Goal: Task Accomplishment & Management: Use online tool/utility

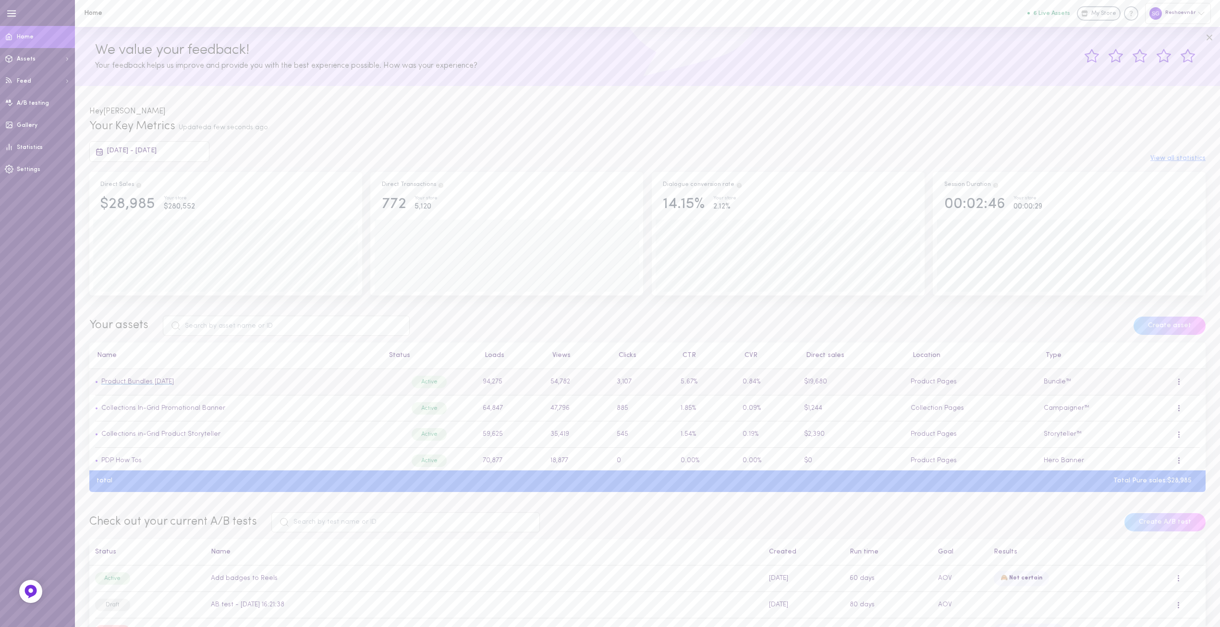
click at [150, 381] on link "Product Bundles [DATE]" at bounding box center [137, 381] width 73 height 7
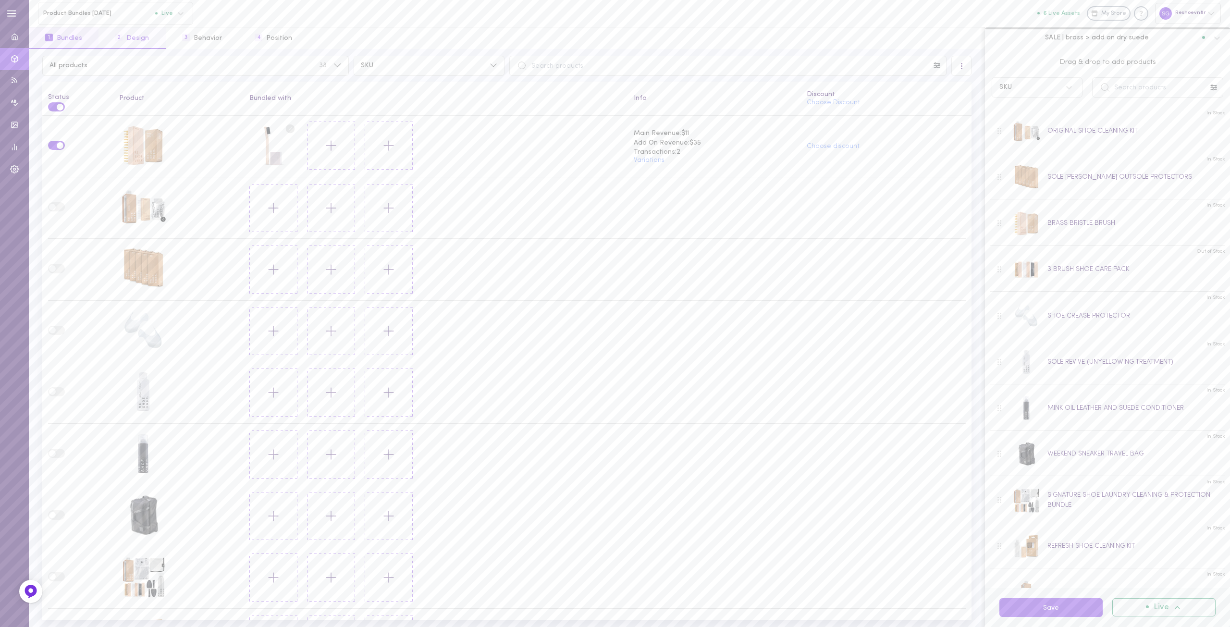
click at [134, 40] on button "2 Design" at bounding box center [131, 38] width 67 height 22
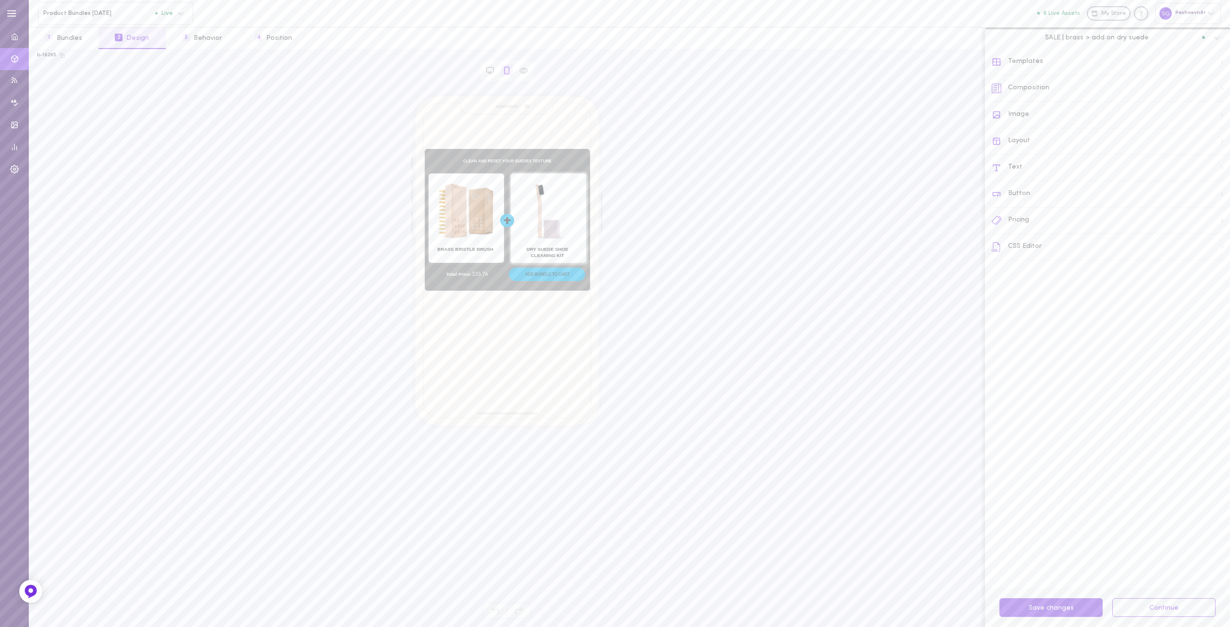
click at [1019, 195] on div "Button" at bounding box center [1110, 194] width 238 height 26
click at [1032, 376] on input "#00AAE9" at bounding box center [1058, 373] width 99 height 18
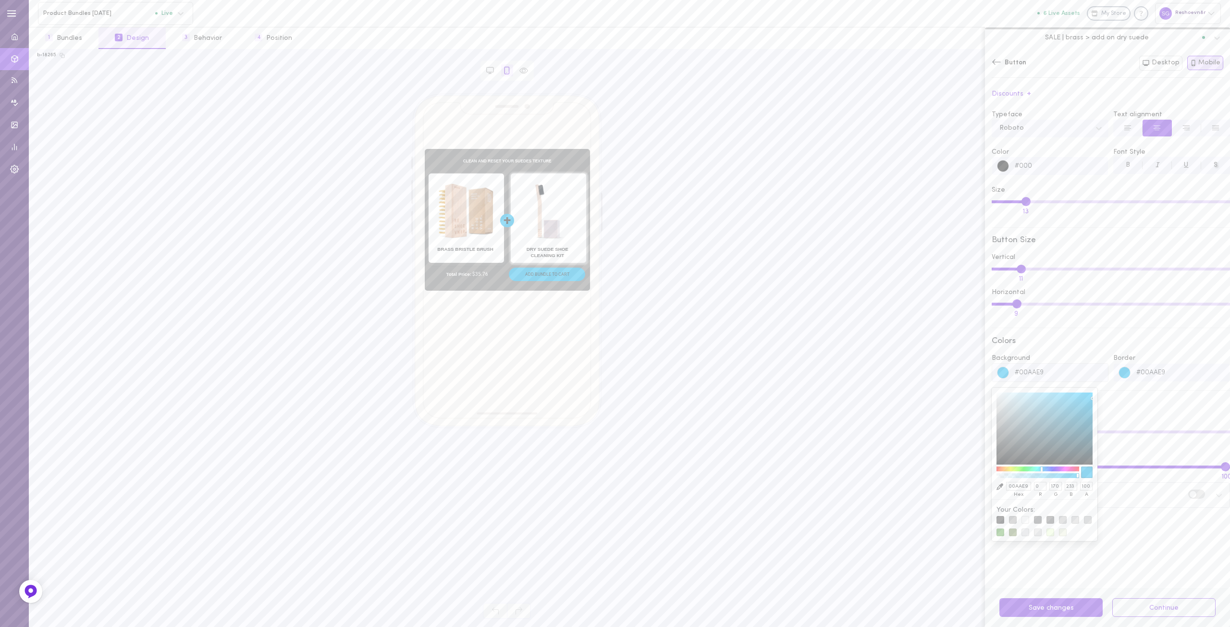
drag, startPoint x: 1058, startPoint y: 375, endPoint x: 984, endPoint y: 370, distance: 74.6
click at [985, 371] on div "Button Discounts + Typeface Roboto Text alignment Color #000 Font Style B I U S…" at bounding box center [1107, 336] width 245 height 503
type input "B"
type input "000000"
type input "0"
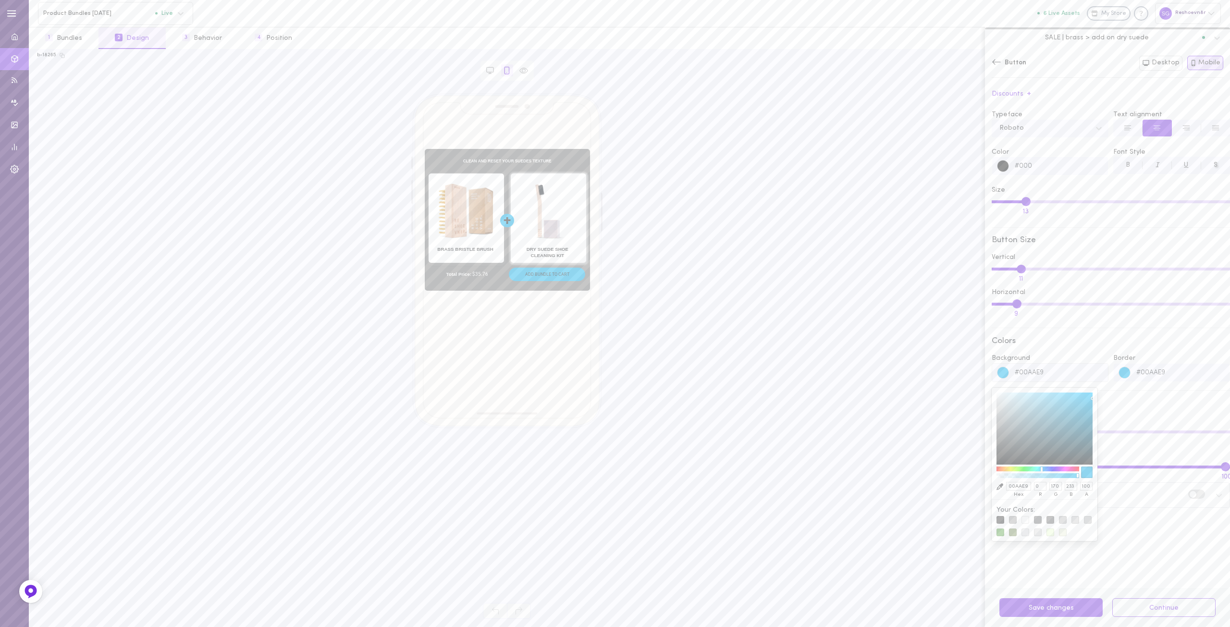
type input "0"
type input "B7E"
type input "BB77EE"
type input "187"
type input "119"
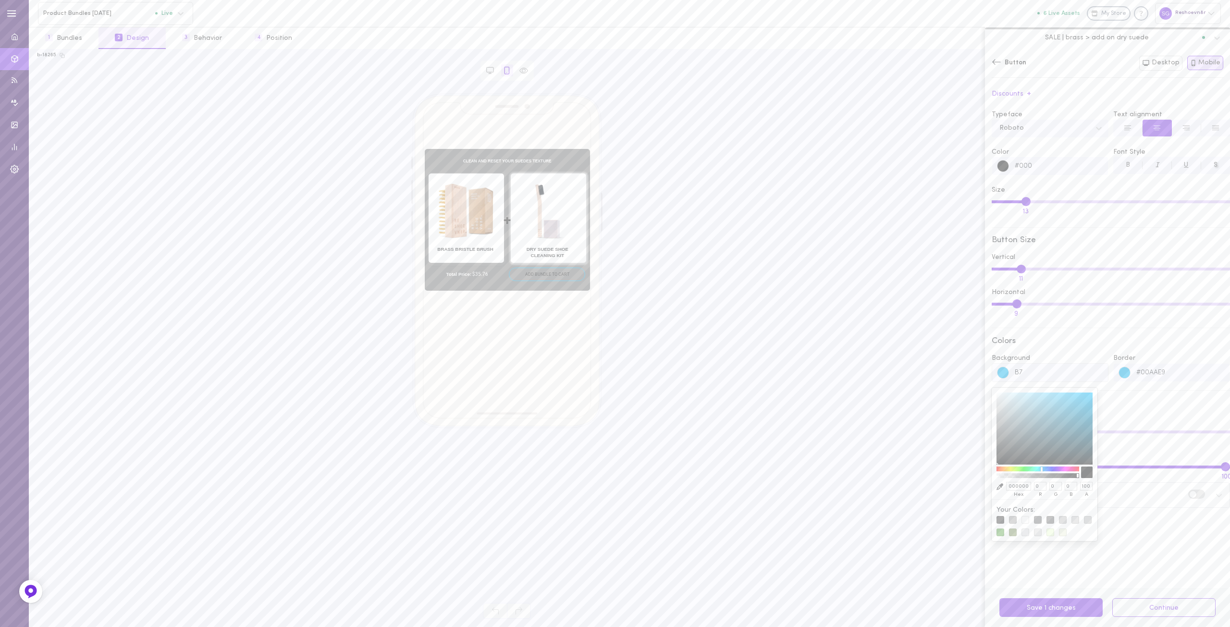
type input "238"
type input "B7E2"
type input "13"
type input "B7E2F"
type input "000000"
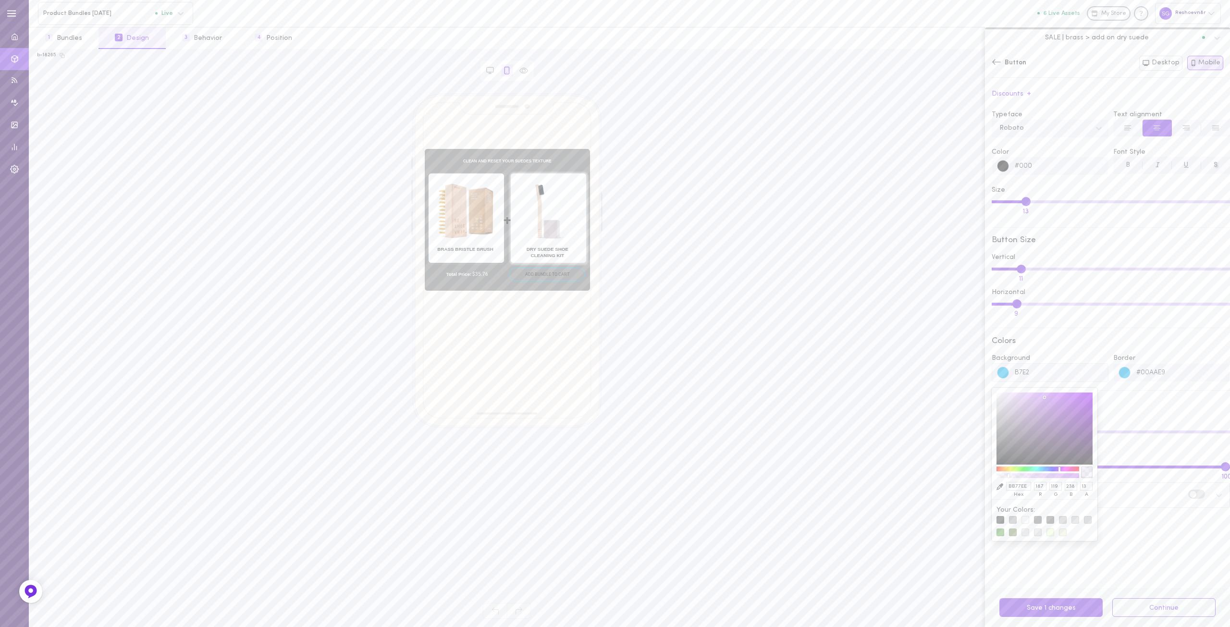
type input "0"
type input "100"
type input "B7E2F4"
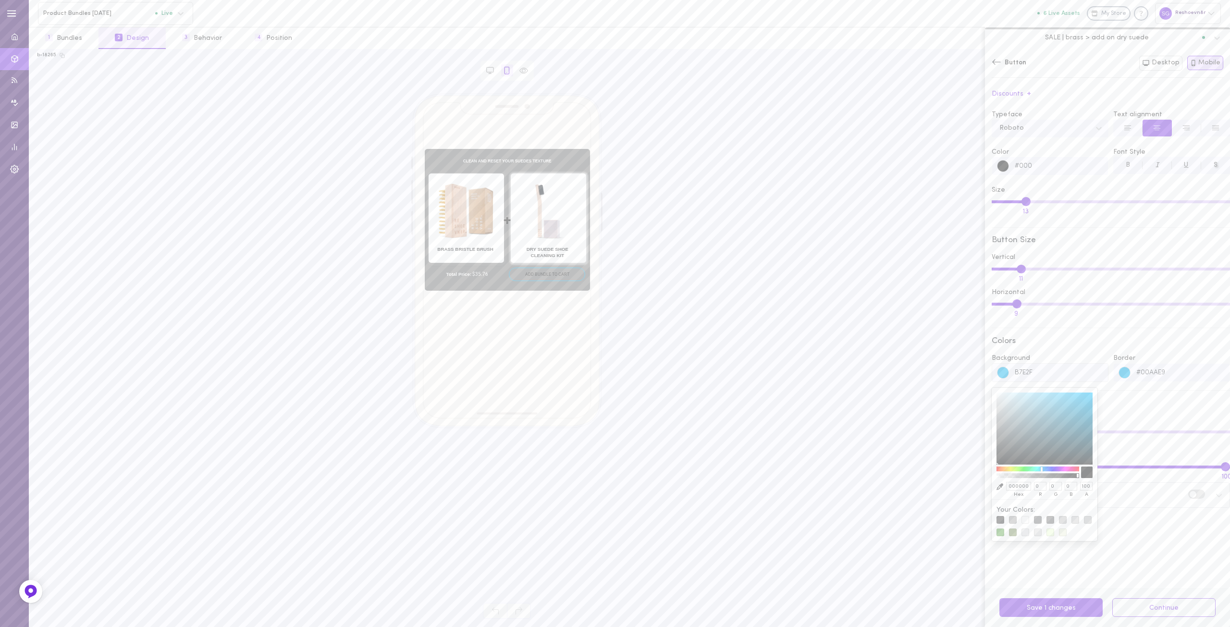
type input "B7E2F4"
type input "183"
type input "226"
type input "244"
type input "B7E2F4"
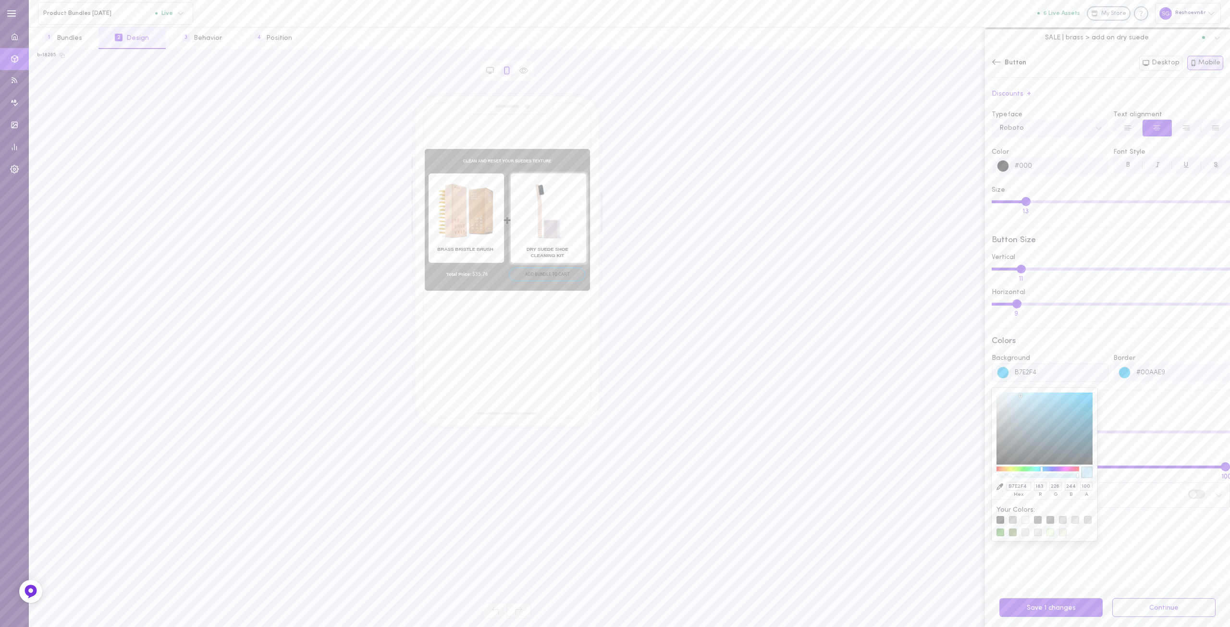
click at [1085, 474] on div at bounding box center [1087, 472] width 12 height 12
click at [1162, 373] on input "#00AAE9" at bounding box center [1179, 373] width 99 height 18
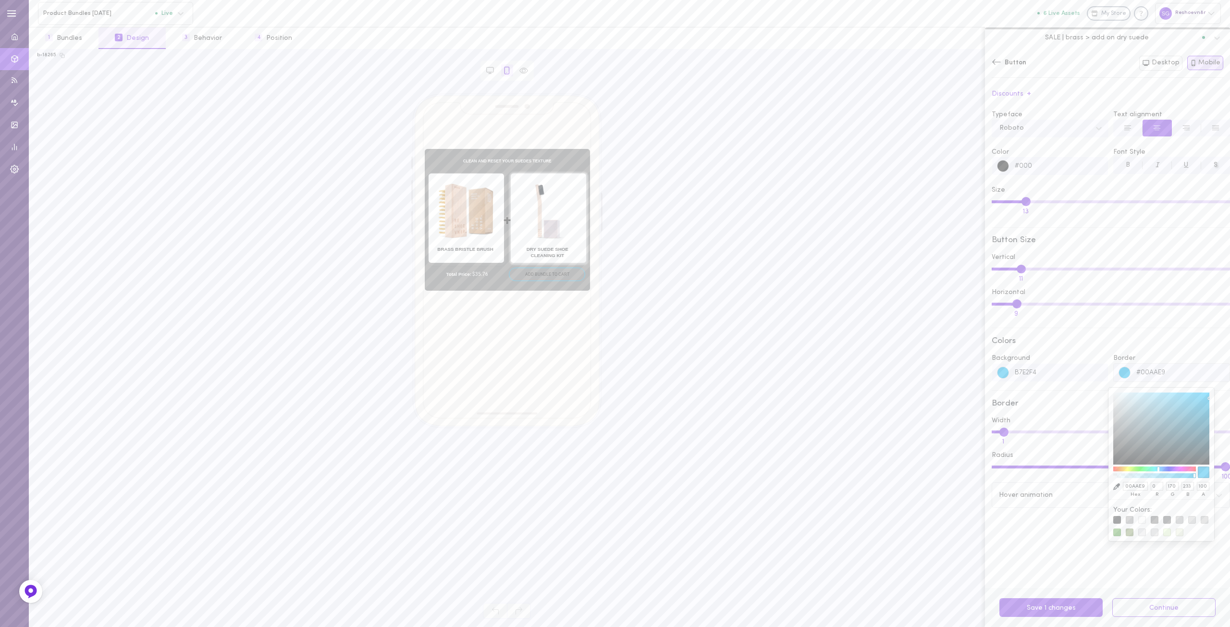
paste input "B7E2F4"
type input "B7E2F4"
type input "183"
type input "226"
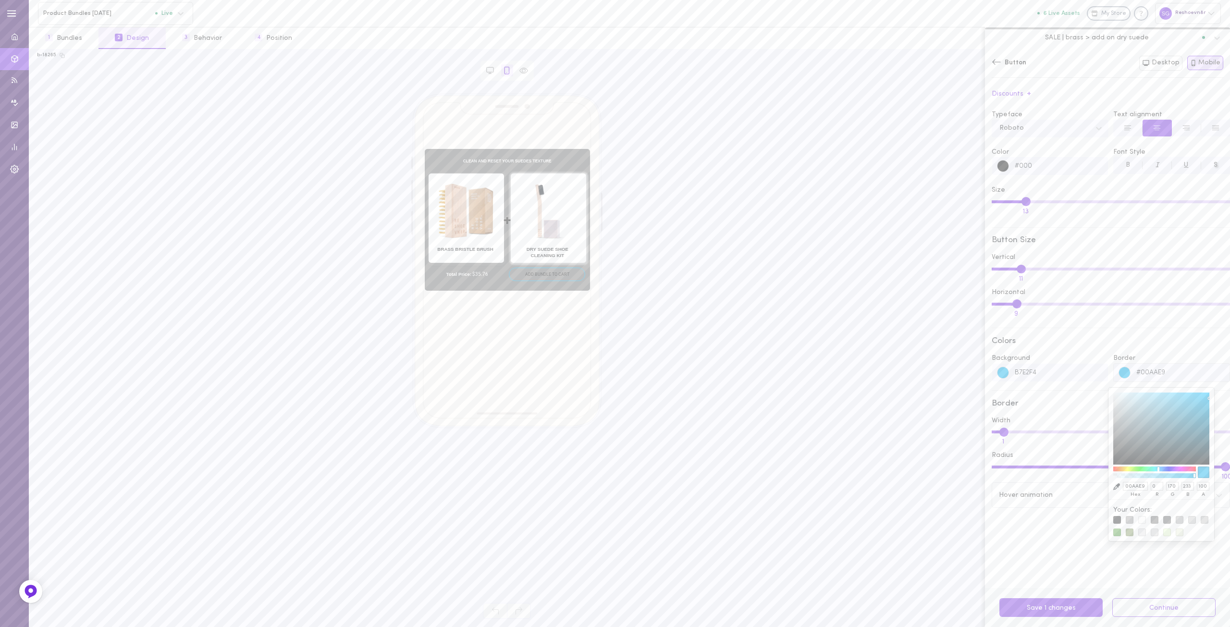
type input "244"
type input "B7E2F4"
click at [1117, 345] on div "Colors" at bounding box center [1110, 341] width 238 height 9
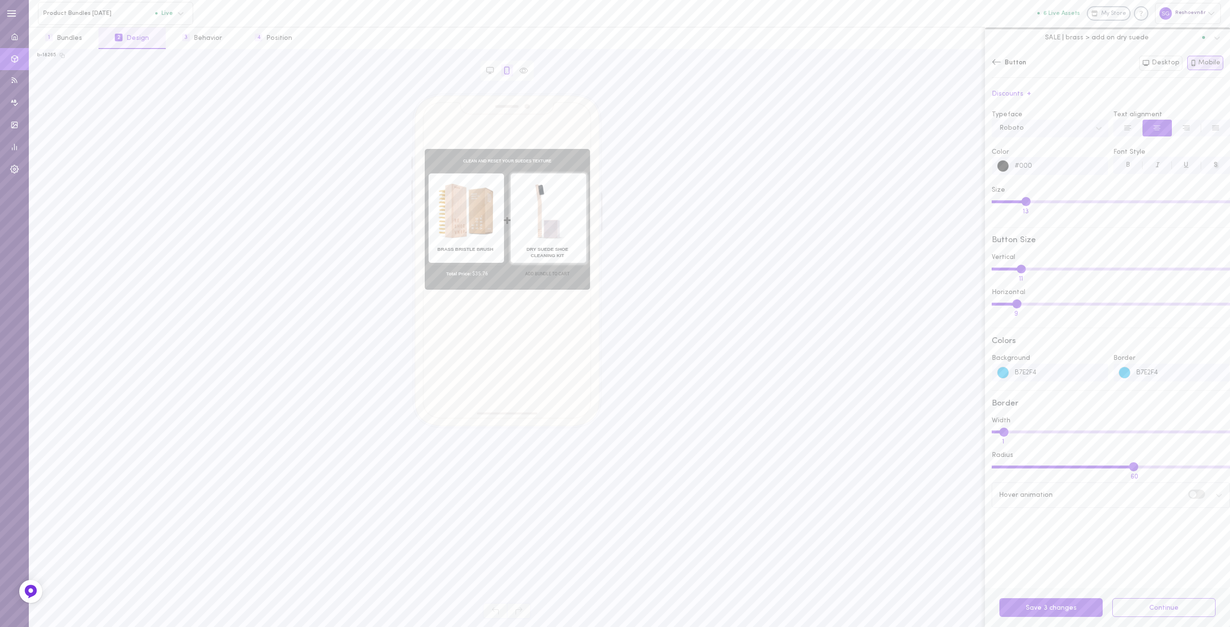
drag, startPoint x: 1115, startPoint y: 468, endPoint x: 1128, endPoint y: 466, distance: 13.0
type input "60"
click at [1128, 466] on input "Radius 60" at bounding box center [1110, 466] width 238 height 3
click at [1125, 167] on span "B" at bounding box center [1127, 164] width 4 height 7
click at [1005, 377] on div at bounding box center [1003, 373] width 12 height 12
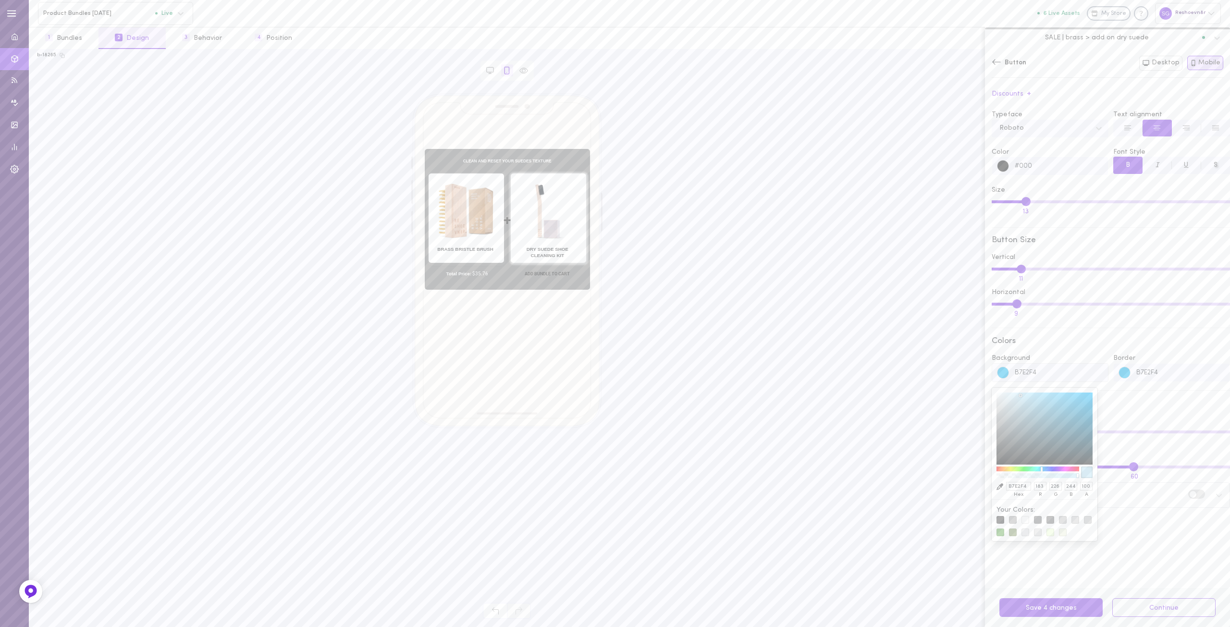
click at [1088, 475] on div at bounding box center [1087, 472] width 12 height 12
click at [1086, 471] on div at bounding box center [1087, 472] width 12 height 12
click at [1124, 370] on div at bounding box center [1124, 372] width 12 height 12
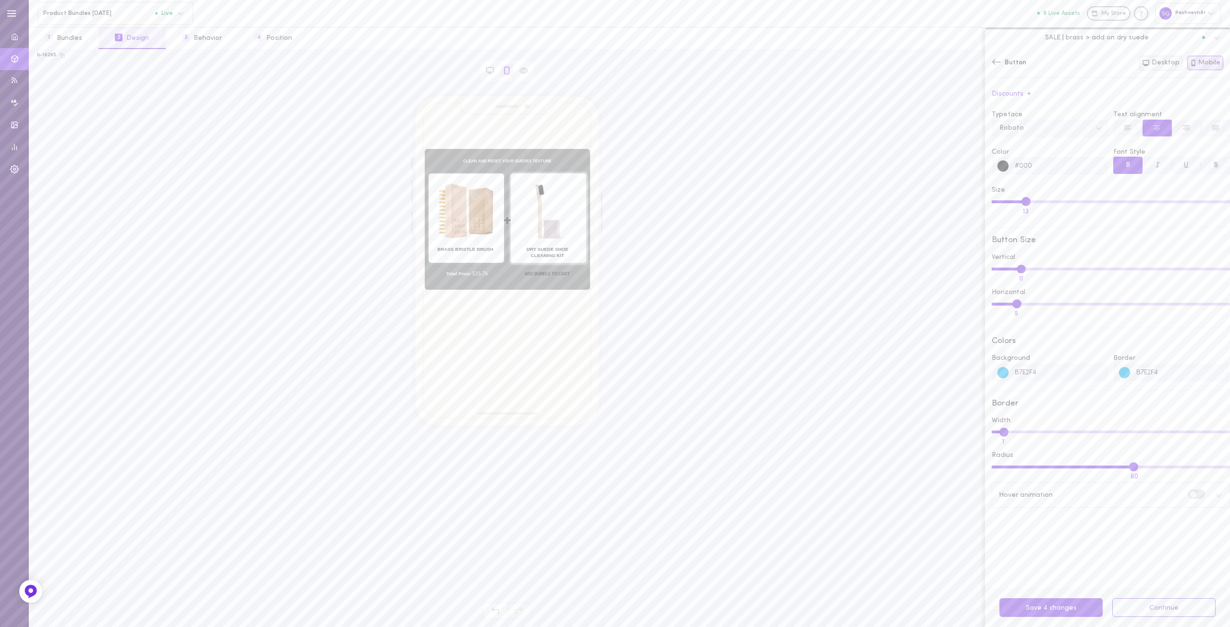
click at [1162, 61] on button "Desktop" at bounding box center [1160, 63] width 43 height 15
type input "16"
type input "6"
type input "#ffcc66ff"
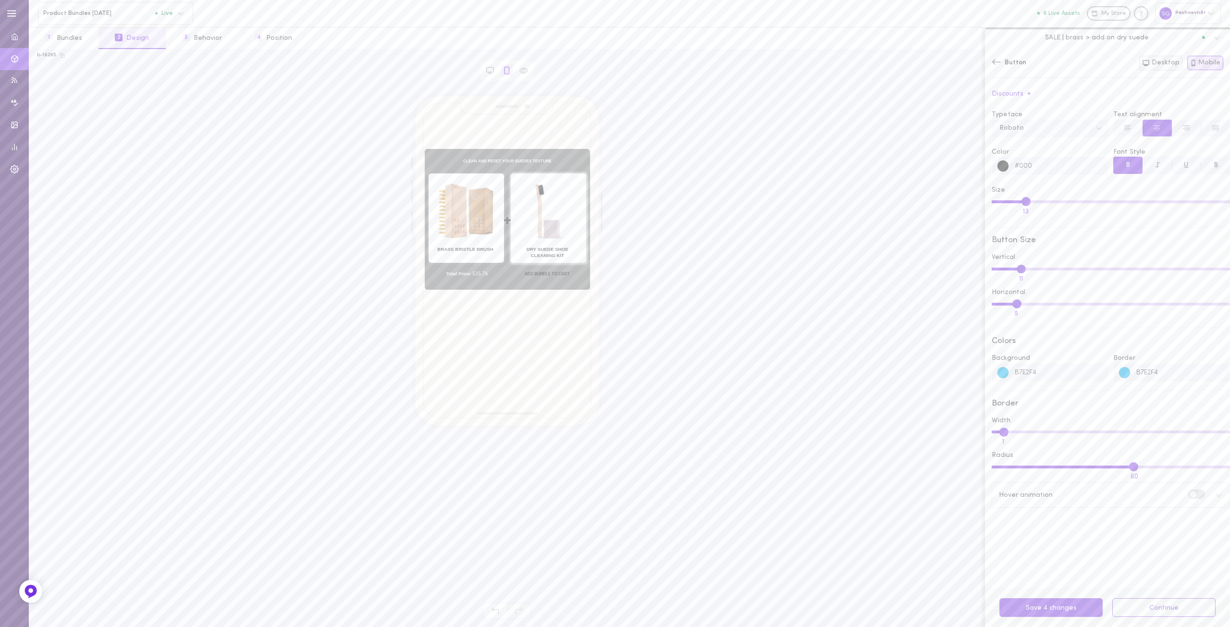
type input "100"
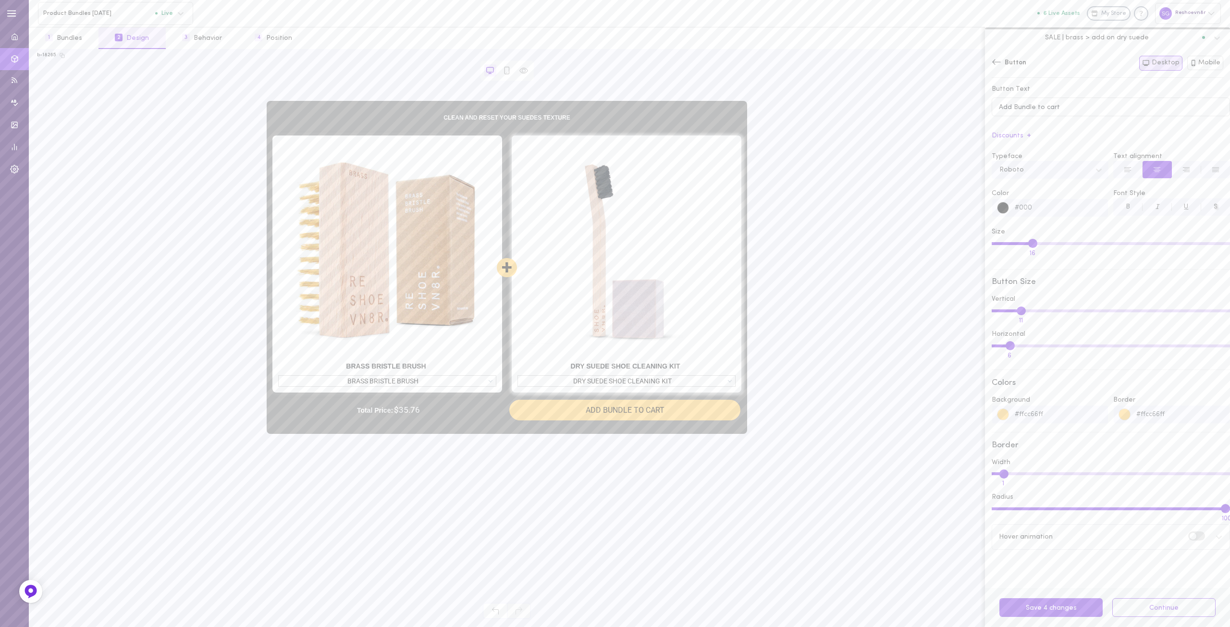
click at [1036, 417] on input "#ffcc66ff" at bounding box center [1058, 414] width 99 height 18
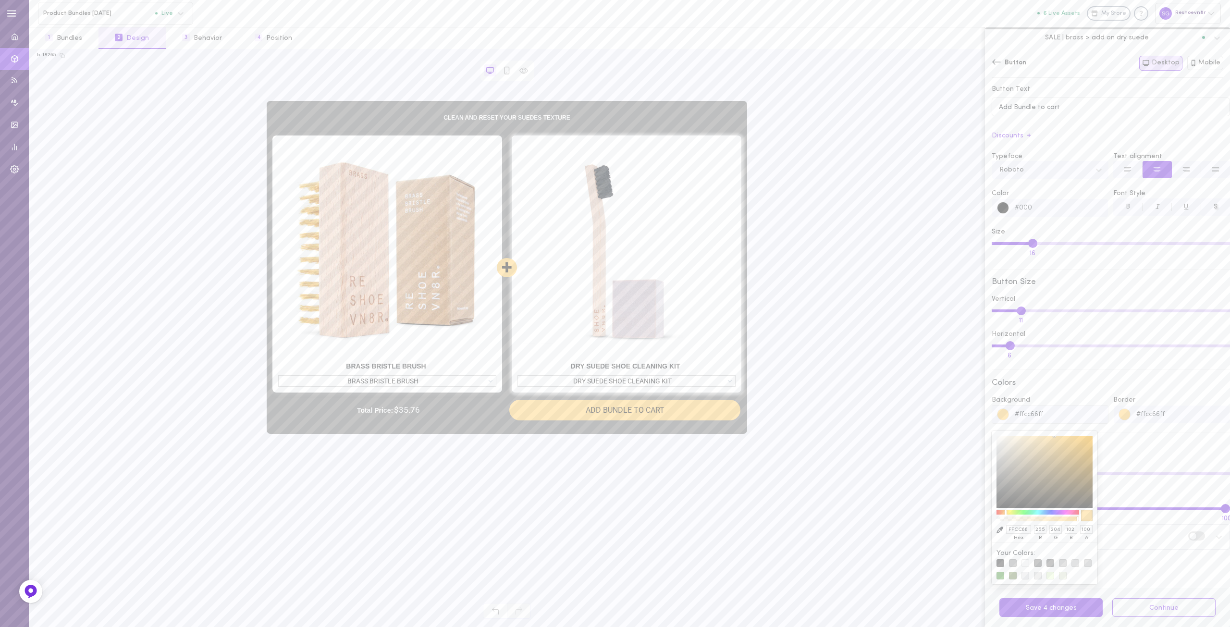
paste input "B7E2F4"
type input "B7E2F4"
type input "183"
type input "226"
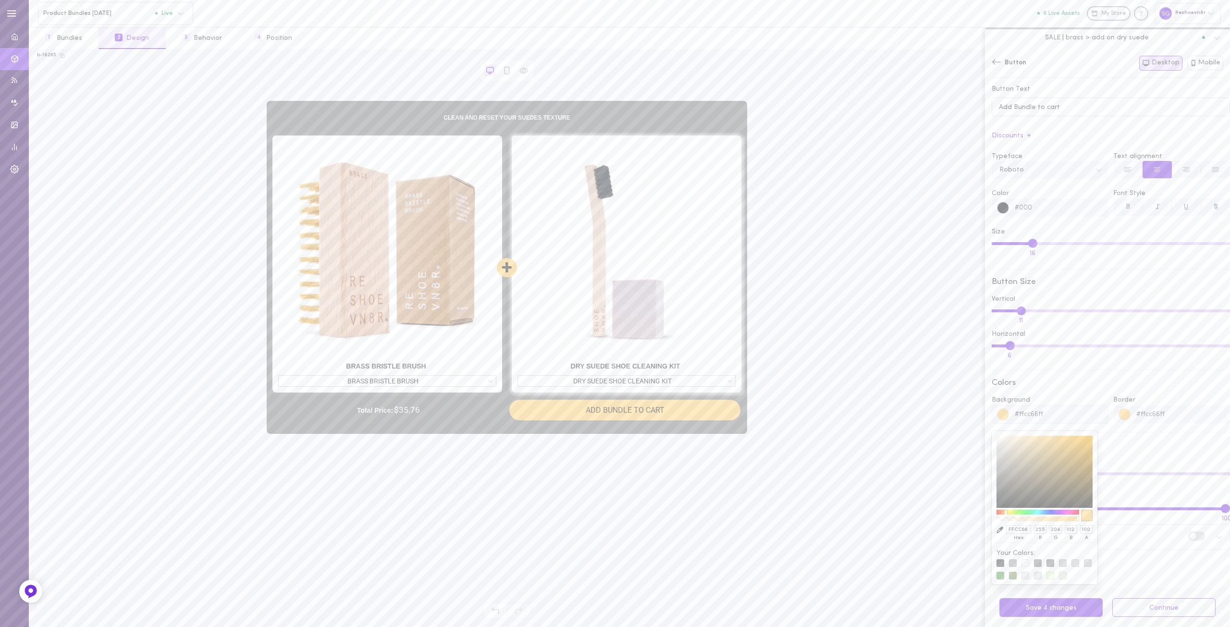
type input "244"
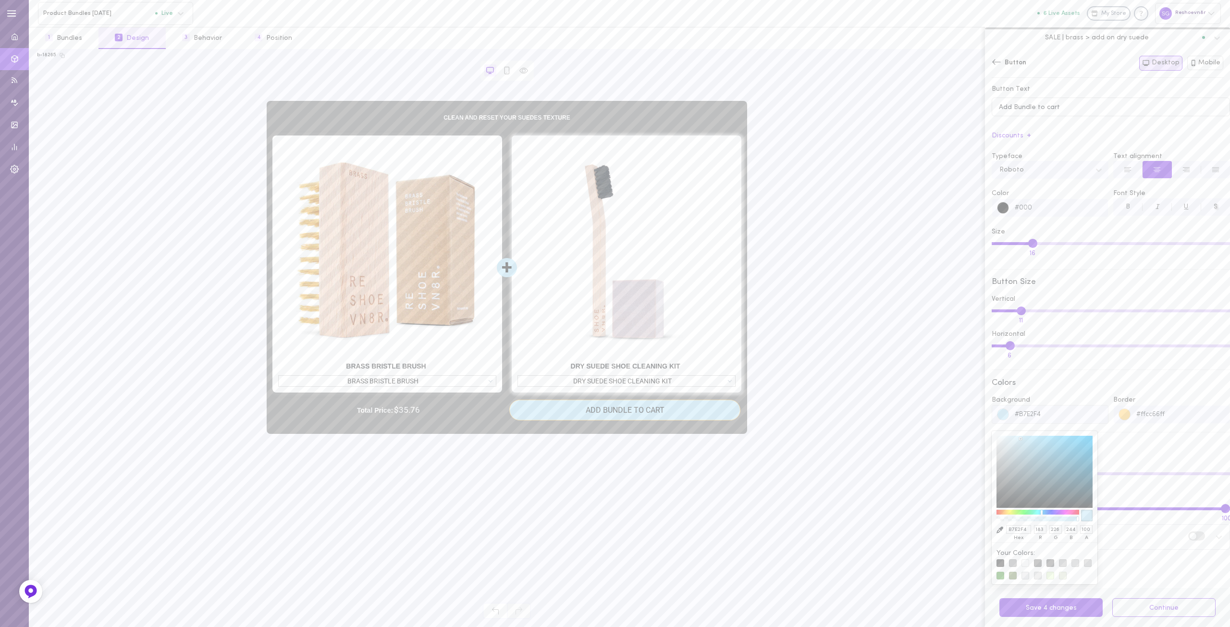
type input "#B7E2F4"
click at [1170, 417] on input "#ffcc66ff" at bounding box center [1179, 414] width 99 height 18
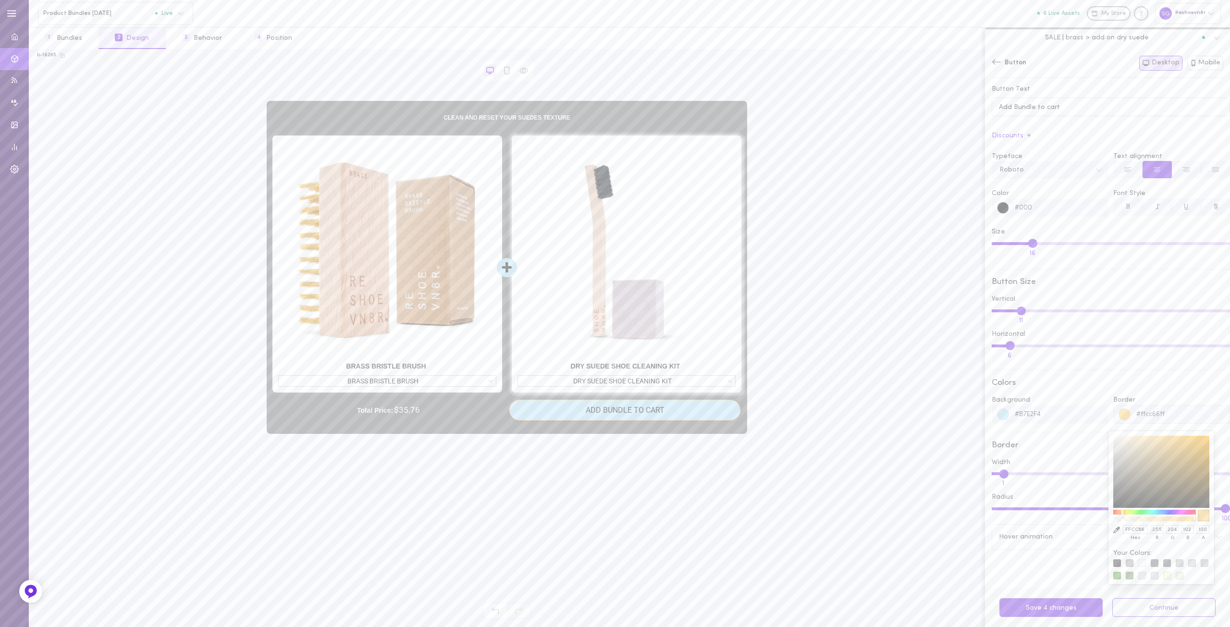
paste input "B7E2F4"
type input "#B7E2F4"
type input "B7E2F4"
type input "183"
type input "226"
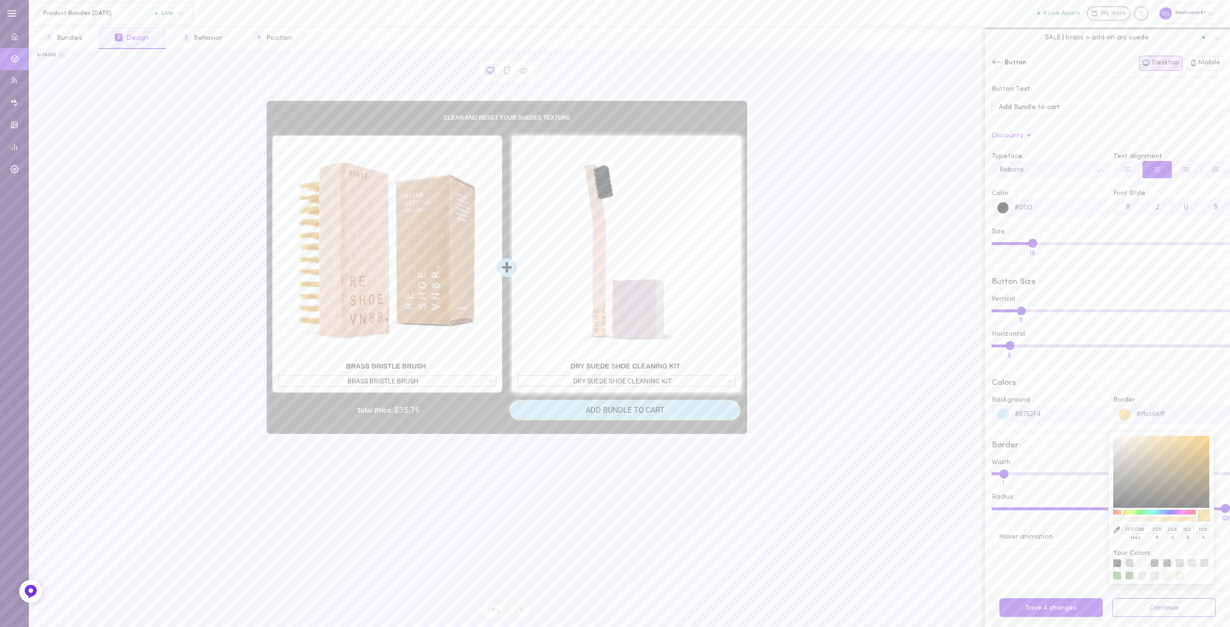
type input "244"
type input "#B7E2F4"
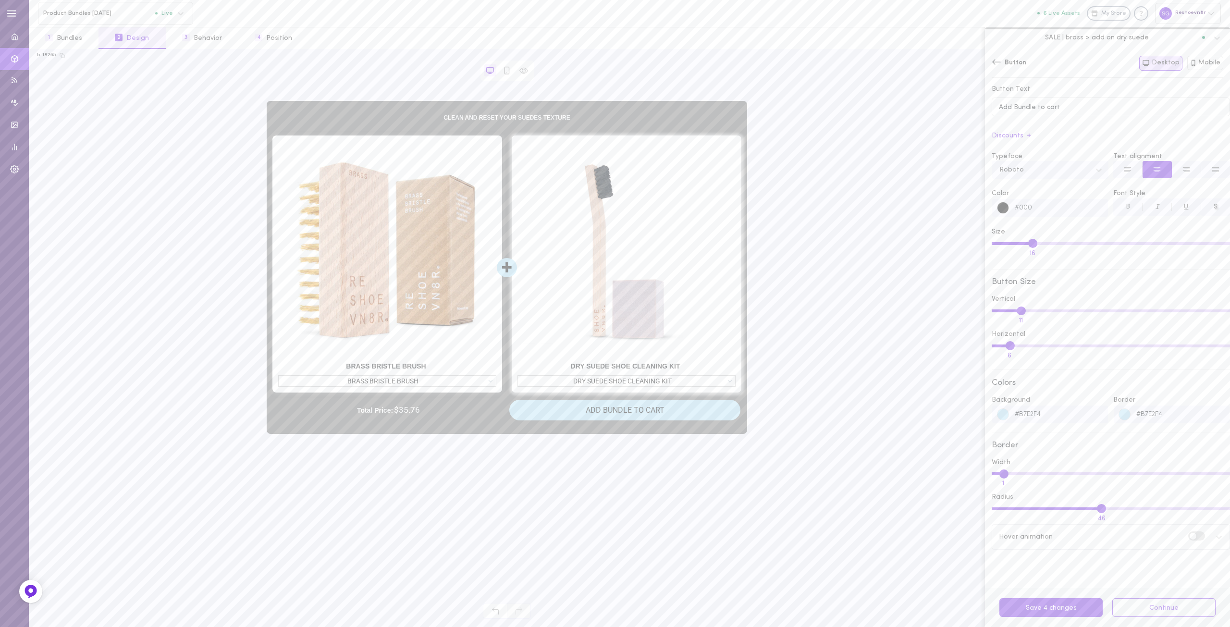
click at [1096, 510] on input "Radius 46" at bounding box center [1110, 508] width 238 height 3
click at [1136, 510] on input "Radius 64" at bounding box center [1110, 508] width 238 height 3
drag, startPoint x: 1135, startPoint y: 513, endPoint x: 1124, endPoint y: 515, distance: 10.8
click at [1124, 510] on input "Radius 59" at bounding box center [1110, 508] width 238 height 3
type input "61"
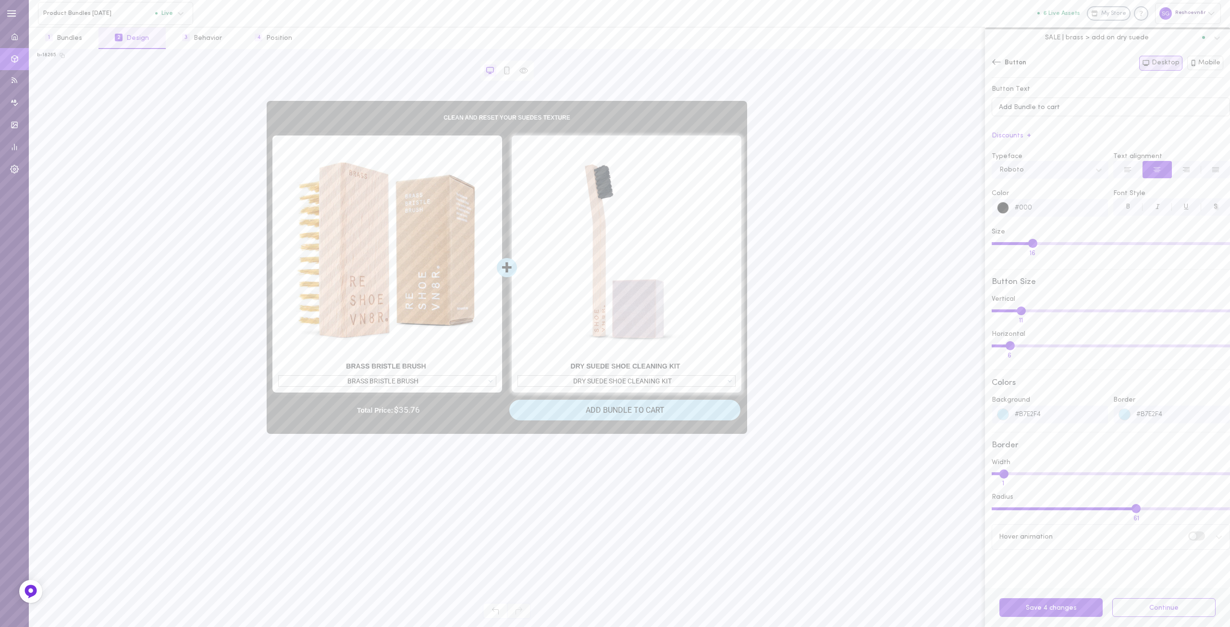
click at [1129, 510] on input "Radius 61" at bounding box center [1110, 508] width 238 height 3
click at [1035, 347] on input "Horizontal 18" at bounding box center [1110, 345] width 238 height 3
drag, startPoint x: 1035, startPoint y: 349, endPoint x: 1011, endPoint y: 352, distance: 24.2
type input "7"
click at [1011, 347] on input "Horizontal 7" at bounding box center [1110, 345] width 238 height 3
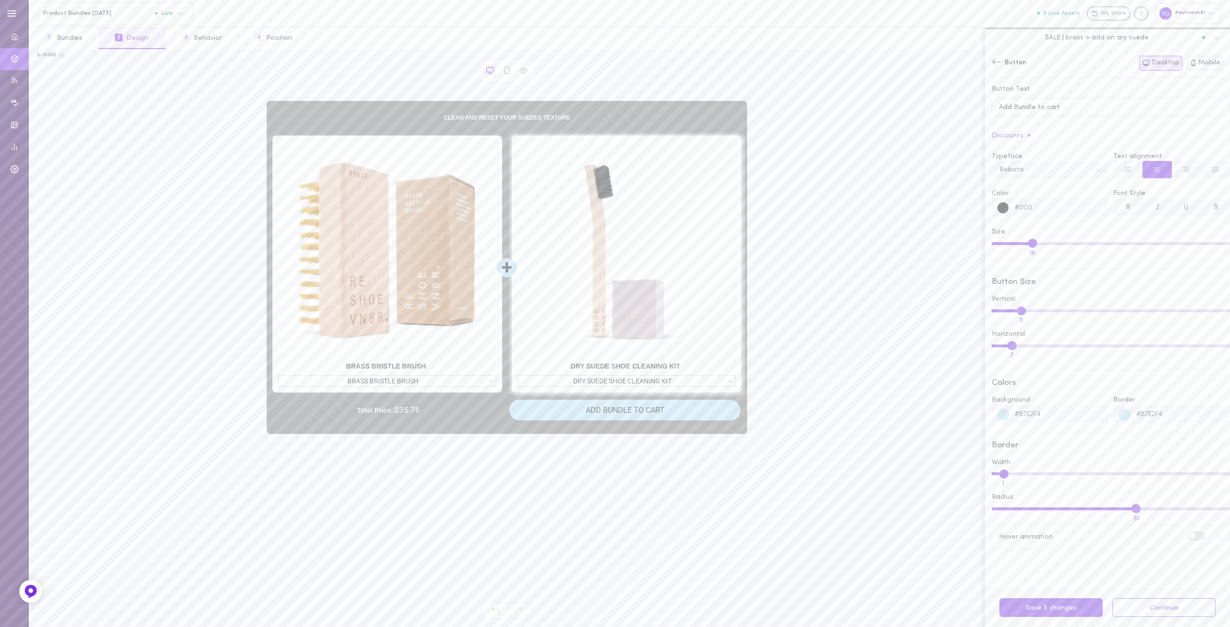
click at [1205, 64] on button "Mobile" at bounding box center [1205, 63] width 37 height 14
type input "13"
type input "9"
type input "B7E2F4"
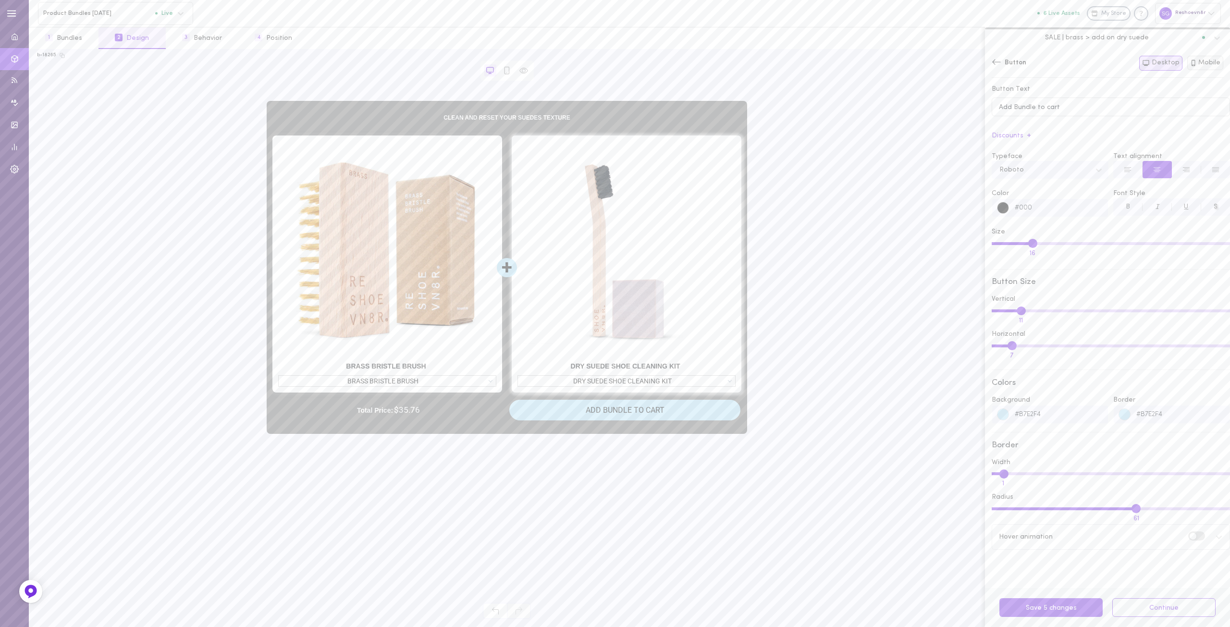
type input "60"
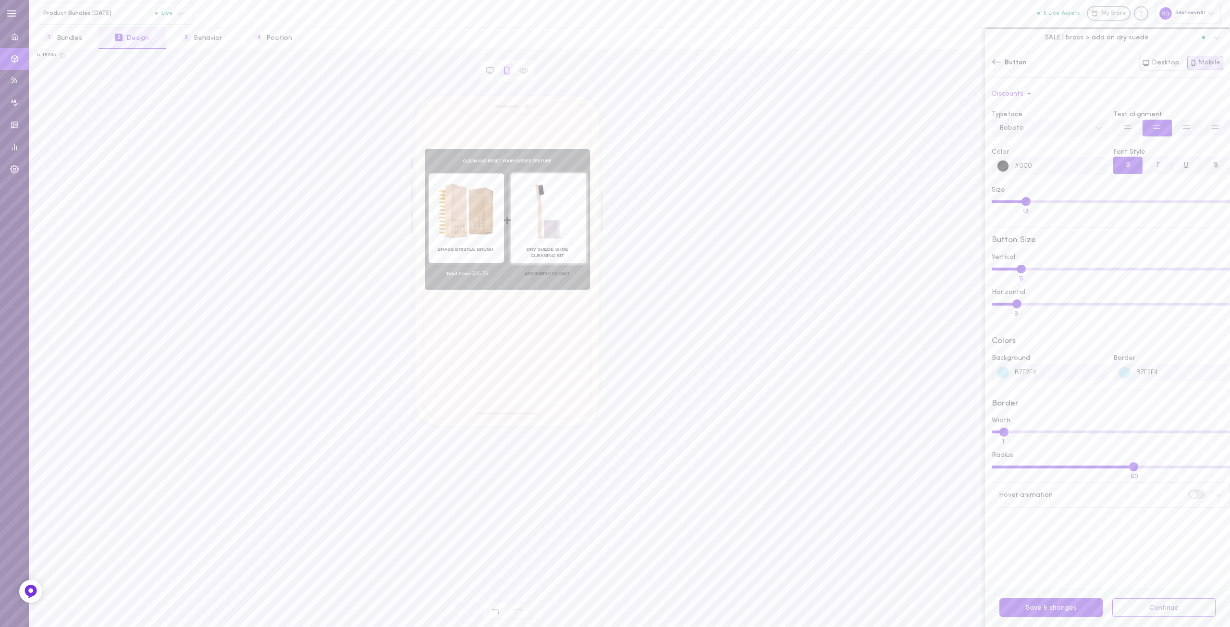
click at [1064, 377] on input "B7E2F4" at bounding box center [1058, 373] width 99 height 18
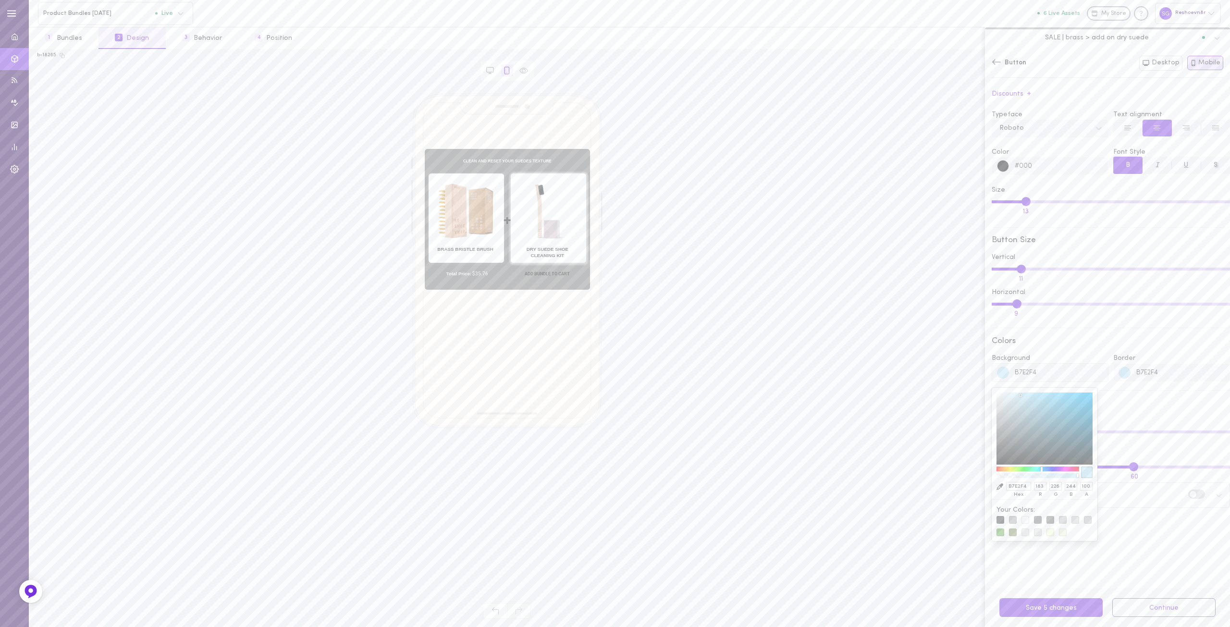
paste input "#"
type input "#B7E2F4"
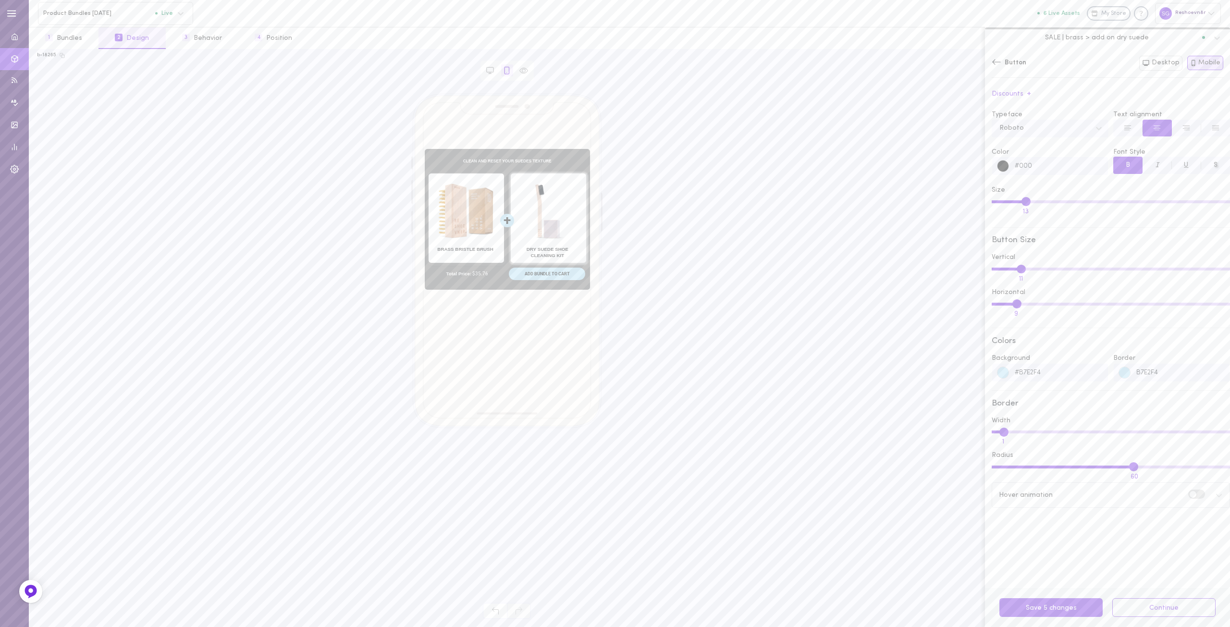
click at [1161, 372] on input "B7E2F4" at bounding box center [1179, 373] width 99 height 18
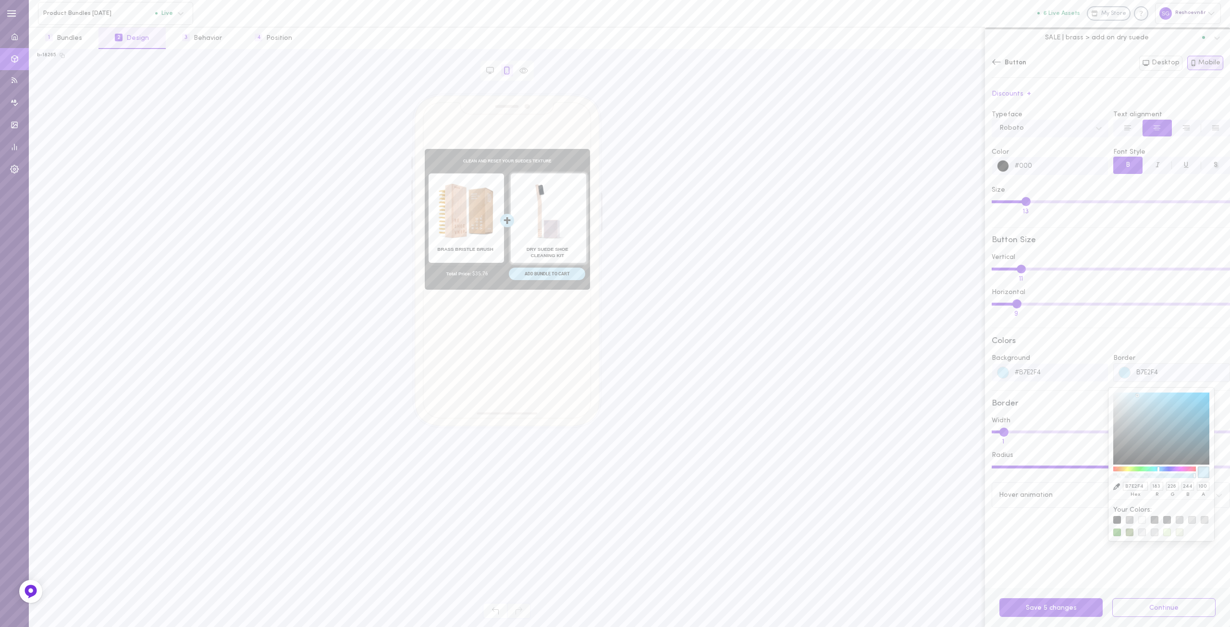
paste input "#"
type input "#B7E2F4"
click at [1075, 239] on div "Button Size" at bounding box center [1110, 240] width 238 height 9
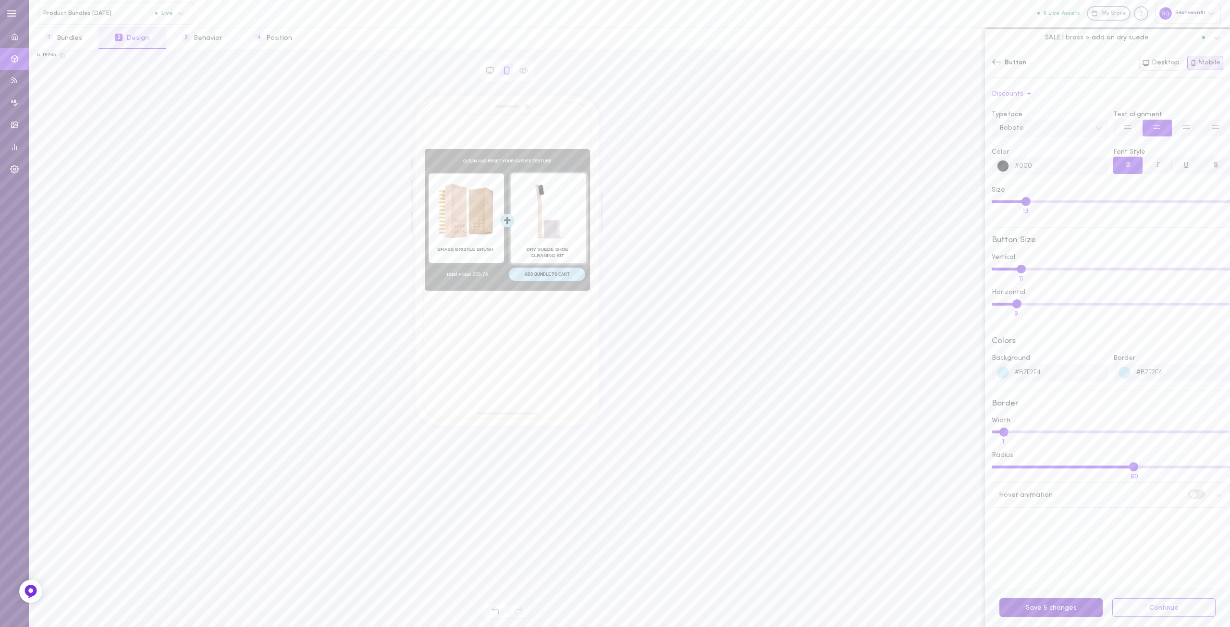
click at [1048, 605] on button "Save 5 changes" at bounding box center [1050, 607] width 103 height 19
click at [995, 61] on icon at bounding box center [996, 62] width 10 height 10
click at [1053, 138] on div "Layout" at bounding box center [1110, 141] width 238 height 26
click at [994, 63] on icon at bounding box center [996, 61] width 9 height 5
click at [1006, 90] on div "Composition" at bounding box center [1110, 88] width 238 height 26
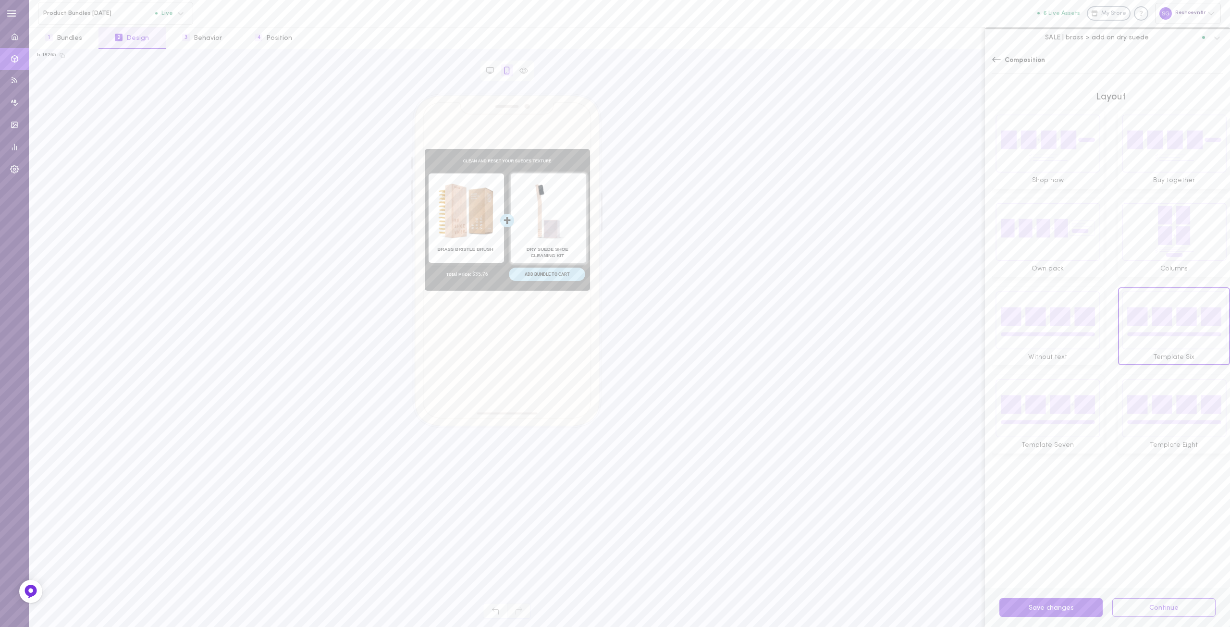
click at [997, 68] on div "Composition" at bounding box center [1107, 64] width 245 height 31
click at [995, 58] on icon at bounding box center [996, 60] width 10 height 10
click at [1026, 247] on div "CSS Editor" at bounding box center [1110, 247] width 238 height 26
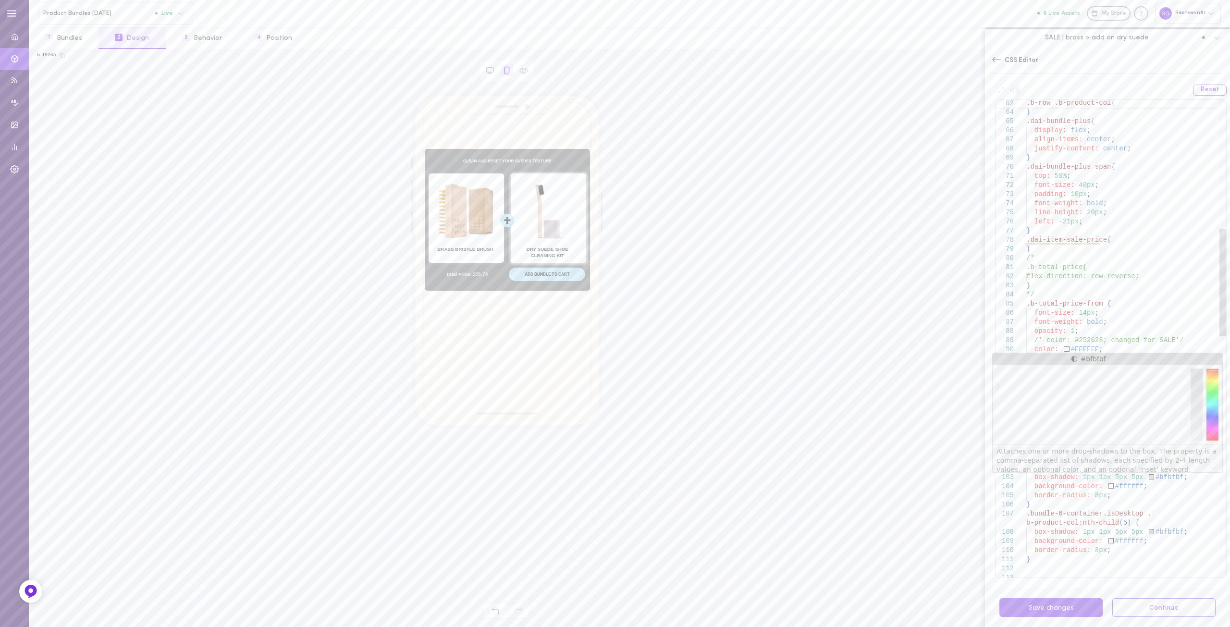
click at [1158, 476] on div "padding: 12px ; } .dai-bundle-plus { display: flex ; align-items: center ; just…" at bounding box center [1126, 588] width 200 height 2129
click at [1168, 478] on div "padding: 12px ; } .dai-bundle-plus { display: flex ; align-items: center ; just…" at bounding box center [1126, 588] width 200 height 2129
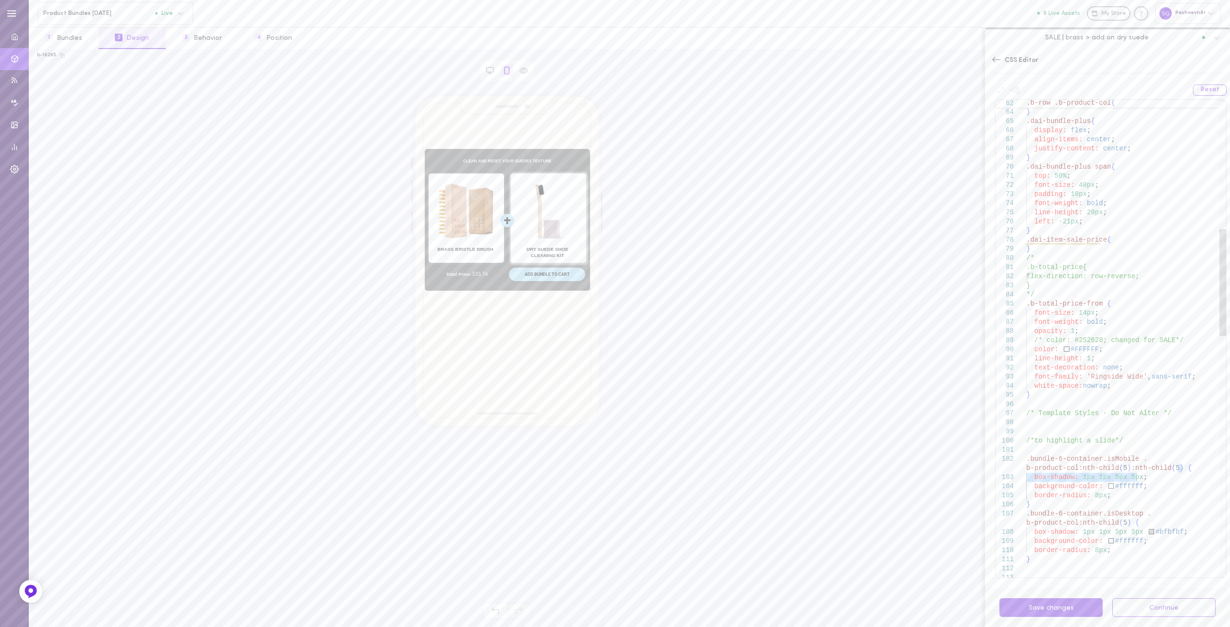
drag, startPoint x: 1142, startPoint y: 477, endPoint x: 1187, endPoint y: 470, distance: 46.1
click at [1187, 470] on div "padding: 12px ; } .dai-bundle-plus { display: flex ; align-items: center ; just…" at bounding box center [1126, 588] width 200 height 2129
drag, startPoint x: 1176, startPoint y: 522, endPoint x: 1171, endPoint y: 514, distance: 9.1
click at [1171, 514] on div "padding: 12px ; } .dai-bundle-plus { display: flex ; align-items: center ; just…" at bounding box center [1126, 584] width 200 height 2120
drag, startPoint x: 1140, startPoint y: 521, endPoint x: 1135, endPoint y: 514, distance: 8.6
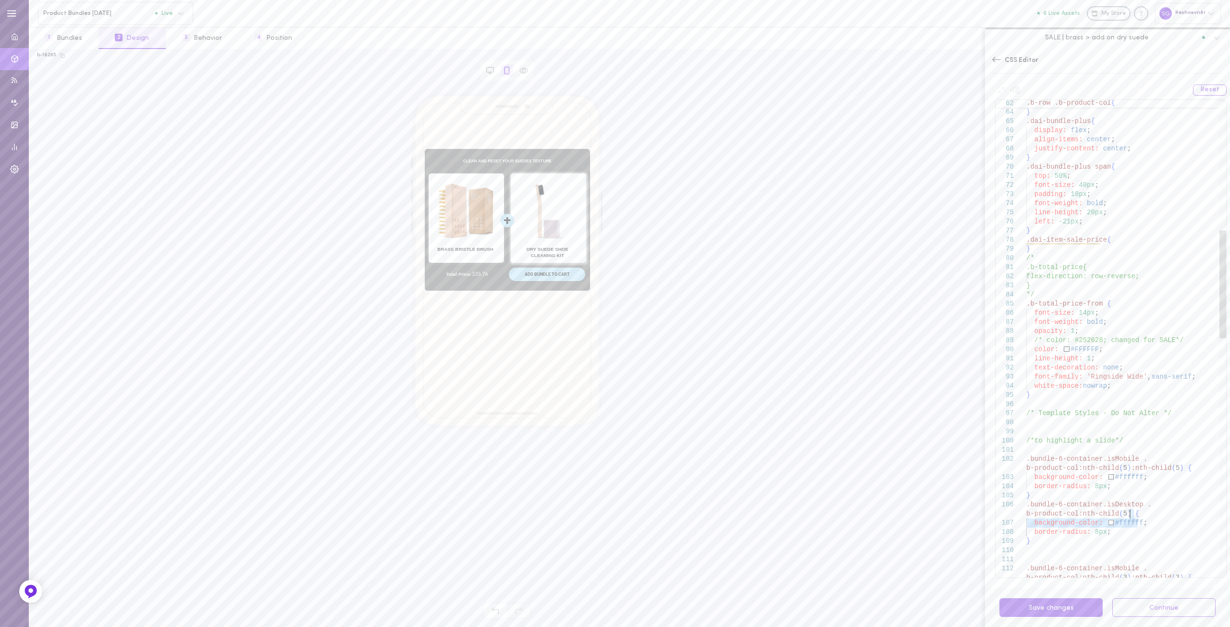
click at [1135, 514] on div "padding: 12px ; } .dai-bundle-plus { display: flex ; align-items: center ; just…" at bounding box center [1126, 579] width 200 height 2111
drag, startPoint x: 1142, startPoint y: 476, endPoint x: 1177, endPoint y: 467, distance: 36.4
click at [1177, 467] on div "padding: 12px ; } .dai-bundle-plus { display: flex ; align-items: center ; just…" at bounding box center [1126, 575] width 200 height 2102
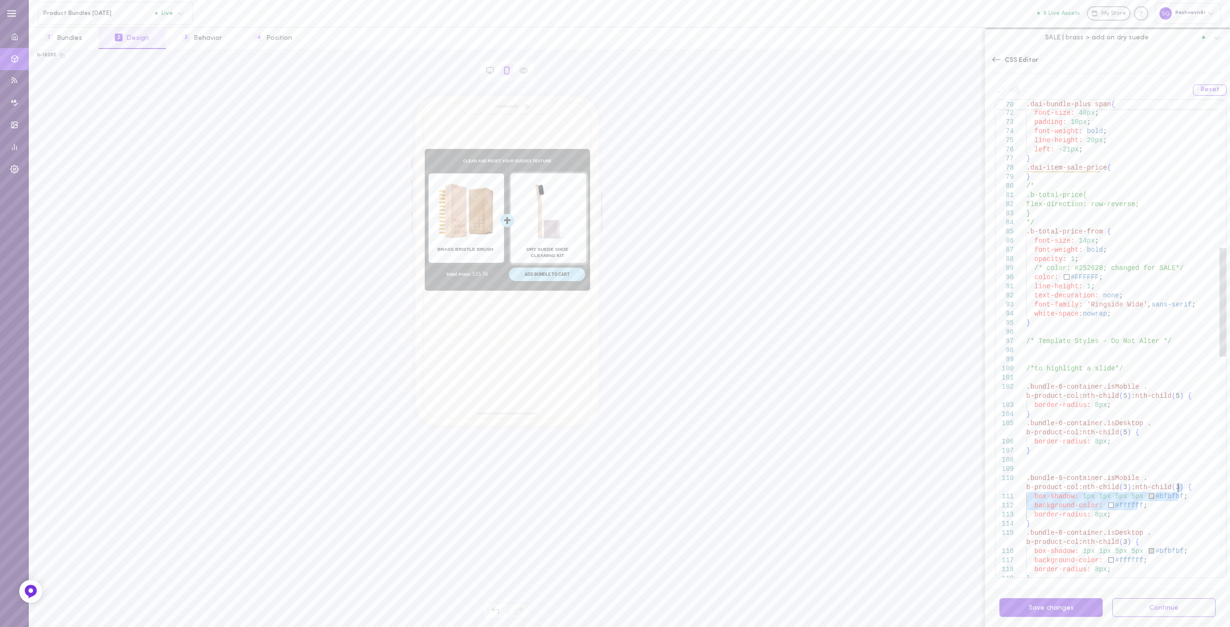
drag, startPoint x: 1158, startPoint y: 503, endPoint x: 1197, endPoint y: 486, distance: 42.8
click at [1197, 486] on div "top: 50% ; font-size: 40px ; padding: 10px ; font-weight: bold ; line-height: 2…" at bounding box center [1126, 497] width 200 height 2093
click at [1189, 491] on div "top: 50% ; font-size: 40px ; padding: 10px ; font-weight: bold ; line-height: 2…" at bounding box center [1126, 497] width 200 height 2093
drag, startPoint x: 1185, startPoint y: 496, endPoint x: 1184, endPoint y: 490, distance: 6.3
click at [1184, 490] on div "top: 50% ; font-size: 40px ; padding: 10px ; font-weight: bold ; line-height: 2…" at bounding box center [1126, 497] width 200 height 2093
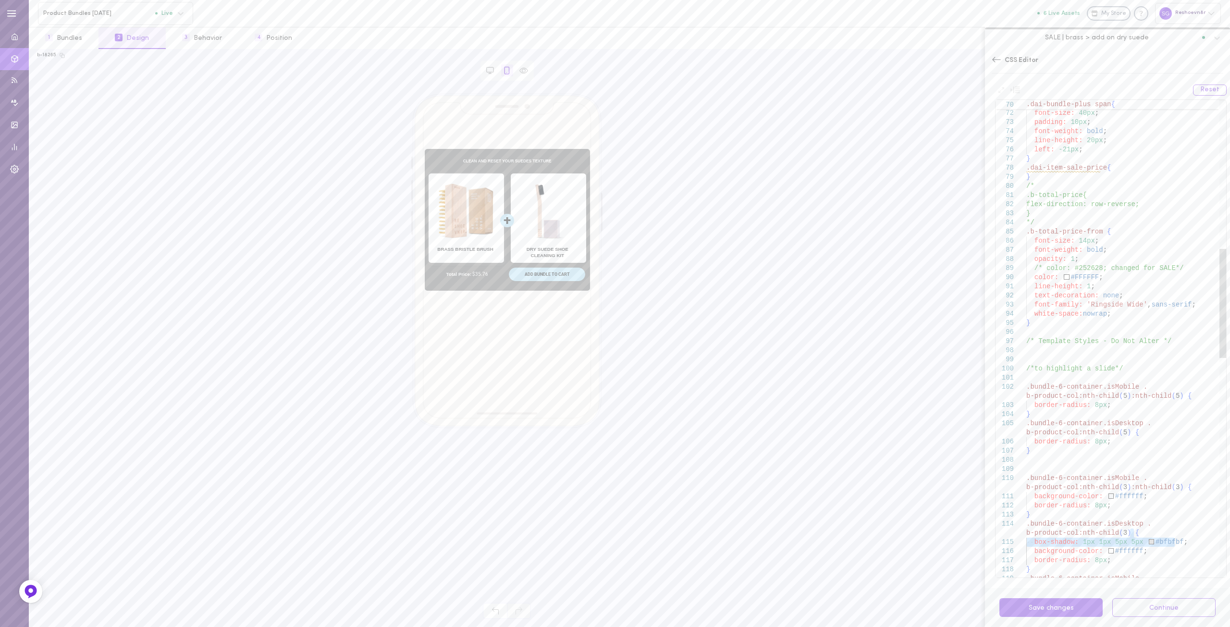
drag, startPoint x: 1180, startPoint y: 545, endPoint x: 1170, endPoint y: 531, distance: 16.8
click at [1170, 531] on div "top: 50% ; font-size: 40px ; padding: 10px ; font-weight: bold ; line-height: 2…" at bounding box center [1126, 493] width 200 height 2084
drag, startPoint x: 1184, startPoint y: 445, endPoint x: 1179, endPoint y: 439, distance: 8.2
click at [1179, 439] on div "top: 50% ; font-size: 40px ; padding: 10px ; font-weight: bold ; line-height: 2…" at bounding box center [1126, 506] width 200 height 2120
drag, startPoint x: 1186, startPoint y: 509, endPoint x: 1182, endPoint y: 502, distance: 7.6
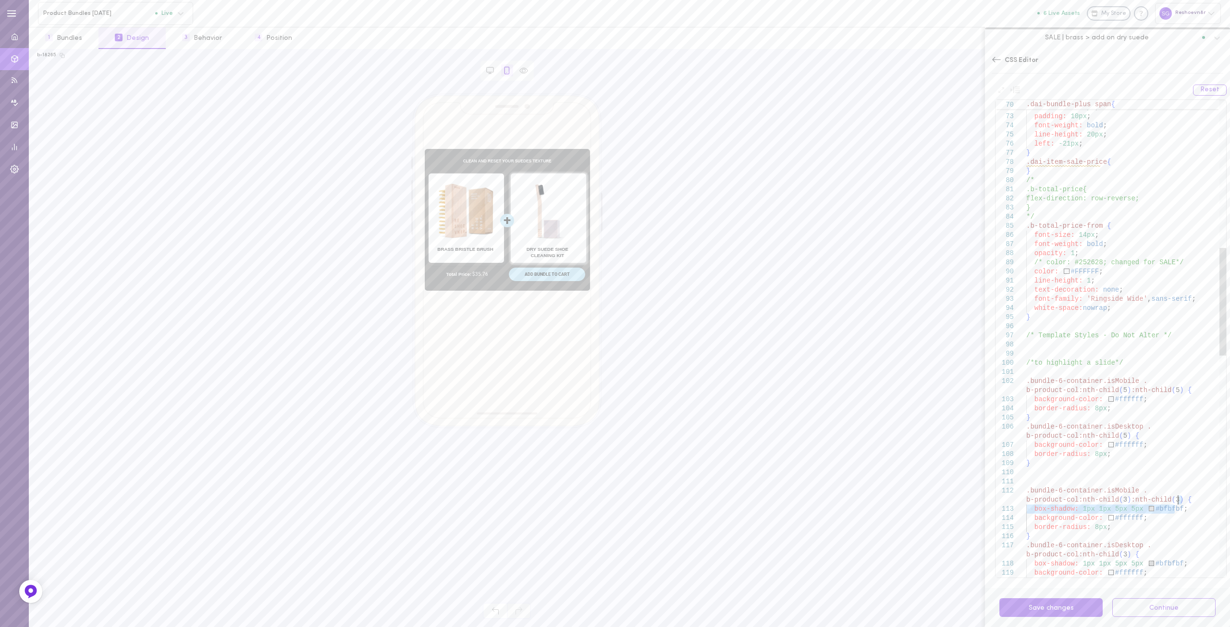
click at [1182, 502] on div "top: 50% ; font-size: 40px ; padding: 10px ; font-weight: bold ; line-height: 2…" at bounding box center [1126, 501] width 200 height 2111
drag, startPoint x: 1178, startPoint y: 554, endPoint x: 1176, endPoint y: 545, distance: 9.4
click at [1176, 545] on div "top: 50% ; font-size: 40px ; padding: 10px ; font-weight: bold ; line-height: 2…" at bounding box center [1126, 497] width 200 height 2102
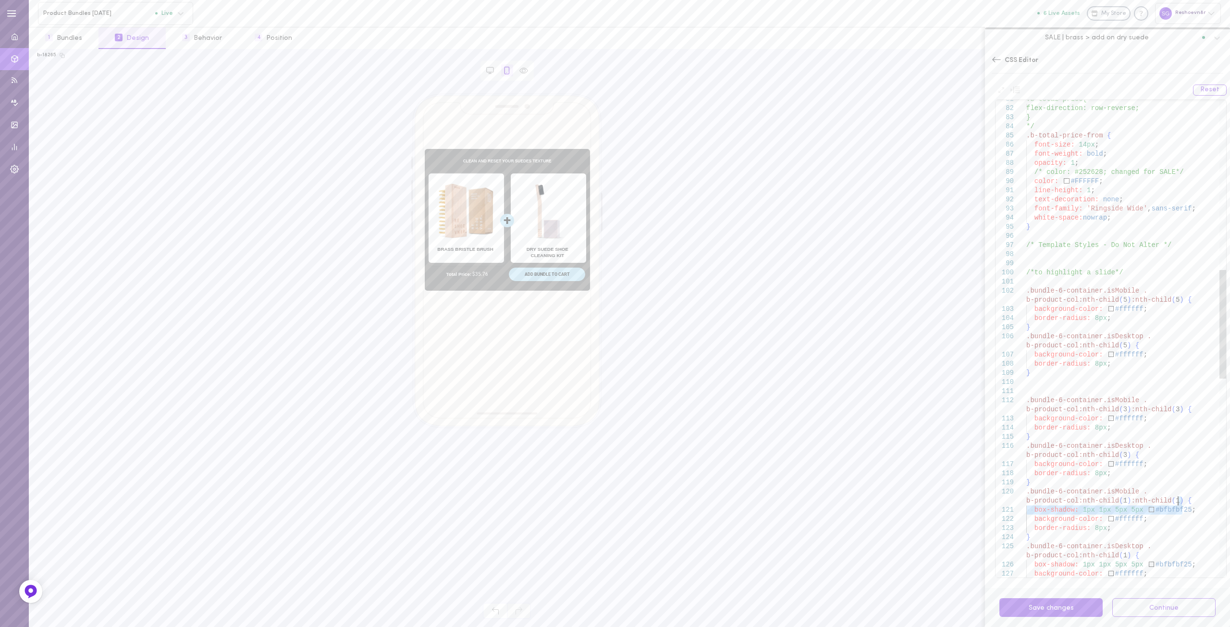
drag, startPoint x: 1189, startPoint y: 510, endPoint x: 1187, endPoint y: 503, distance: 7.0
click at [1187, 503] on div ".b-total-price{ flex-direction: row-reverse; } */ .b-total-price-from { font-si…" at bounding box center [1126, 401] width 200 height 2093
drag, startPoint x: 1186, startPoint y: 556, endPoint x: 1180, endPoint y: 548, distance: 10.0
click at [1180, 548] on div ".b-total-price{ flex-direction: row-reverse; } */ .b-total-price-from { font-si…" at bounding box center [1126, 397] width 200 height 2084
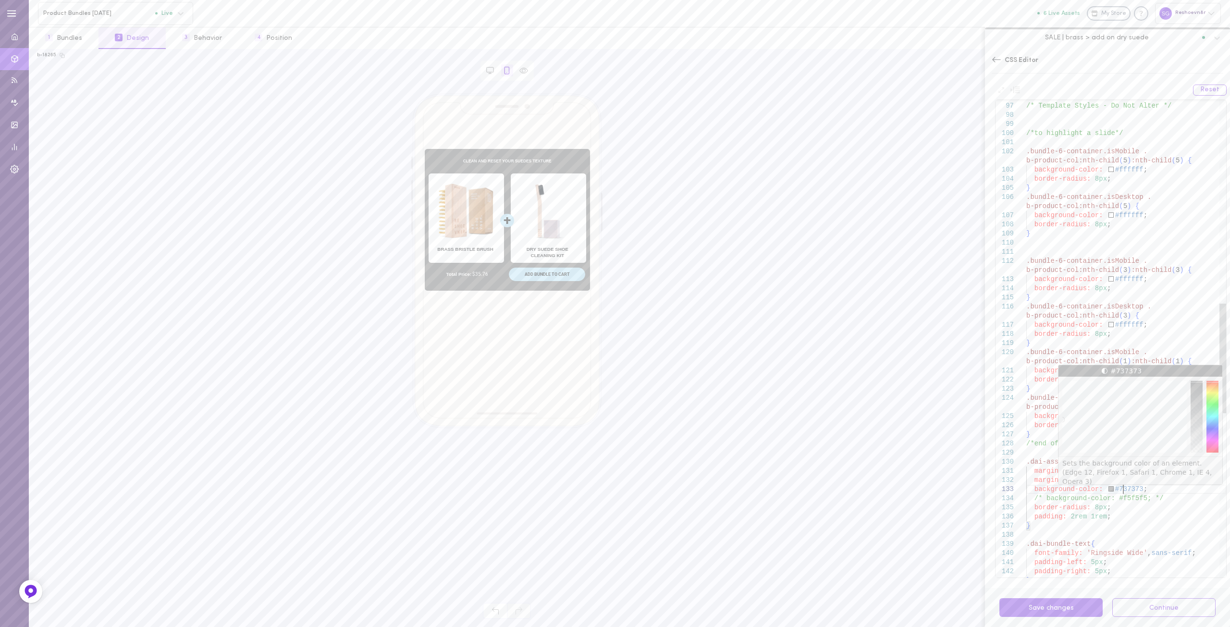
click at [1124, 489] on div "/* Template Styles - Do Not Alter */ /*to highlight a slide*/ .bundle-6-contain…" at bounding box center [1126, 253] width 200 height 2075
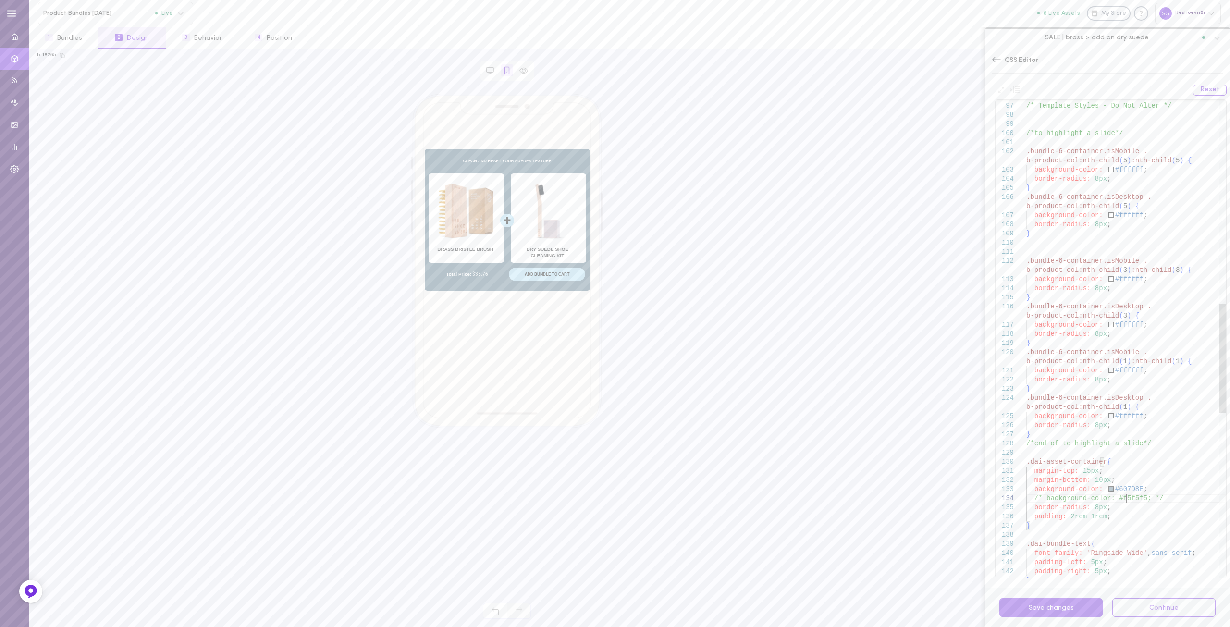
click at [1124, 497] on div "/* Template Styles - Do Not Alter */ /*to highlight a slide*/ .bundle-6-contain…" at bounding box center [1126, 253] width 200 height 2075
click at [1160, 495] on div "/* Template Styles - Do Not Alter */ /*to highlight a slide*/ .bundle-6-contain…" at bounding box center [1126, 253] width 200 height 2075
drag, startPoint x: 1156, startPoint y: 497, endPoint x: 1152, endPoint y: 492, distance: 5.8
click at [1152, 492] on div "/* Template Styles - Do Not Alter */ /*to highlight a slide*/ .bundle-6-contain…" at bounding box center [1126, 253] width 200 height 2075
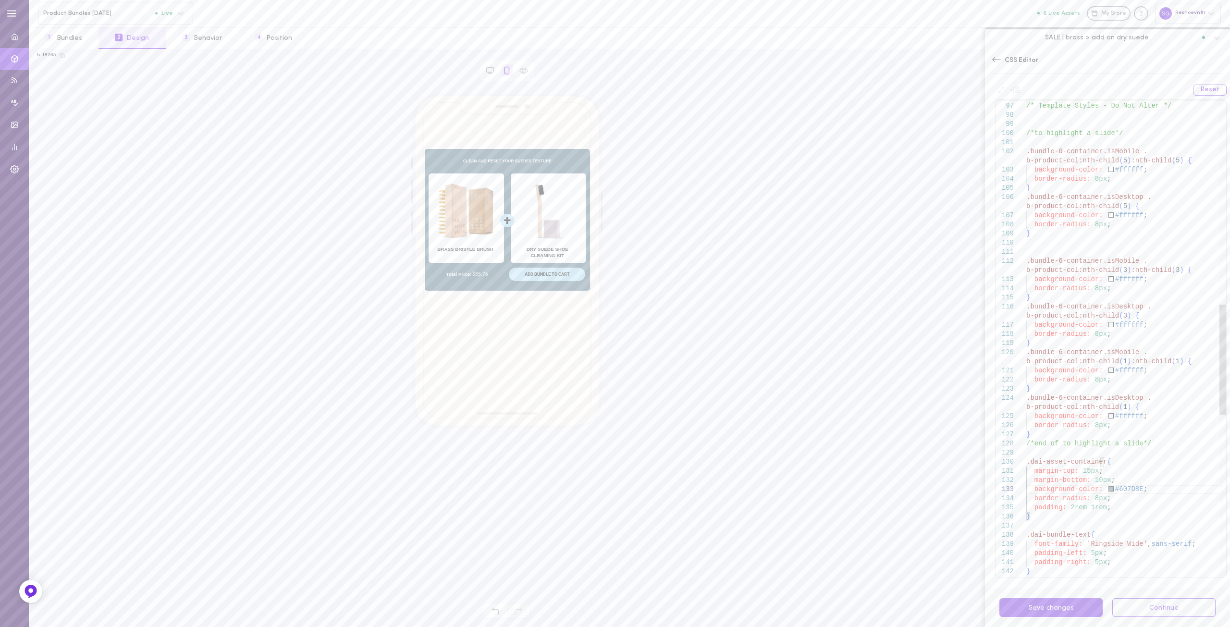
click at [1092, 480] on div "/* Template Styles - Do Not Alter */ /*to highlight a slide*/ .bundle-6-contain…" at bounding box center [1126, 248] width 200 height 2065
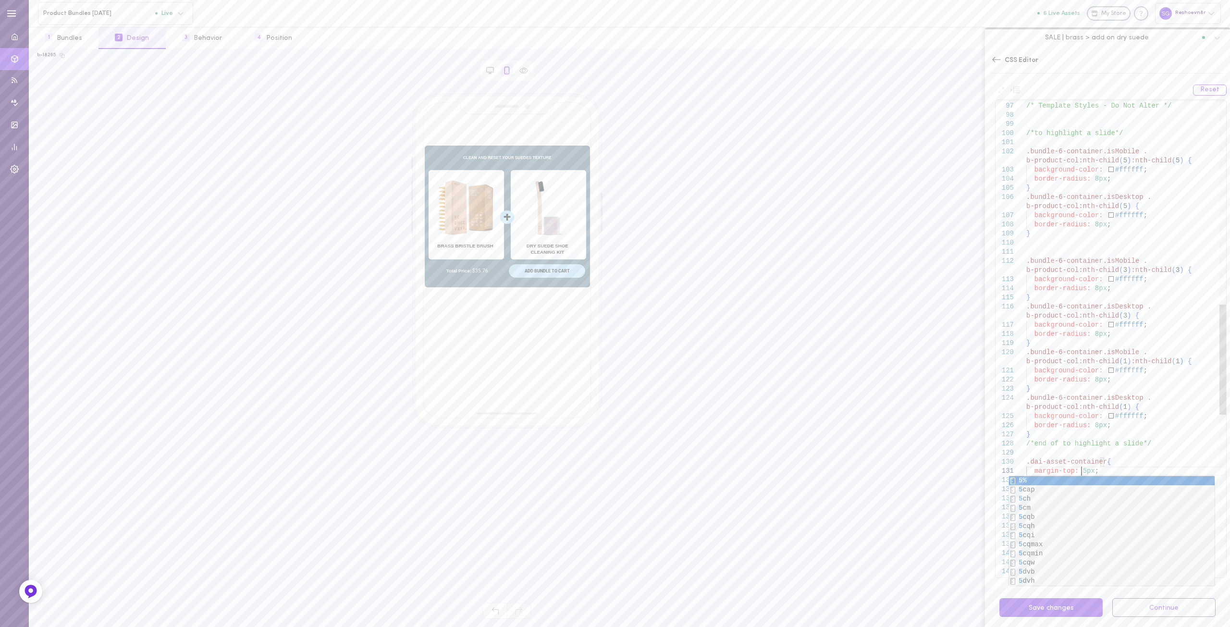
click at [1135, 447] on div "/* Template Styles - Do Not Alter */ /*to highlight a slide*/ .bundle-6-contain…" at bounding box center [1126, 248] width 200 height 2065
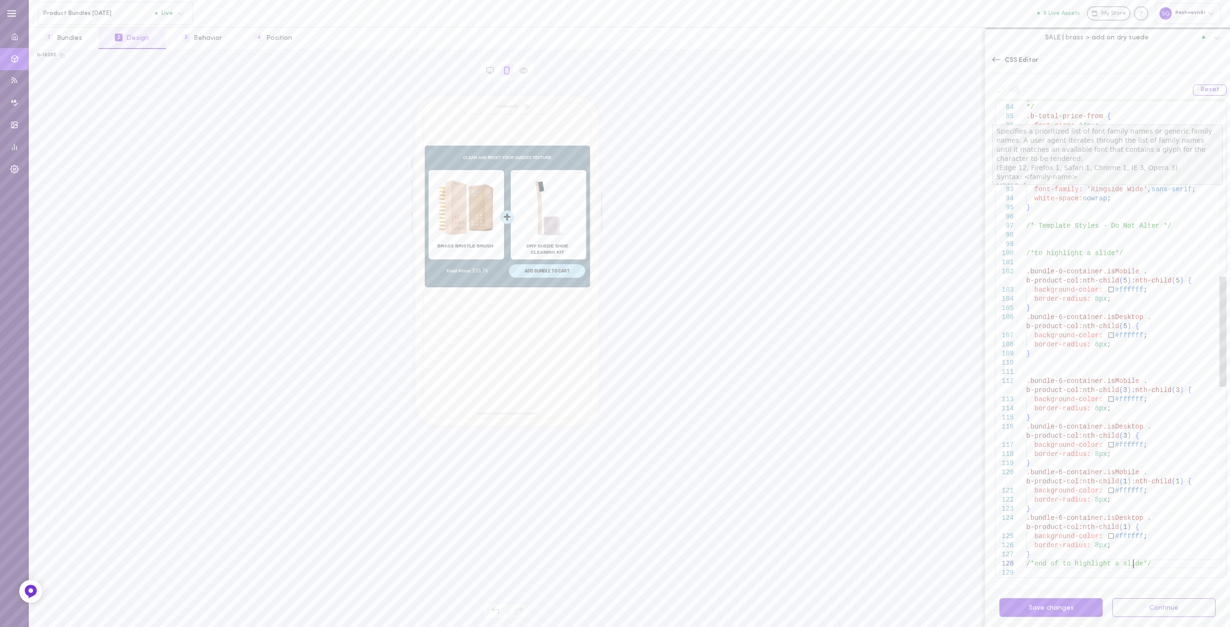
click at [1090, 190] on div "/* Template Styles - Do Not Alter */ /*to highlight a slide*/ .bundle-6-contain…" at bounding box center [1126, 368] width 200 height 2065
click at [1130, 203] on div "/* Template Styles - Do Not Alter */ /*to highlight a slide*/ .bundle-6-contain…" at bounding box center [1126, 368] width 200 height 2065
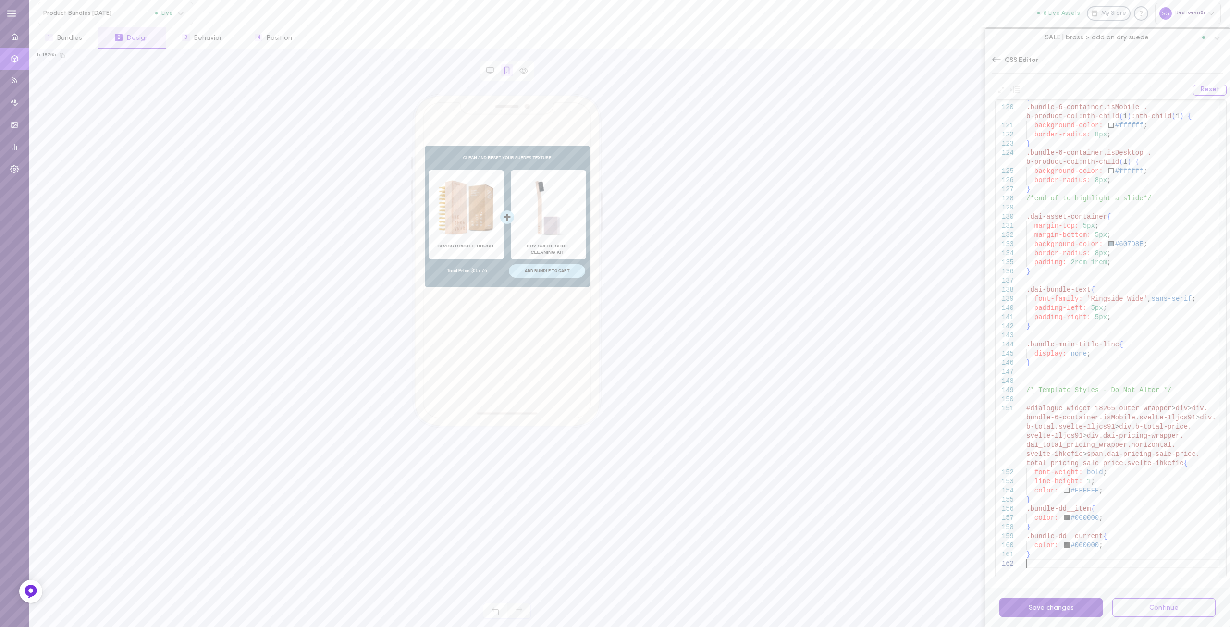
type textarea "} .bundle-dd__current{ color: #000000; }"
click at [1048, 610] on button "Save changes" at bounding box center [1050, 607] width 103 height 19
click at [991, 61] on div "CSS Editor" at bounding box center [1107, 64] width 245 height 31
click at [994, 60] on icon at bounding box center [996, 59] width 9 height 5
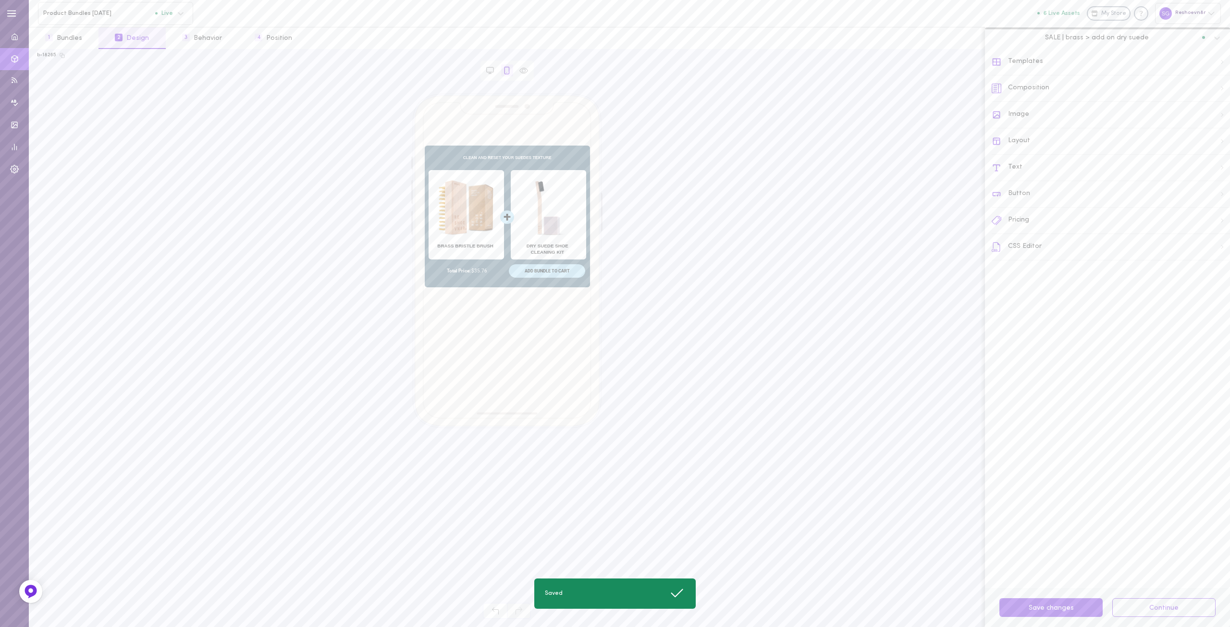
click at [1027, 195] on div "Button" at bounding box center [1110, 194] width 238 height 26
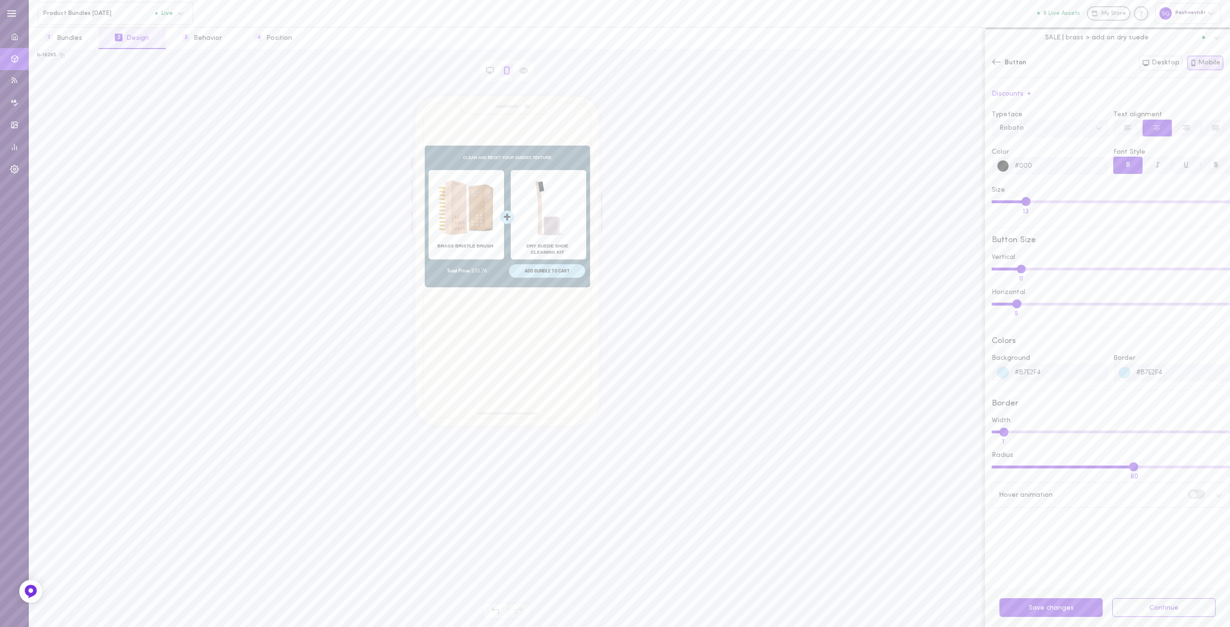
click at [1030, 374] on input "#B7E2F4" at bounding box center [1058, 373] width 99 height 18
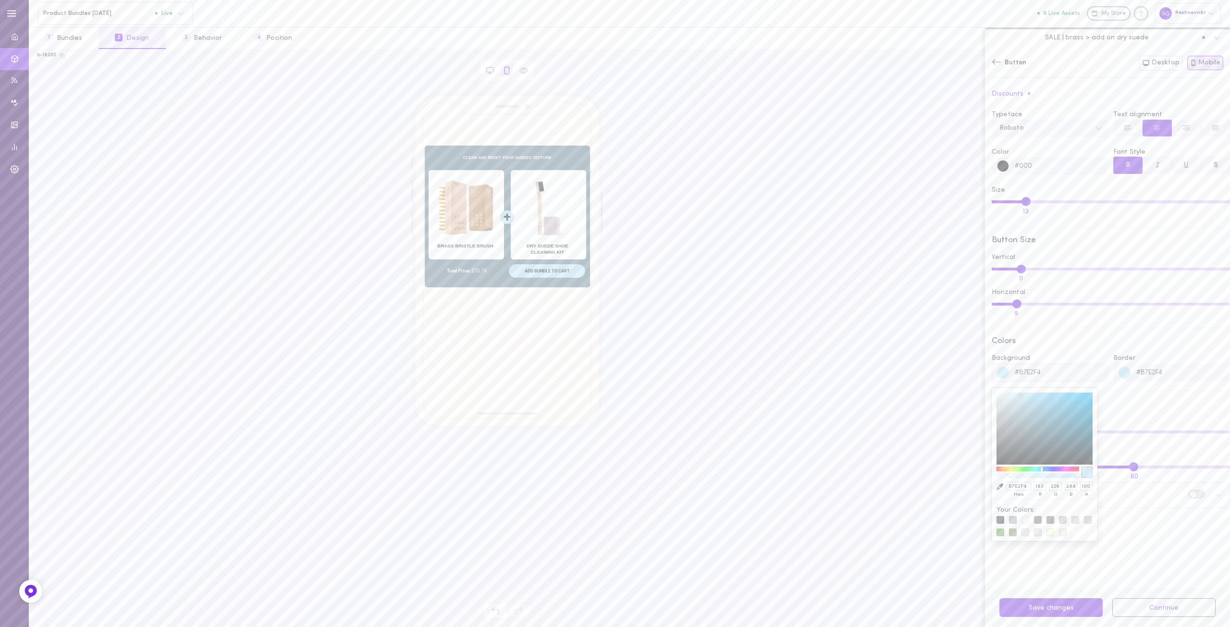
click at [1030, 374] on input "#B7E2F4" at bounding box center [1058, 373] width 99 height 18
type input "#"
type input "000000"
type input "0"
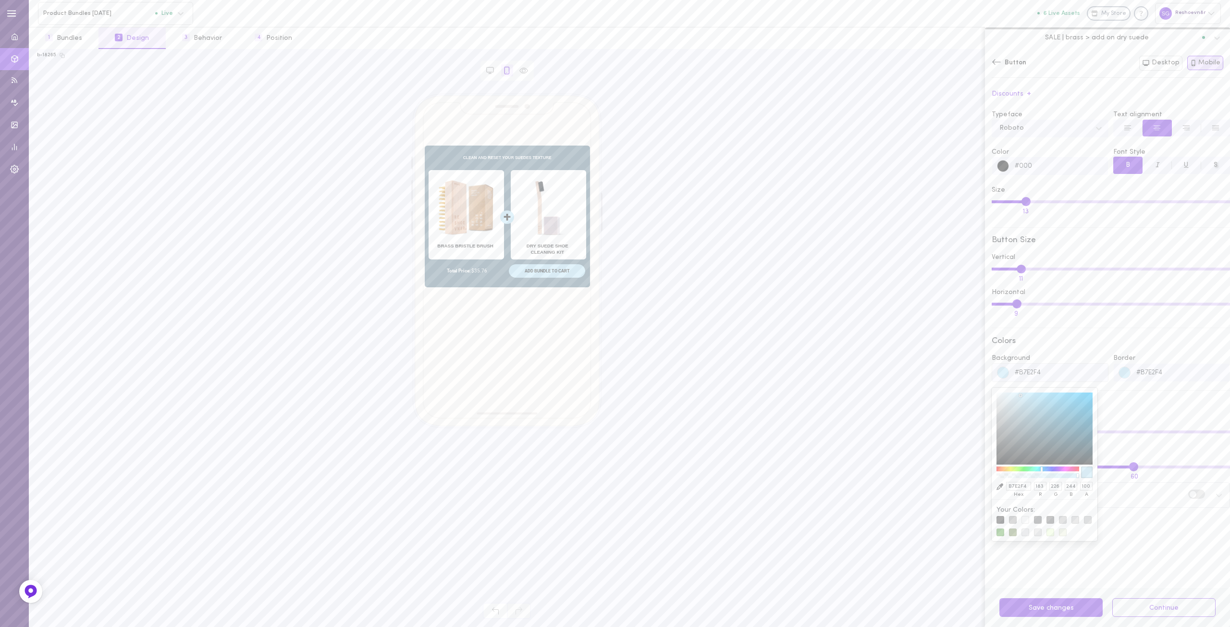
type input "0"
type input "#fff"
type input "FFFFFF"
type input "255"
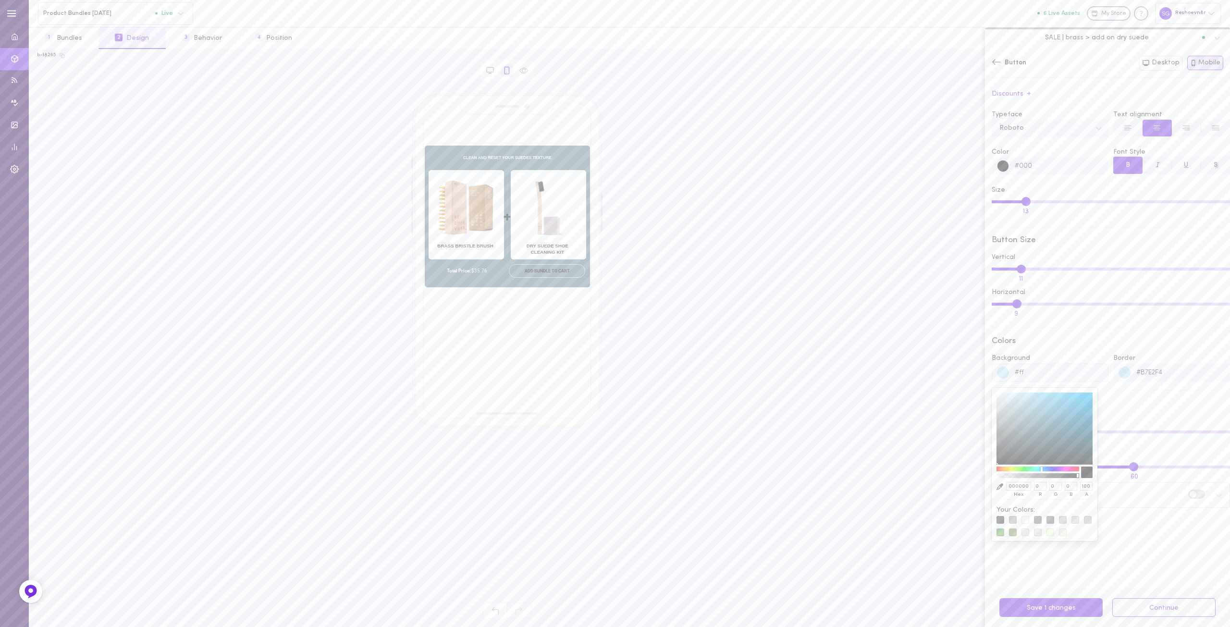
type input "255"
type input "#fff"
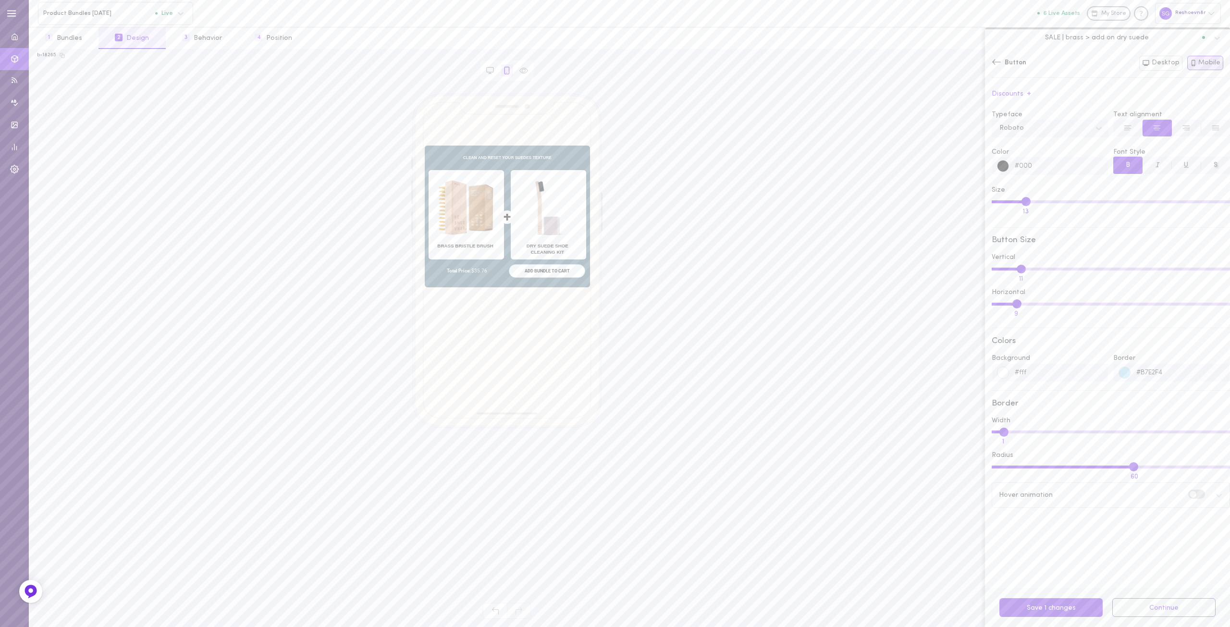
click at [1176, 371] on input "#B7E2F4" at bounding box center [1179, 373] width 99 height 18
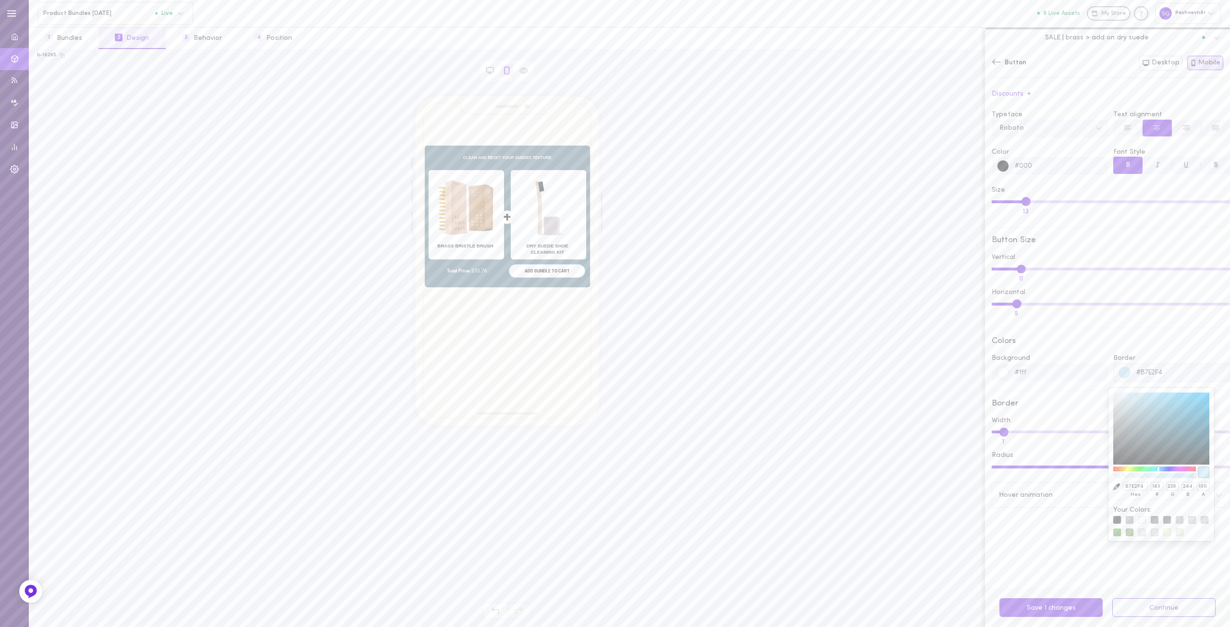
type input "#"
type input "000000"
type input "0"
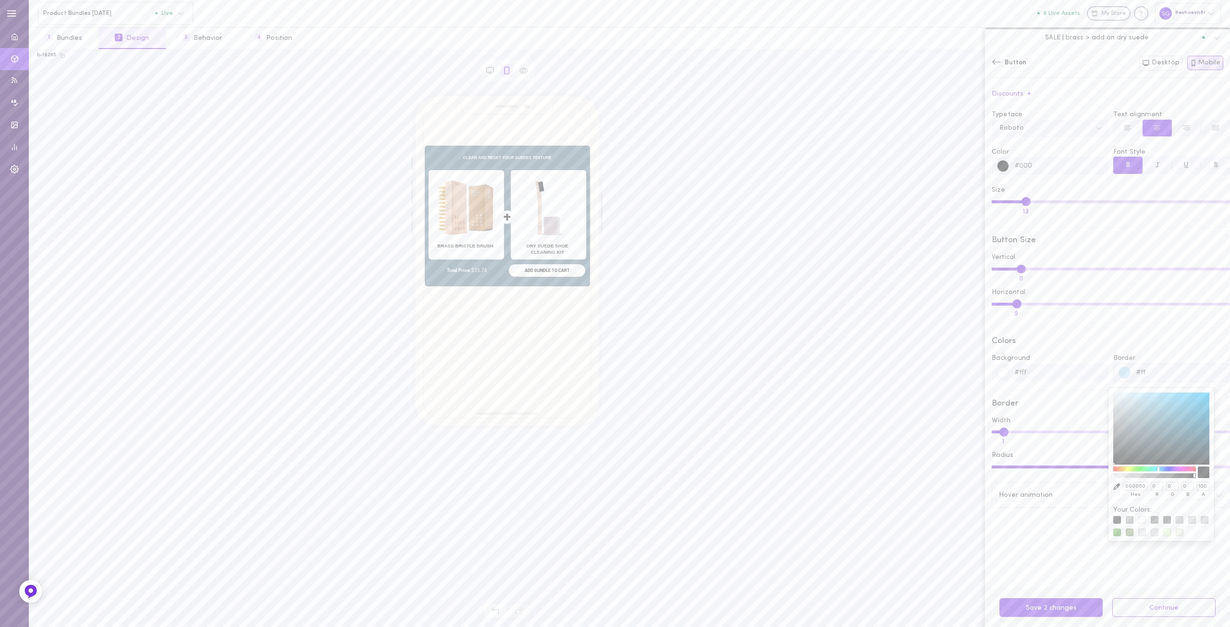
type input "#fff"
type input "FFFFFF"
type input "255"
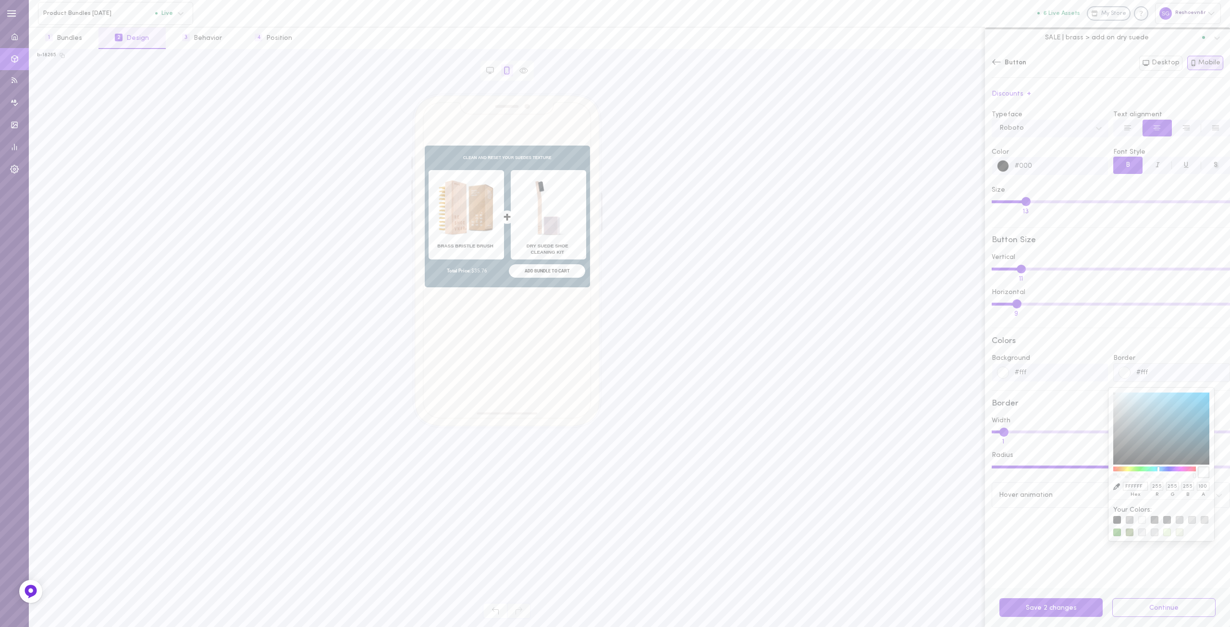
type input "#fff"
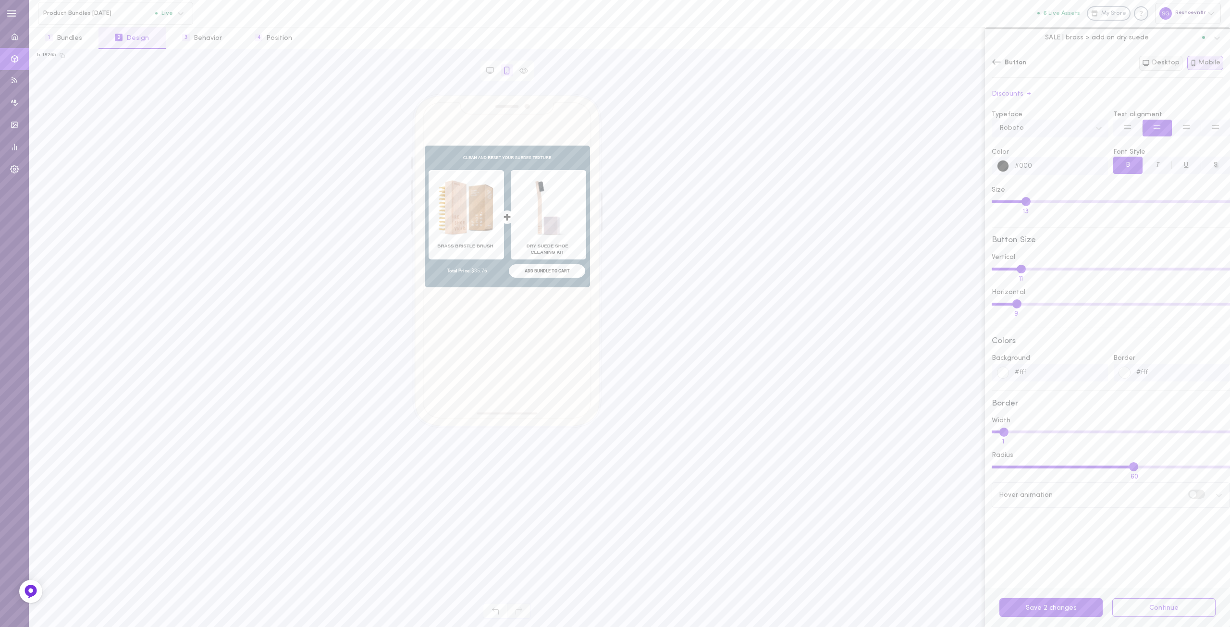
click at [1170, 64] on button "Desktop" at bounding box center [1160, 63] width 43 height 15
type input "16"
type input "7"
type input "#B7E2F4"
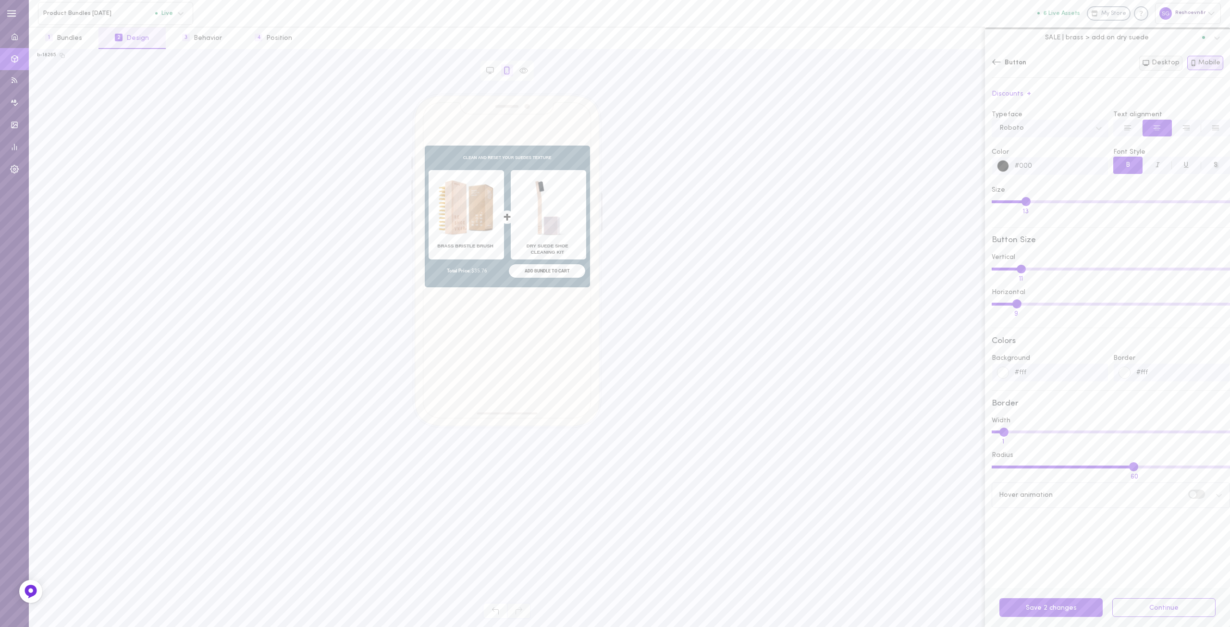
type input "61"
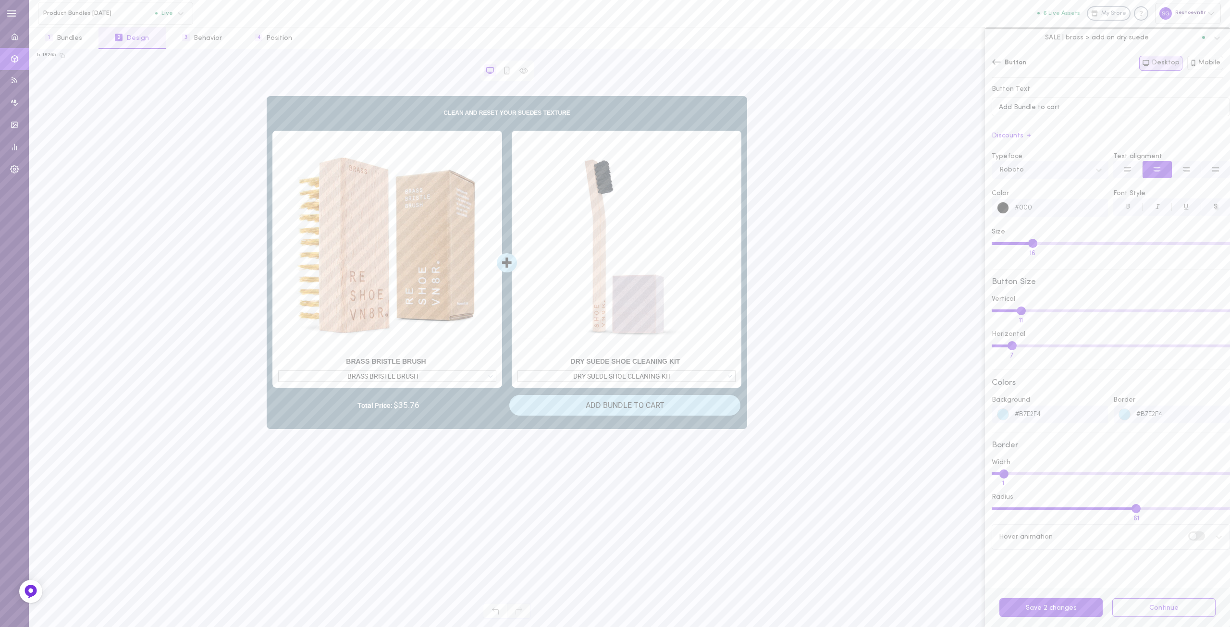
click at [1060, 423] on input "#B7E2F4" at bounding box center [1058, 414] width 99 height 18
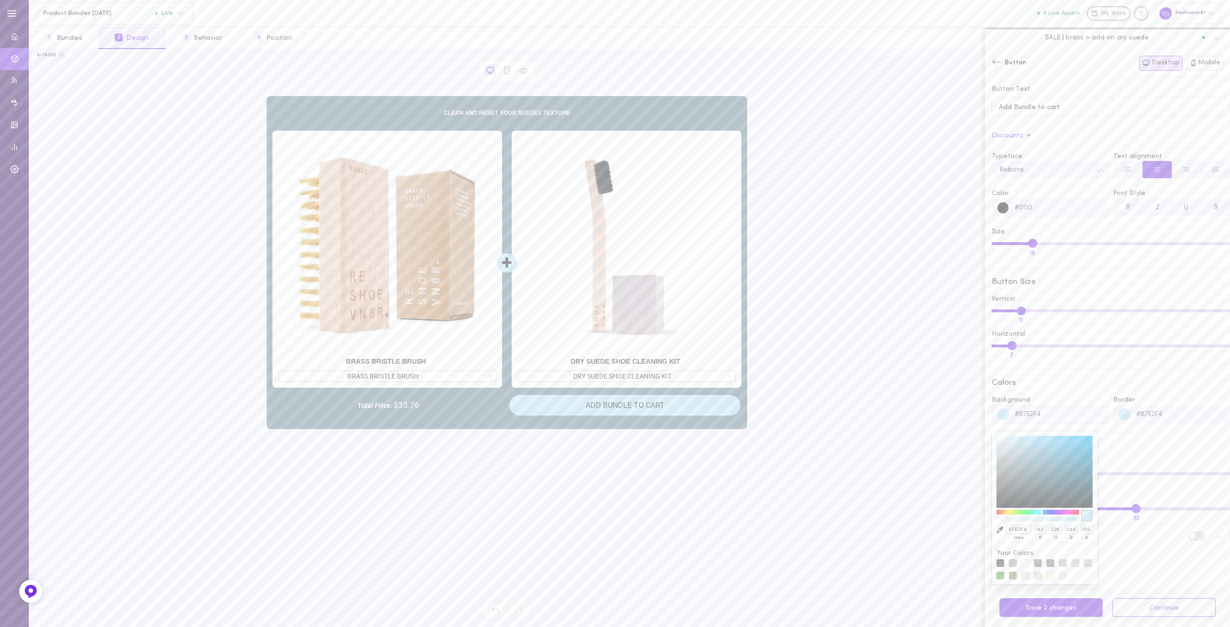
click at [1058, 421] on input "#B7E2F4" at bounding box center [1058, 414] width 99 height 18
drag, startPoint x: 1019, startPoint y: 418, endPoint x: 1073, endPoint y: 413, distance: 54.5
click at [1071, 413] on input "#B7E2F4" at bounding box center [1058, 414] width 99 height 18
type input "#f"
type input "000000"
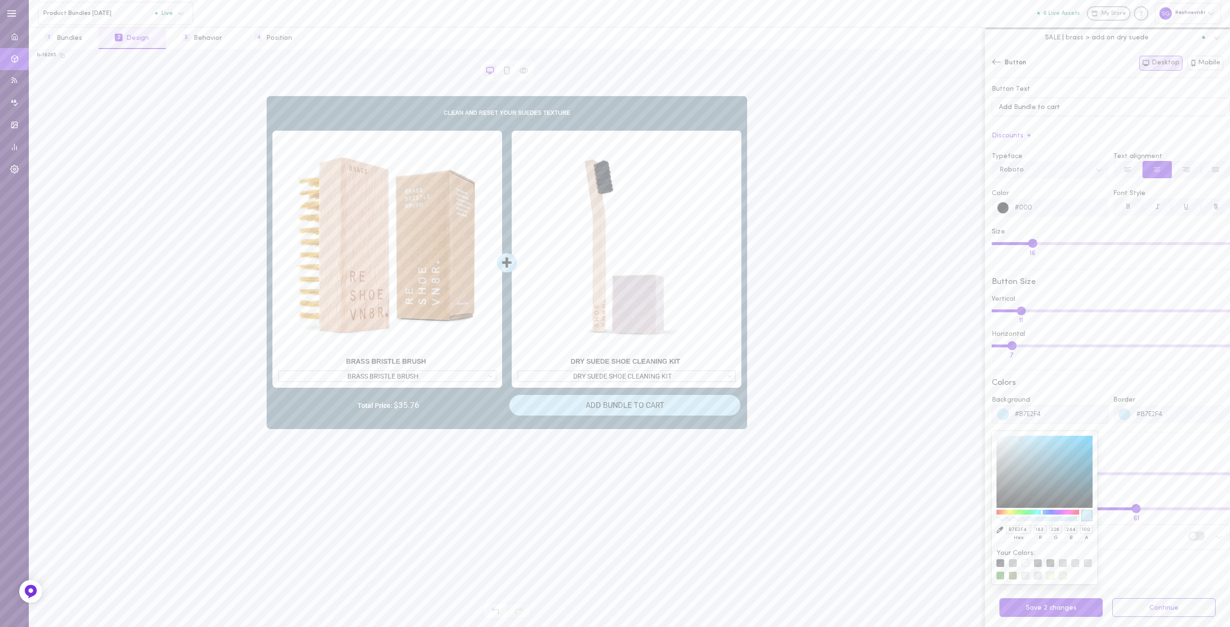
type input "0"
type input "#fff"
type input "FFFFFF"
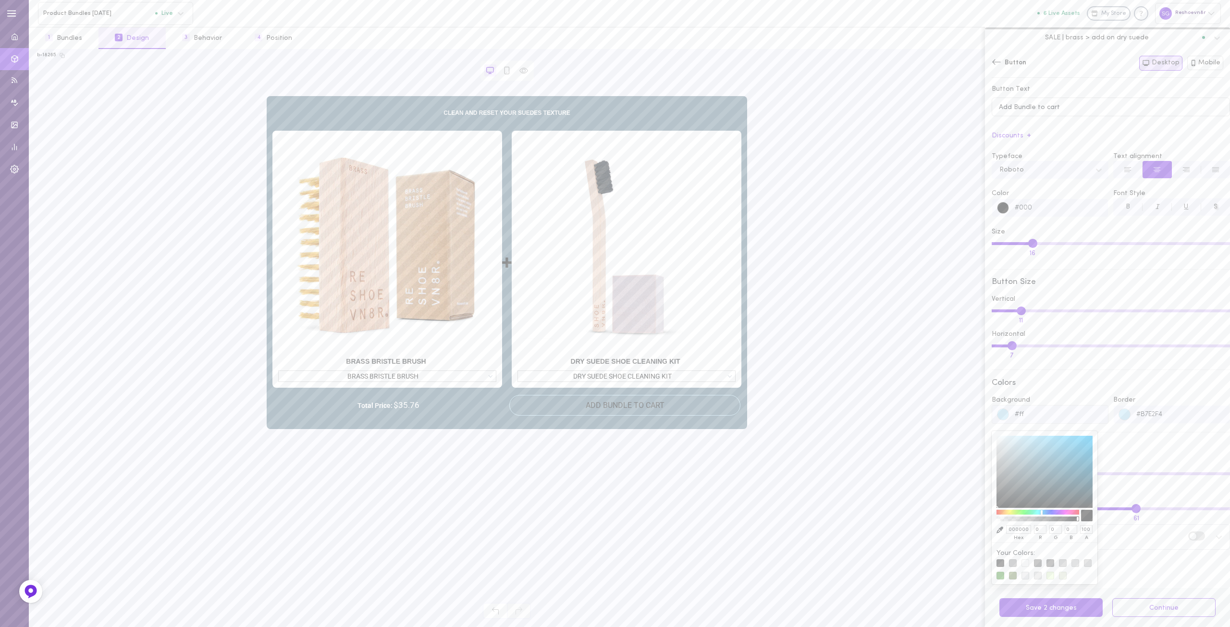
type input "255"
type input "#fff"
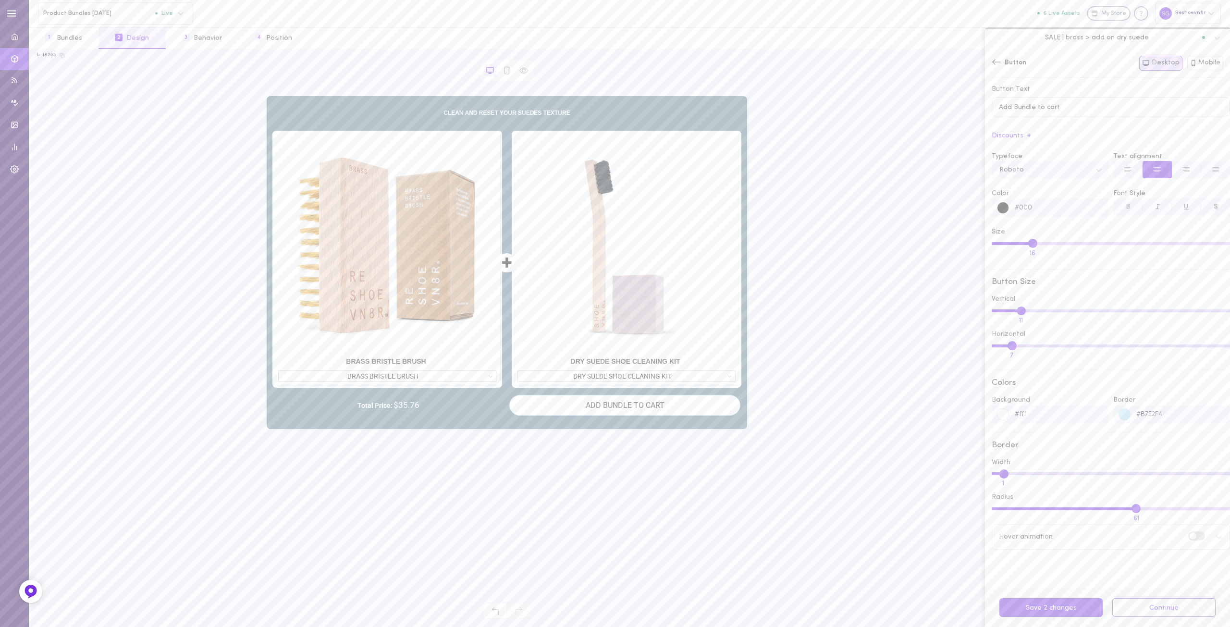
drag, startPoint x: 1135, startPoint y: 416, endPoint x: 1178, endPoint y: 414, distance: 43.8
click at [1178, 414] on input "#B7E2F4" at bounding box center [1179, 414] width 99 height 18
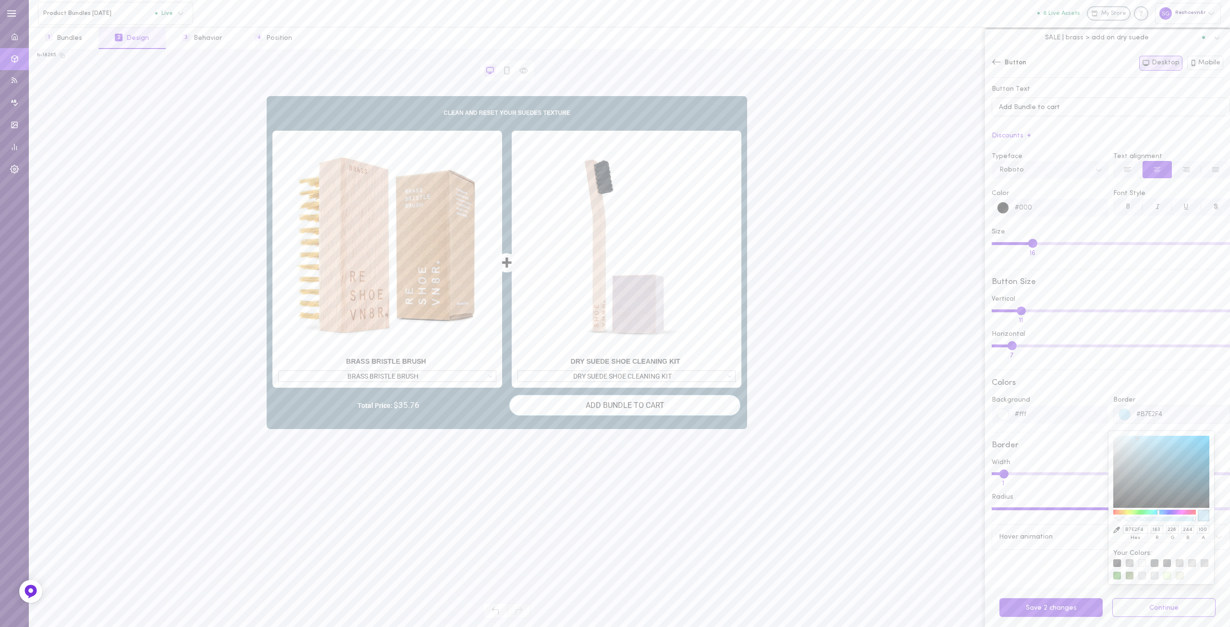
type input "#f"
type input "000000"
type input "0"
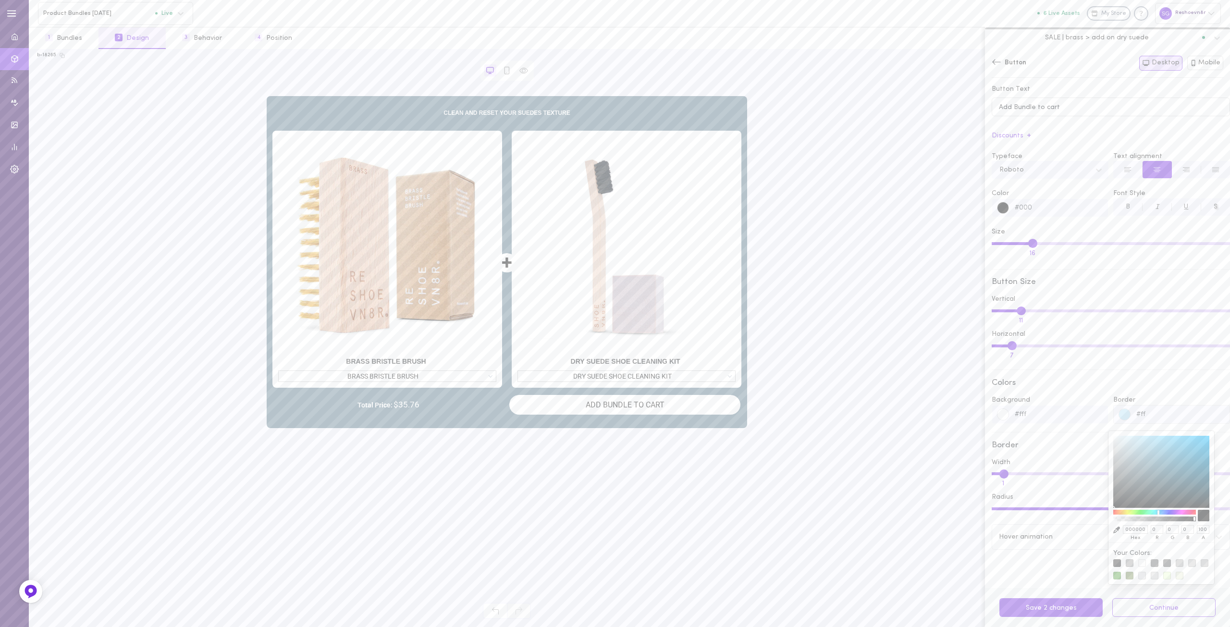
type input "#fff"
type input "FFFFFF"
type input "255"
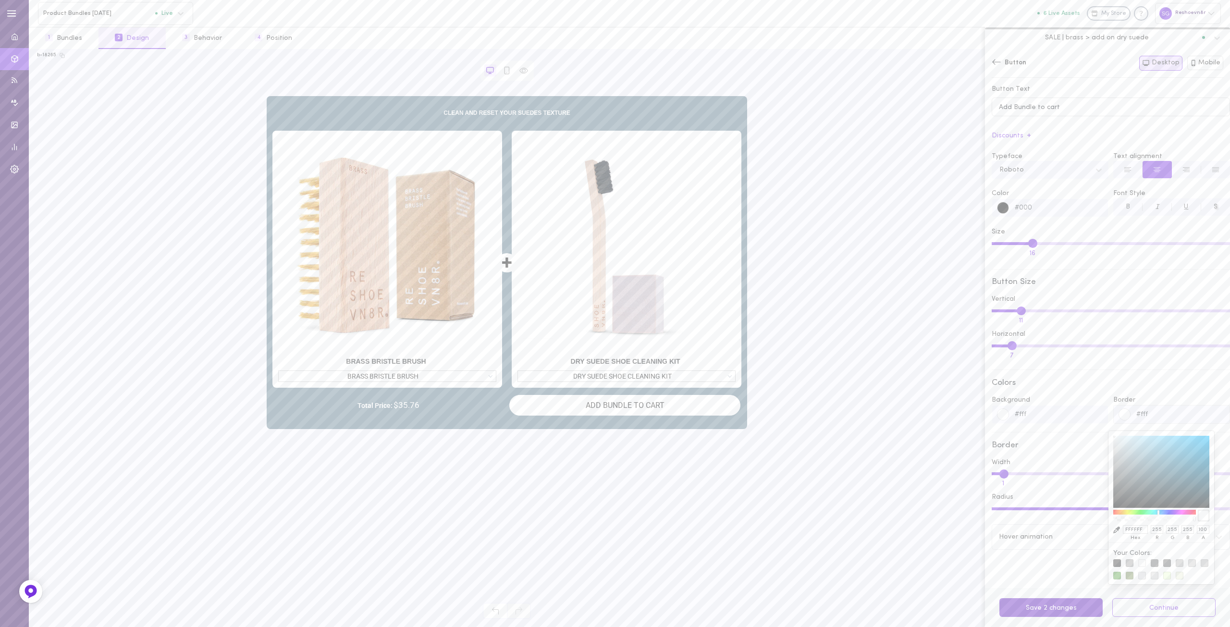
type input "#fff"
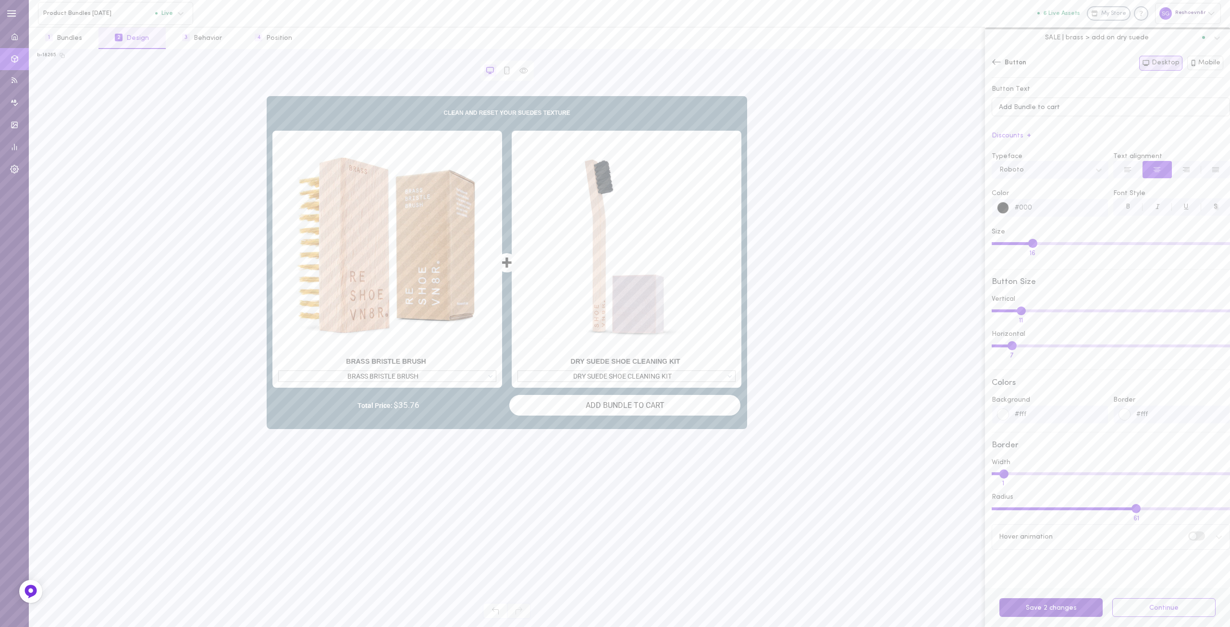
click at [1054, 613] on button "Save 2 changes" at bounding box center [1050, 607] width 103 height 19
click at [1051, 605] on button "Save changes" at bounding box center [1050, 607] width 103 height 19
click at [1203, 64] on button "Mobile" at bounding box center [1205, 63] width 37 height 14
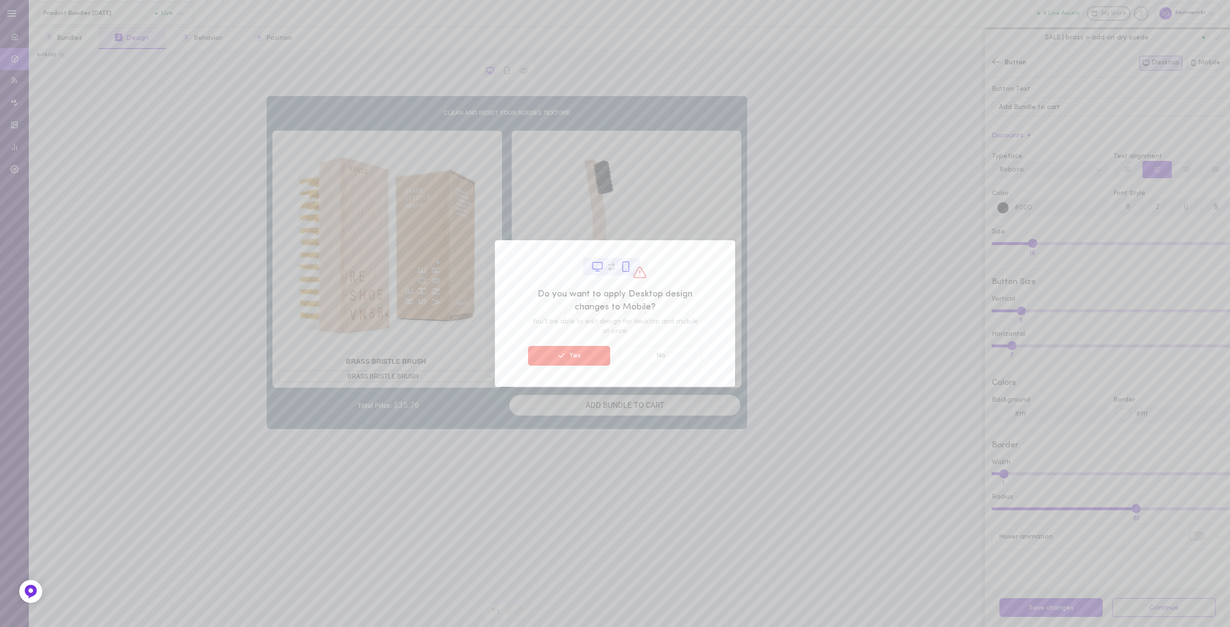
click at [657, 363] on button "No" at bounding box center [661, 355] width 82 height 19
type input "13"
type input "9"
type input "60"
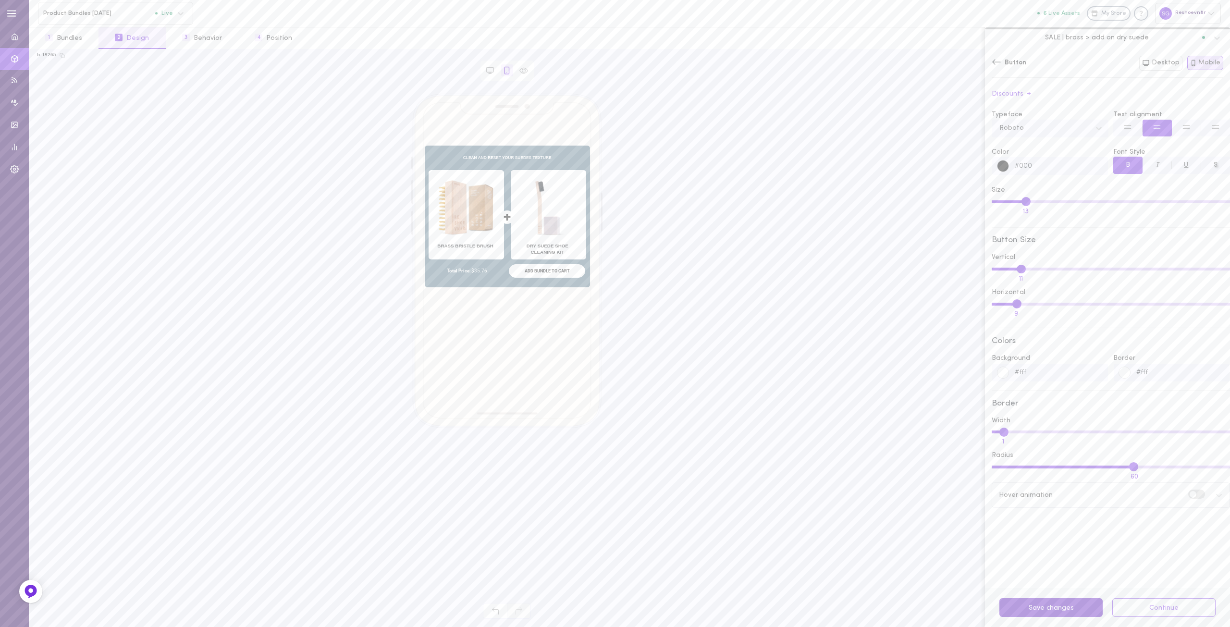
click at [1046, 615] on button "Save changes" at bounding box center [1050, 607] width 103 height 19
click at [1046, 607] on button "Save changes" at bounding box center [1050, 607] width 103 height 19
click at [1166, 63] on button "Desktop" at bounding box center [1160, 63] width 43 height 15
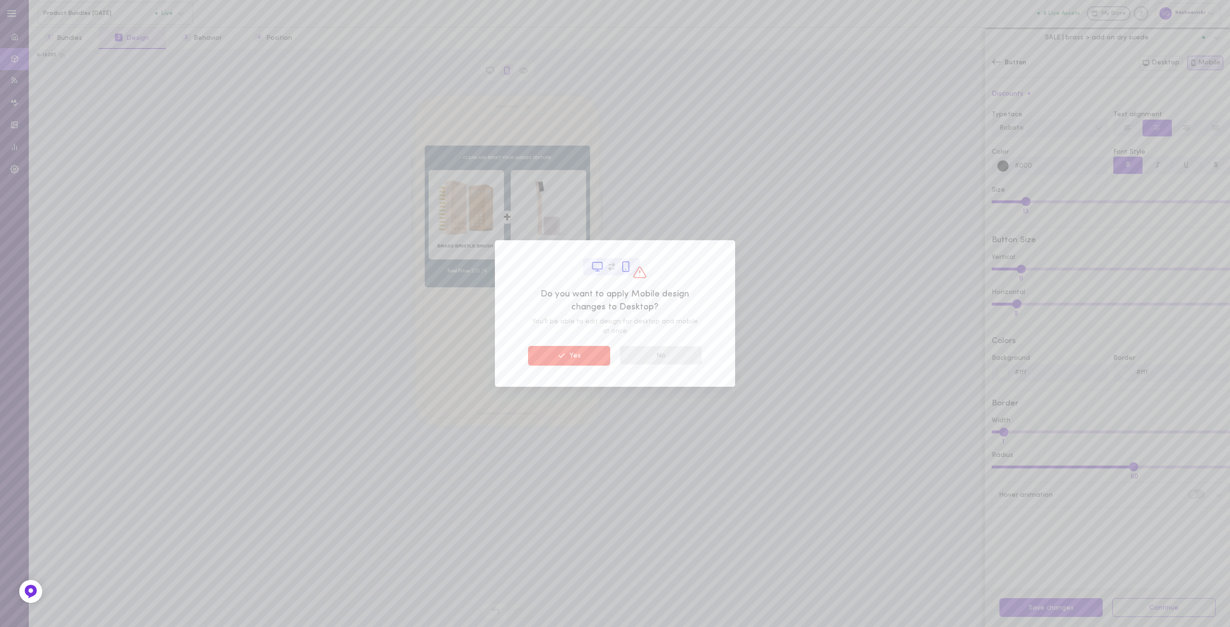
click at [655, 354] on button "No" at bounding box center [661, 355] width 82 height 19
type input "16"
type input "7"
type input "61"
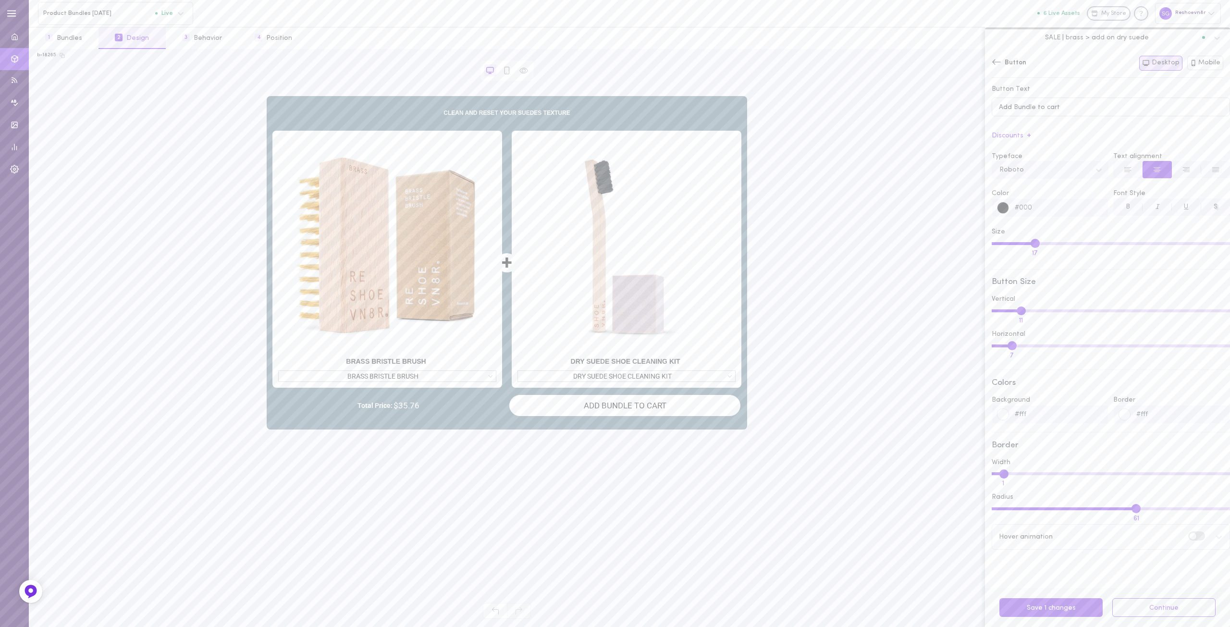
drag, startPoint x: 1006, startPoint y: 247, endPoint x: 1033, endPoint y: 246, distance: 27.4
click at [1033, 245] on input "Size 17" at bounding box center [1110, 243] width 238 height 3
type input "16"
click at [1032, 245] on input "Size 16" at bounding box center [1110, 243] width 238 height 3
click at [1125, 210] on span "B" at bounding box center [1127, 206] width 4 height 7
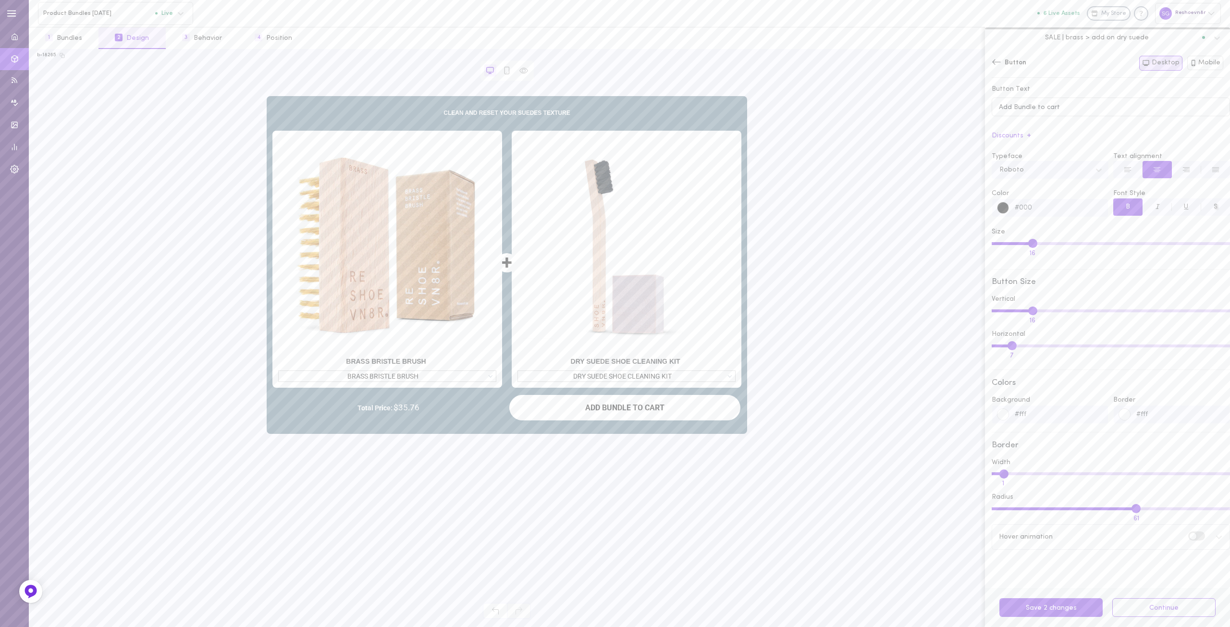
drag, startPoint x: 1019, startPoint y: 310, endPoint x: 1030, endPoint y: 300, distance: 14.6
type input "16"
click at [1030, 309] on input "Vertical 16" at bounding box center [1110, 310] width 238 height 3
drag, startPoint x: 1010, startPoint y: 346, endPoint x: 975, endPoint y: 342, distance: 35.4
type input "0"
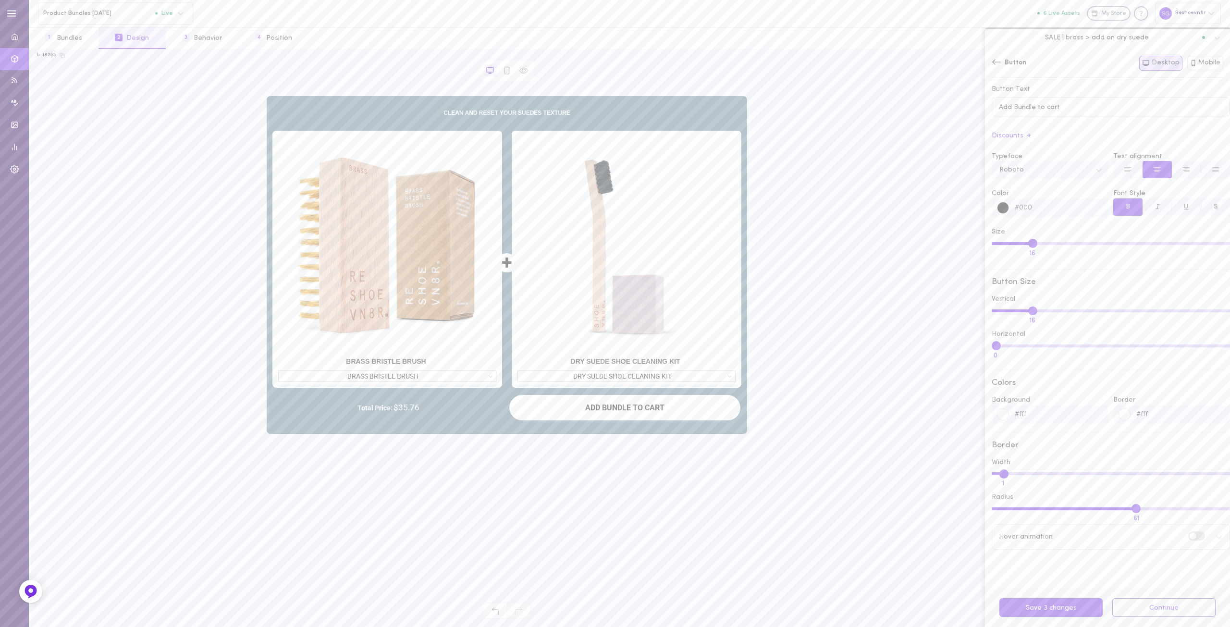
click at [991, 344] on input "Horizontal 0" at bounding box center [1110, 345] width 238 height 3
drag, startPoint x: 1003, startPoint y: 477, endPoint x: 967, endPoint y: 464, distance: 38.2
type input "0"
click at [991, 472] on input "Width 0" at bounding box center [1110, 473] width 238 height 3
type input "15"
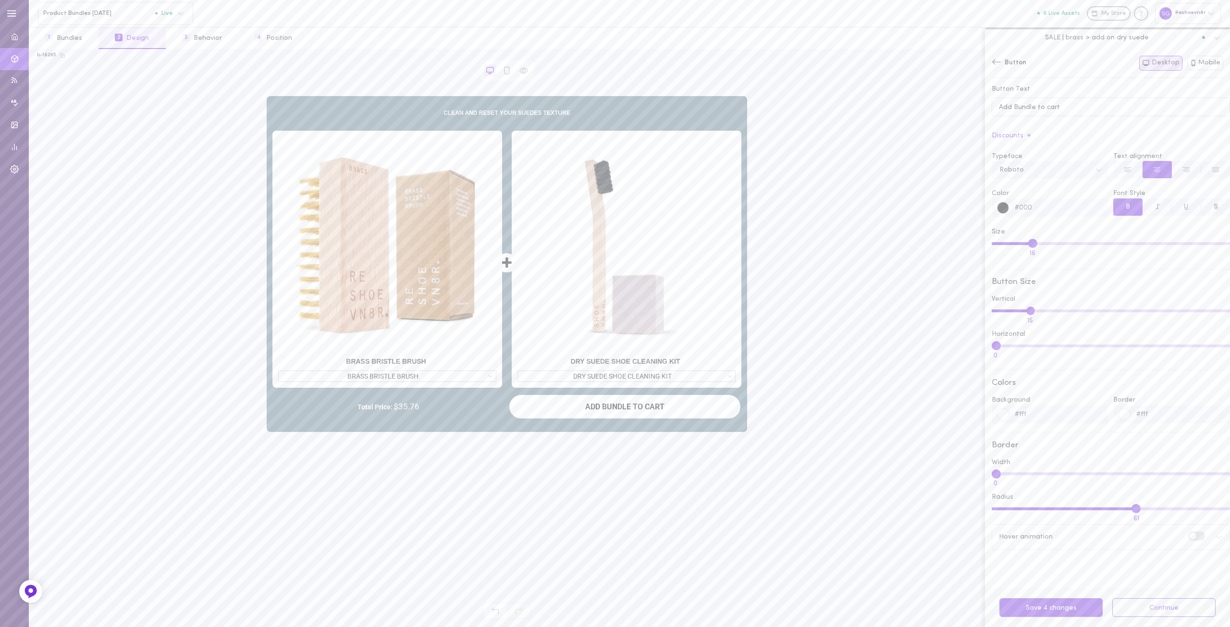
click at [1029, 311] on input "Vertical 15" at bounding box center [1110, 310] width 238 height 3
drag, startPoint x: 1005, startPoint y: 514, endPoint x: 1051, endPoint y: 509, distance: 46.8
type input "25"
click at [1051, 509] on input "Radius 25" at bounding box center [1110, 508] width 238 height 3
drag, startPoint x: 1005, startPoint y: 246, endPoint x: 1026, endPoint y: 245, distance: 21.6
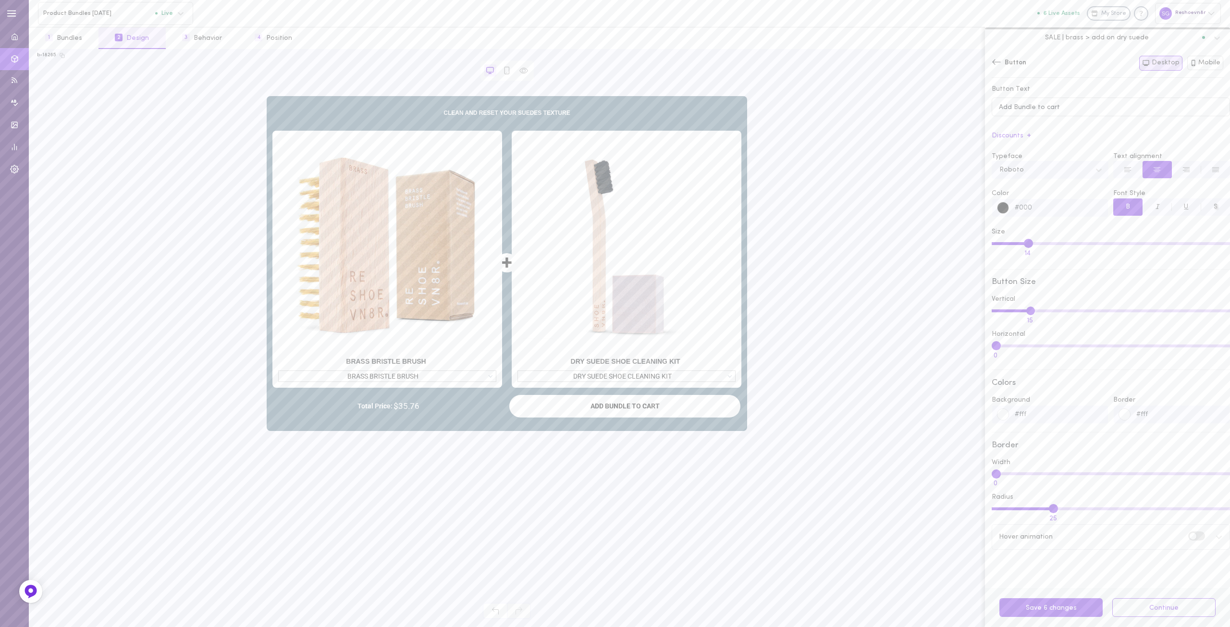
type input "14"
click at [1026, 245] on input "Size 14" at bounding box center [1110, 243] width 238 height 3
click at [1024, 312] on input "Vertical 13" at bounding box center [1110, 310] width 238 height 3
type input "14"
click at [1027, 312] on input "Vertical 14" at bounding box center [1110, 310] width 238 height 3
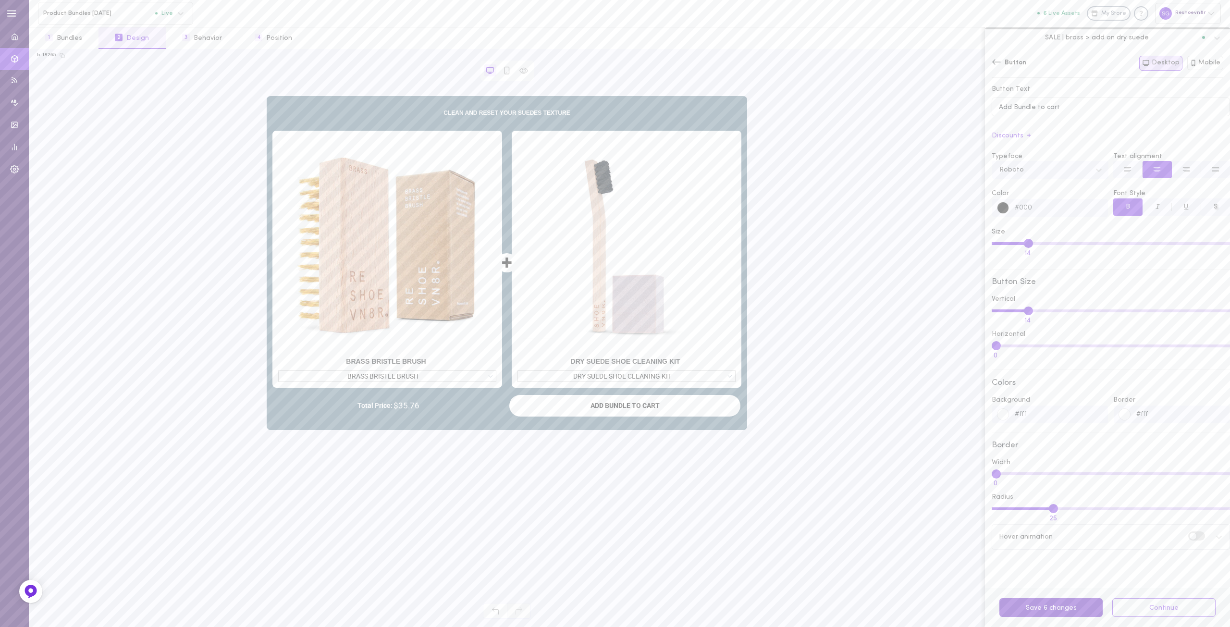
click at [1040, 603] on button "Save 6 changes" at bounding box center [1050, 607] width 103 height 19
click at [1201, 61] on button "Mobile" at bounding box center [1205, 63] width 37 height 14
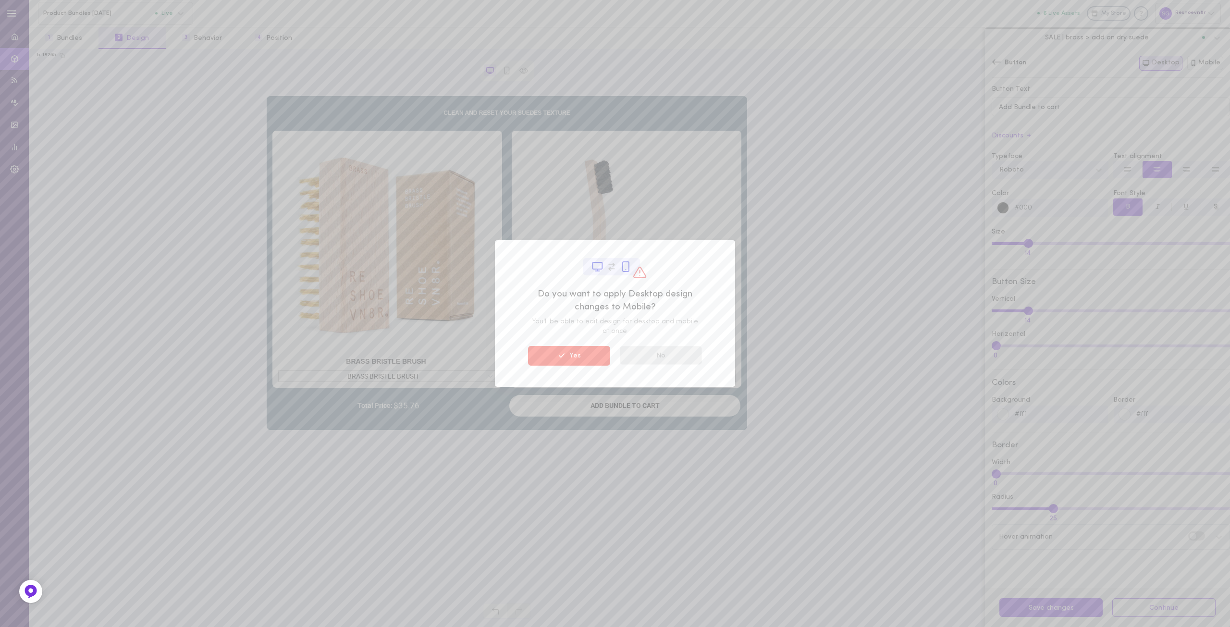
click at [631, 351] on button "No" at bounding box center [661, 355] width 82 height 19
type input "13"
type input "11"
type input "9"
type input "1"
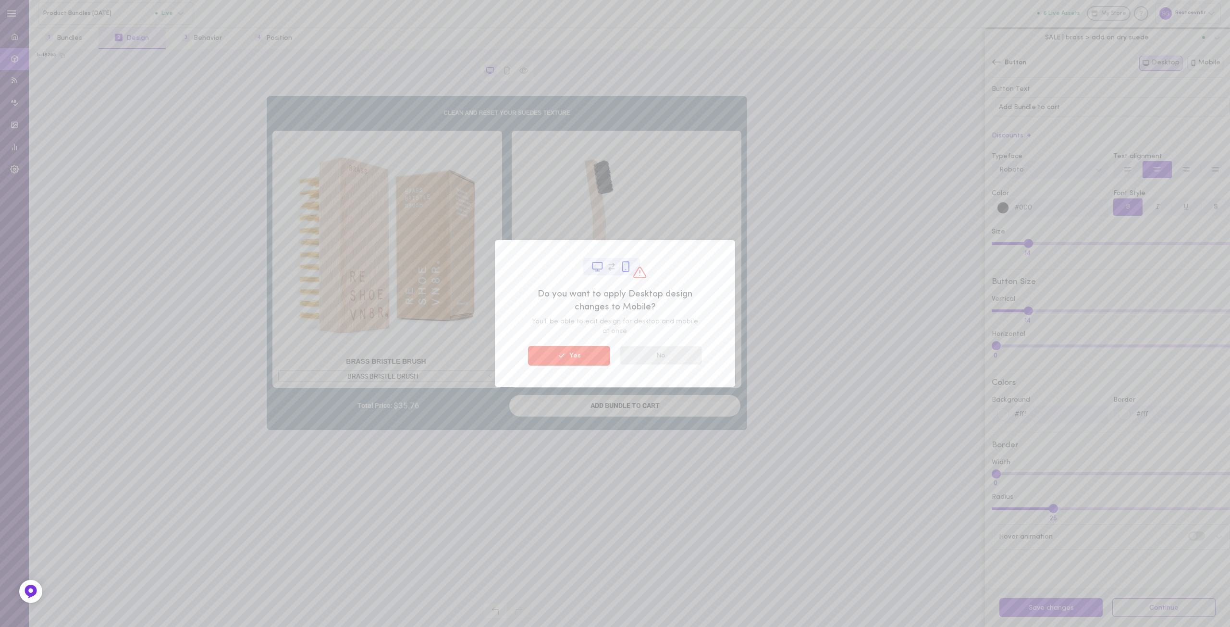
type input "60"
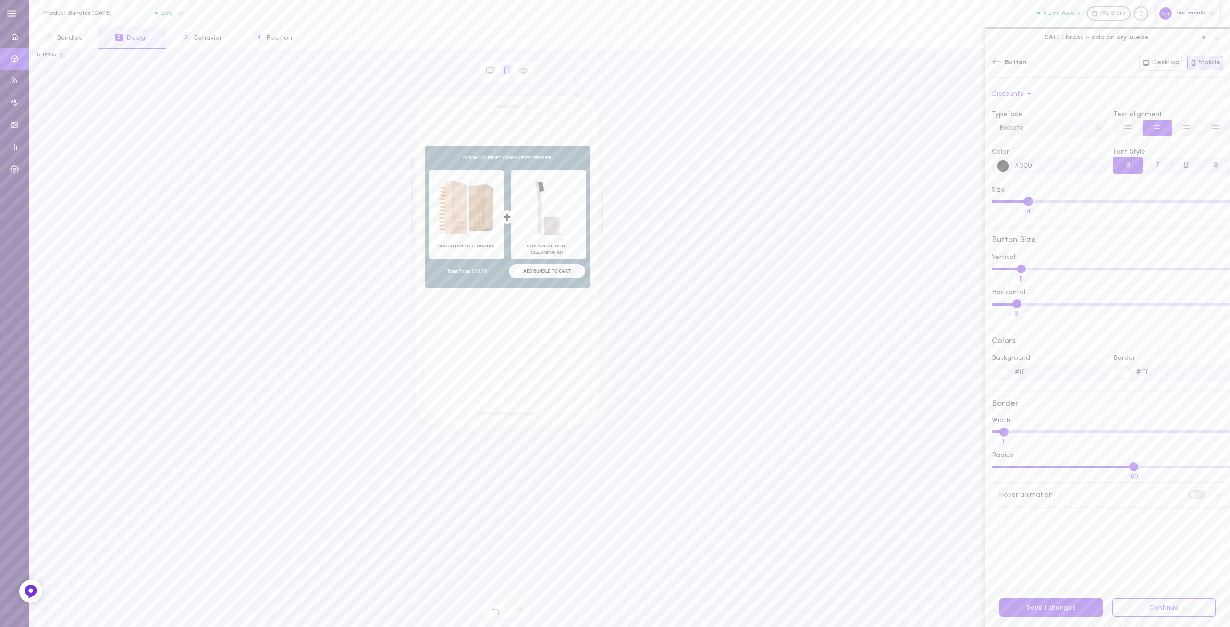
type input "14"
click at [1027, 203] on input "Size 14" at bounding box center [1110, 201] width 238 height 3
drag, startPoint x: 1016, startPoint y: 303, endPoint x: 979, endPoint y: 311, distance: 38.2
type input "0"
click at [991, 305] on input "Horizontal 0" at bounding box center [1110, 304] width 238 height 3
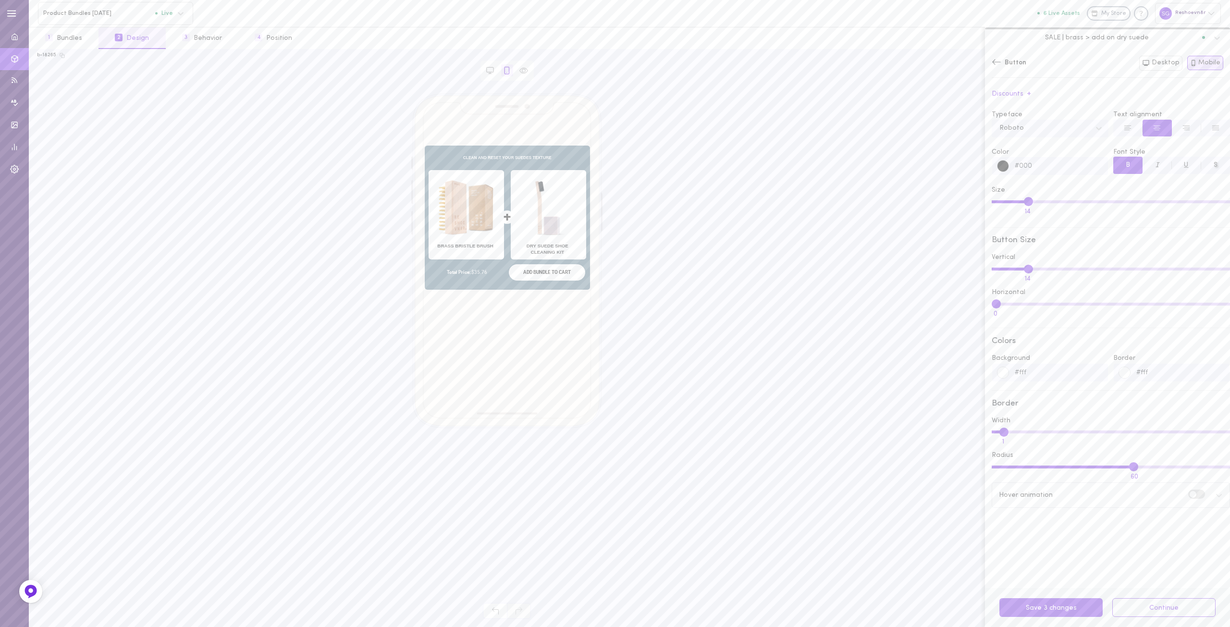
drag, startPoint x: 1022, startPoint y: 270, endPoint x: 1027, endPoint y: 269, distance: 5.0
type input "14"
click at [1027, 269] on input "Vertical 14" at bounding box center [1110, 269] width 238 height 3
drag, startPoint x: 1005, startPoint y: 434, endPoint x: 986, endPoint y: 437, distance: 19.5
type input "0"
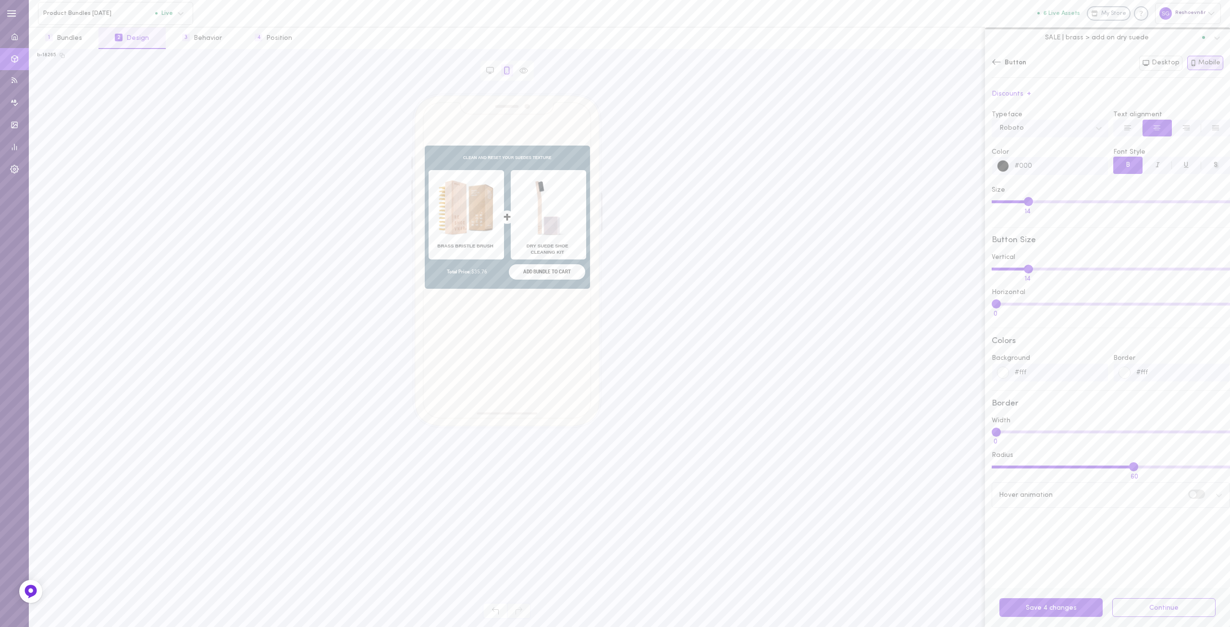
click at [991, 433] on input "Width 0" at bounding box center [1110, 431] width 238 height 3
drag, startPoint x: 1128, startPoint y: 468, endPoint x: 1053, endPoint y: 459, distance: 76.0
type input "26"
click at [1053, 465] on input "Radius 26" at bounding box center [1110, 466] width 238 height 3
click at [1045, 612] on button "Save 5 changes" at bounding box center [1050, 607] width 103 height 19
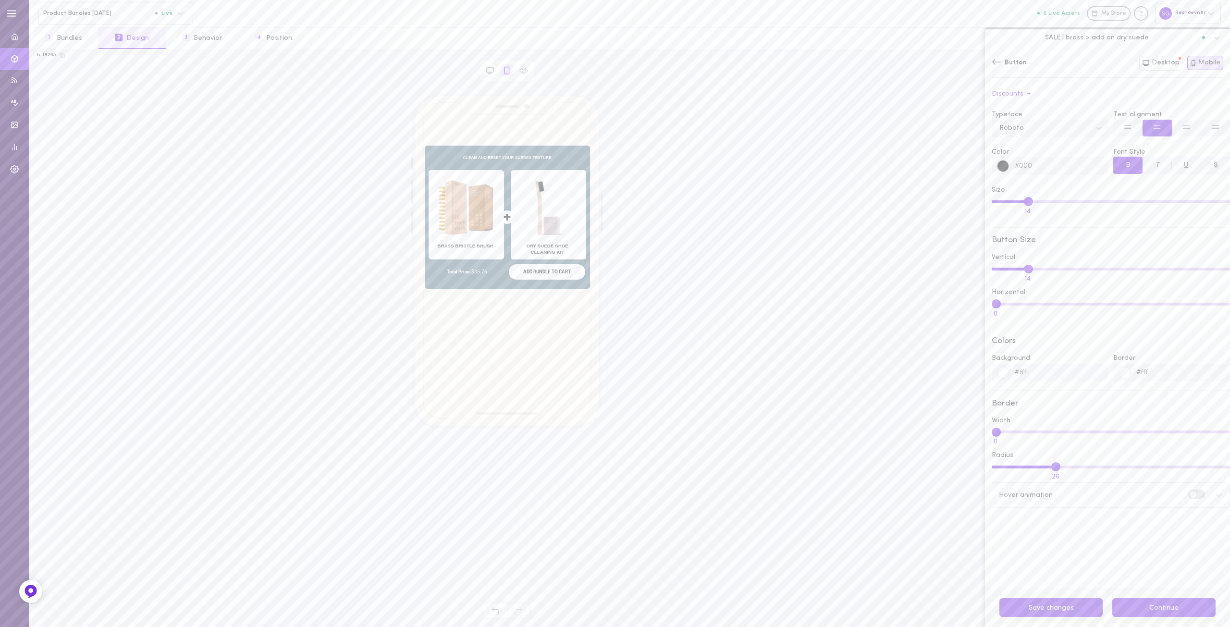
click at [1183, 608] on button "Continue" at bounding box center [1163, 607] width 103 height 19
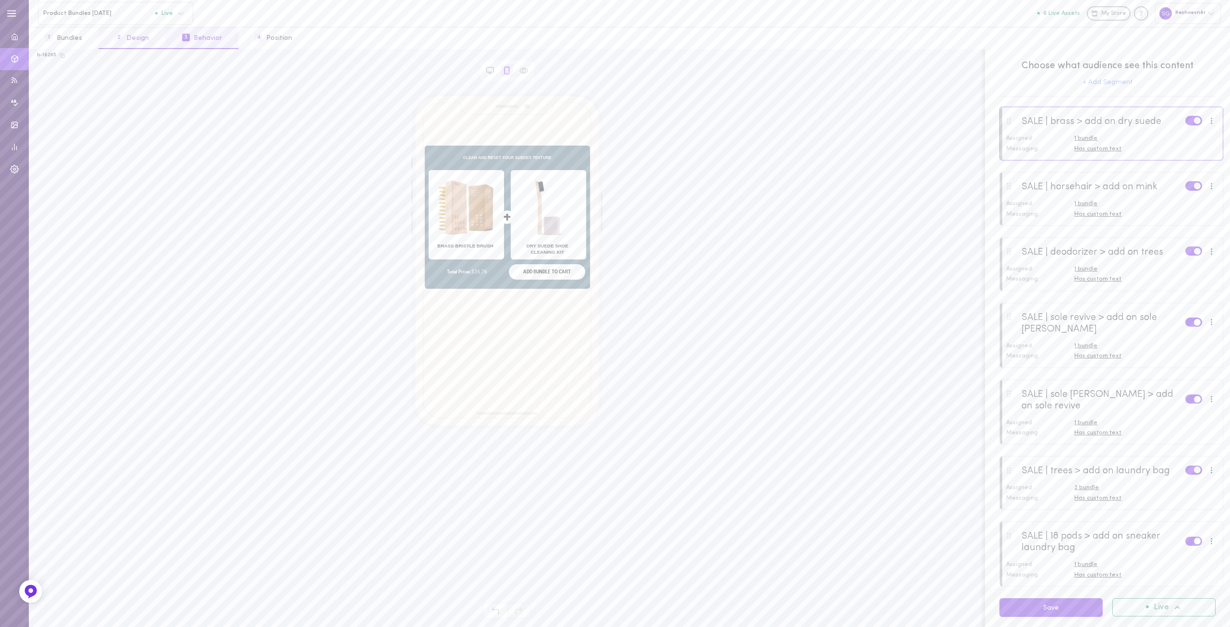
click at [135, 36] on button "2 Design" at bounding box center [131, 38] width 67 height 22
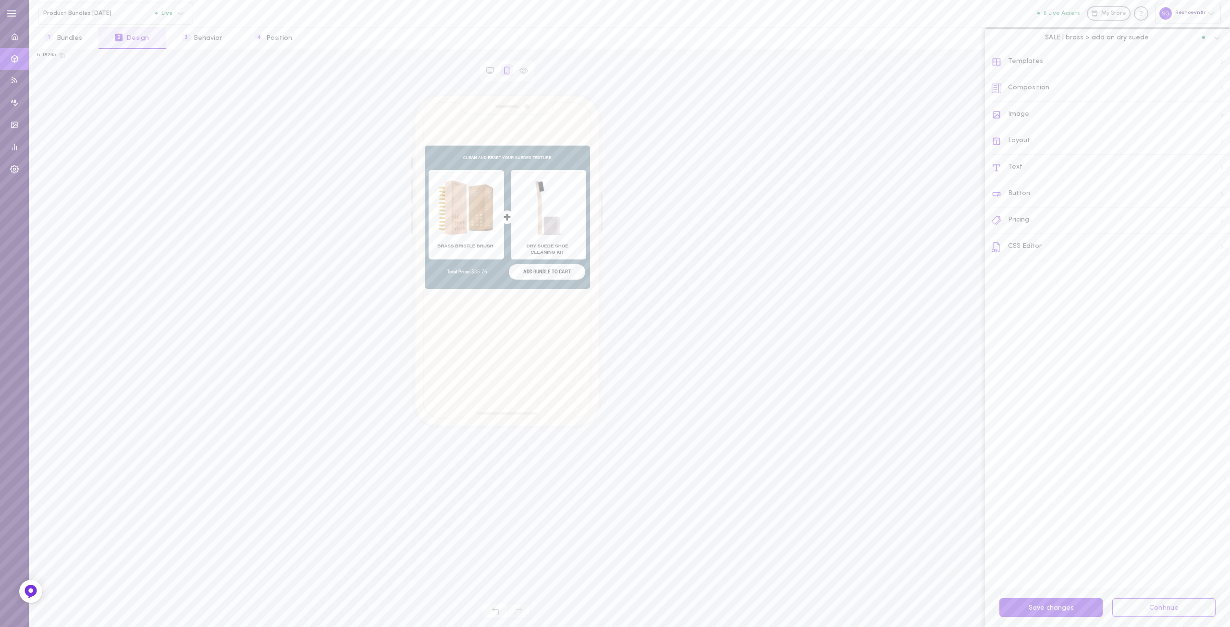
click at [1021, 193] on div "Button" at bounding box center [1110, 194] width 238 height 26
click at [1032, 372] on input "#fff" at bounding box center [1058, 373] width 99 height 18
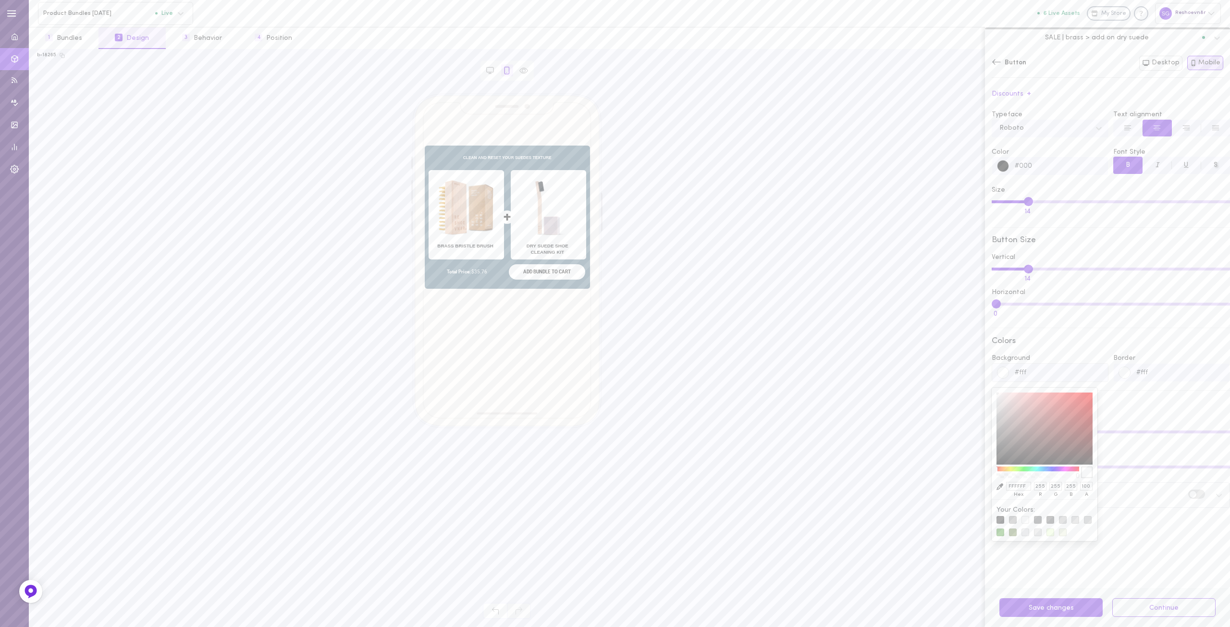
click at [1038, 521] on div at bounding box center [1038, 520] width 8 height 8
type input "#7c7c7cff"
type input "7C7C7C"
type input "124"
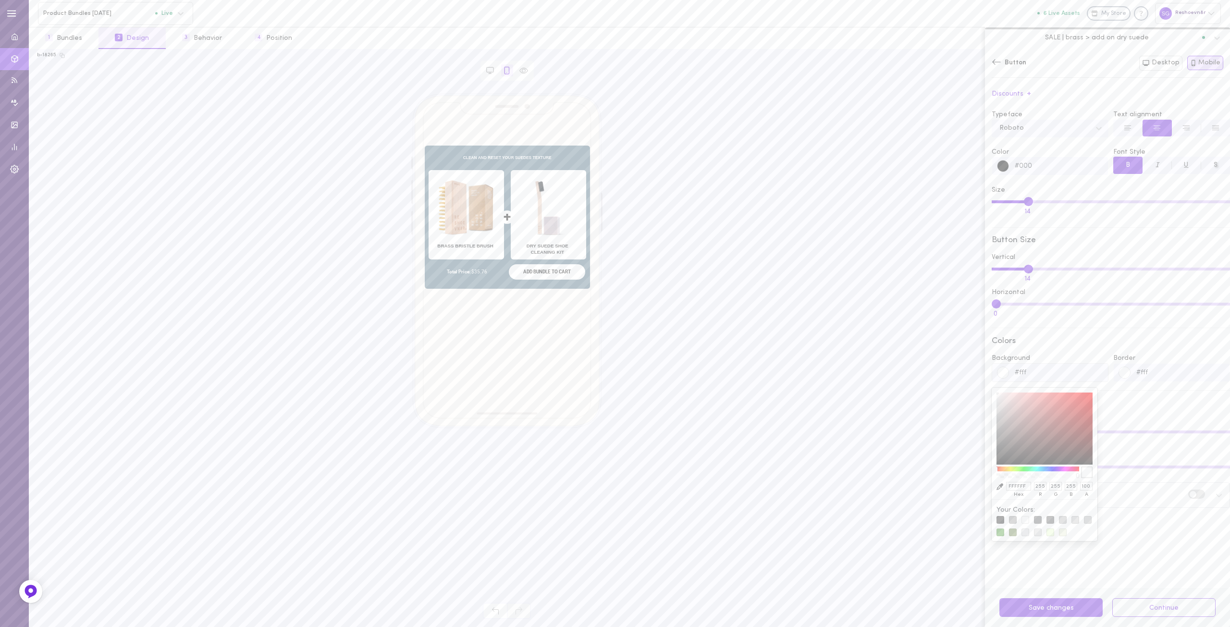
type input "124"
click at [1026, 522] on div at bounding box center [1025, 520] width 8 height 8
type input "#fbfbfbff"
type input "FBFBFB"
type input "251"
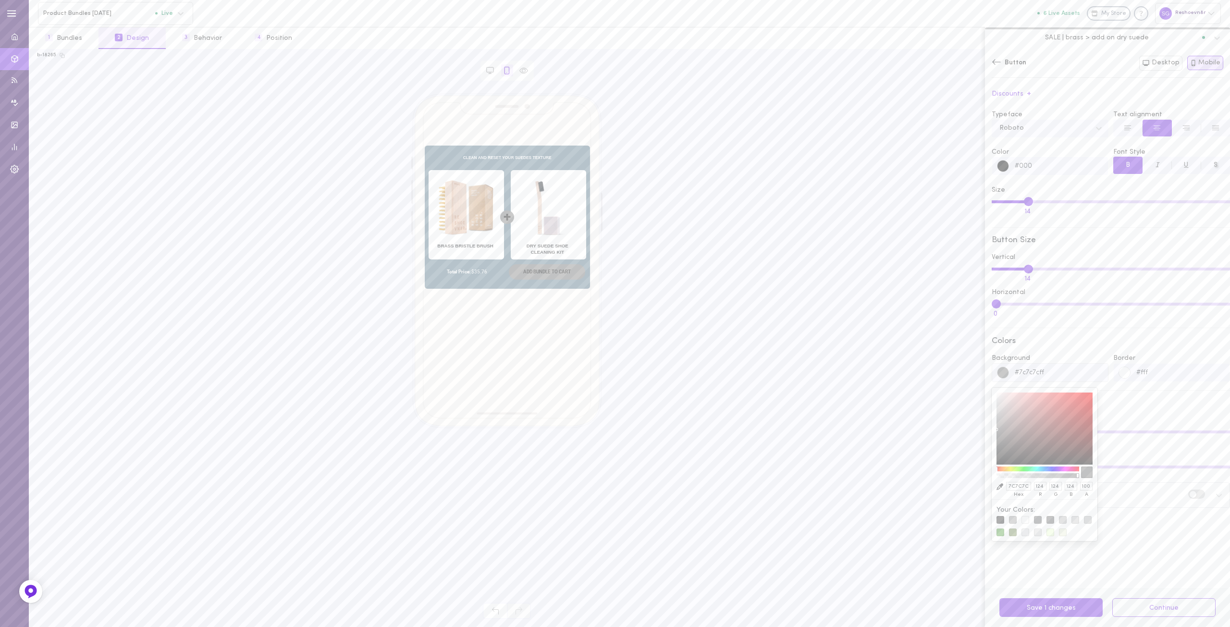
type input "251"
drag, startPoint x: 1059, startPoint y: 374, endPoint x: 1019, endPoint y: 376, distance: 39.4
click at [1019, 376] on input "#fbfbfbff" at bounding box center [1058, 373] width 99 height 18
type input "#f"
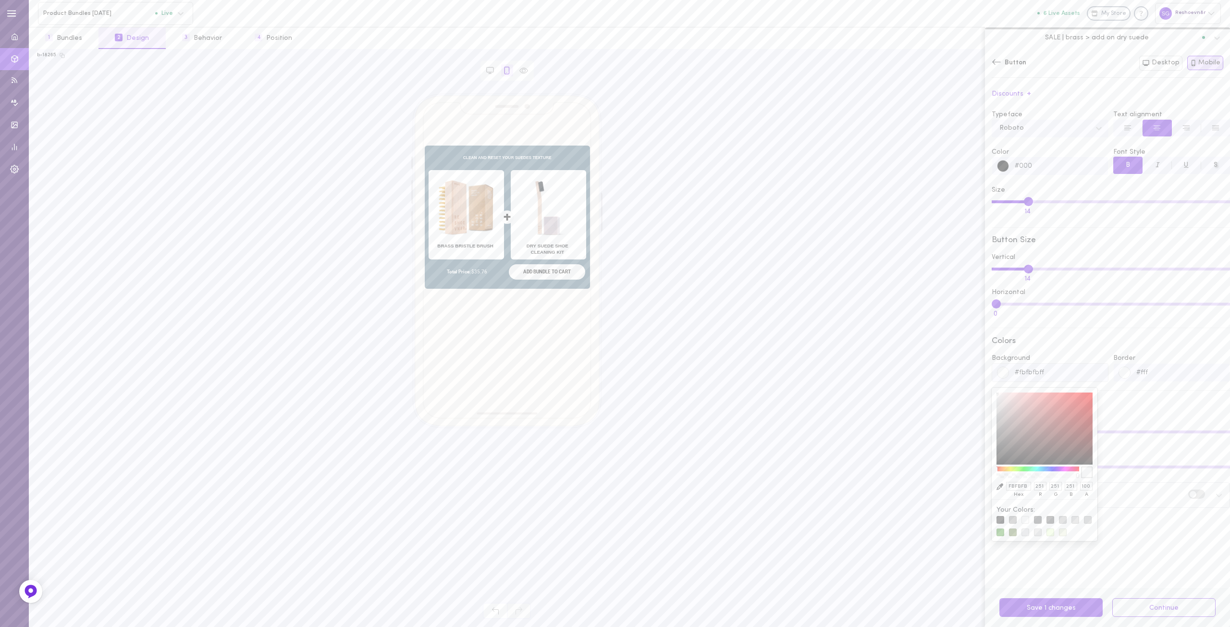
type input "000000"
type input "0"
type input "#fff"
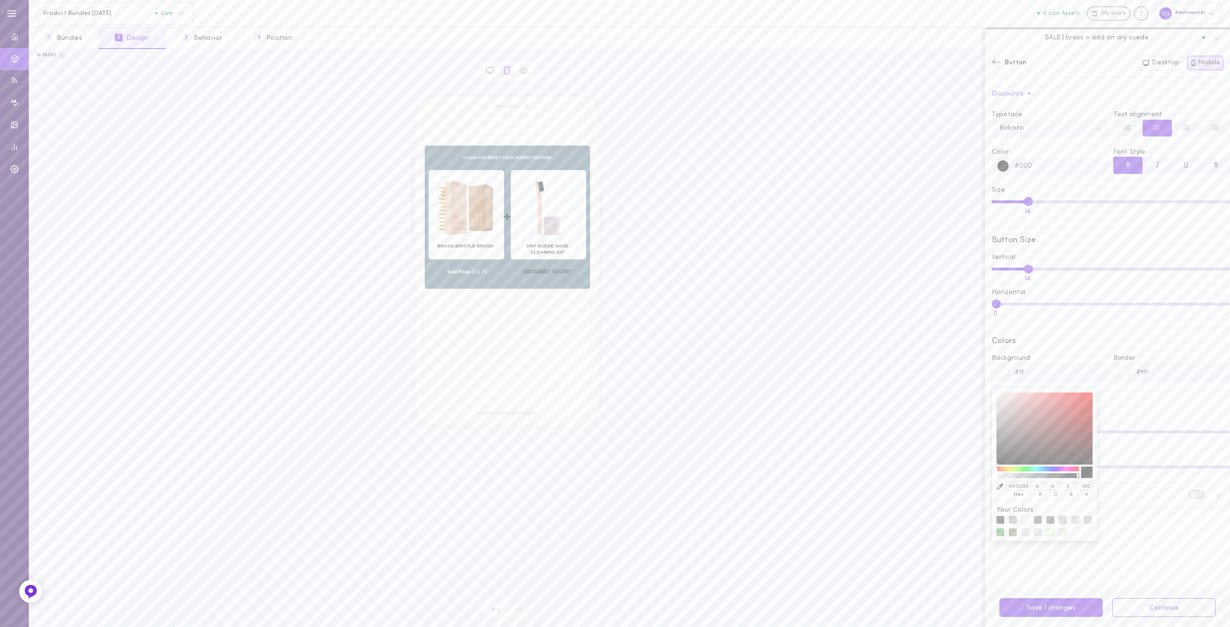
type input "FFFFFF"
type input "255"
drag, startPoint x: 1036, startPoint y: 366, endPoint x: 1038, endPoint y: 373, distance: 7.6
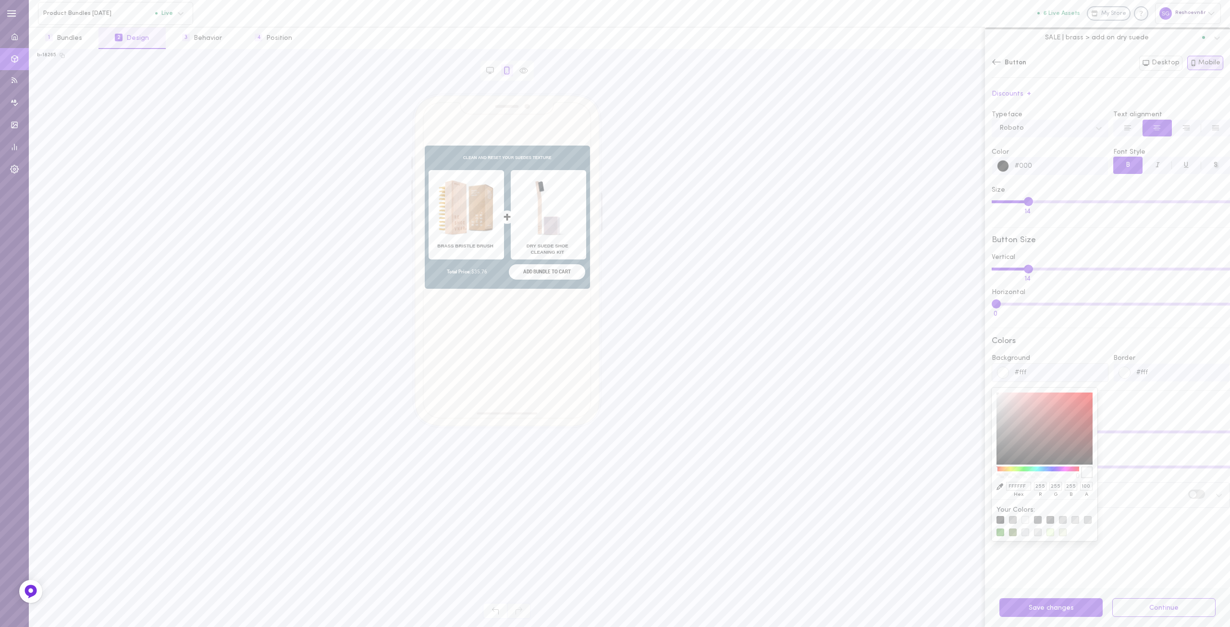
click at [1037, 366] on input "#fff" at bounding box center [1058, 373] width 99 height 18
paste input "B7E2F4"
type input "#B7E2F4"
type input "B7E2F4"
type input "183"
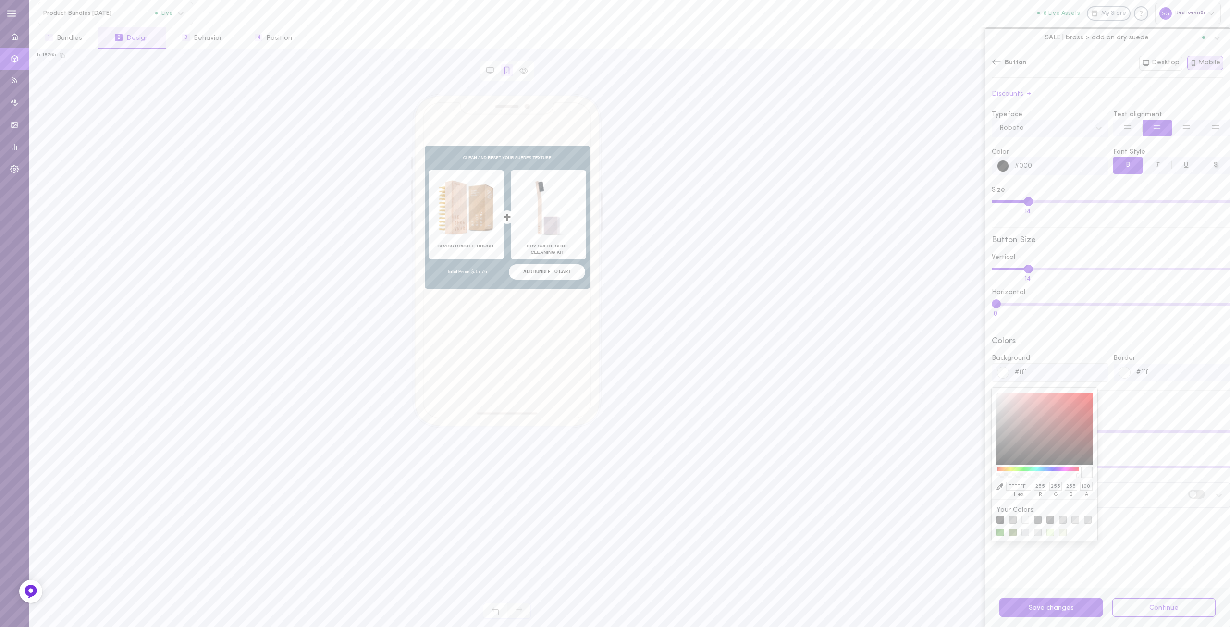
type input "226"
type input "244"
type input "#B7E2F4"
click at [1161, 370] on input "#fff" at bounding box center [1179, 373] width 99 height 18
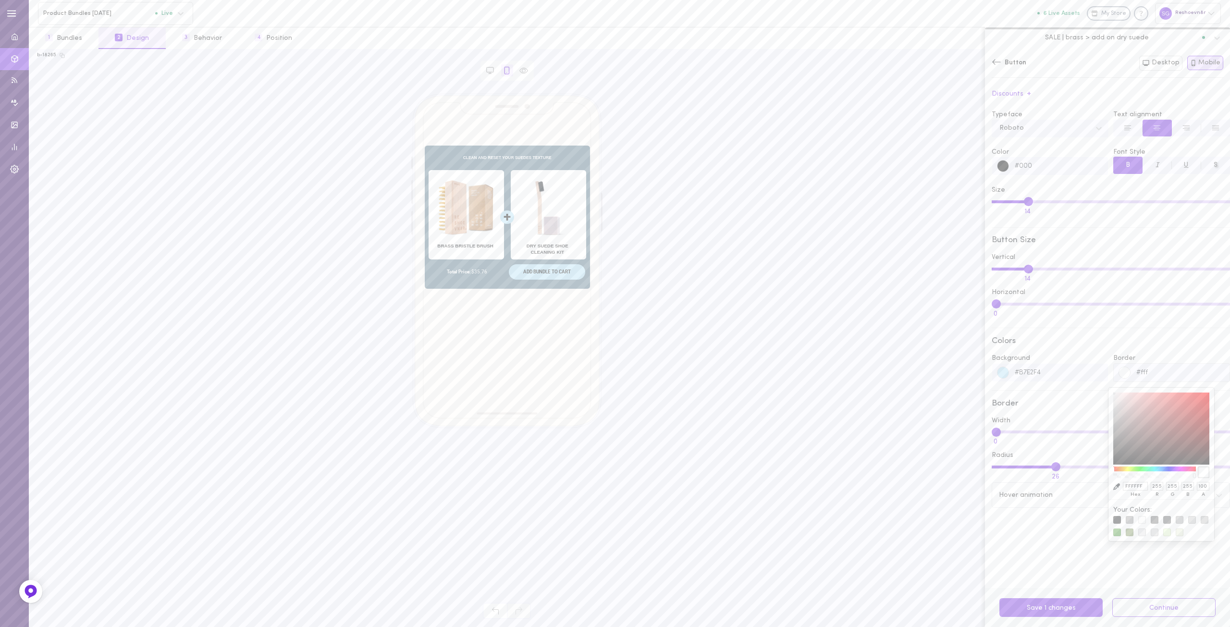
paste input "B7E2F4"
type input "#B7E2F4"
type input "B7E2F4"
type input "183"
type input "226"
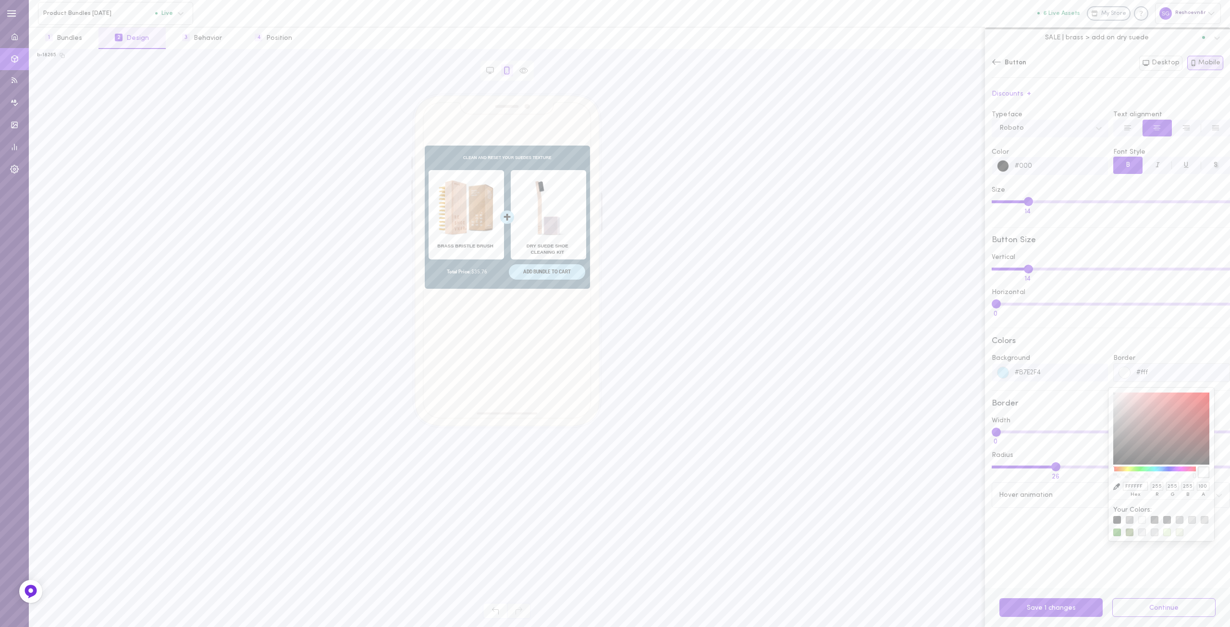
type input "244"
drag, startPoint x: 1178, startPoint y: 374, endPoint x: 1096, endPoint y: 378, distance: 81.7
click at [1100, 378] on div "Background #B7E2F4 Border #B7E2F4 B7E2F4 hex 183 r 226 g 244 b 100 a" at bounding box center [1110, 368] width 243 height 28
type input "000000"
type input "0"
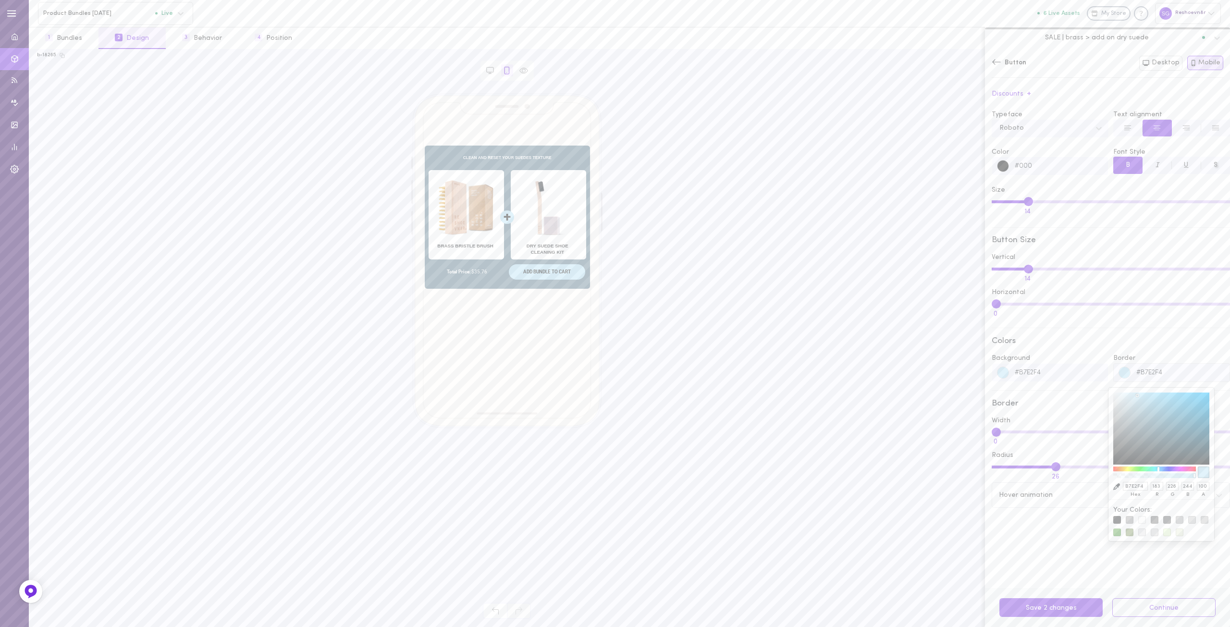
type input "0"
click at [1059, 606] on button "Save 2 changes" at bounding box center [1050, 607] width 103 height 19
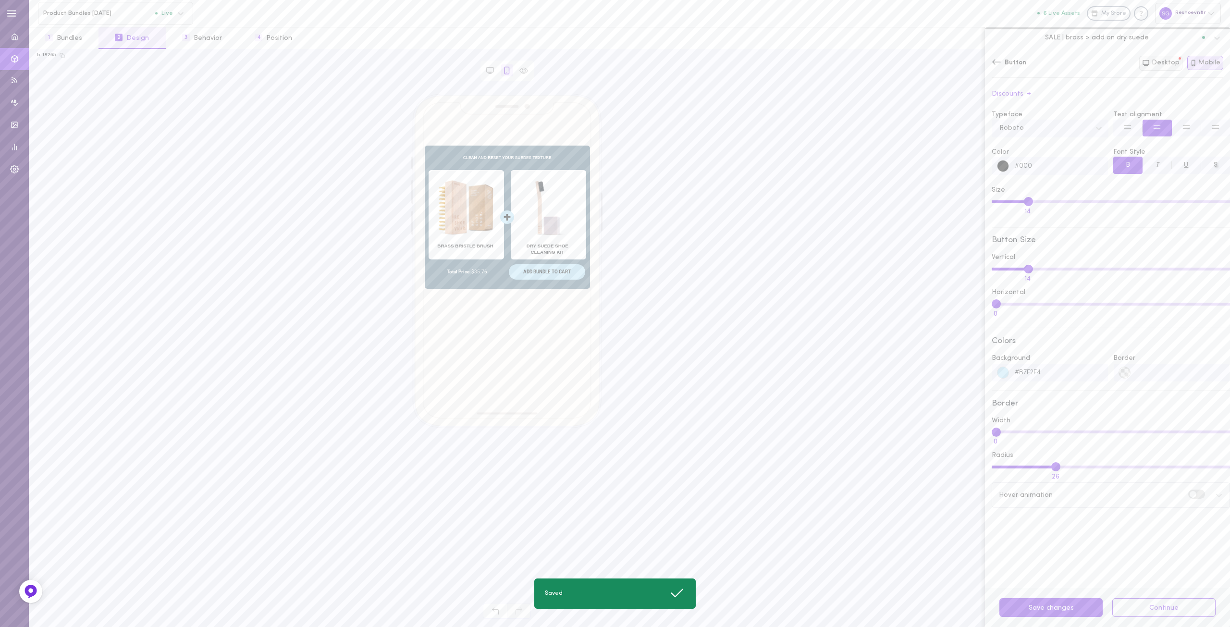
click at [1165, 62] on button "Desktop" at bounding box center [1160, 63] width 43 height 15
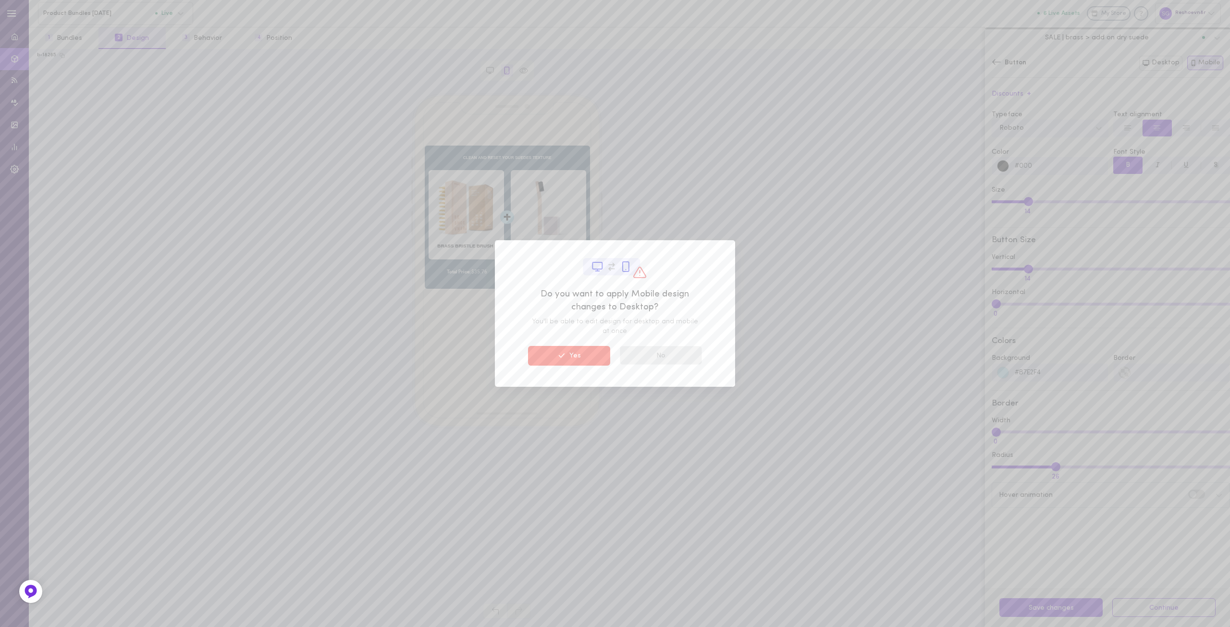
click at [688, 357] on button "No" at bounding box center [661, 355] width 82 height 19
type input "#fff"
type input "25"
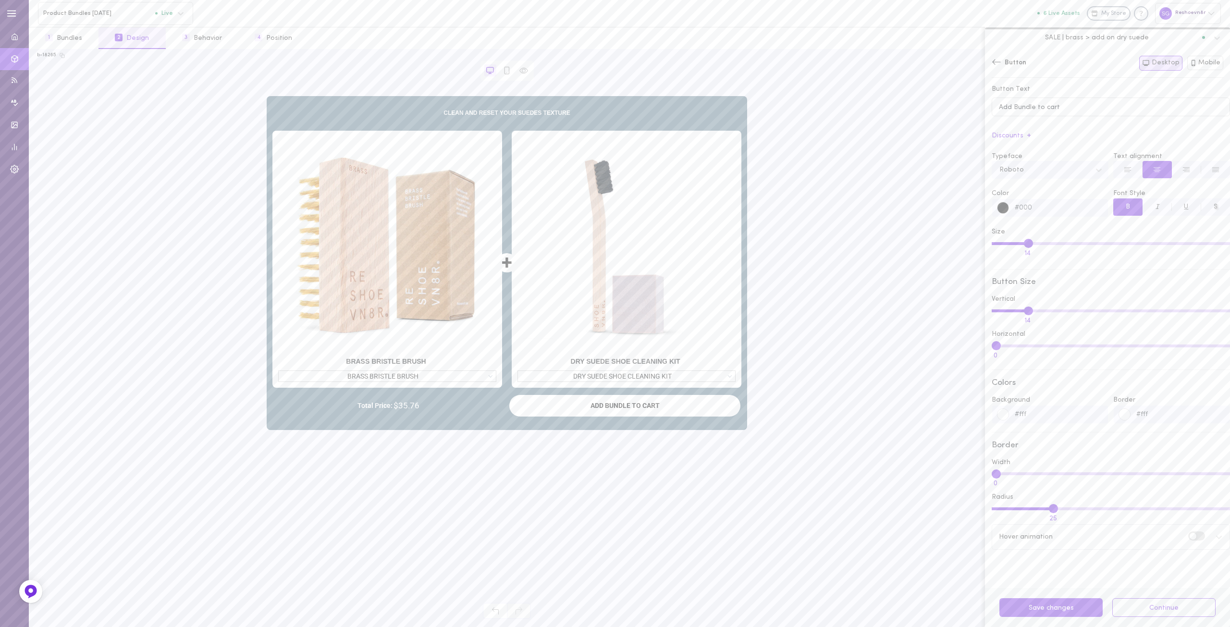
drag, startPoint x: 1172, startPoint y: 417, endPoint x: 1042, endPoint y: 419, distance: 130.7
click at [1055, 419] on div "Background #fff Border #fff" at bounding box center [1110, 409] width 243 height 28
paste input "B7E2F4"
type input "#B7E2F4"
click at [1048, 610] on button "Save 2 changes" at bounding box center [1050, 607] width 103 height 19
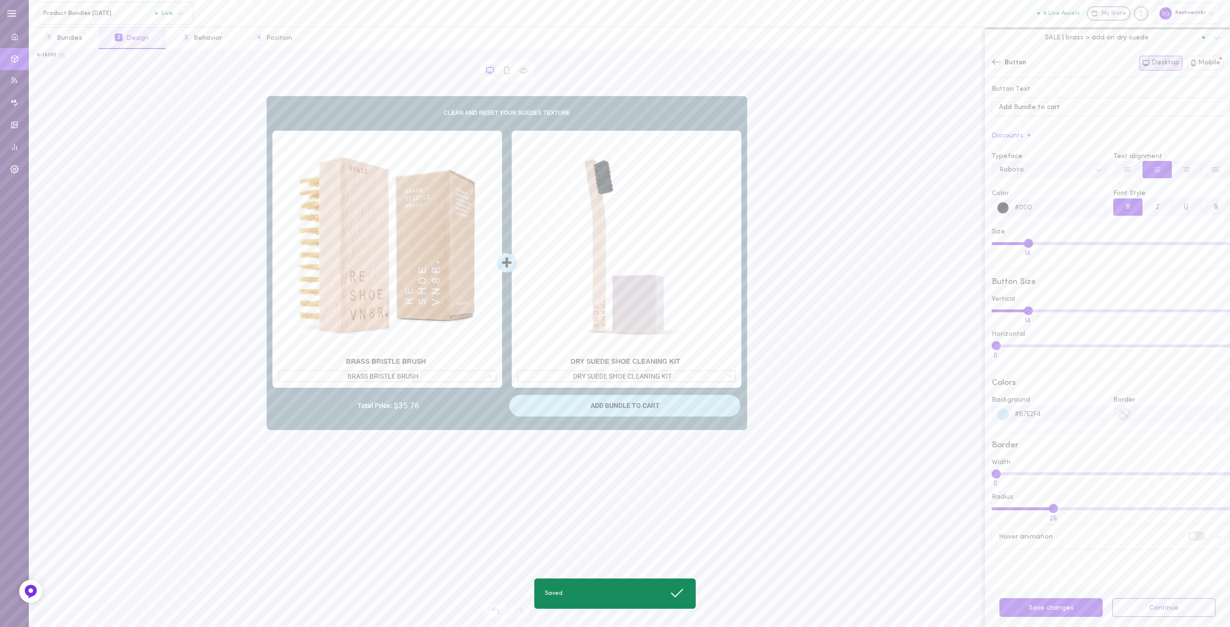
click at [119, 38] on span "2" at bounding box center [119, 38] width 8 height 8
click at [73, 33] on button "1 Bundles" at bounding box center [64, 38] width 70 height 22
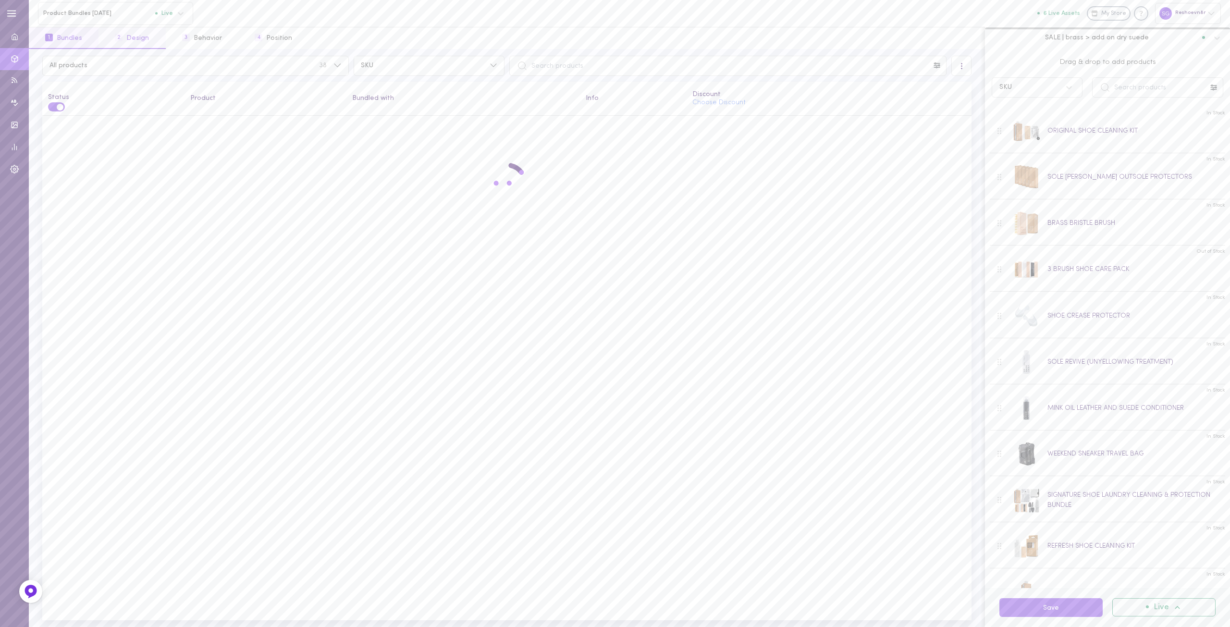
click at [127, 38] on button "2 Design" at bounding box center [131, 38] width 67 height 22
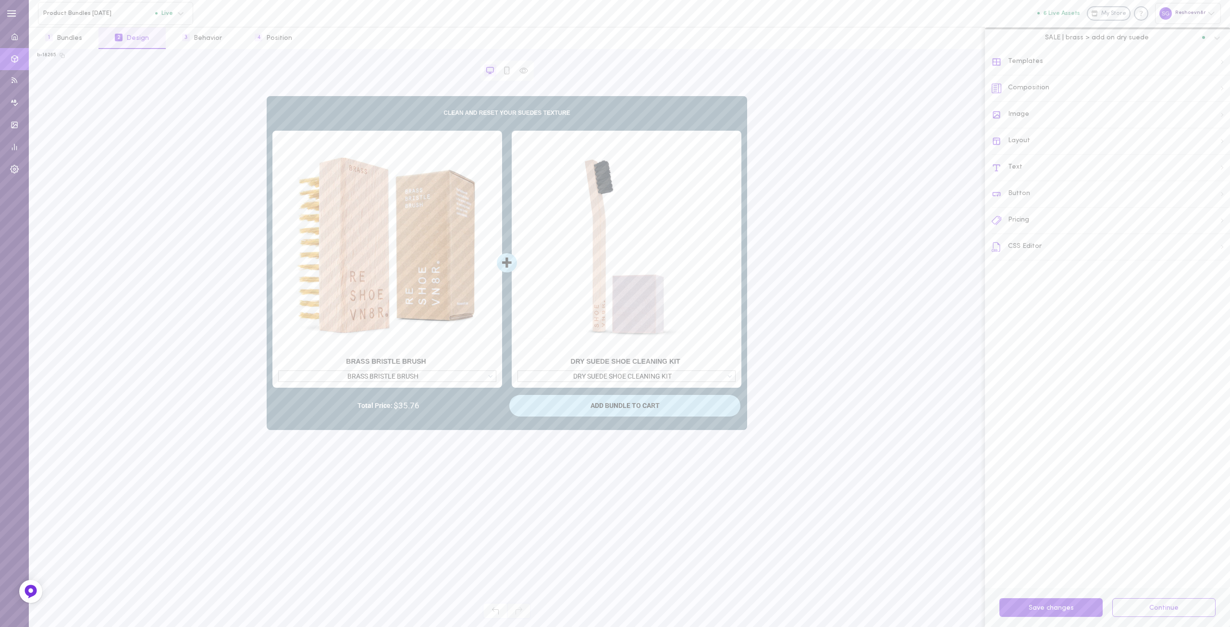
click at [1031, 244] on div "CSS Editor" at bounding box center [1110, 247] width 238 height 26
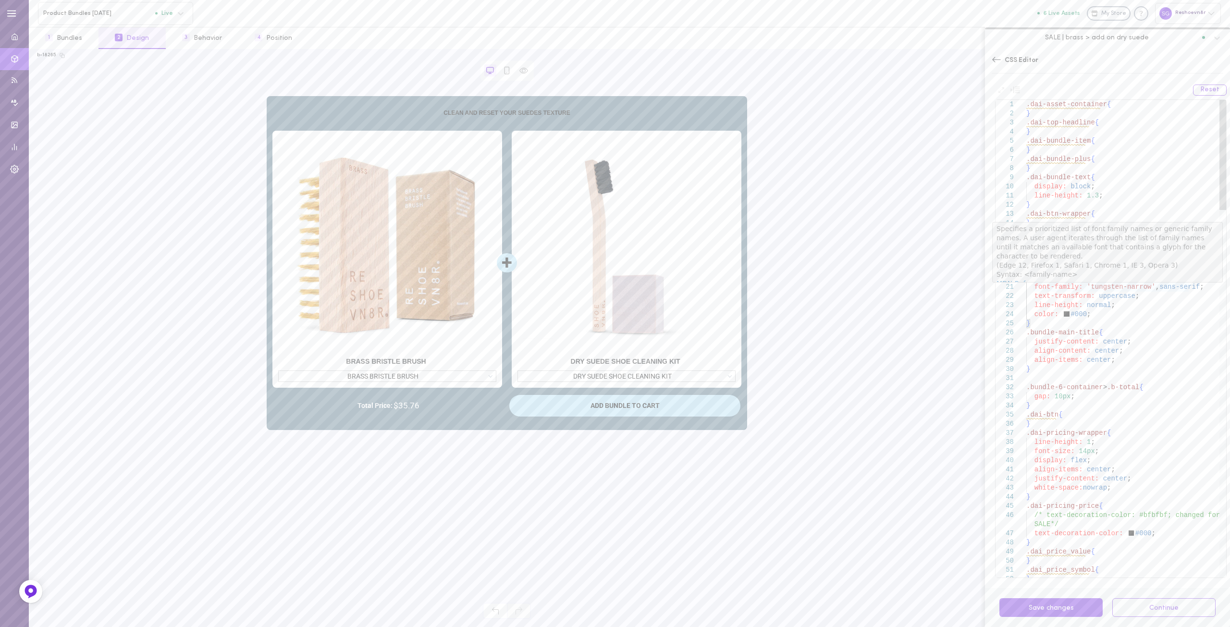
drag, startPoint x: 1086, startPoint y: 288, endPoint x: 1141, endPoint y: 285, distance: 54.8
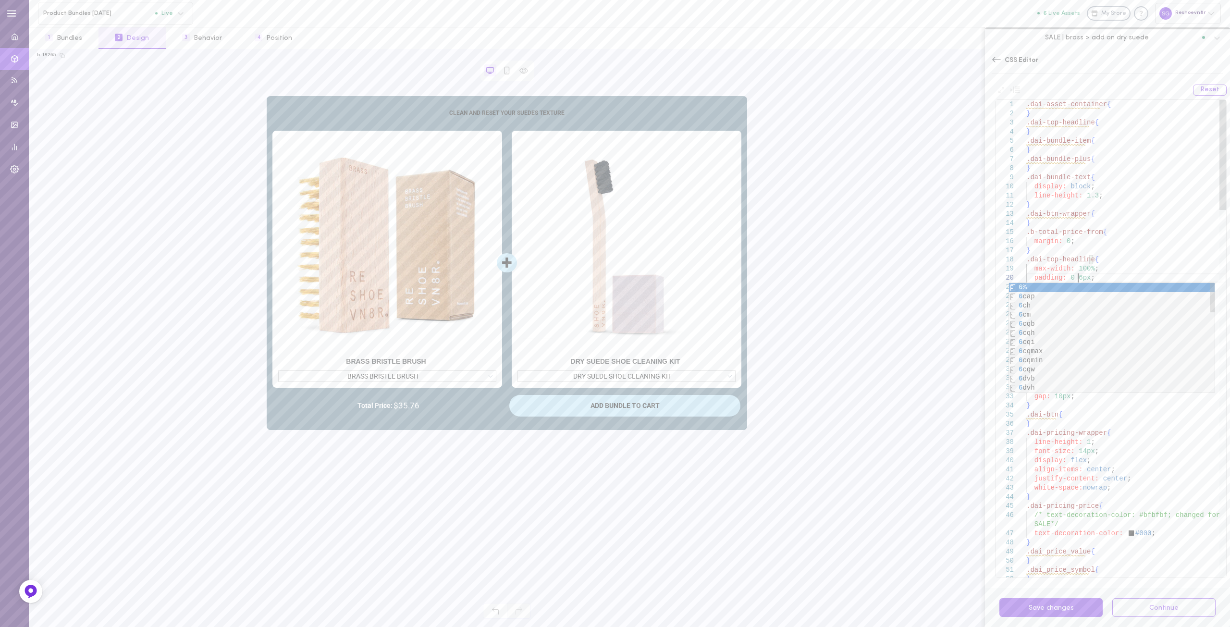
scroll to position [82, 0]
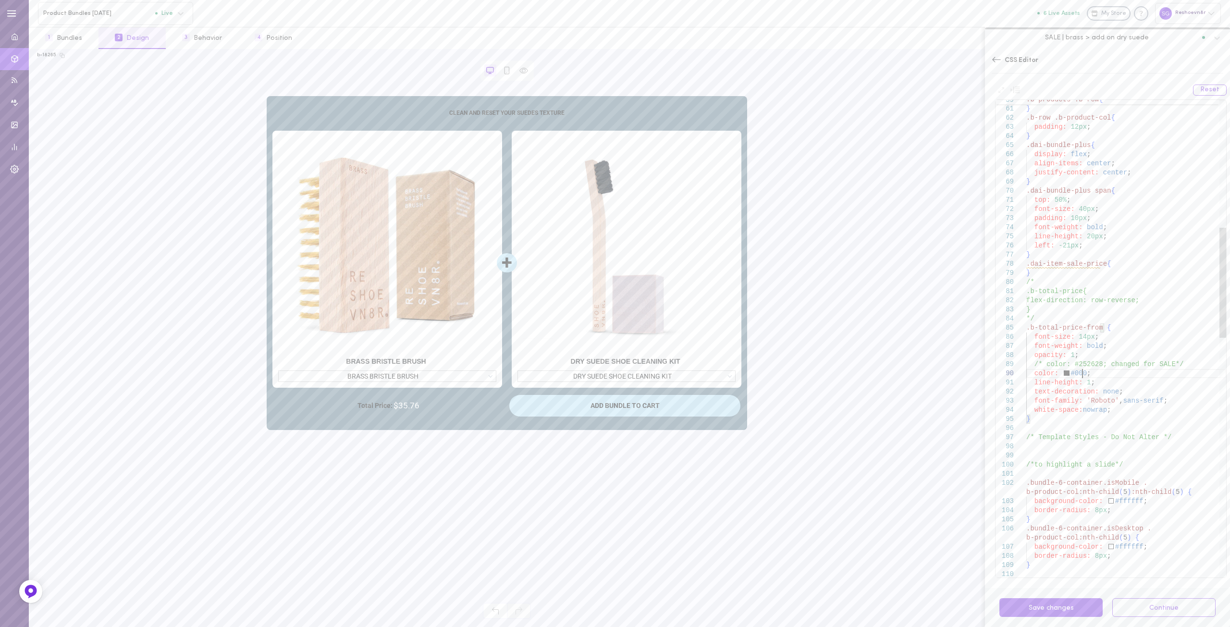
click at [1121, 505] on div "gap: 10px ; } .b-row .b-product-col { padding: 12px ; } .dai-bundle-plus { disp…" at bounding box center [1126, 580] width 200 height 2065
click at [1117, 522] on div "padding: 12px ; } .dai-bundle-plus { display: flex ; align-items: center ; just…" at bounding box center [1126, 556] width 200 height 2065
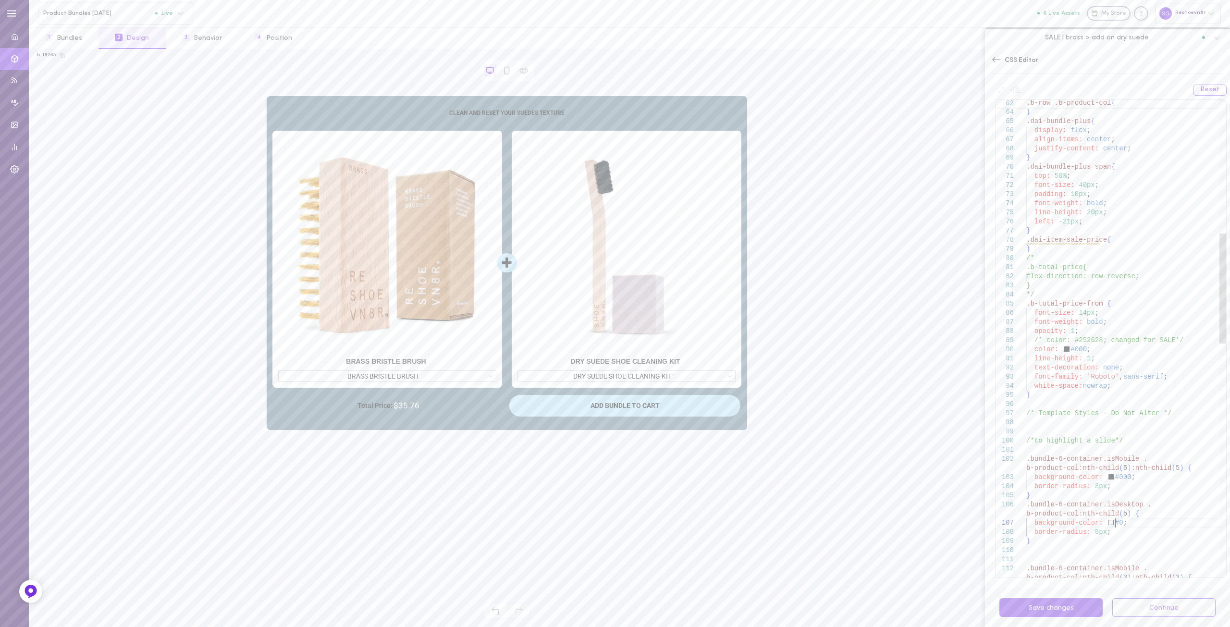
scroll to position [82, 0]
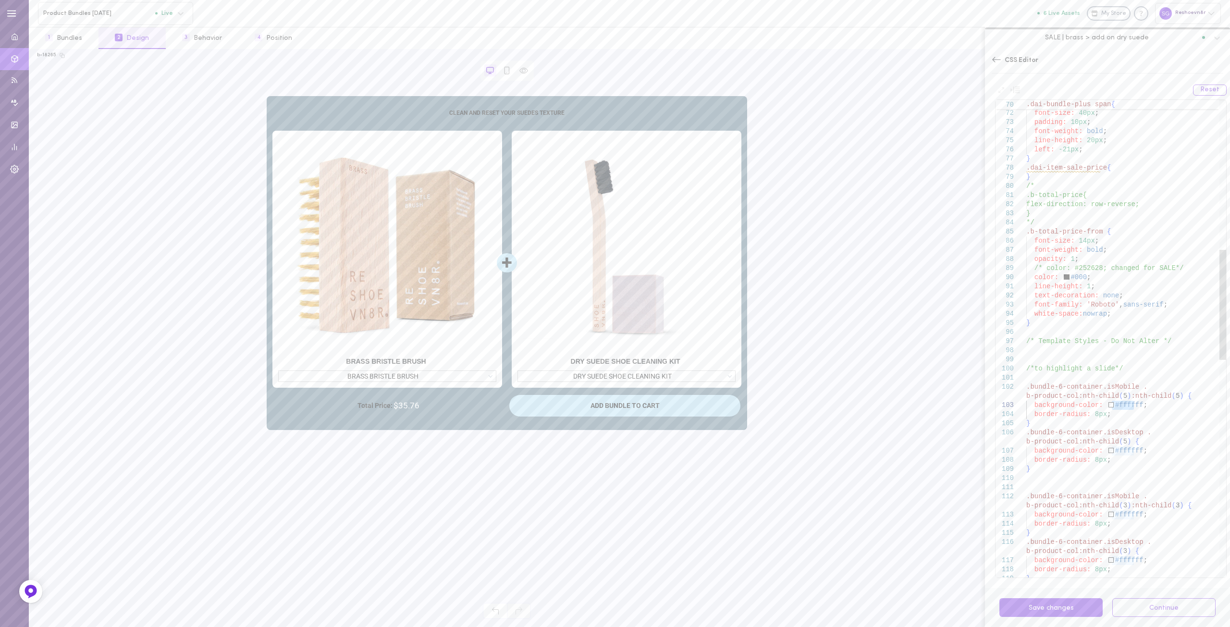
click at [1165, 450] on div "top: 50% ; font-size: 40px ; padding: 10px ; font-weight: bold ; line-height: 2…" at bounding box center [1126, 483] width 200 height 2065
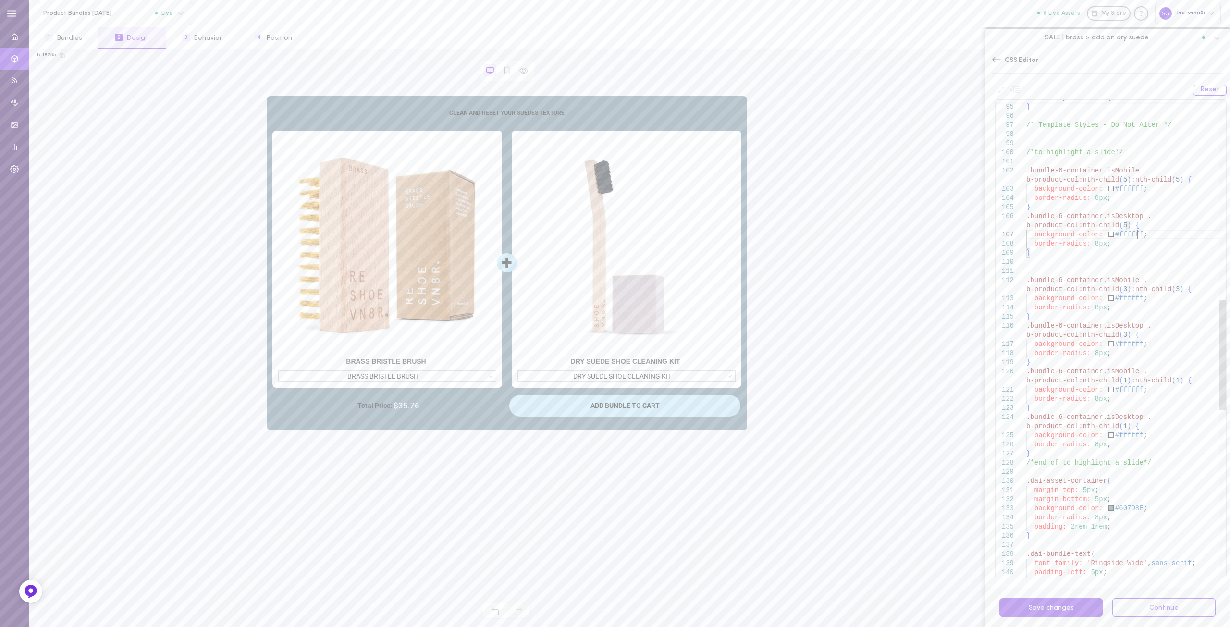
click at [1119, 507] on div "white-space: nowrap ; } /* Template Styles - Do Not Alter */ /*to highlight a s…" at bounding box center [1126, 267] width 200 height 2065
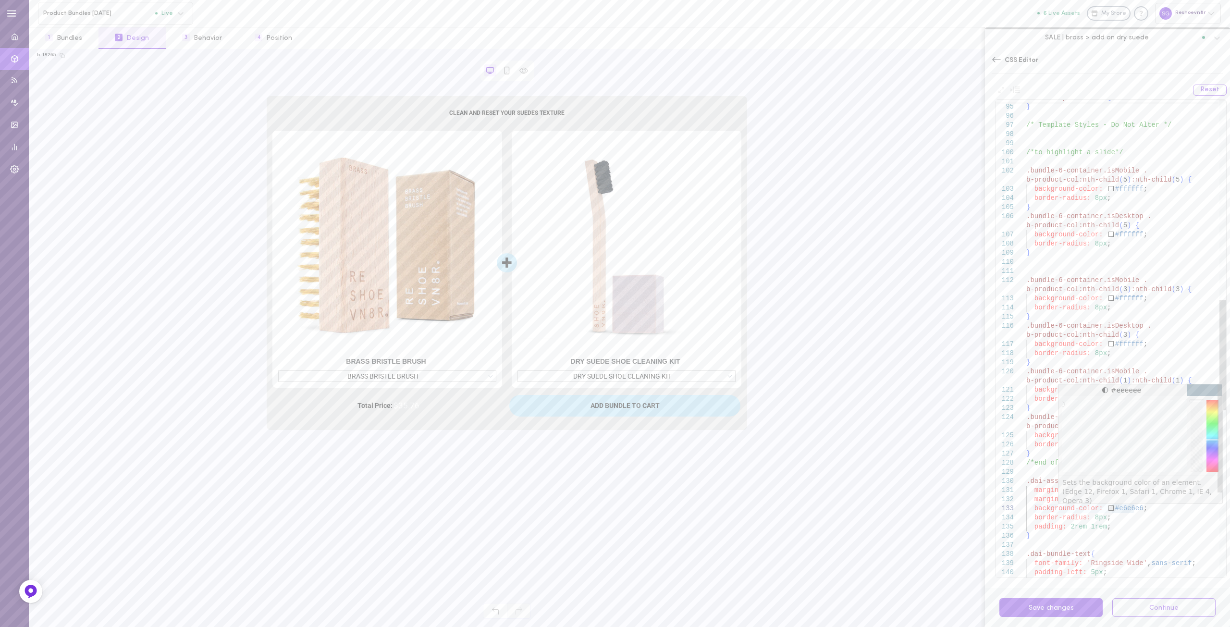
click at [1060, 404] on div at bounding box center [1062, 404] width 4 height 4
click at [1167, 521] on div "white-space: nowrap ; } /* Template Styles - Do Not Alter */ /*to highlight a s…" at bounding box center [1126, 267] width 200 height 2065
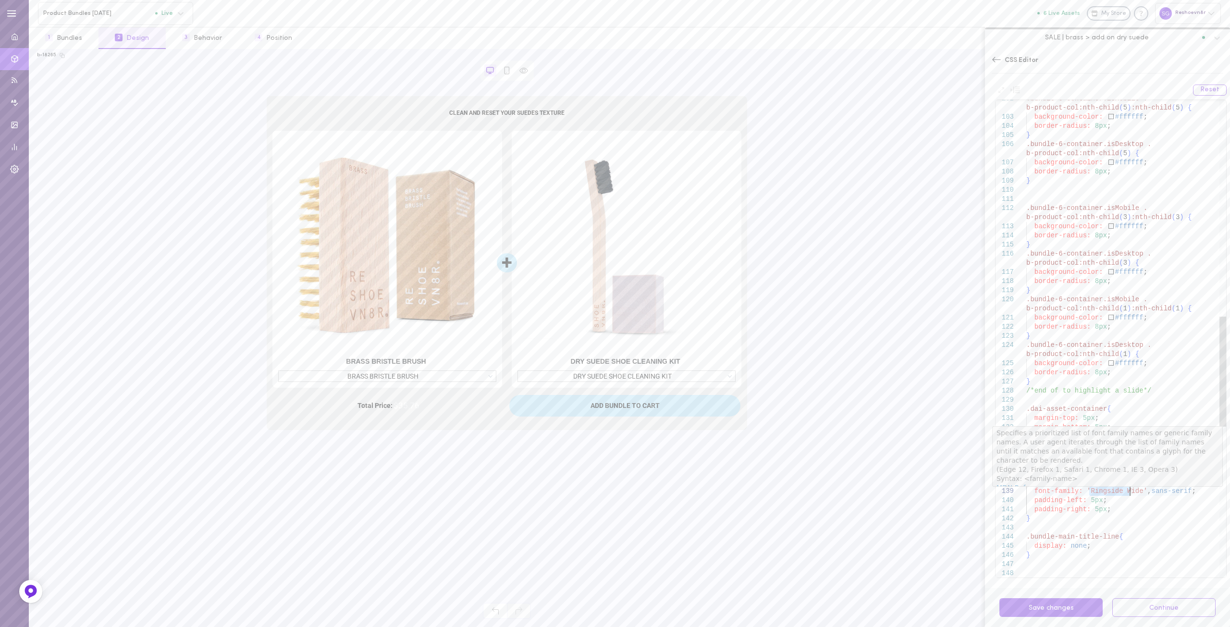
drag, startPoint x: 1087, startPoint y: 487, endPoint x: 1131, endPoint y: 489, distance: 44.2
click at [1131, 489] on div ".bundle-6-container.isMobile . b-product-col:nth-child ( 5 ) :nth-child ( 5 ) {…" at bounding box center [1126, 195] width 200 height 2065
click at [1130, 513] on div ".bundle-6-container.isMobile . b-product-col:nth-child ( 5 ) :nth-child ( 5 ) {…" at bounding box center [1126, 195] width 200 height 2065
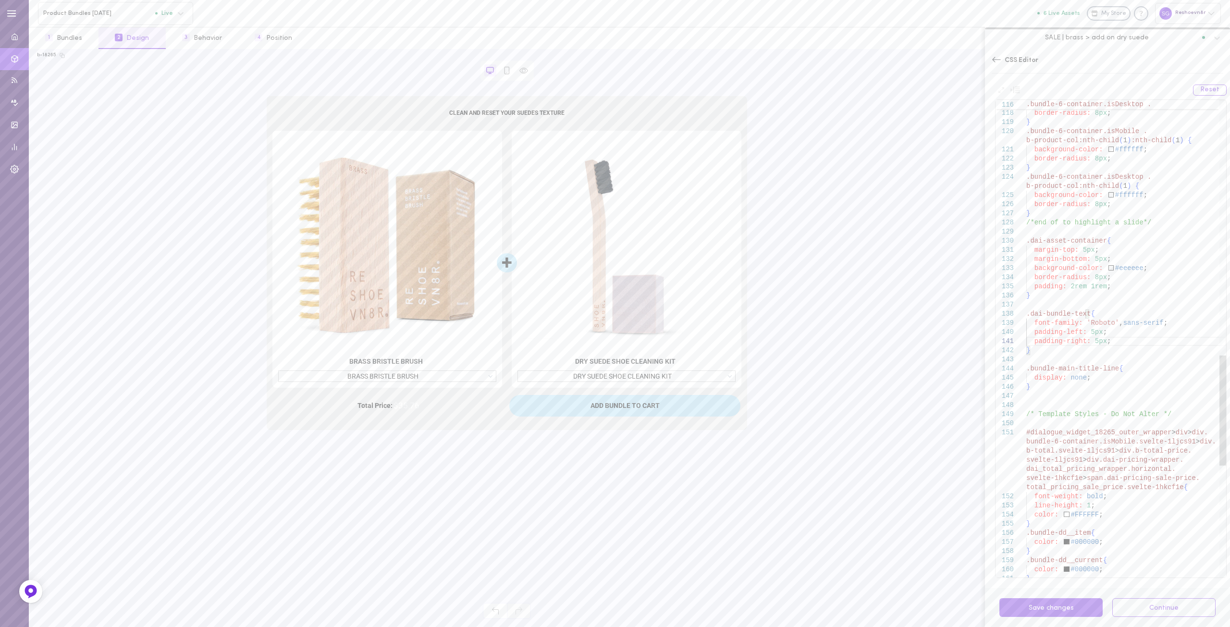
click at [1081, 515] on div "background-color: #ffffff ; border-radius: 8px ; } .bundle-6-container.isMobile…" at bounding box center [1126, 27] width 200 height 2065
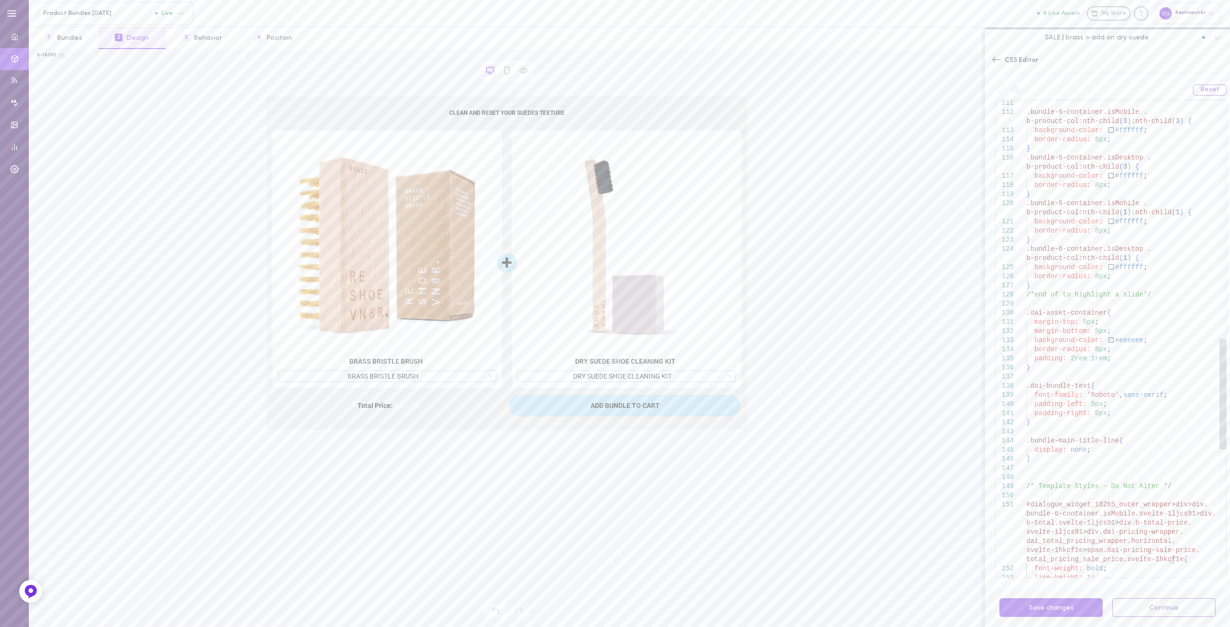
click at [1124, 266] on div "/*end of to highlight a slide*/ .dai-asset-container { margin-top: 5px ; margin…" at bounding box center [1126, 99] width 200 height 2065
drag, startPoint x: 1108, startPoint y: 265, endPoint x: 1135, endPoint y: 265, distance: 27.9
click at [1135, 265] on div "/*end of to highlight a slide*/ .dai-asset-container { margin-top: 5px ; margin…" at bounding box center [1126, 99] width 200 height 2065
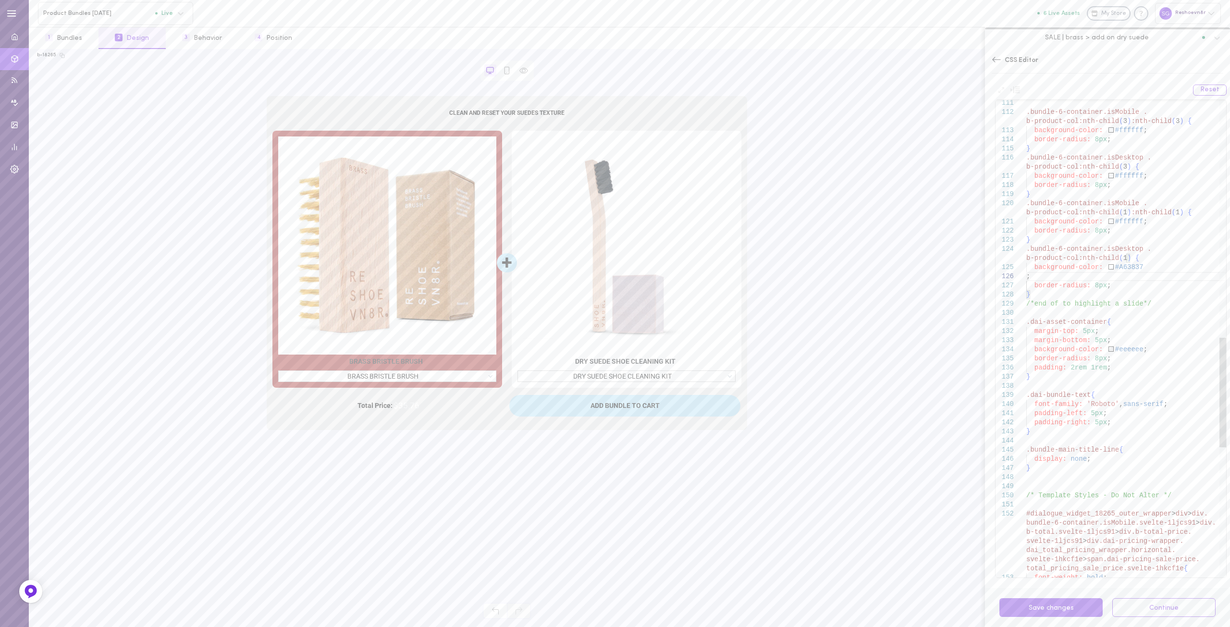
click at [1141, 268] on div "/*end of to highlight a slide*/ .dai-asset-container { margin-top: 5px ; margin…" at bounding box center [1126, 104] width 200 height 2075
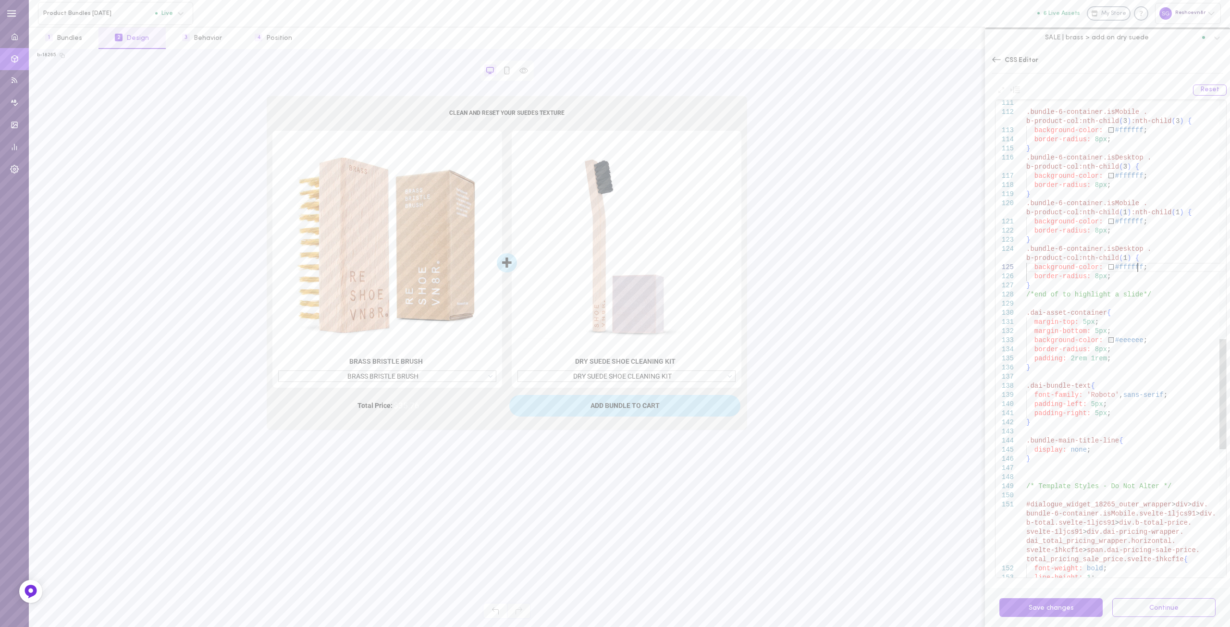
click at [1141, 268] on div "/*end of to highlight a slide*/ .dai-asset-container { margin-top: 5px ; margin…" at bounding box center [1126, 99] width 200 height 2065
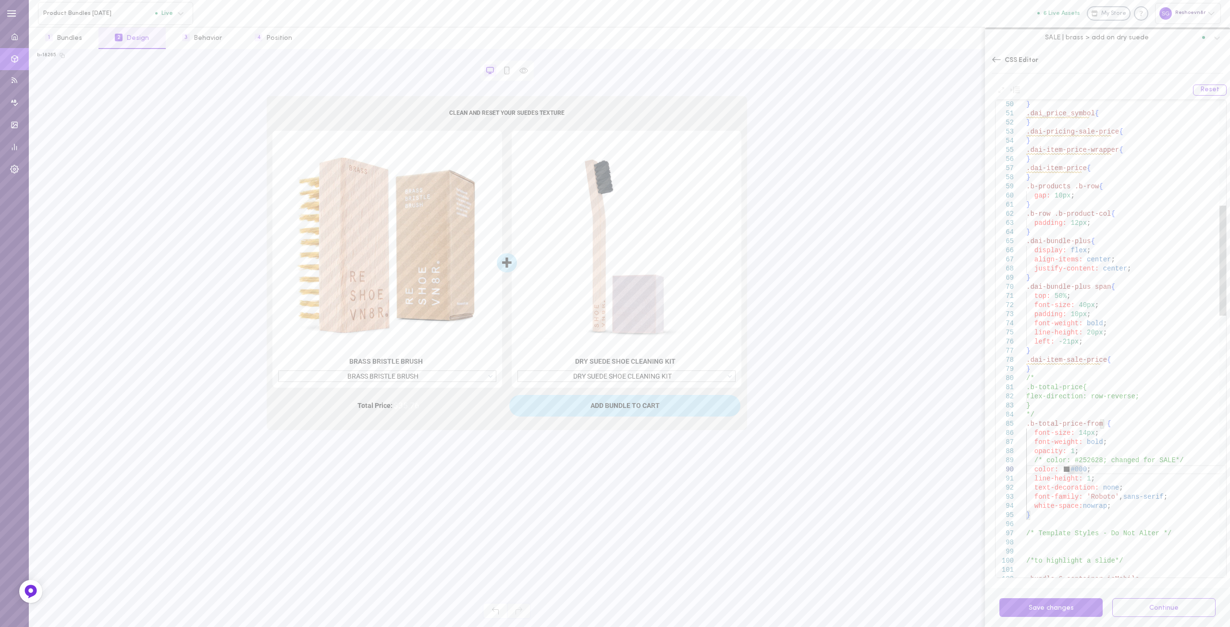
click at [1078, 470] on p "MDN Reference" at bounding box center [1107, 466] width 222 height 9
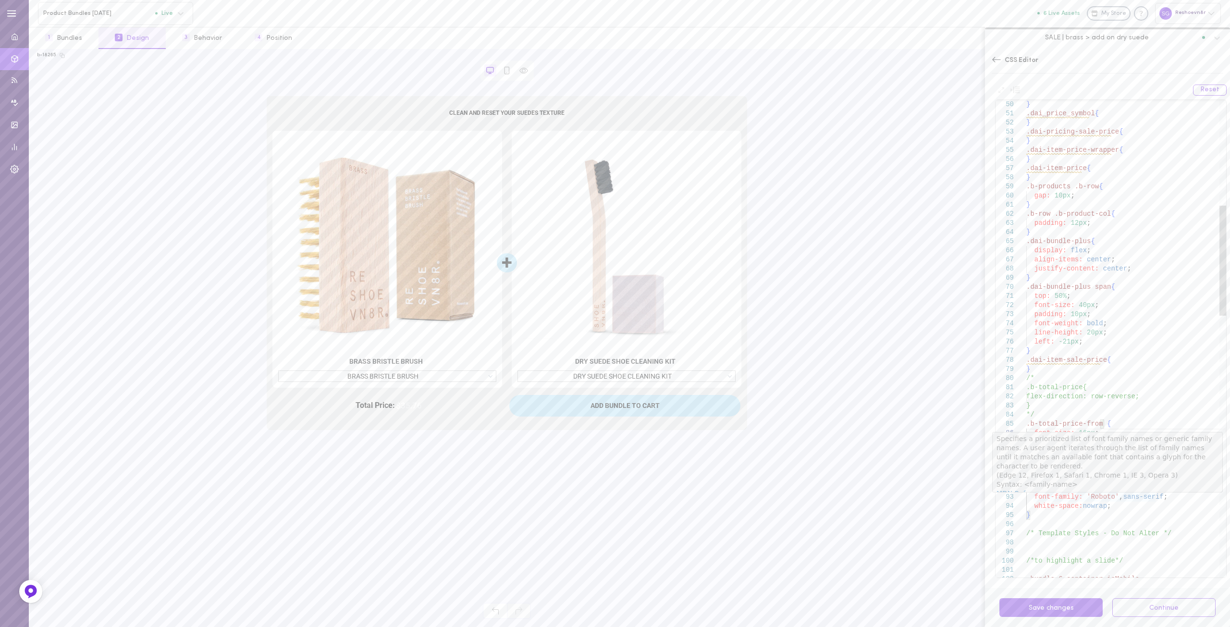
click at [1098, 489] on p "MDN Reference" at bounding box center [1107, 493] width 222 height 9
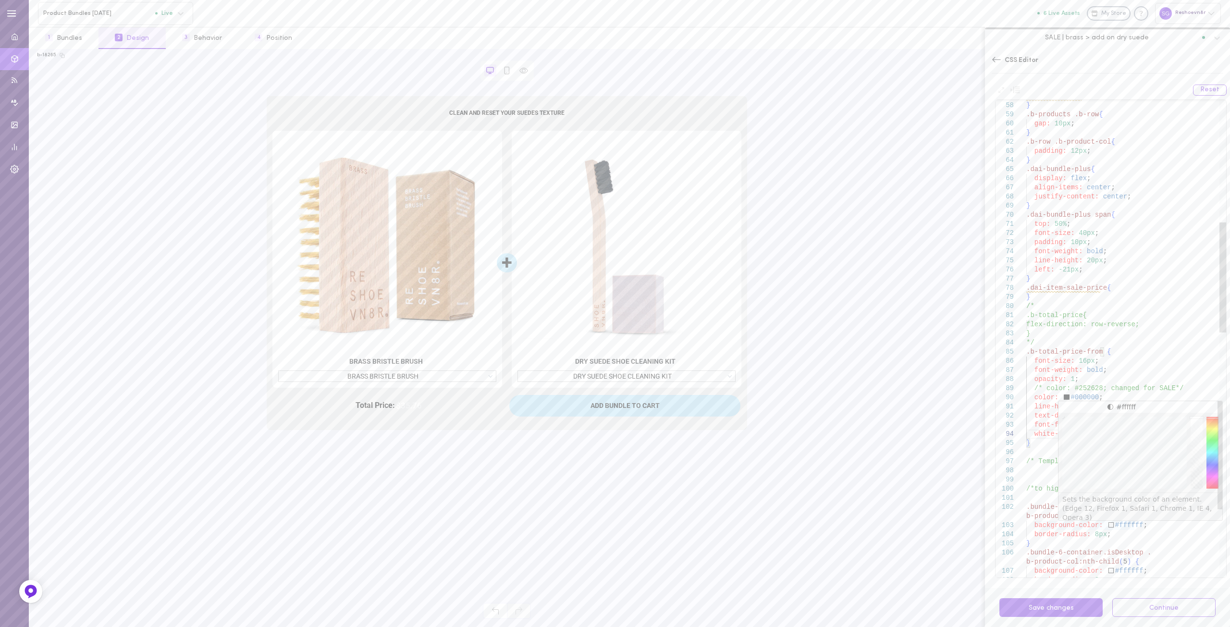
click at [1116, 525] on div ".dai-item-price { } .b-products .b-row { gap: 10px ; } .b-row .b-product-col { …" at bounding box center [1126, 604] width 200 height 2065
click at [1063, 521] on div ".dai-item-price { } .b-products .b-row { gap: 10px ; } .b-row .b-product-col { …" at bounding box center [1126, 604] width 200 height 2065
click at [1164, 424] on div "padding: 10px ; font-weight: bold ; line-height: 20px ; left: -21px ; } .dai-it…" at bounding box center [1126, 459] width 200 height 2065
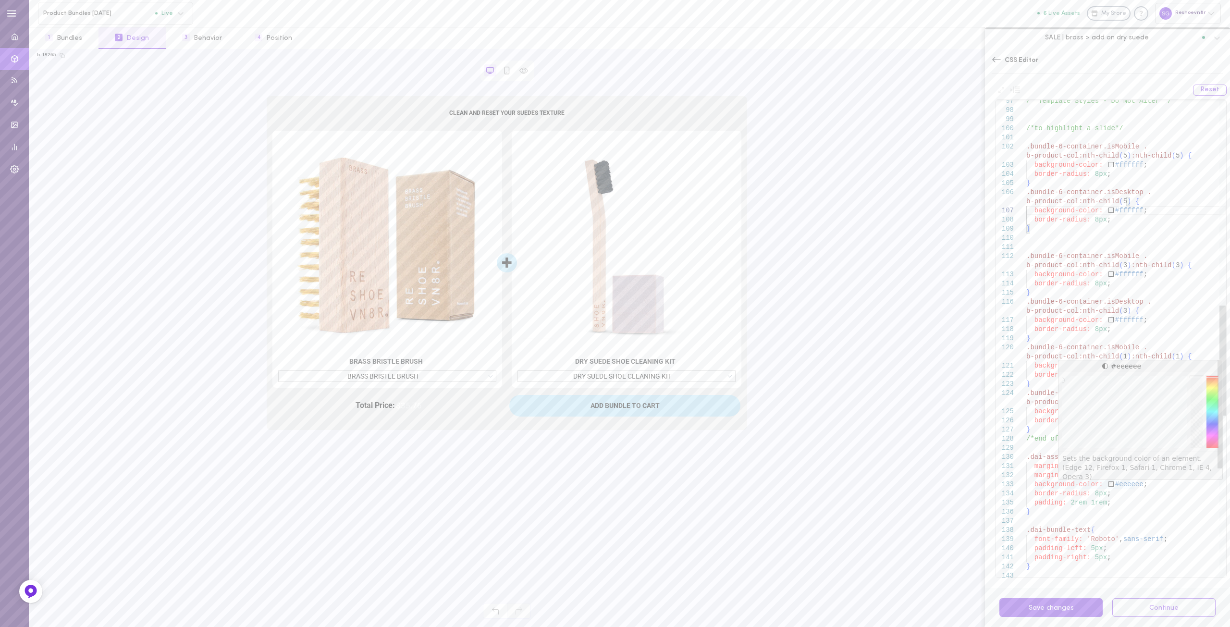
click at [1120, 486] on div "/* Template Styles - Do Not Alter */ /*to highlight a slide*/ .bundle-6-contain…" at bounding box center [1126, 243] width 200 height 2065
click at [1160, 495] on div "/* Template Styles - Do Not Alter */ /*to highlight a slide*/ .bundle-6-contain…" at bounding box center [1126, 243] width 200 height 2065
click at [1123, 506] on div "/* Template Styles - Do Not Alter */ /*to highlight a slide*/ .bundle-6-contain…" at bounding box center [1126, 243] width 200 height 2065
click at [1093, 492] on div "/* Template Styles - Do Not Alter */ /*to highlight a slide*/ .bundle-6-contain…" at bounding box center [1126, 243] width 200 height 2065
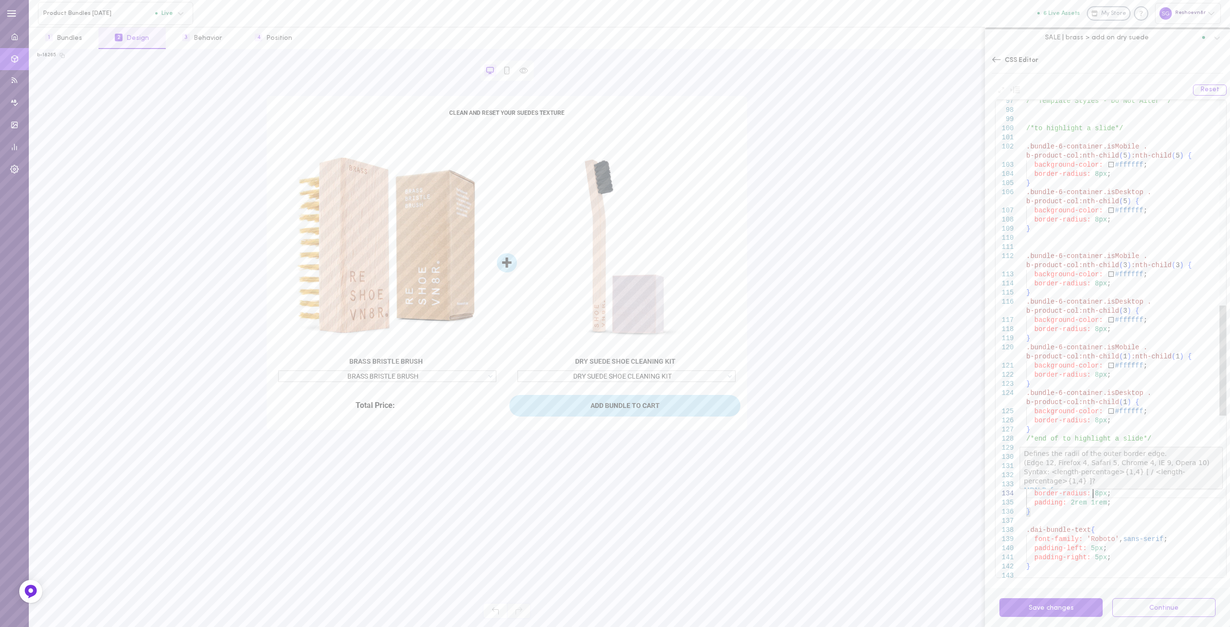
click at [1135, 509] on div "/* Template Styles - Do Not Alter */ /*to highlight a slide*/ .bundle-6-contain…" at bounding box center [1126, 243] width 200 height 2065
click at [1081, 464] on div "/* Template Styles - Do Not Alter */ /*to highlight a slide*/ .bundle-6-contain…" at bounding box center [1126, 243] width 200 height 2065
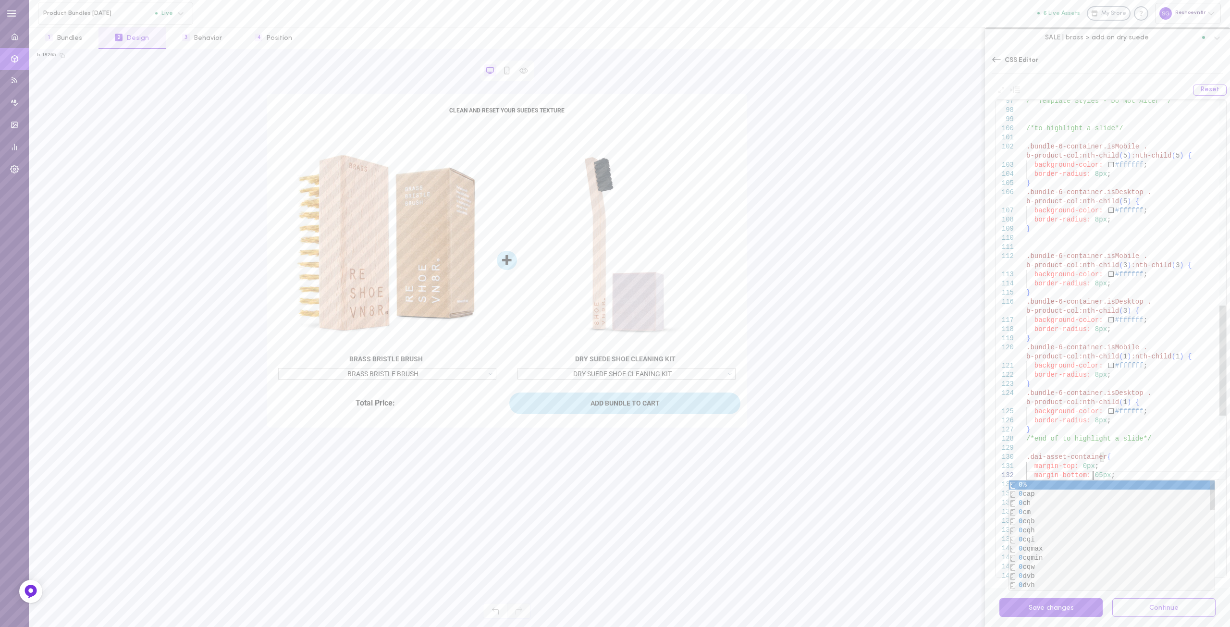
scroll to position [73, 0]
click at [1114, 497] on div "/* Template Styles - Do Not Alter */ /*to highlight a slide*/ .bundle-6-contain…" at bounding box center [1126, 243] width 200 height 2065
click at [1091, 495] on div "/* Template Styles - Do Not Alter */ /*to highlight a slide*/ .bundle-6-contain…" at bounding box center [1126, 243] width 200 height 2065
click at [1061, 482] on div "/* Template Styles - Do Not Alter */ /*to highlight a slide*/ .bundle-6-contain…" at bounding box center [1126, 243] width 200 height 2065
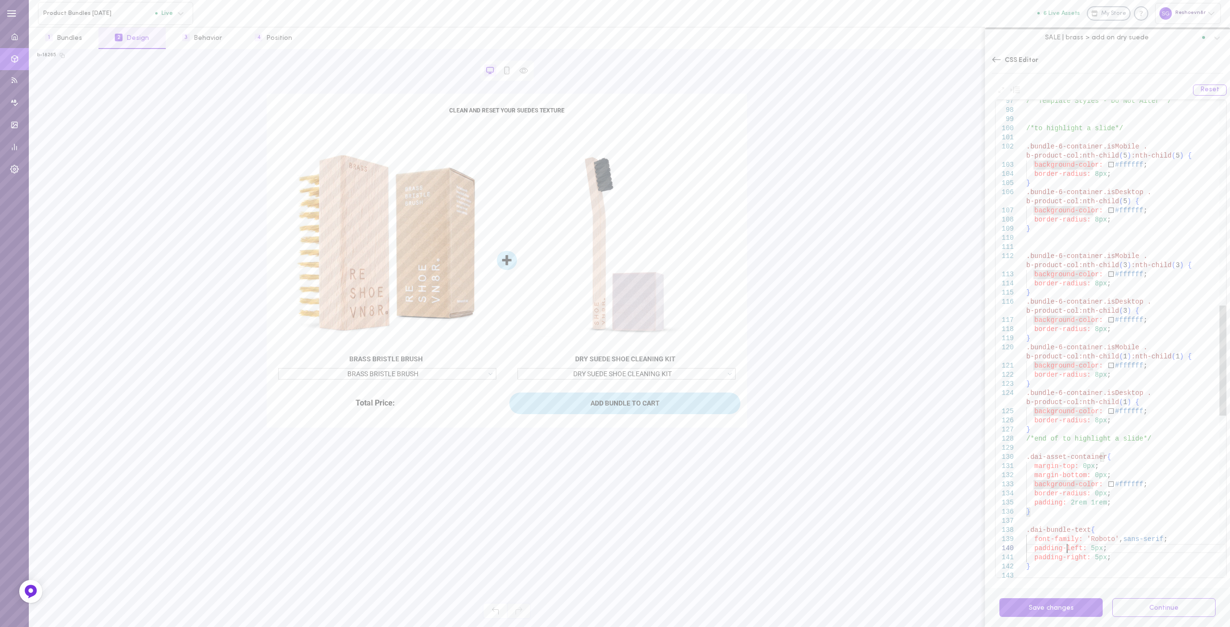
click at [1066, 547] on div "/* Template Styles - Do Not Alter */ /*to highlight a slide*/ .bundle-6-contain…" at bounding box center [1126, 243] width 200 height 2065
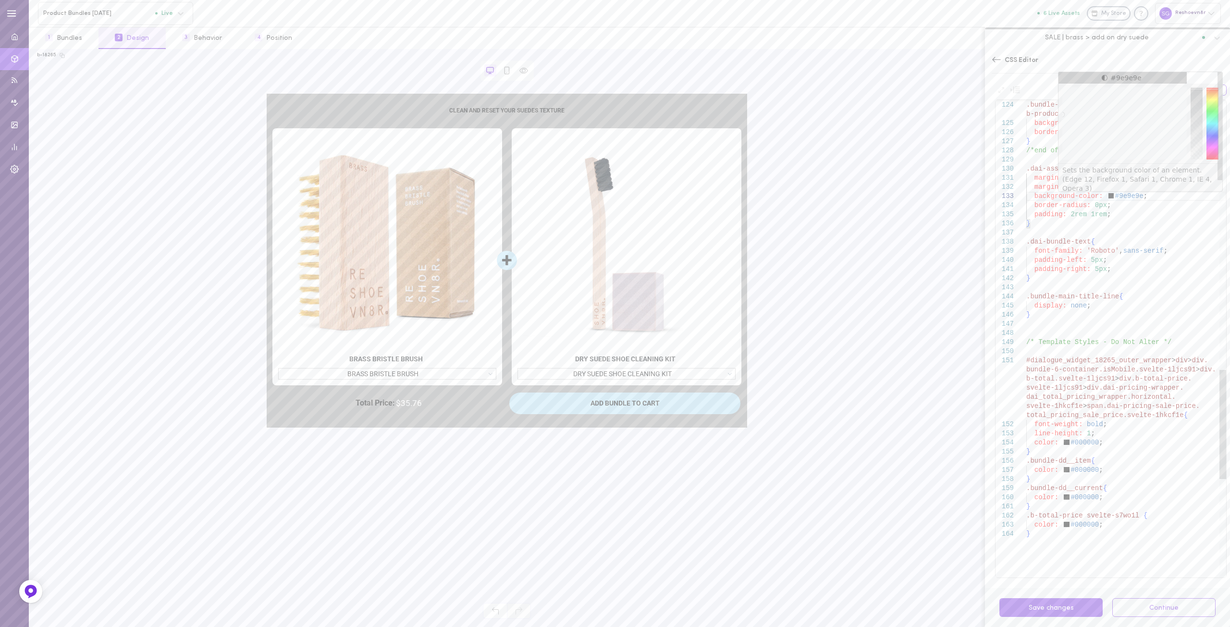
click at [1197, 88] on div at bounding box center [1196, 88] width 14 height 2
drag, startPoint x: 1198, startPoint y: 90, endPoint x: 1196, endPoint y: 127, distance: 37.1
click at [1196, 127] on div at bounding box center [1196, 123] width 12 height 72
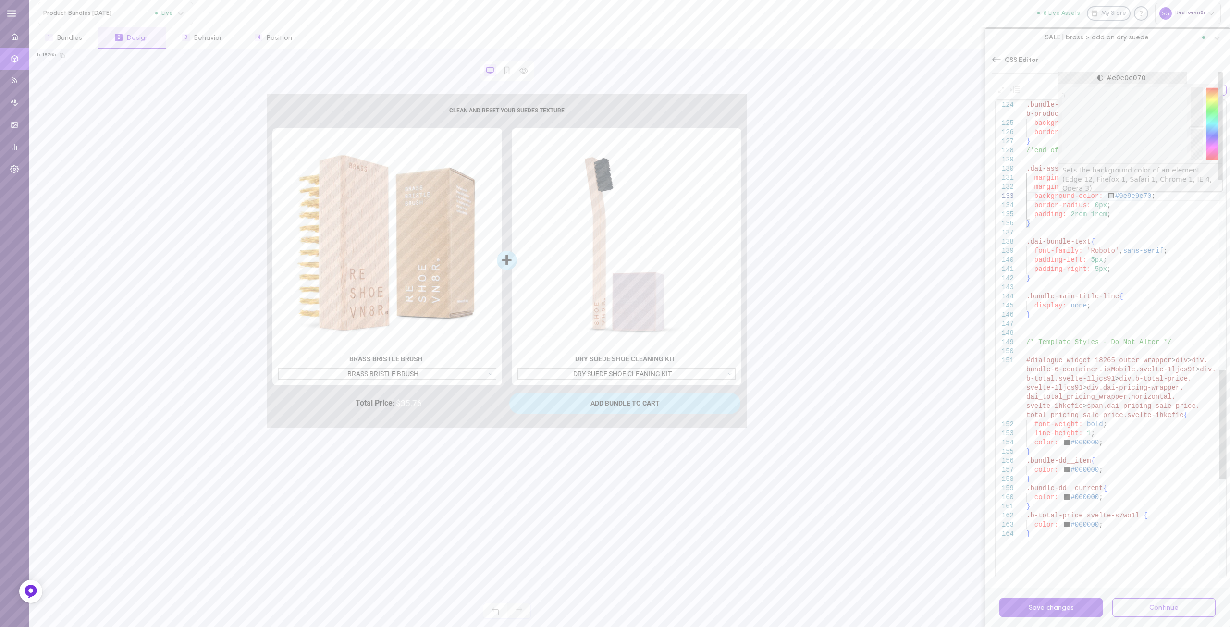
drag, startPoint x: 1063, startPoint y: 113, endPoint x: 1055, endPoint y: 96, distance: 19.1
click at [1060, 96] on div at bounding box center [1062, 96] width 4 height 4
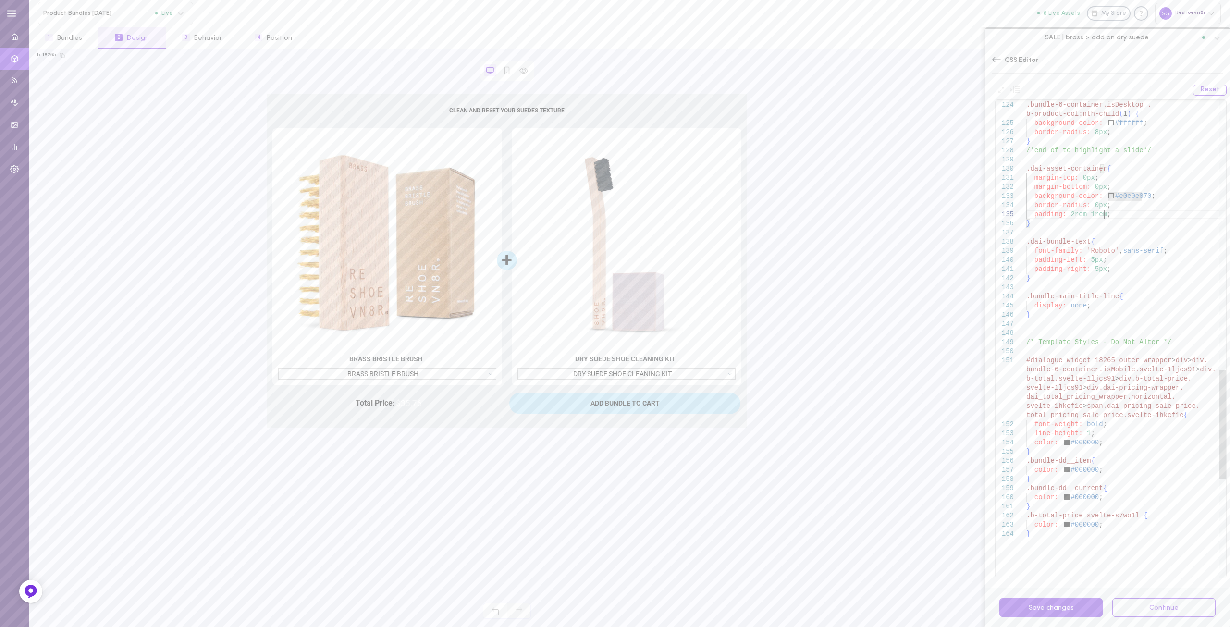
drag, startPoint x: 1039, startPoint y: 531, endPoint x: 1032, endPoint y: 506, distance: 26.0
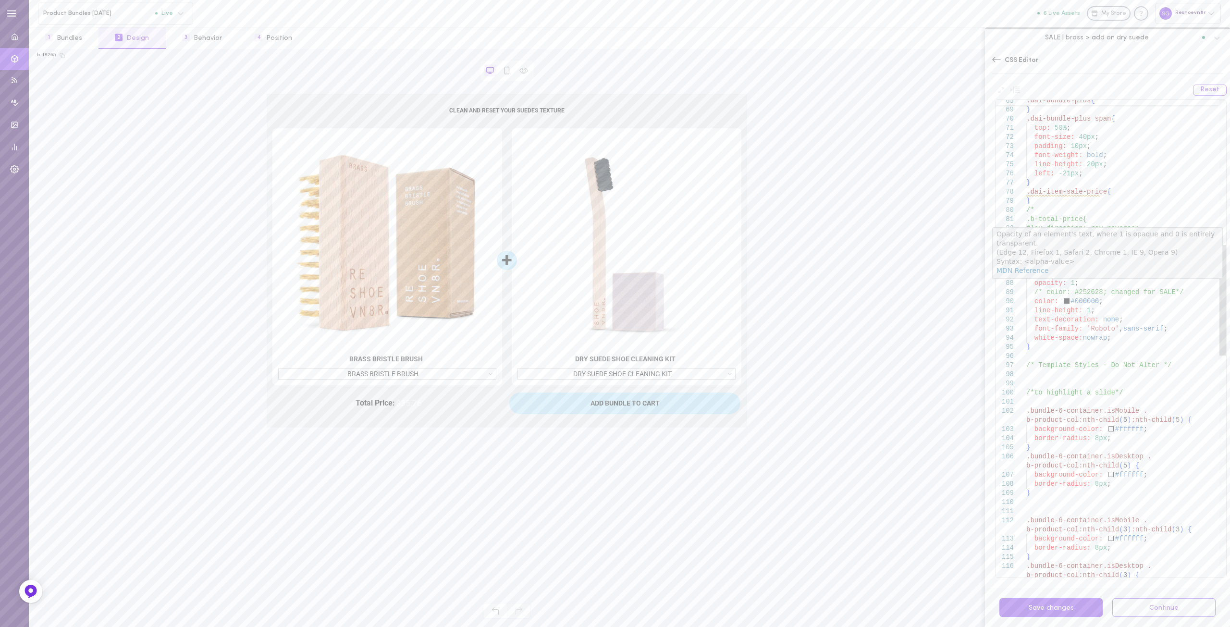
click at [1067, 282] on div "} .bundle-6-container.isDesktop . b-product-col:nth-child ( 3 ) { b-product-col…" at bounding box center [1126, 503] width 200 height 2056
click at [1099, 191] on div "} .bundle-6-container.isDesktop . b-product-col:nth-child ( 3 ) { b-product-col…" at bounding box center [1126, 503] width 200 height 2056
click at [1123, 191] on div "} .bundle-6-container.isDesktop . b-product-col:nth-child ( 3 ) { b-product-col…" at bounding box center [1126, 503] width 200 height 2056
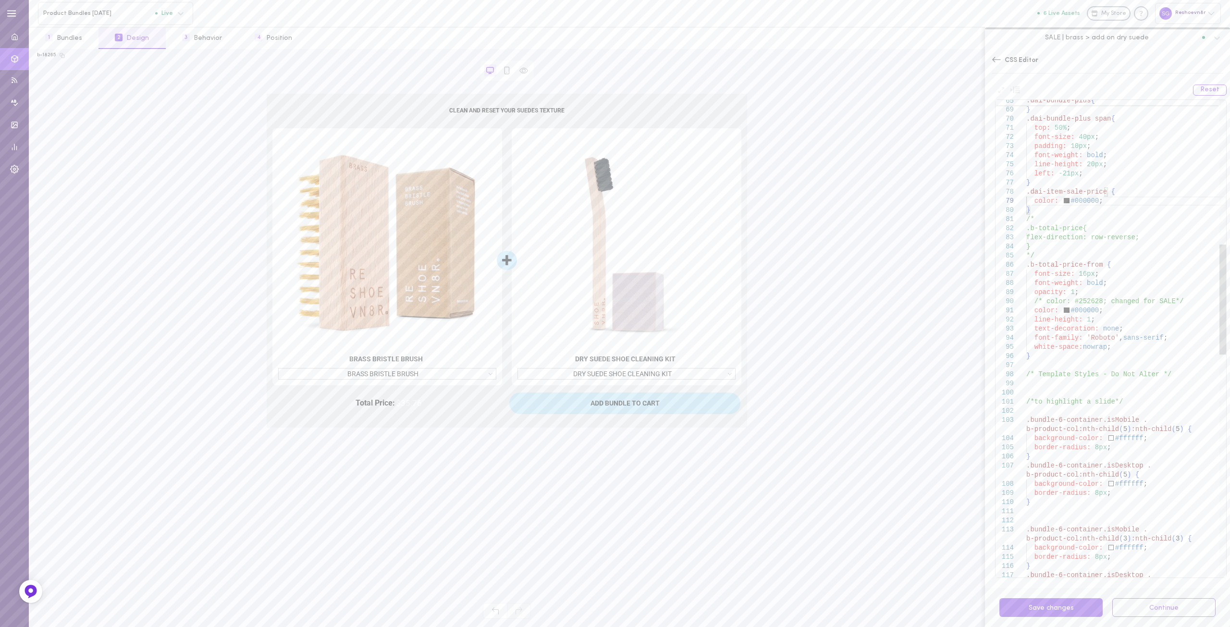
click at [1045, 208] on div "} .bundle-6-container.isDesktop . b-product-col:nth-child ( 3 ) :nth-child ( 3 …" at bounding box center [1126, 507] width 200 height 2065
drag, startPoint x: 412, startPoint y: 405, endPoint x: 449, endPoint y: 402, distance: 37.6
click at [451, 402] on div "Total Price: $35.76 $35.76" at bounding box center [388, 403] width 231 height 22
drag, startPoint x: 424, startPoint y: 409, endPoint x: 408, endPoint y: 412, distance: 16.0
click at [412, 412] on div "Total Price: $35.76 $35.76" at bounding box center [388, 403] width 231 height 22
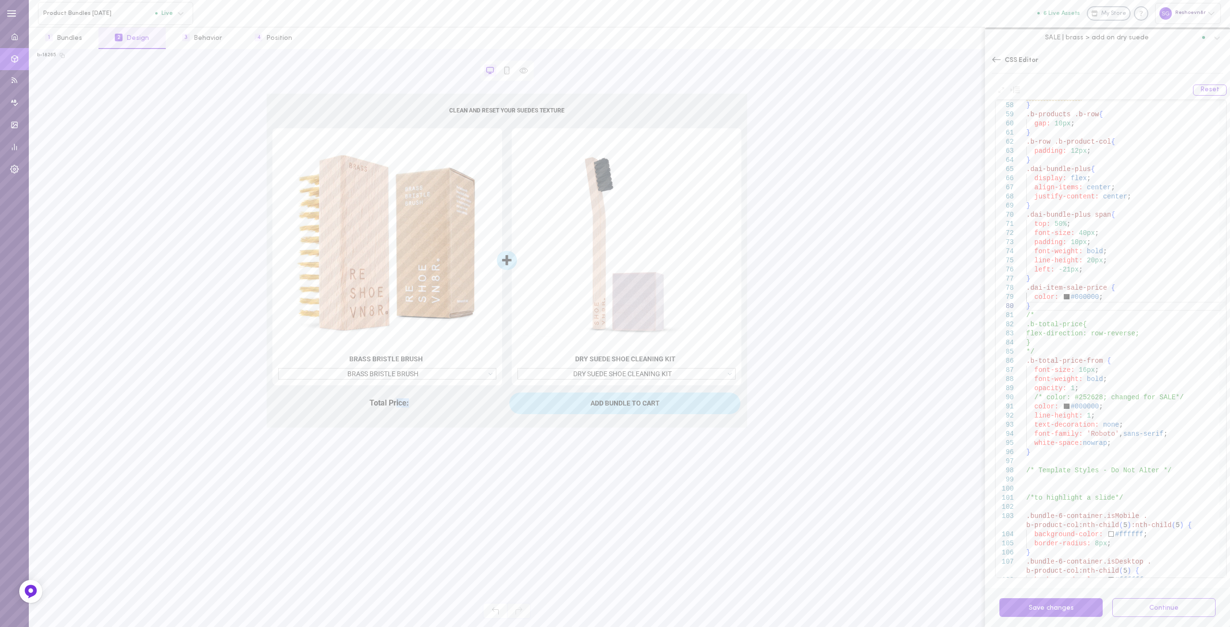
drag, startPoint x: 396, startPoint y: 402, endPoint x: 437, endPoint y: 399, distance: 41.0
click at [441, 397] on div "Total Price: $35.76 $35.76" at bounding box center [388, 403] width 231 height 22
drag, startPoint x: 426, startPoint y: 404, endPoint x: 521, endPoint y: 357, distance: 105.9
click at [426, 404] on div "Total Price: $35.76 $35.76" at bounding box center [388, 403] width 231 height 22
click at [1065, 316] on div "border-radius: 8px ; } .bundle-6-container.isMobile . b-product-col:nth-child (…" at bounding box center [1126, 604] width 200 height 2065
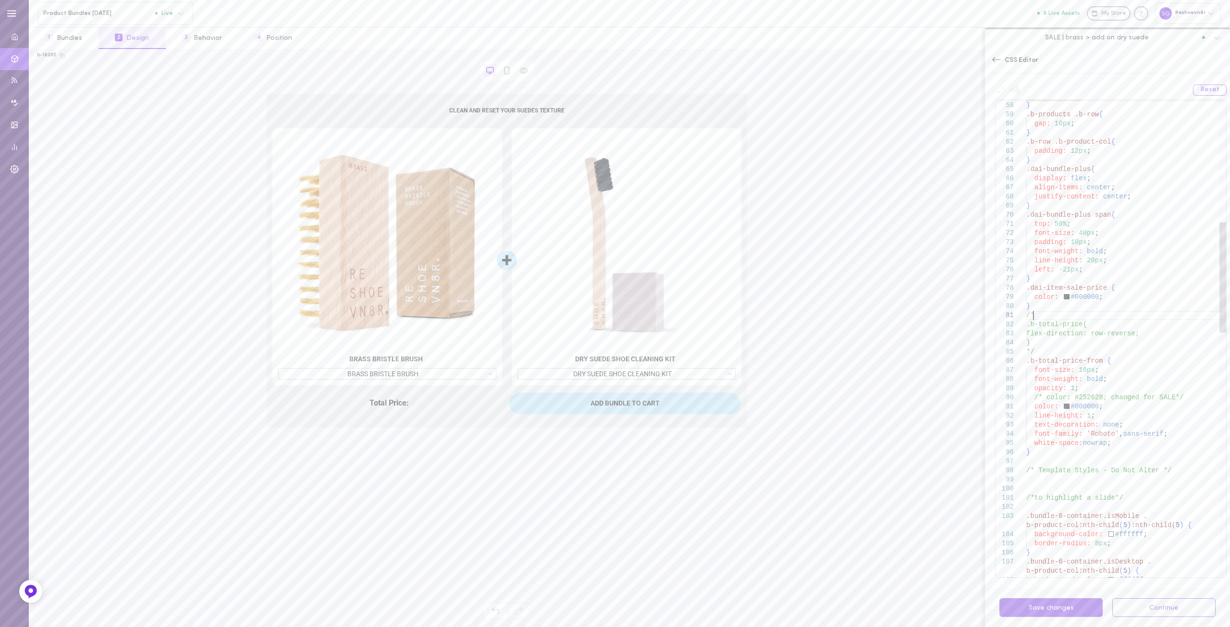
click at [1058, 305] on div "border-radius: 8px ; } .bundle-6-container.isMobile . b-product-col:nth-child (…" at bounding box center [1126, 604] width 200 height 2065
drag, startPoint x: 1068, startPoint y: 327, endPoint x: 1022, endPoint y: 320, distance: 46.6
click at [1026, 320] on div "border-radius: 8px ; } .bundle-6-container.isMobile . b-product-col:nth-child (…" at bounding box center [1126, 618] width 200 height 2093
drag, startPoint x: 1041, startPoint y: 331, endPoint x: 1017, endPoint y: 316, distance: 28.3
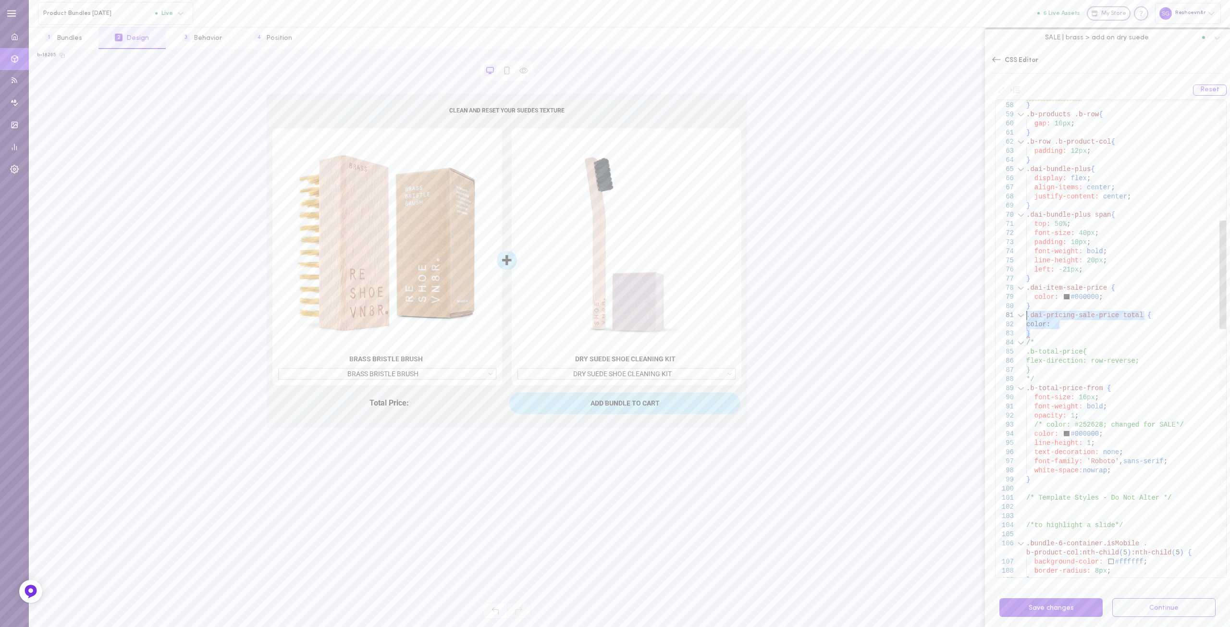
click at [1026, 316] on div "border-radius: 8px ; } .bundle-6-container.isMobile . b-product-col:nth-child (…" at bounding box center [1126, 618] width 200 height 2093
type textarea "} /* .b-total-price{ flex-direction: row-reverse; } */ .b-total-price-from { fo…"
click at [996, 58] on icon at bounding box center [996, 60] width 10 height 10
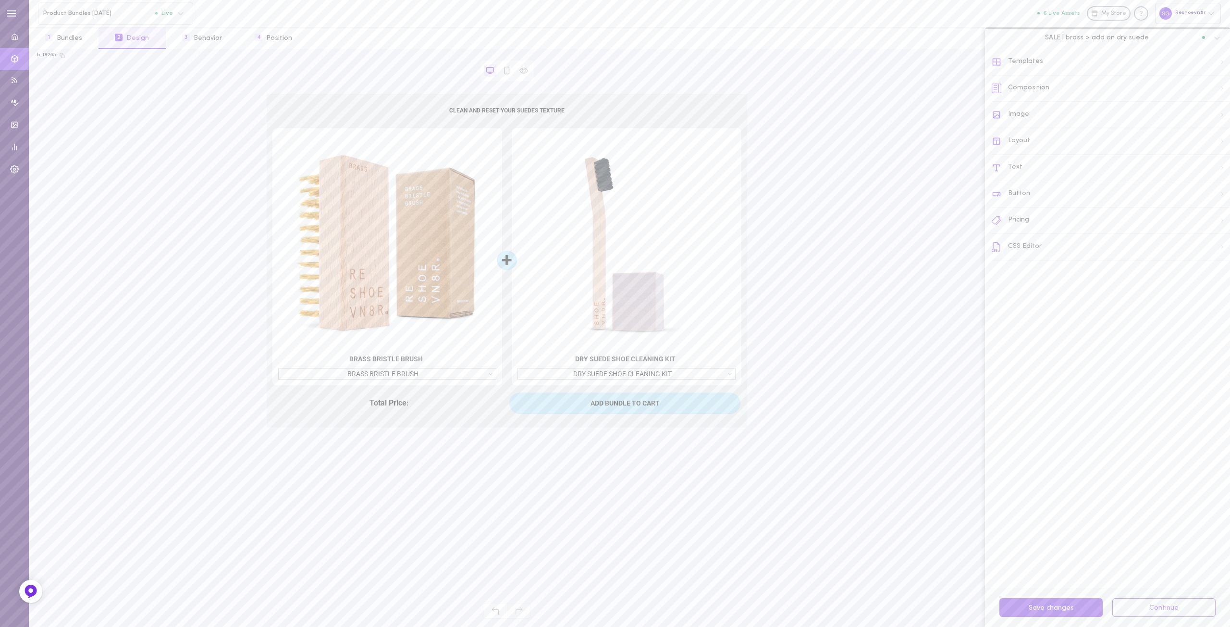
click at [853, 370] on div "CLEAN AND RESET YOUR SUEDES TEXTURE BRASS BRISTLE BRUSH BRASS BRISTLE BRUSH + D…" at bounding box center [507, 261] width 940 height 334
drag, startPoint x: 365, startPoint y: 403, endPoint x: 430, endPoint y: 404, distance: 65.3
click at [430, 404] on div "Total Price: $35.76 $35.76" at bounding box center [388, 403] width 231 height 22
click at [426, 404] on div "Total Price: $35.76 $35.76" at bounding box center [388, 403] width 231 height 22
click at [1012, 251] on div "CSS Editor" at bounding box center [1110, 247] width 238 height 26
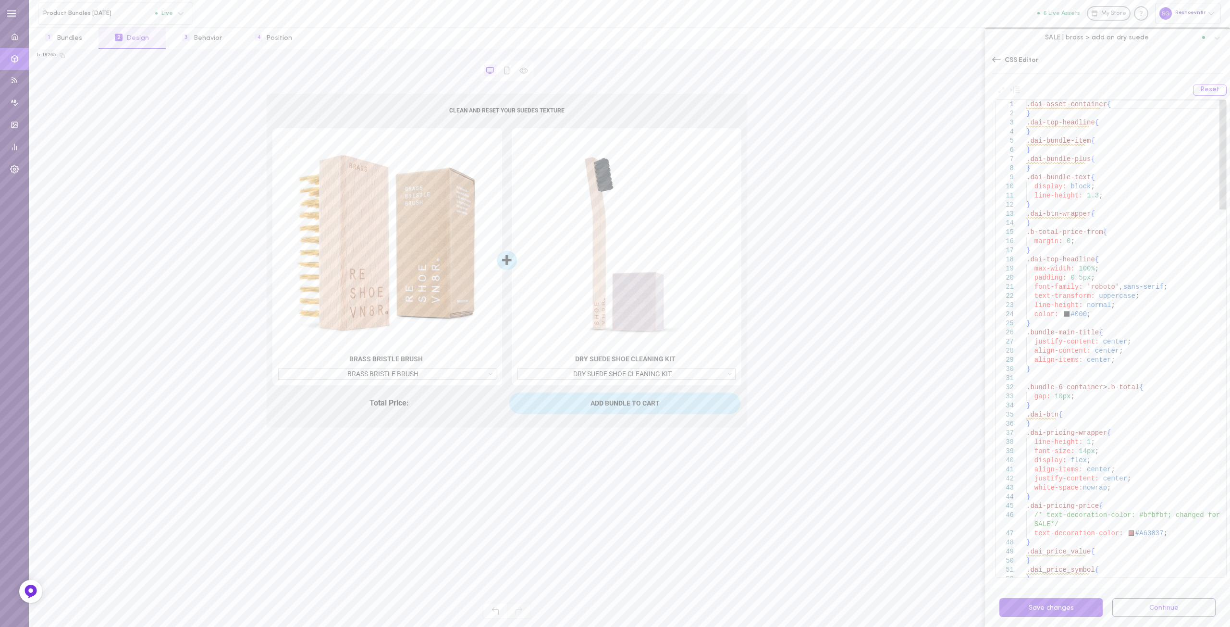
drag, startPoint x: 1206, startPoint y: 89, endPoint x: 1081, endPoint y: 147, distance: 137.7
click at [1091, 138] on div "Reset 1 2 3 4 5 6 7 8 9 10 11 12 13 14 15 16 17 18 19 20 21 22 23 24 25 26 27 2…" at bounding box center [1110, 330] width 238 height 501
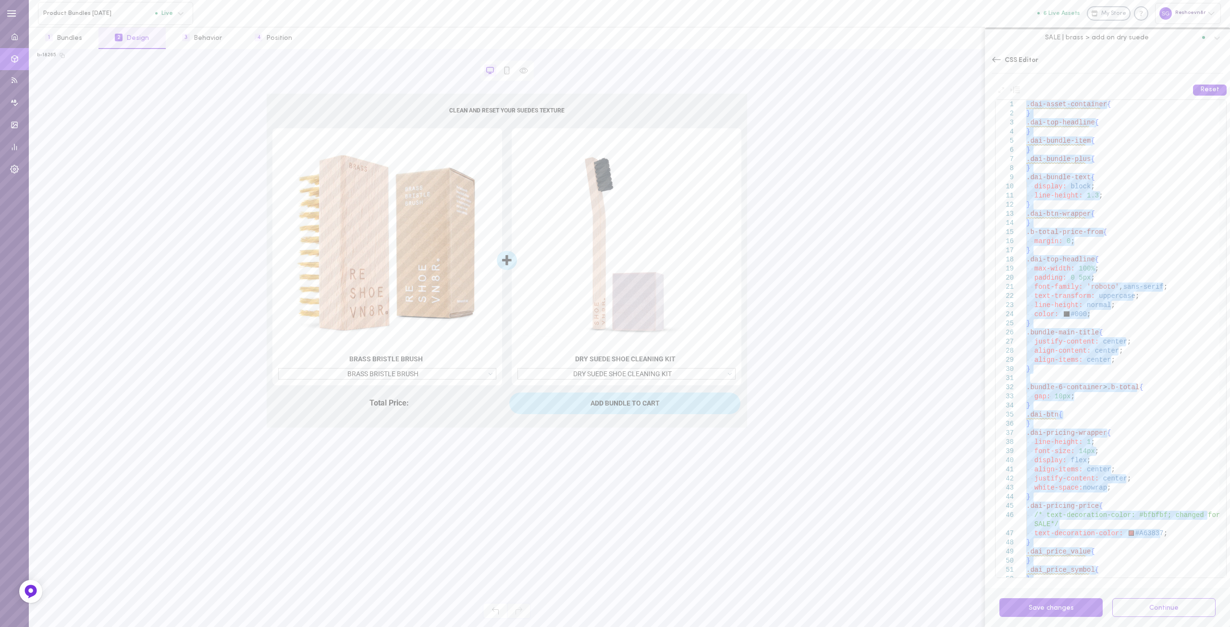
click at [1208, 90] on button "Reset" at bounding box center [1210, 90] width 34 height 11
type textarea "/* Template Styles - Do Not Alter */"
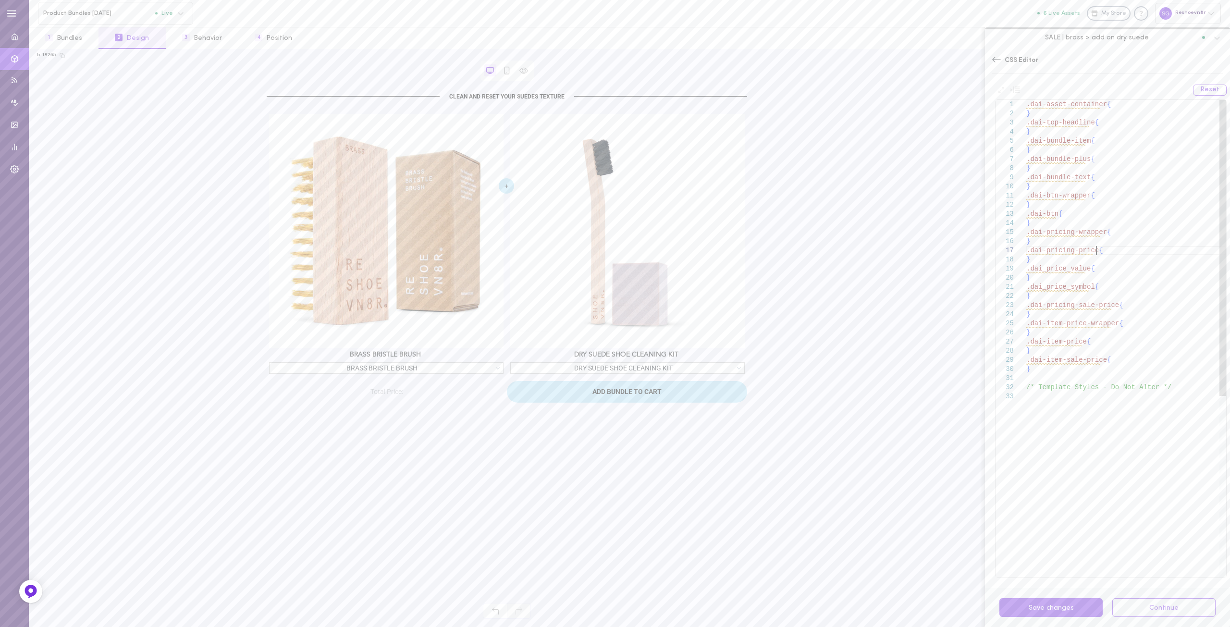
click at [1139, 246] on div ".dai-asset-container { } .dai-top-headline { } .dai-bundle-item { } .dai-bundle…" at bounding box center [1126, 484] width 200 height 769
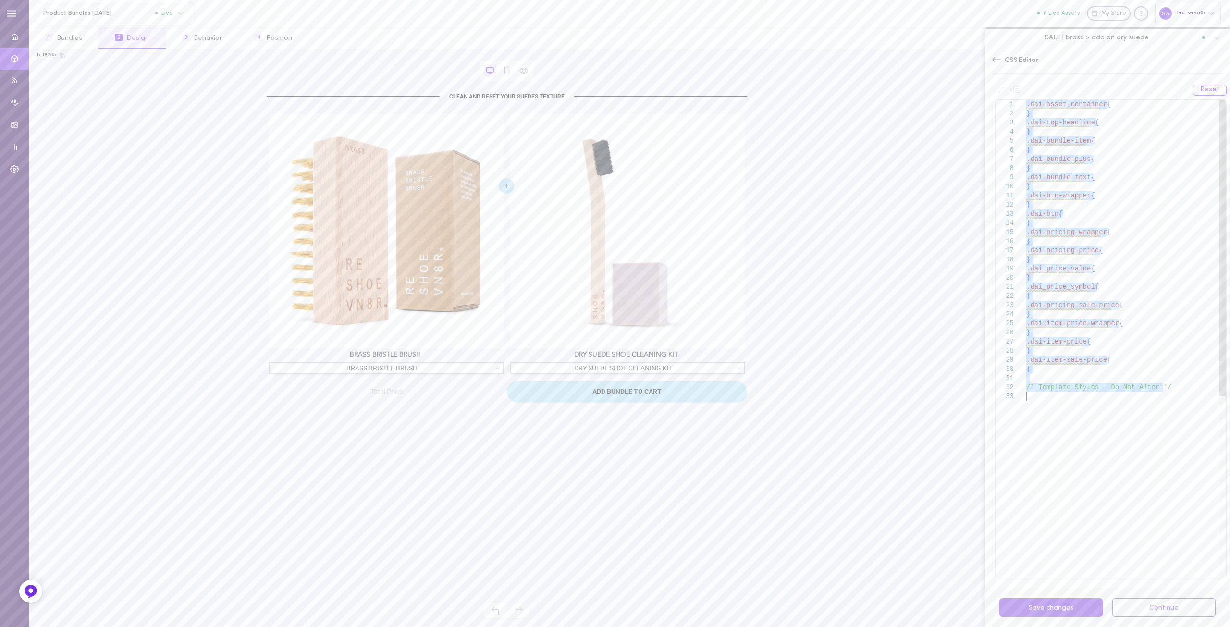
type textarea ".bundle-dd__item{ color: #000000; } .bundle-dd__current{ color: #000000; }"
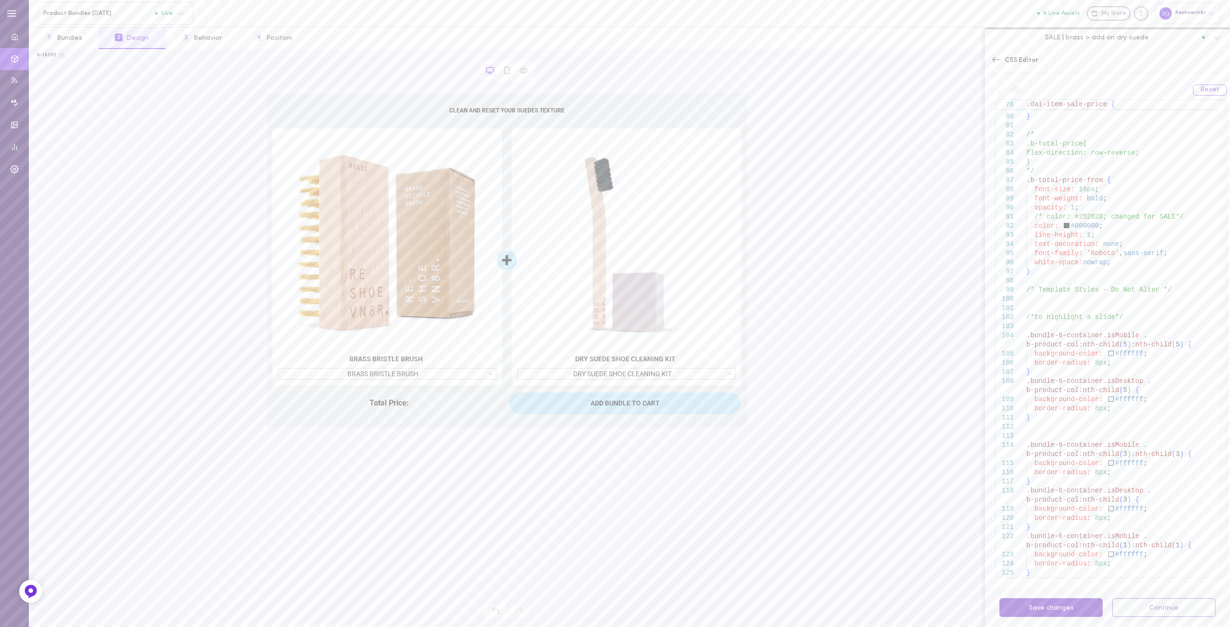
click at [1054, 608] on button "Save changes" at bounding box center [1050, 607] width 103 height 19
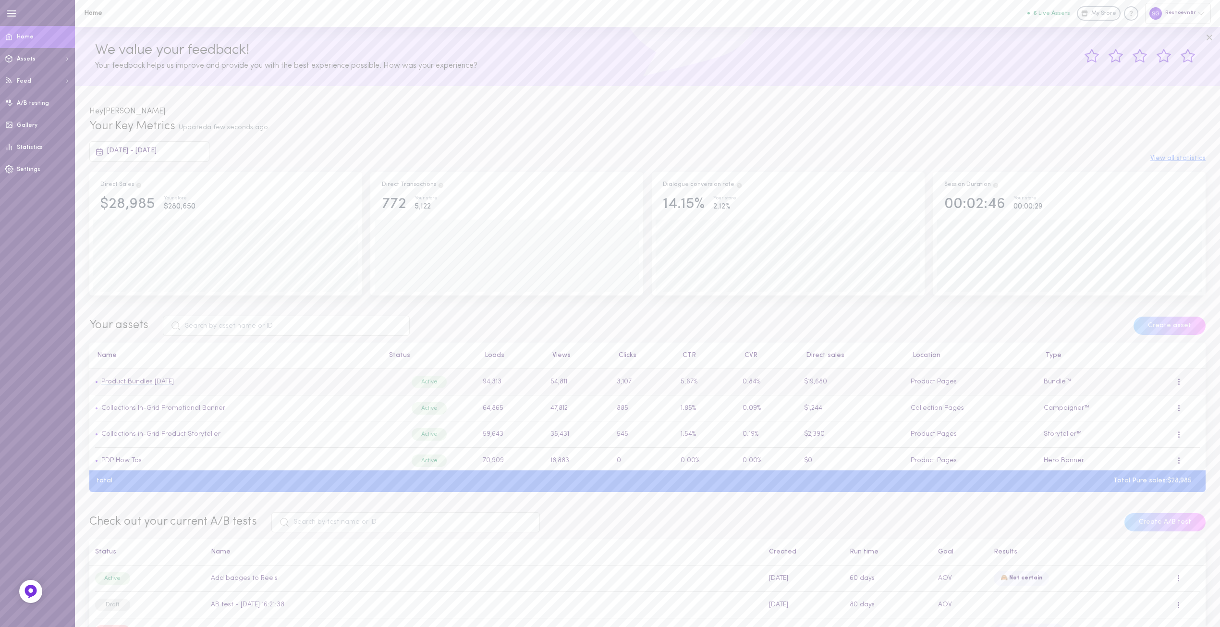
click at [158, 383] on link "Product Bundles [DATE]" at bounding box center [137, 381] width 73 height 7
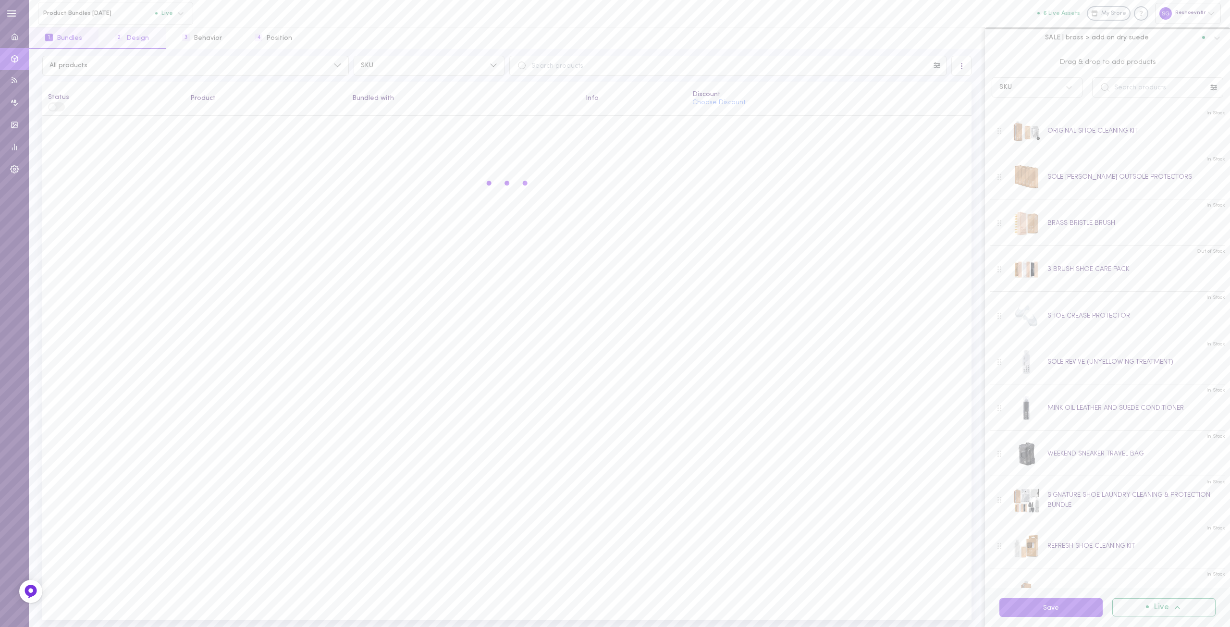
click at [141, 38] on button "2 Design" at bounding box center [131, 38] width 67 height 22
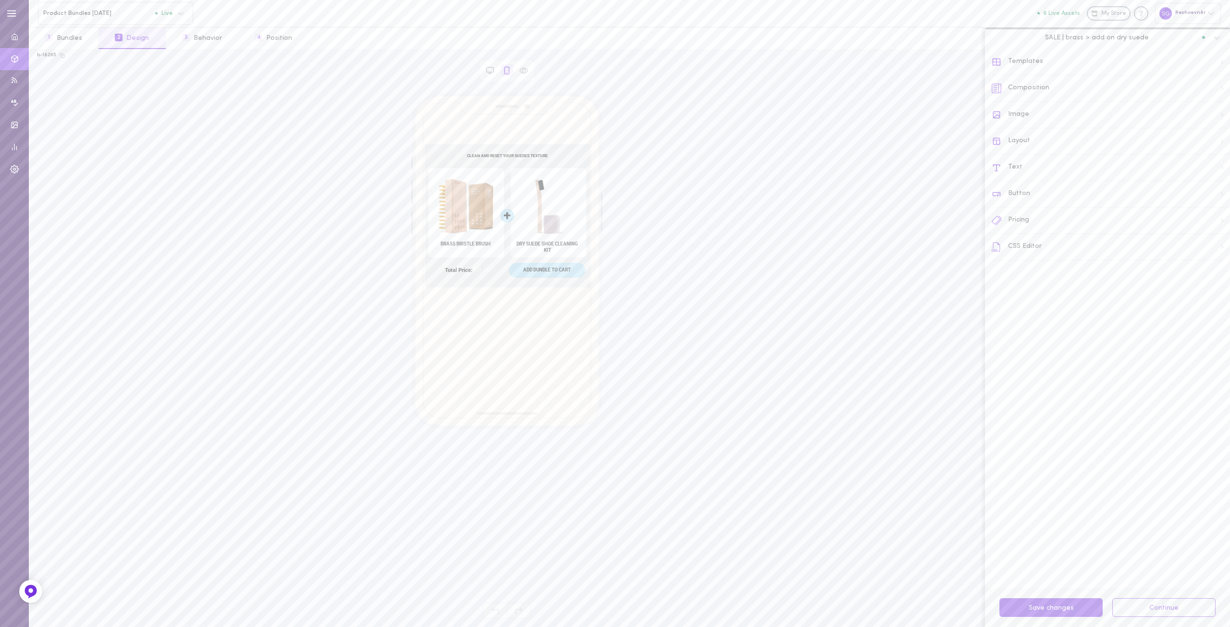
click at [1018, 167] on div "Text" at bounding box center [1110, 168] width 238 height 26
click at [1154, 60] on button "Desktop" at bounding box center [1160, 63] width 43 height 15
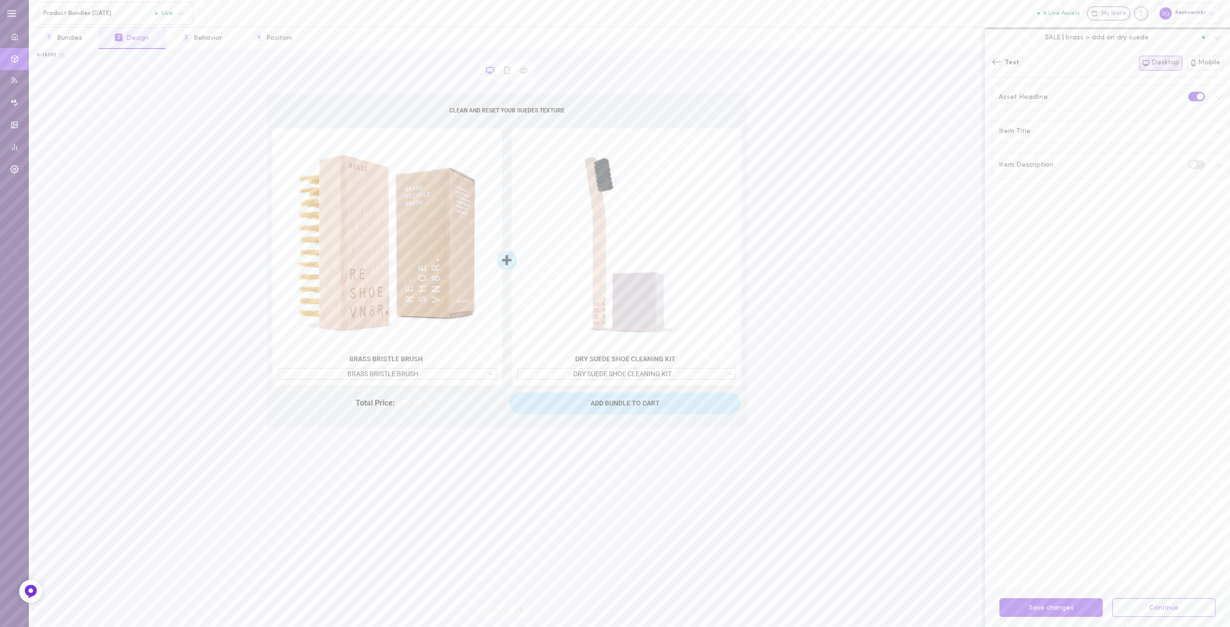
click at [1215, 96] on icon at bounding box center [1219, 98] width 8 height 8
click at [1157, 179] on input "13" at bounding box center [1152, 180] width 43 height 18
type input "14"
click at [1157, 179] on input "14" at bounding box center [1152, 180] width 43 height 18
click at [1203, 184] on input "2" at bounding box center [1200, 180] width 45 height 18
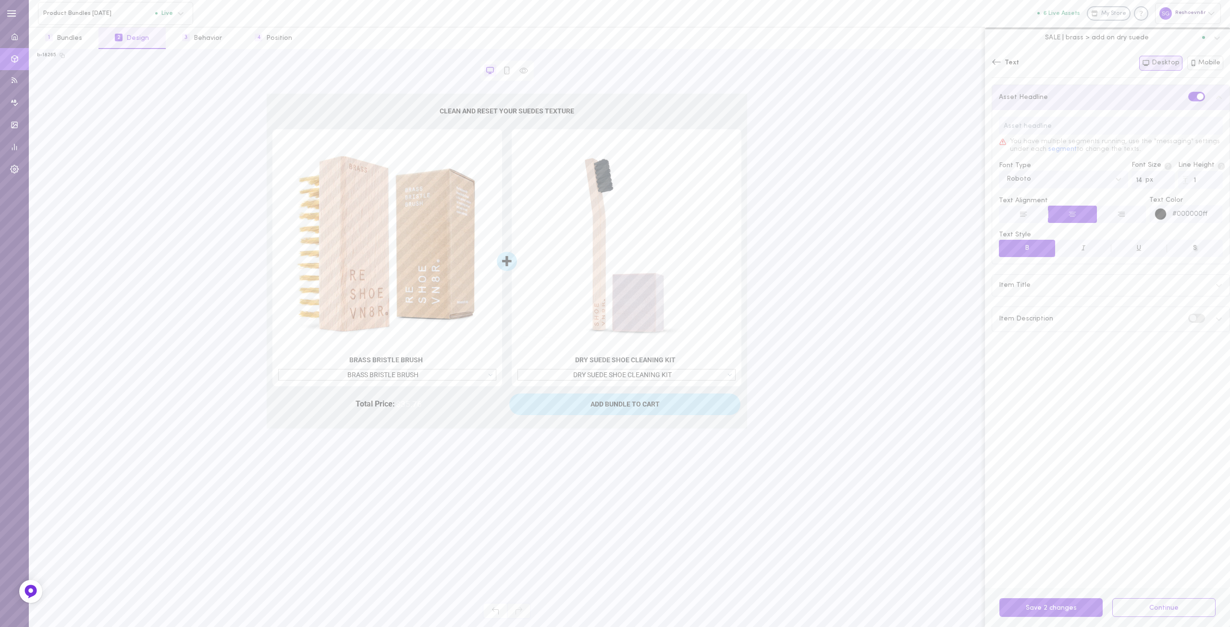
click at [1205, 184] on input "1" at bounding box center [1200, 180] width 45 height 18
type input "0"
click at [1205, 184] on input "0" at bounding box center [1200, 180] width 45 height 18
click at [1215, 284] on icon at bounding box center [1219, 285] width 8 height 8
click at [1216, 284] on icon at bounding box center [1219, 284] width 6 height 3
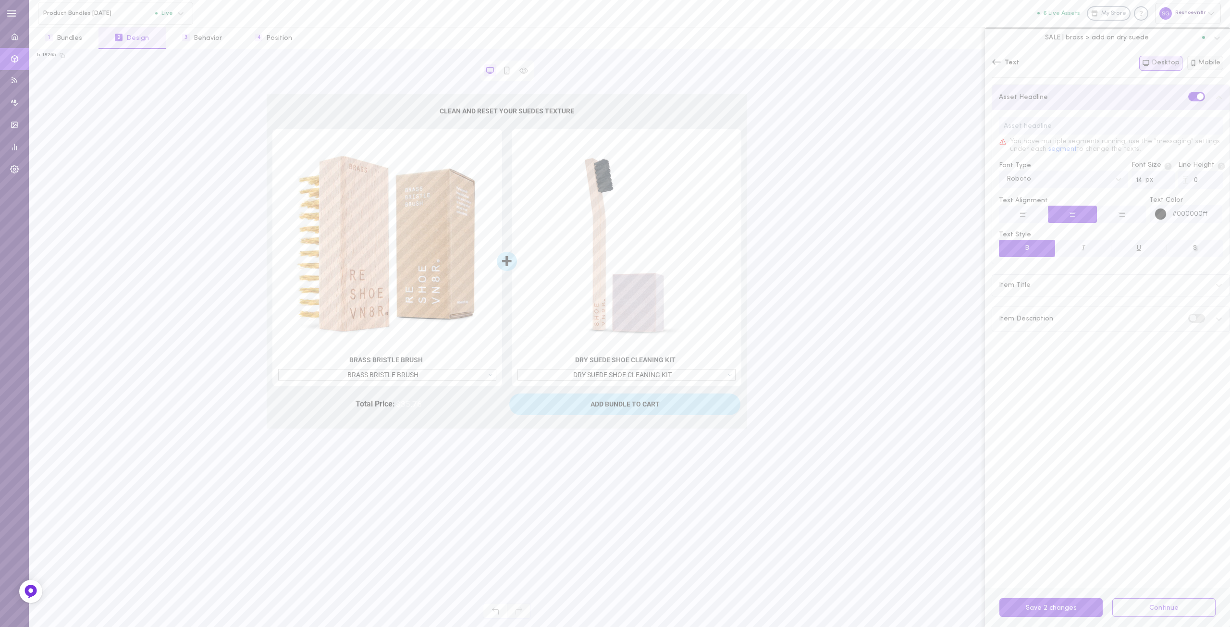
click at [1202, 65] on button "Mobile" at bounding box center [1205, 63] width 37 height 14
type input "12"
type input "3"
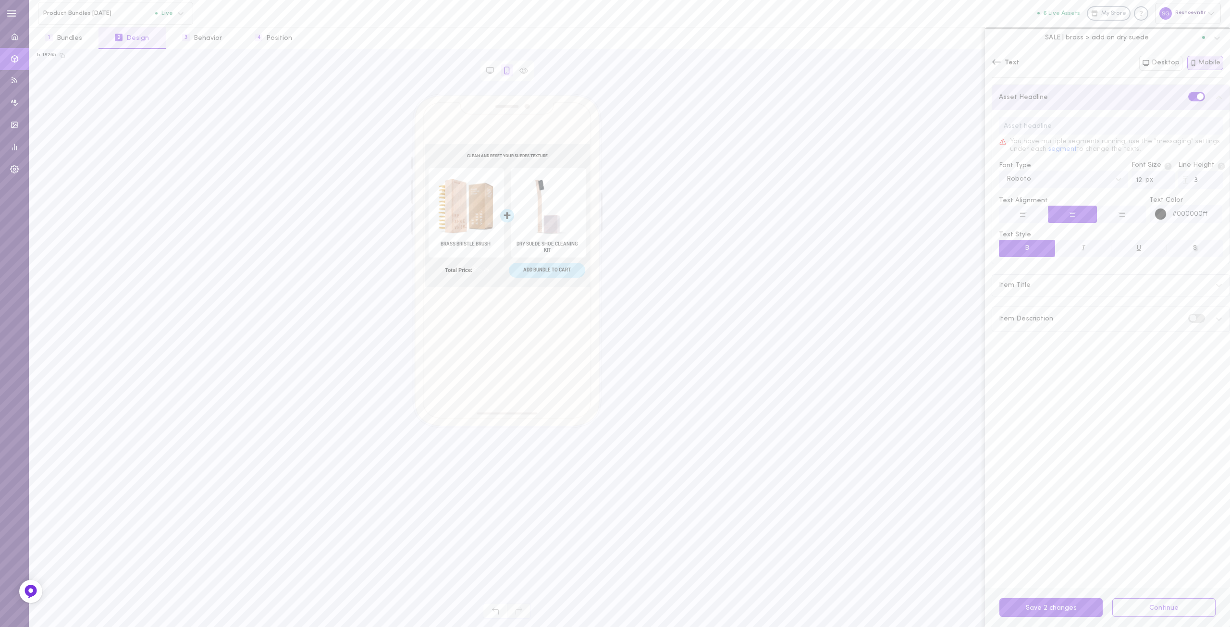
click at [1158, 176] on input "12" at bounding box center [1152, 180] width 43 height 18
click at [1160, 177] on input "13" at bounding box center [1152, 180] width 43 height 18
type input "14"
click at [1160, 177] on input "14" at bounding box center [1152, 180] width 43 height 18
click at [1203, 184] on input "2" at bounding box center [1200, 180] width 45 height 18
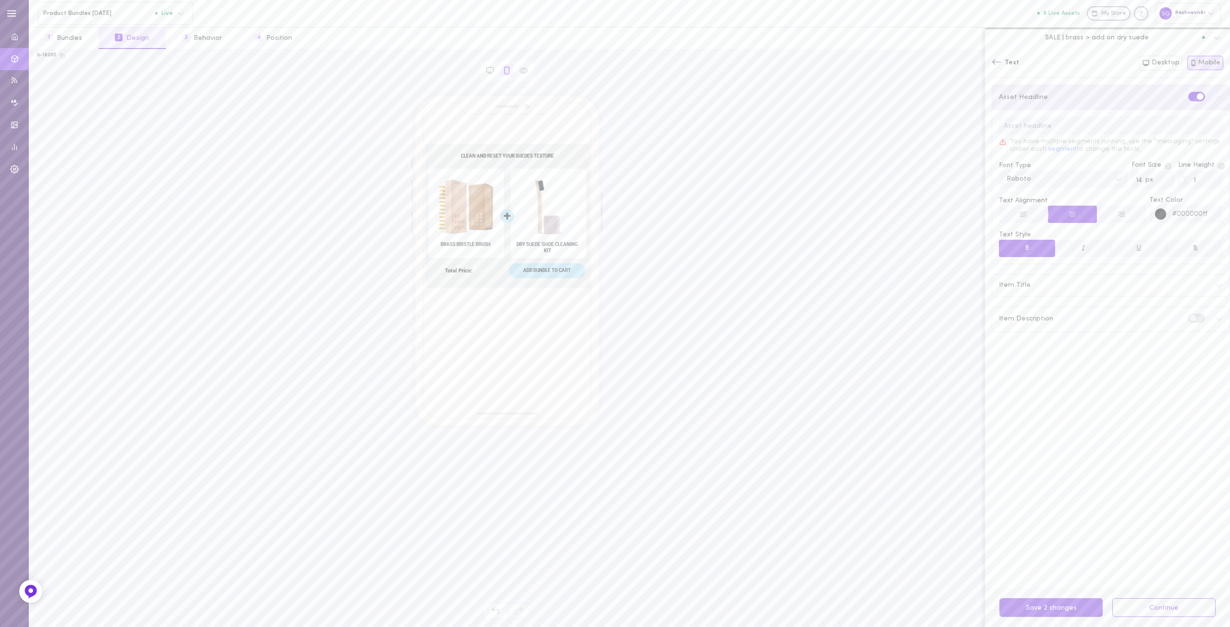
type input "1"
click at [1203, 184] on input "1" at bounding box center [1200, 180] width 45 height 18
click at [1181, 217] on input "#000000ff" at bounding box center [1194, 214] width 56 height 18
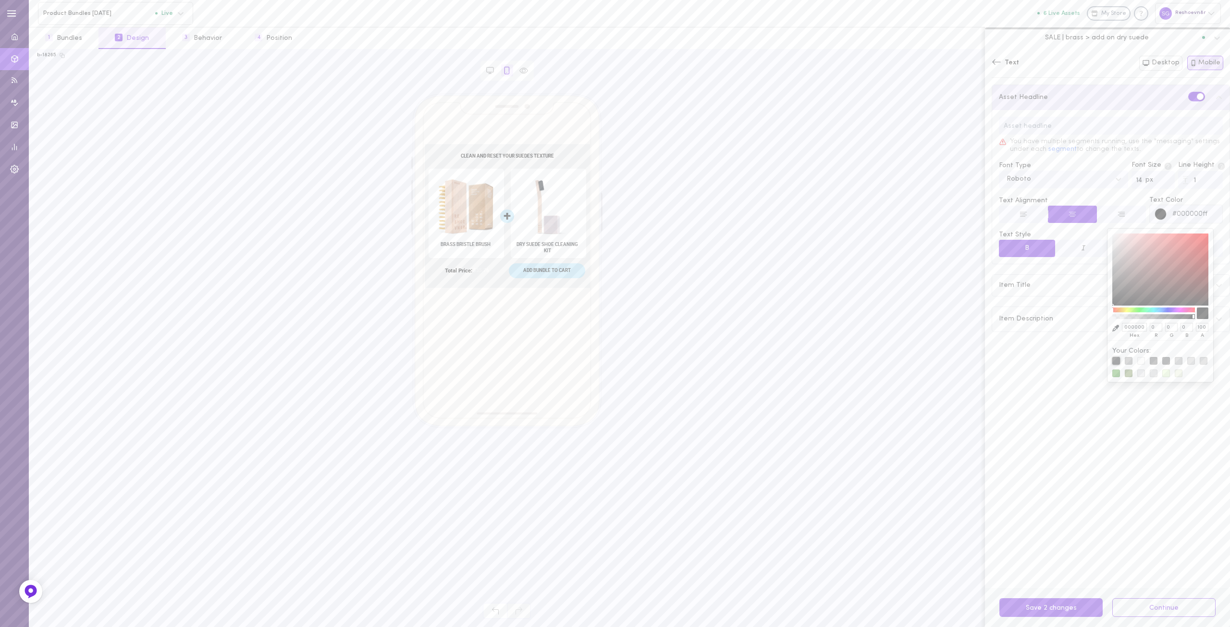
click at [1115, 363] on div at bounding box center [1116, 361] width 8 height 8
type input "#373737ff"
type input "373737"
type input "55"
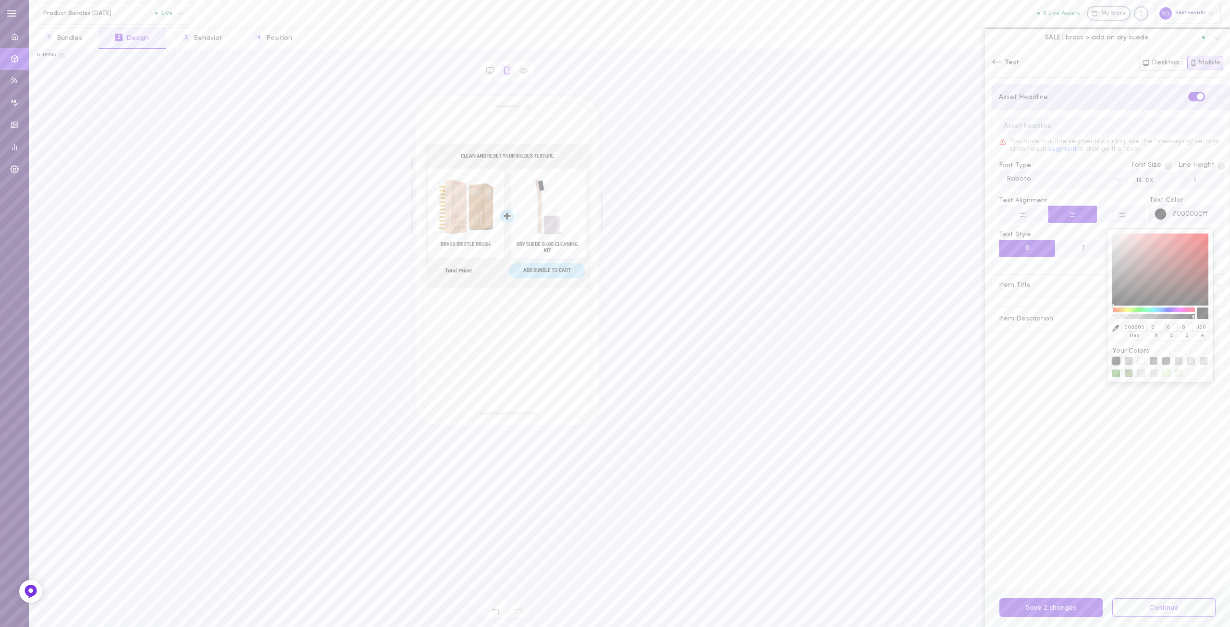
type input "55"
click at [1178, 210] on input "#373737ff" at bounding box center [1194, 214] width 56 height 18
type input "#0"
type input "000000"
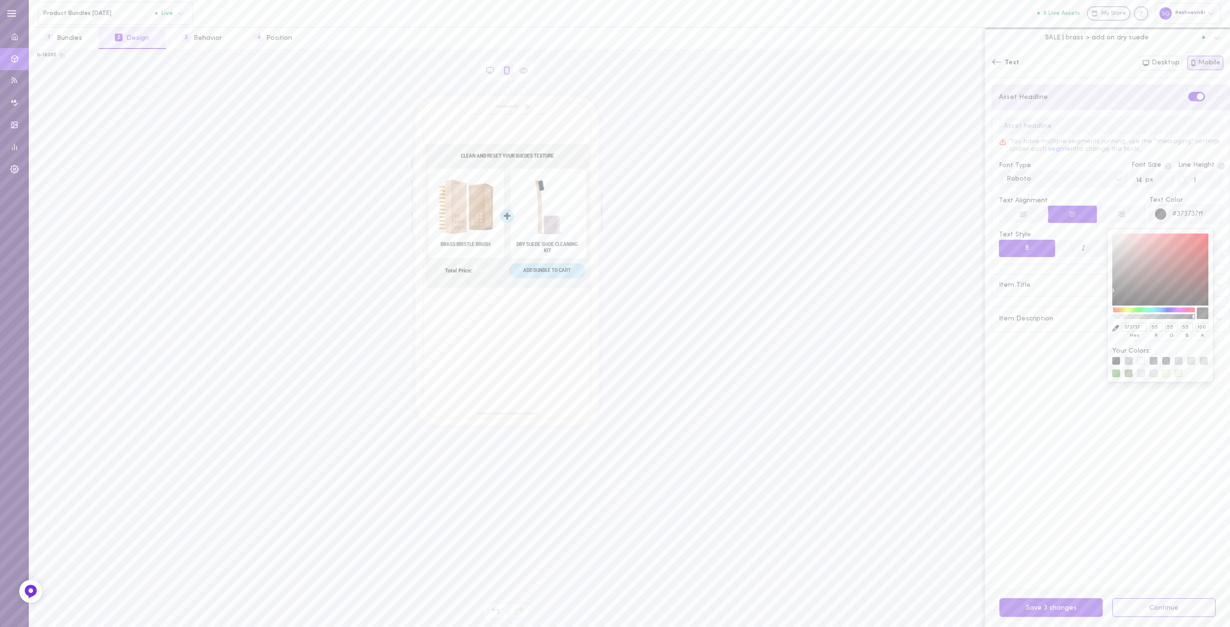
type input "0"
type input "#0000"
type input "TRANSPARENT"
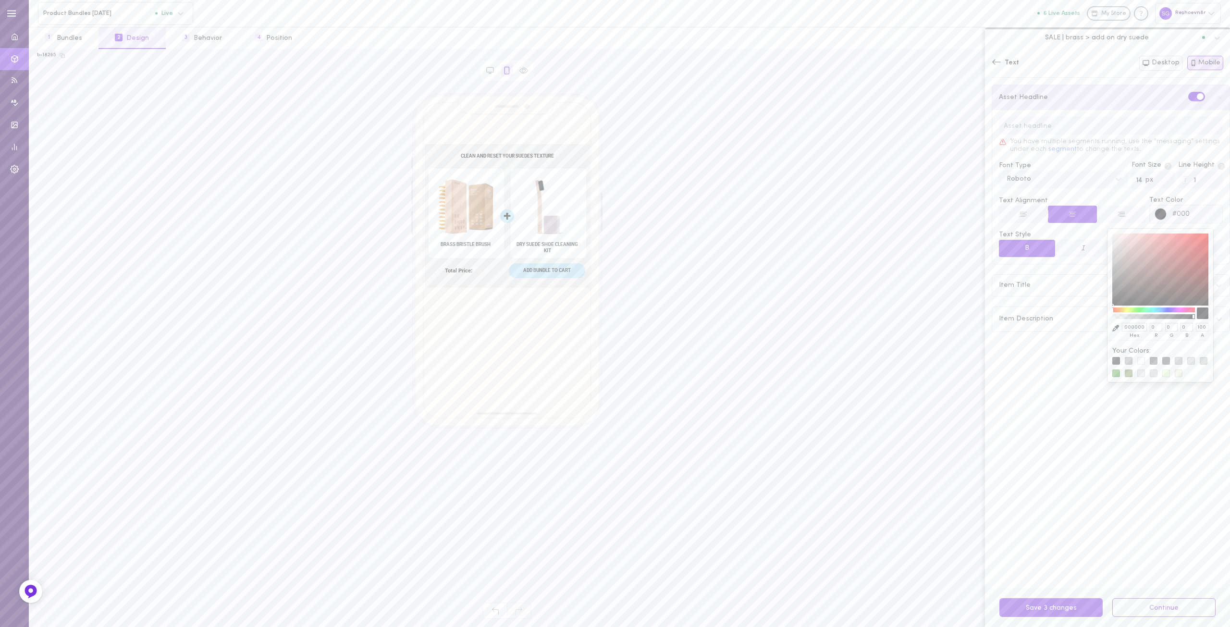
type input "0"
type input "#00000"
type input "000000"
type input "100"
type input "#000000"
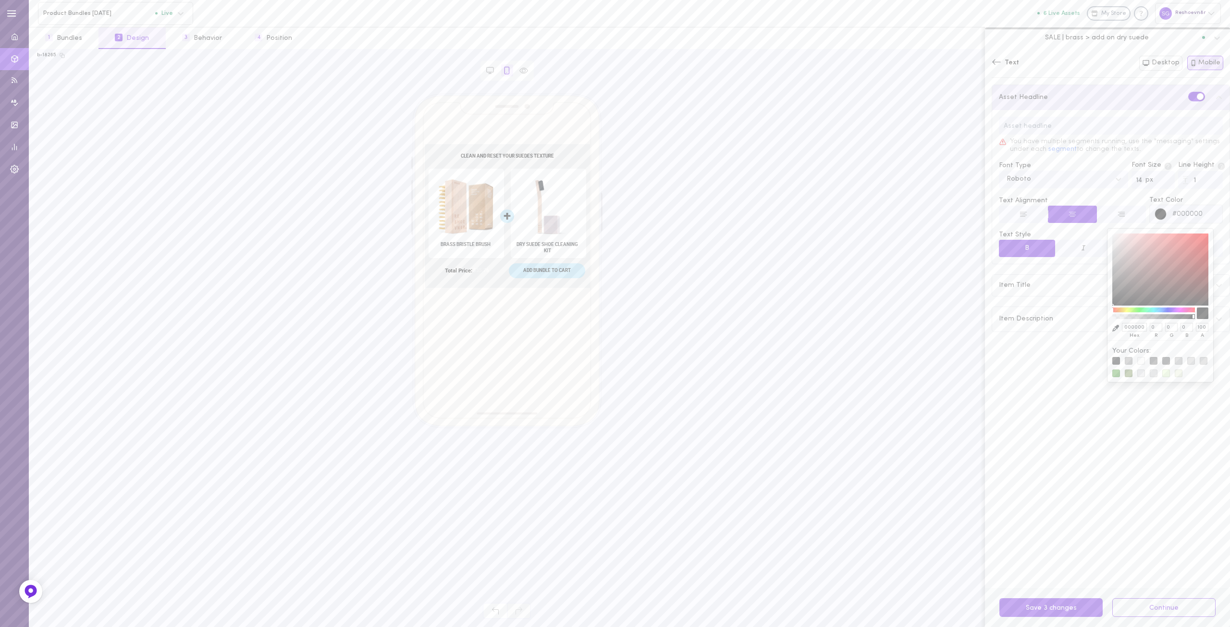
click at [1075, 374] on div "Asset Headline You have multiple segments running, use the "messaging" settings…" at bounding box center [1110, 333] width 238 height 497
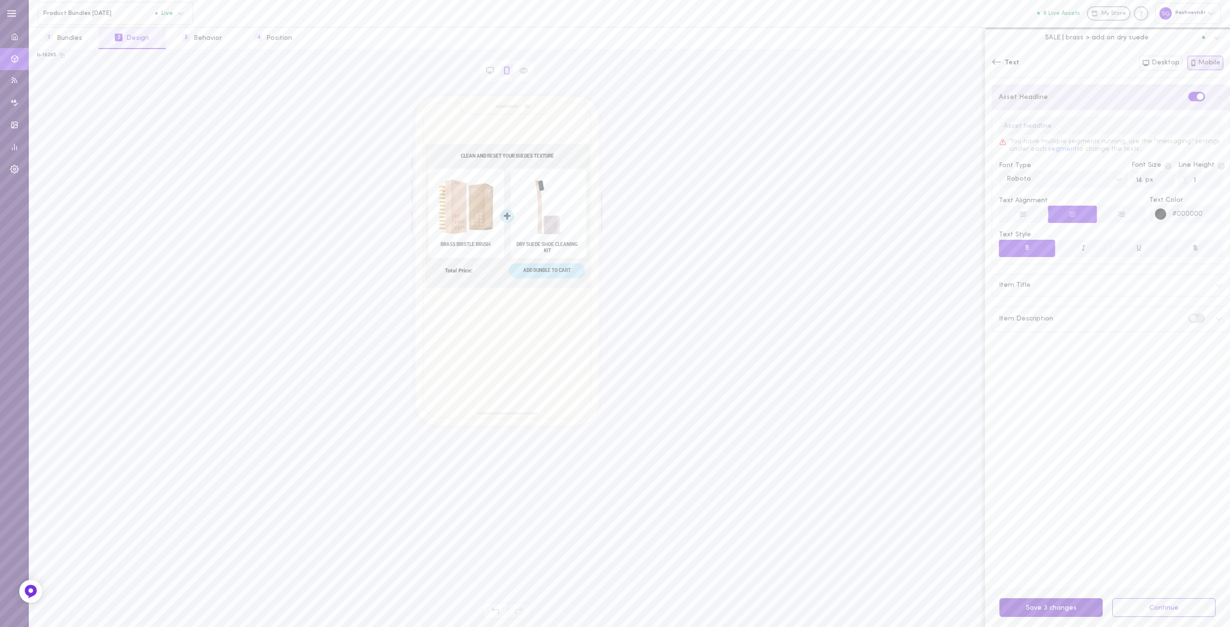
click at [1050, 610] on button "Save 3 changes" at bounding box center [1050, 607] width 103 height 19
click at [1159, 63] on button "Desktop" at bounding box center [1160, 63] width 43 height 15
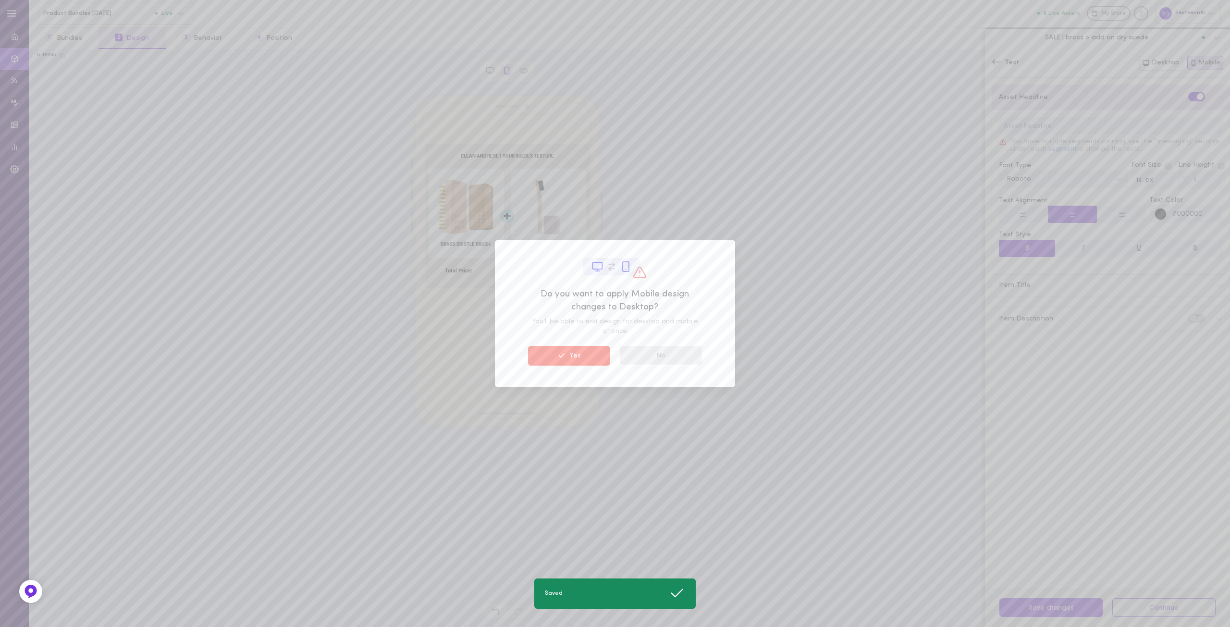
click at [684, 353] on button "No" at bounding box center [661, 355] width 82 height 19
type input "0"
type input "#000000ff"
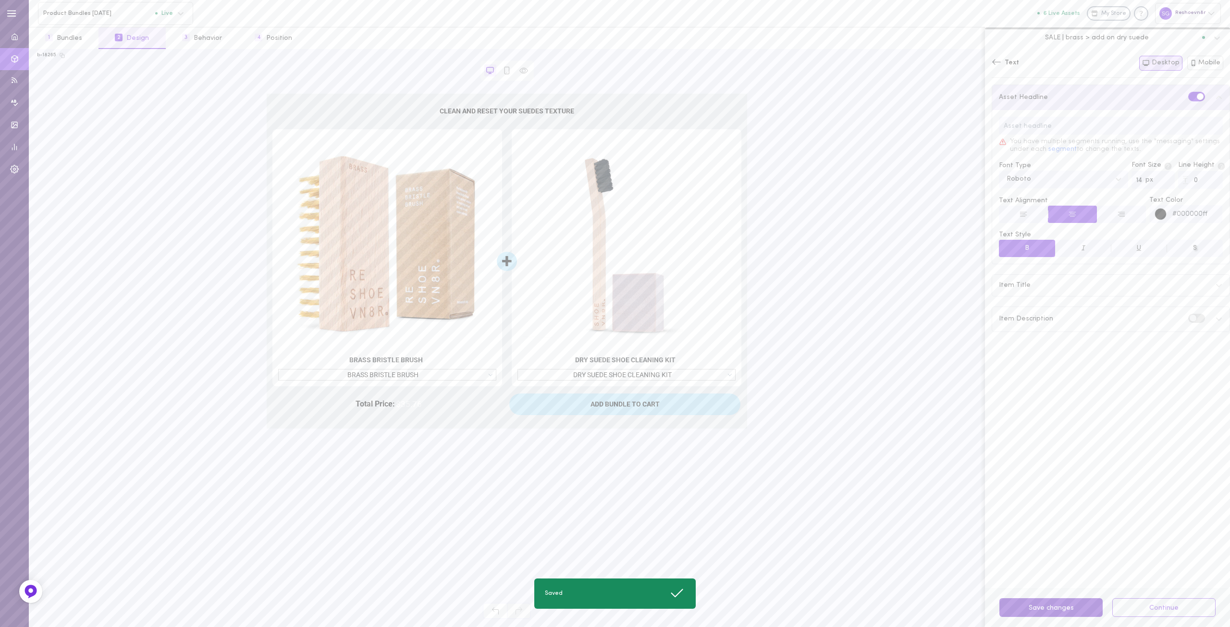
click at [1046, 612] on button "Save changes" at bounding box center [1050, 607] width 103 height 19
click at [997, 63] on icon at bounding box center [996, 62] width 10 height 10
click at [1025, 83] on div "Composition" at bounding box center [1110, 88] width 238 height 26
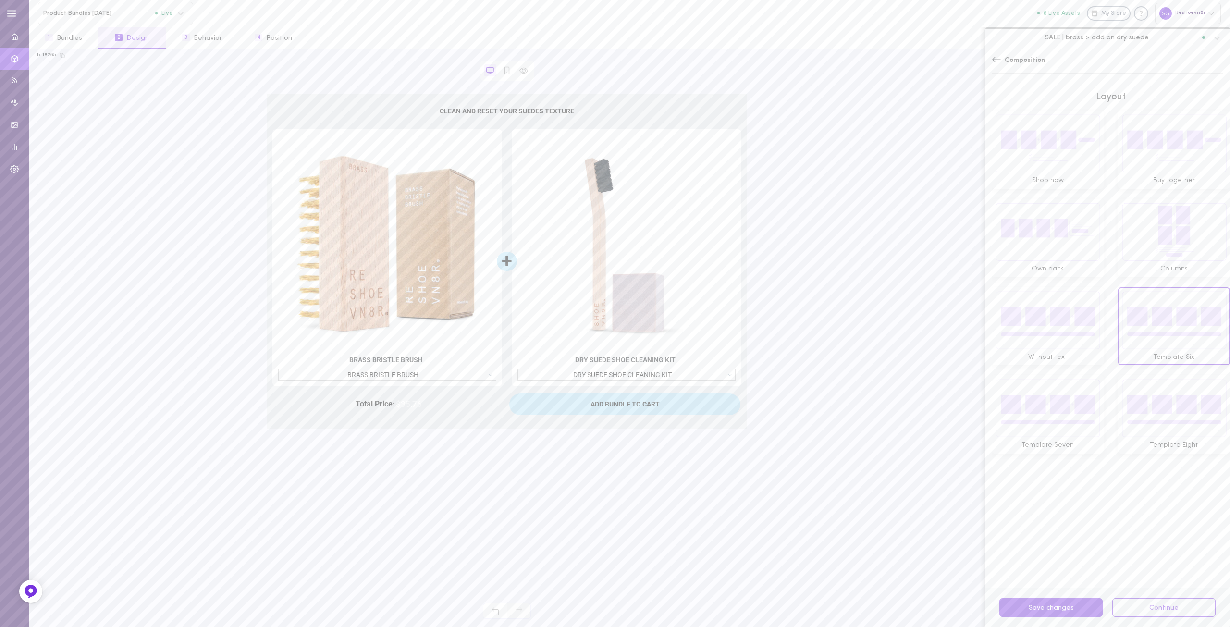
click at [1013, 54] on div "Composition" at bounding box center [1107, 64] width 245 height 31
click at [1003, 59] on div "Composition" at bounding box center [1017, 61] width 53 height 10
click at [1005, 218] on div "Pricing" at bounding box center [1110, 221] width 238 height 26
click at [1205, 132] on div "Total Price" at bounding box center [1110, 133] width 237 height 24
click at [1042, 180] on div "$199" at bounding box center [1047, 180] width 18 height 12
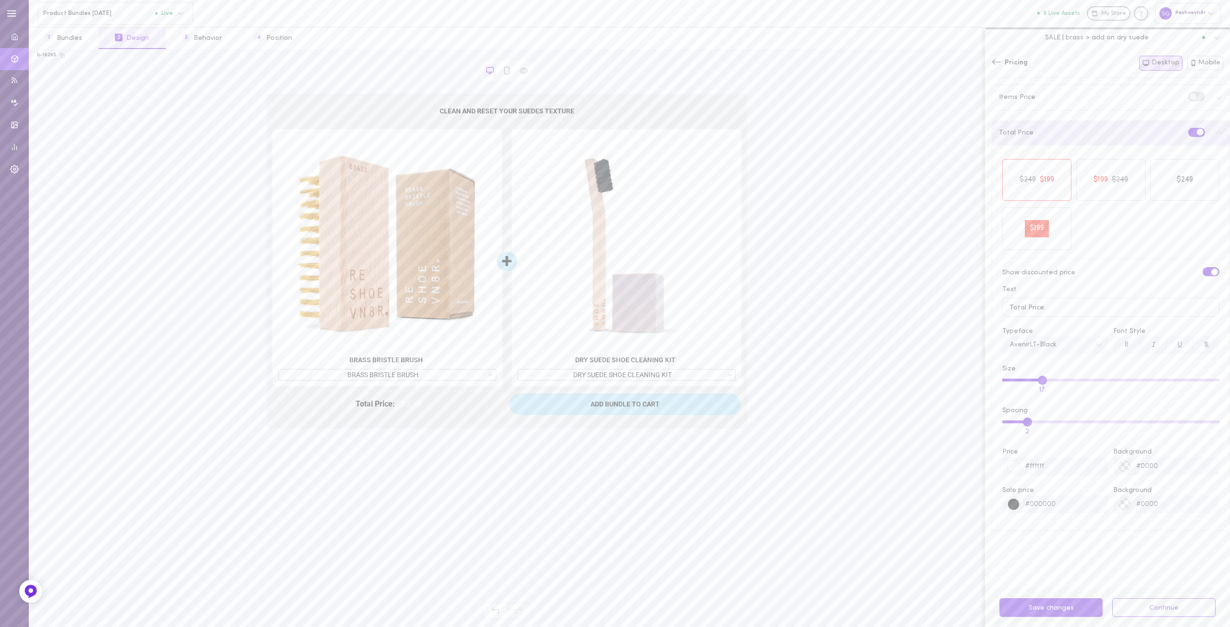
click at [1015, 466] on div at bounding box center [1014, 467] width 12 height 12
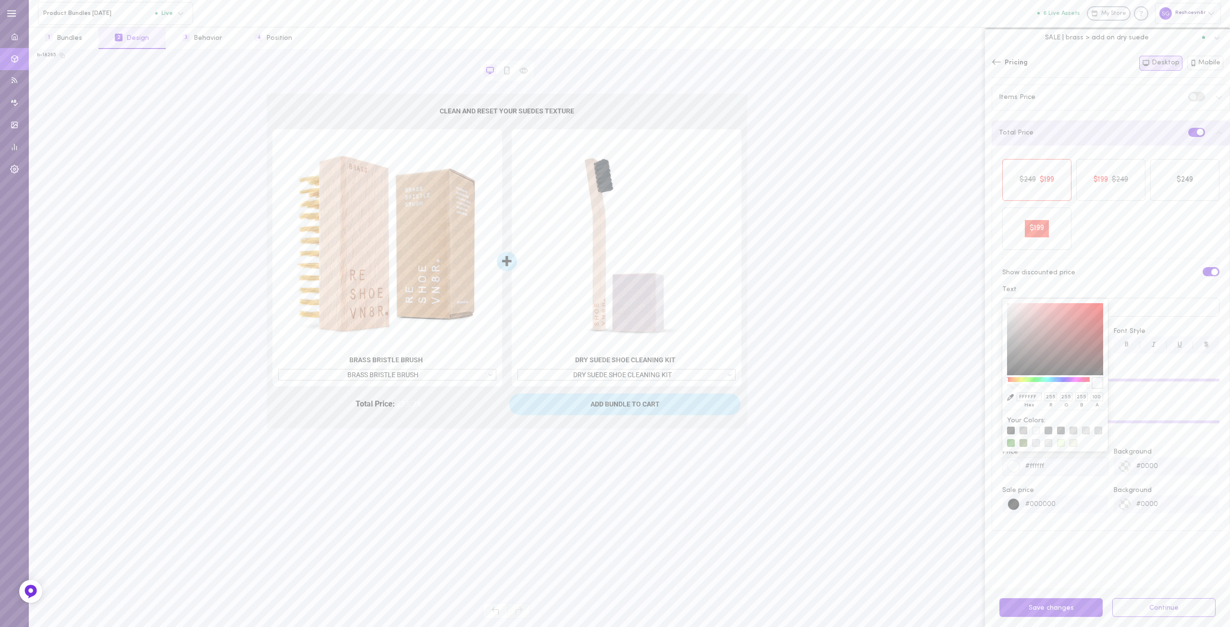
click at [1033, 398] on input "FFFFFF" at bounding box center [1028, 396] width 25 height 9
type input "00"
type input "#000000ff"
type input "000"
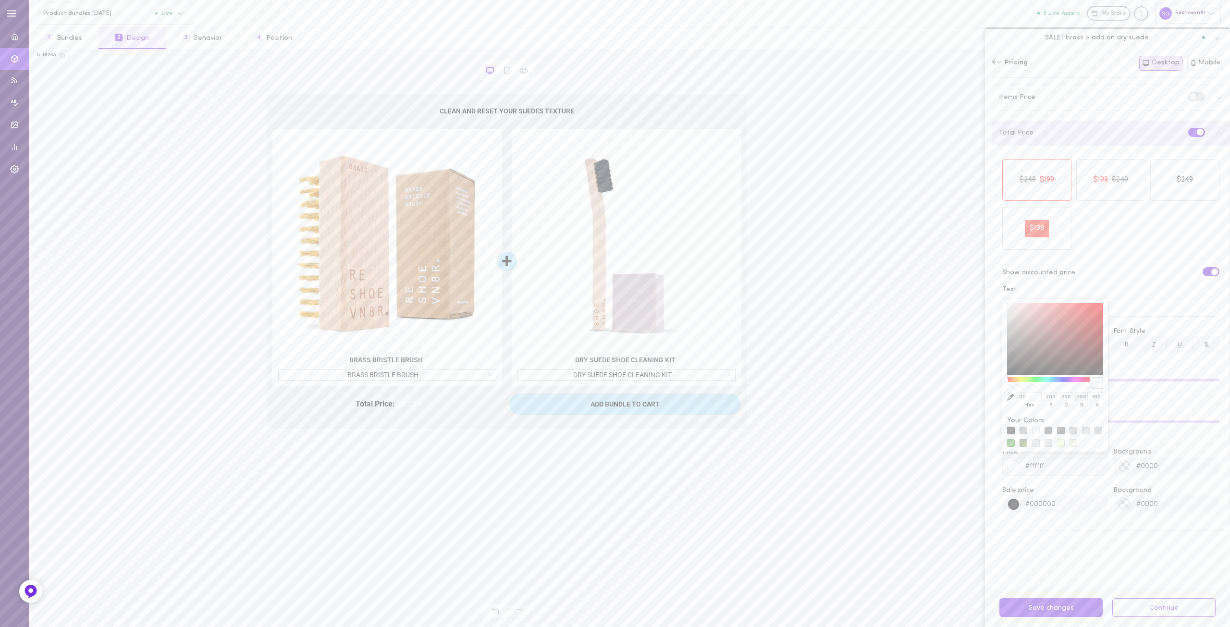
type input "0"
type input "000000"
click at [1133, 324] on div "$249 $199 $249 $199 $249 $199 $249 $199 Show discounted price Text Total Price:…" at bounding box center [1111, 338] width 224 height 372
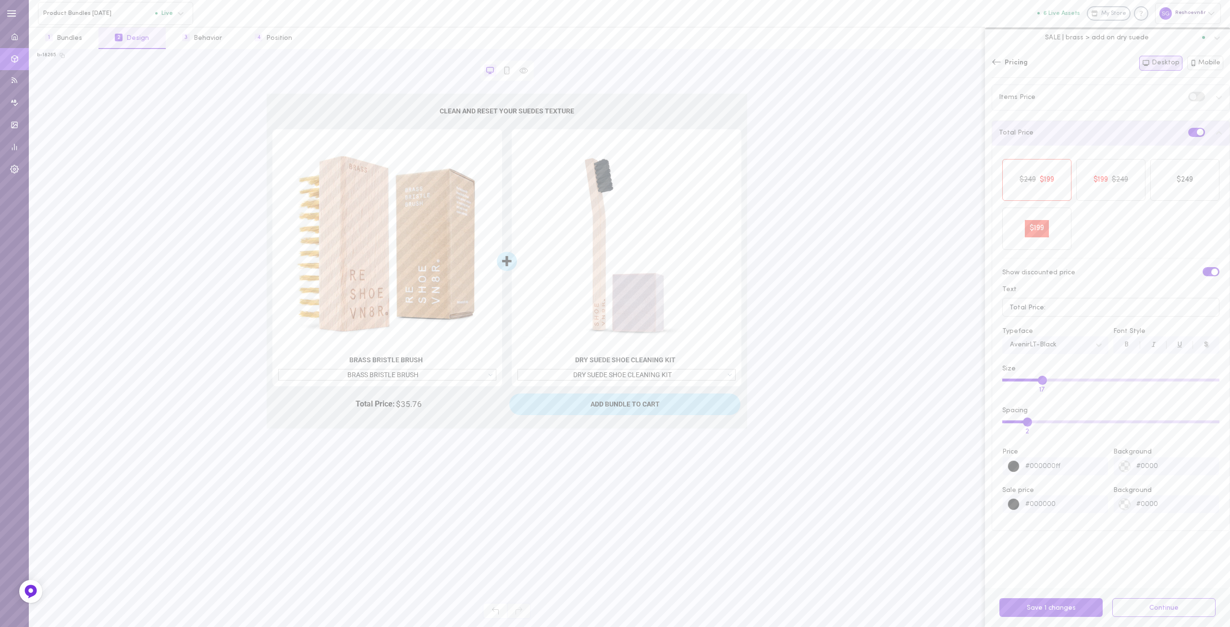
click at [1124, 342] on button "B" at bounding box center [1126, 344] width 26 height 17
click at [1082, 344] on div "AvenirLT-Black" at bounding box center [1047, 345] width 85 height 13
click at [1036, 384] on div "Roboto" at bounding box center [1055, 387] width 106 height 19
click at [1063, 305] on input "Total Price:" at bounding box center [1110, 307] width 217 height 19
type input "Total Price:"
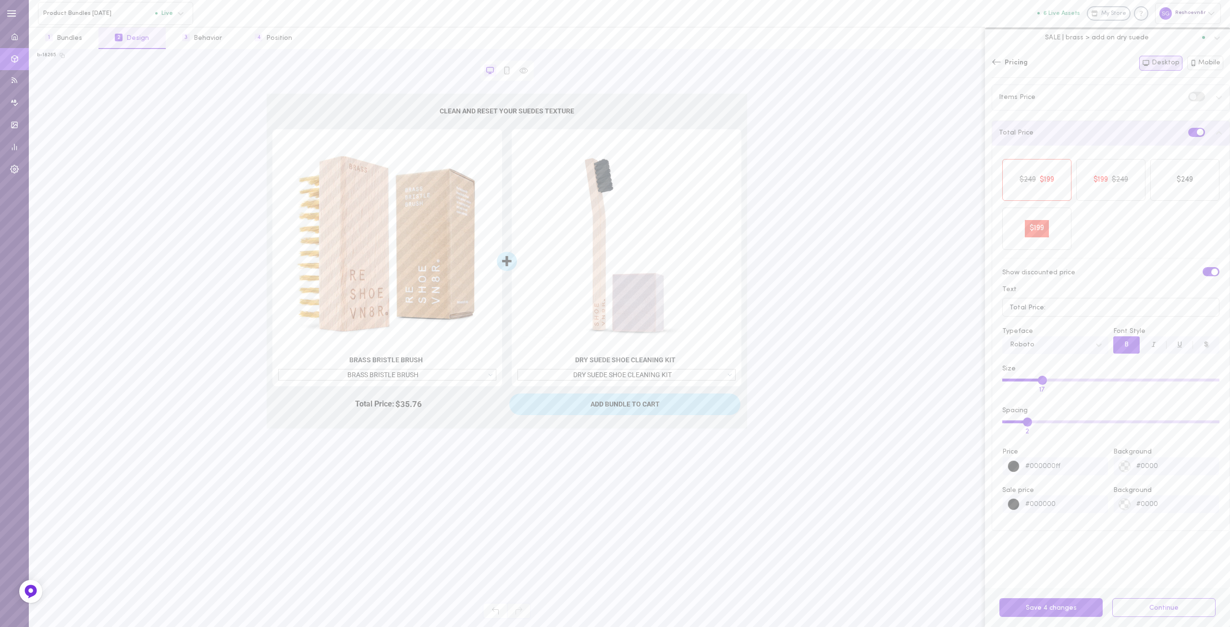
click at [1012, 505] on div at bounding box center [1014, 505] width 12 height 12
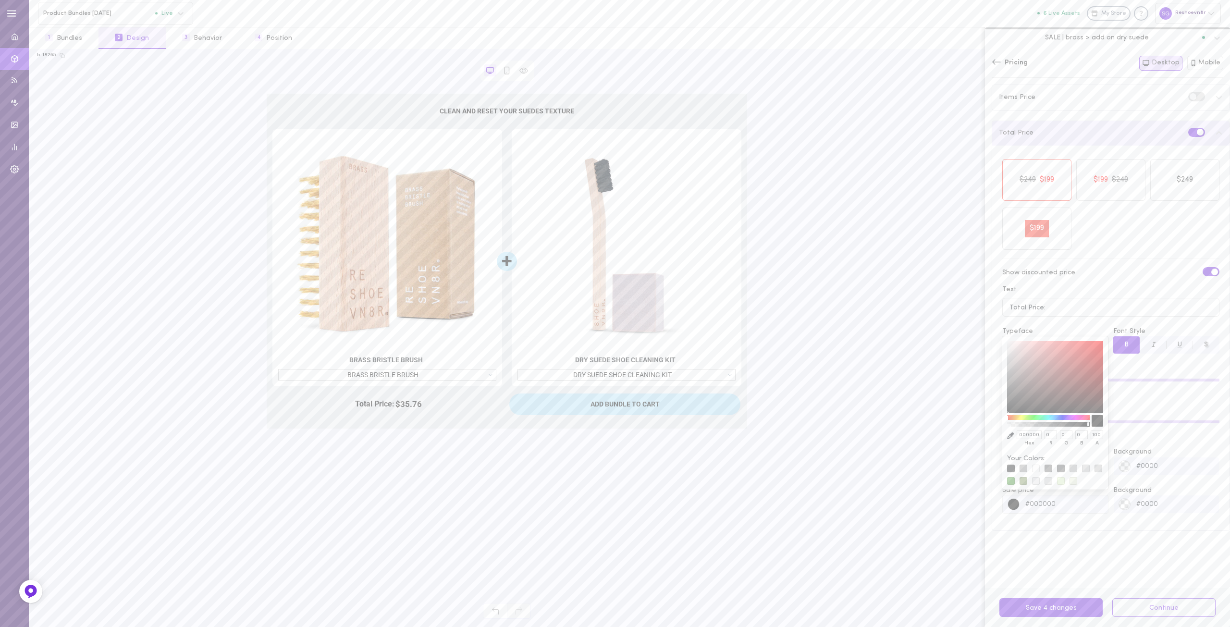
click at [1023, 432] on input "000000" at bounding box center [1028, 434] width 25 height 9
click at [1024, 432] on input "000000" at bounding box center [1028, 434] width 25 height 9
type input "a6"
type input "#aa6633ff"
type input "a63"
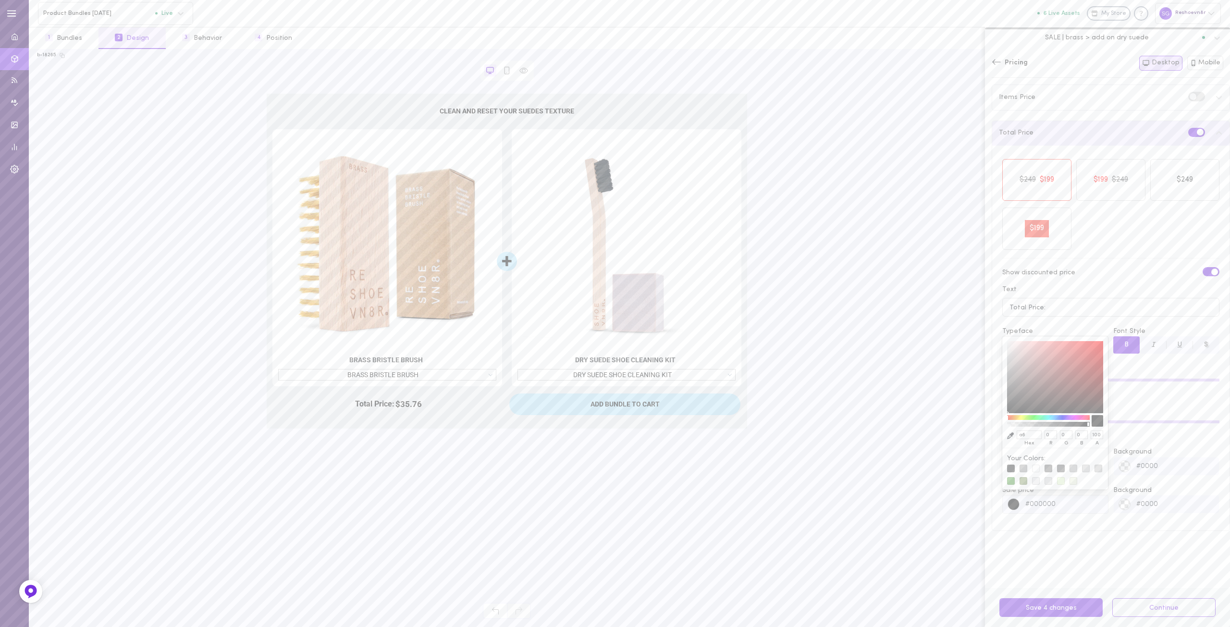
type input "170"
type input "102"
type input "51"
type input "a6383"
type input "#a63837ff"
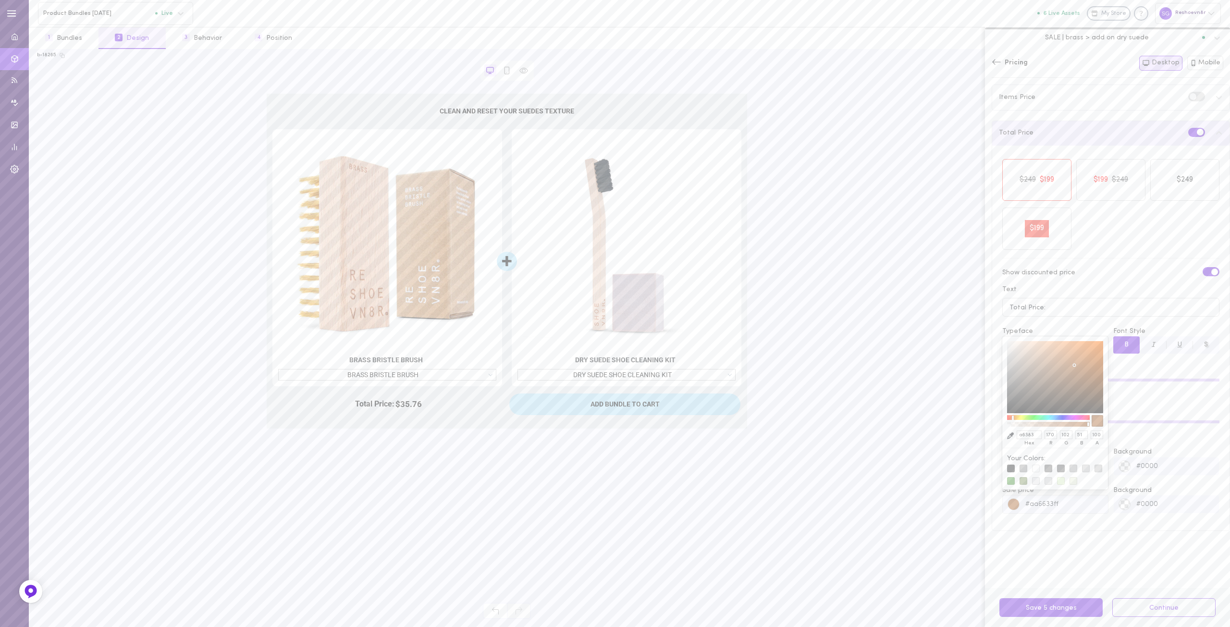
type input "a63837"
type input "166"
type input "56"
type input "55"
type input "A63837"
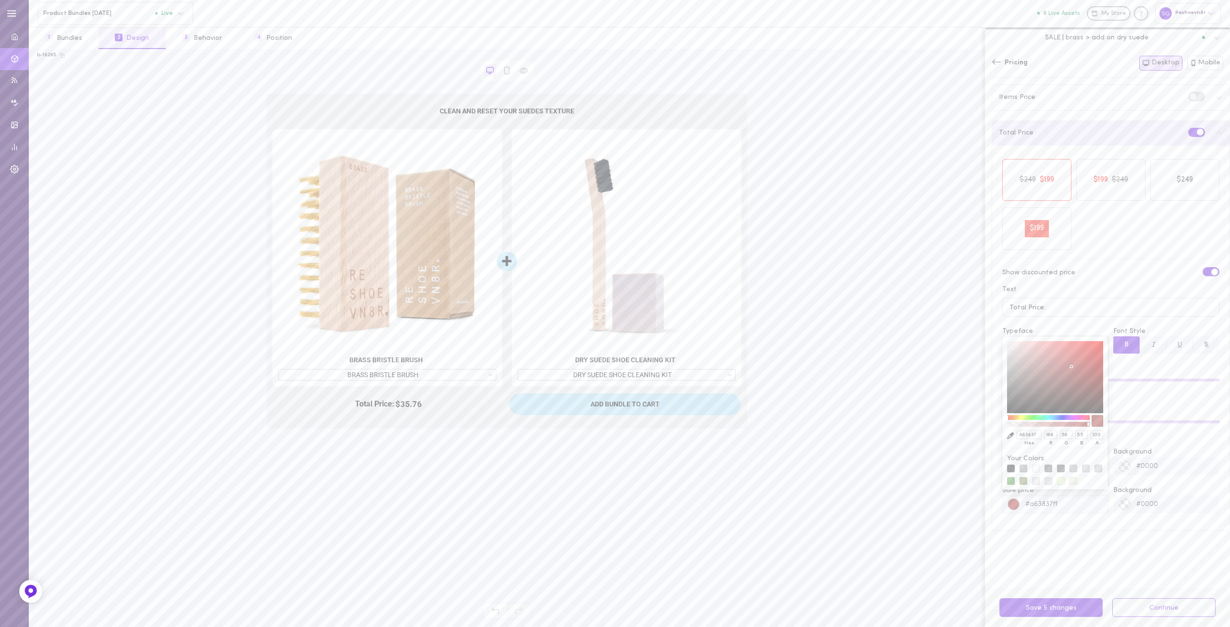
click at [1097, 419] on div at bounding box center [1097, 421] width 12 height 12
click at [1065, 525] on div "$249 $199 $249 $199 $249 $199 $249 $199 Show discounted price Text Total Price:…" at bounding box center [1110, 338] width 237 height 385
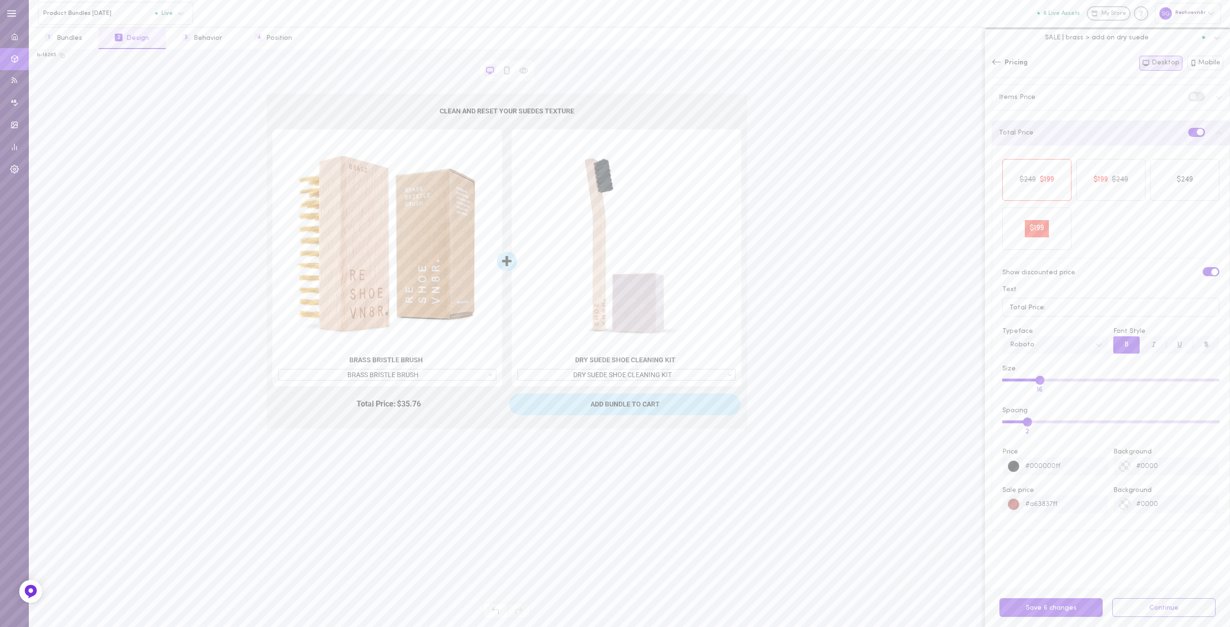
type input "16"
click at [1038, 378] on input "Size 16" at bounding box center [1110, 379] width 217 height 3
drag, startPoint x: 1027, startPoint y: 420, endPoint x: 1082, endPoint y: 416, distance: 54.9
click at [1082, 420] on input "Spacing 7" at bounding box center [1110, 421] width 217 height 3
drag, startPoint x: 1087, startPoint y: 424, endPoint x: 1001, endPoint y: 426, distance: 85.5
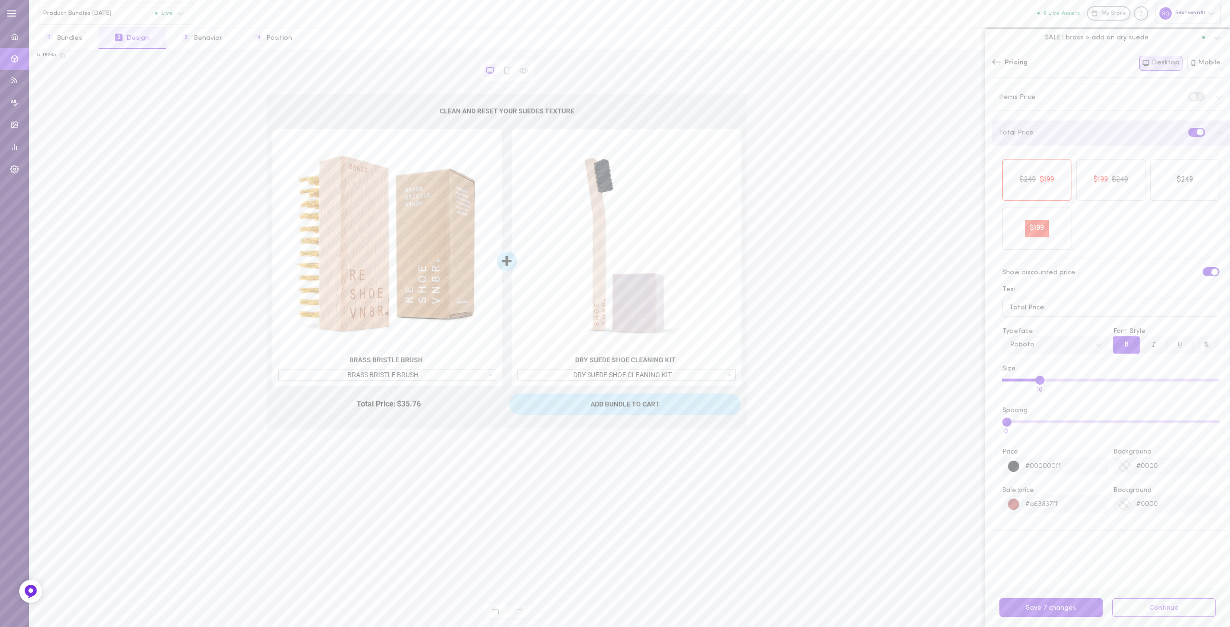
type input "0"
click at [1002, 423] on input "Spacing 0" at bounding box center [1110, 421] width 217 height 3
click at [1036, 216] on div "$249 $199" at bounding box center [1036, 229] width 69 height 42
click at [1039, 181] on div "$199" at bounding box center [1047, 180] width 18 height 12
click at [1088, 94] on div "Items Price" at bounding box center [1110, 97] width 237 height 24
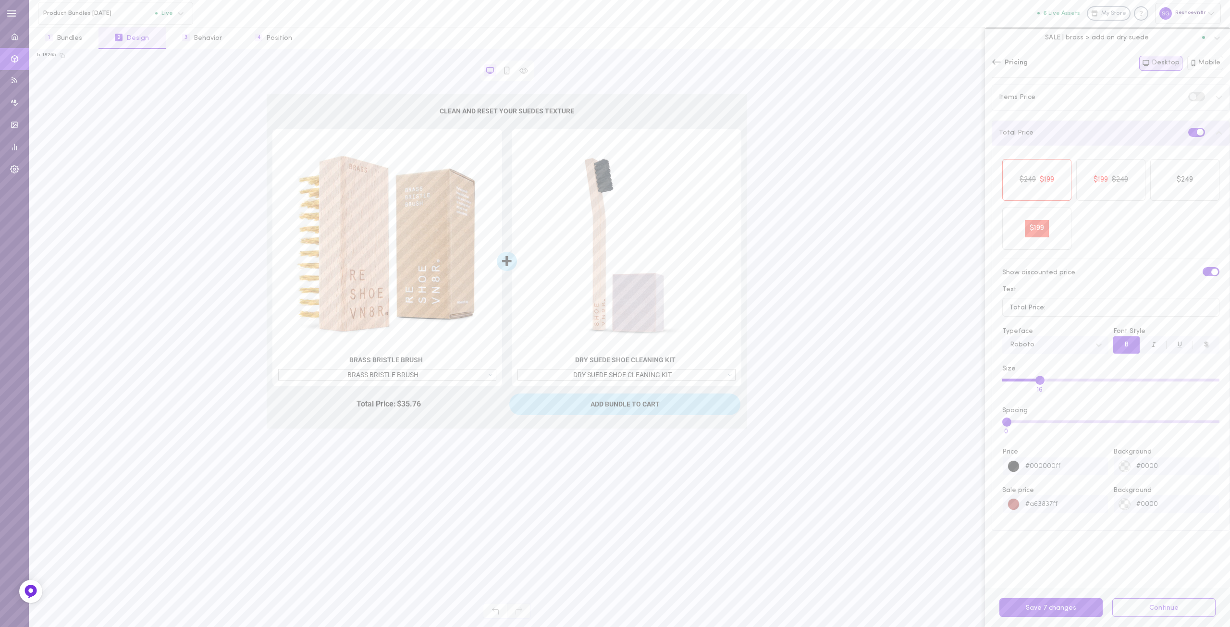
click at [1215, 98] on icon at bounding box center [1219, 98] width 8 height 8
click at [1043, 615] on button "Save 7 changes" at bounding box center [1050, 607] width 103 height 19
click at [1044, 601] on button "Save 7 changes" at bounding box center [1050, 607] width 103 height 19
click at [1200, 63] on button "Mobile" at bounding box center [1205, 63] width 37 height 14
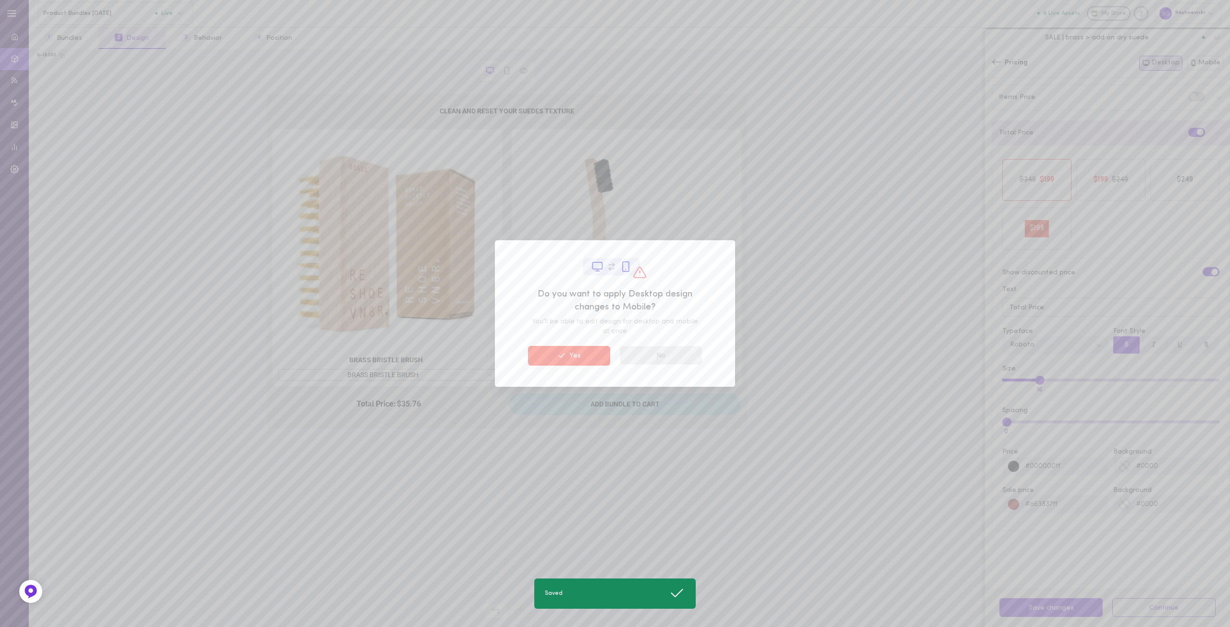
click at [673, 351] on button "No" at bounding box center [661, 355] width 82 height 19
type input "14"
type input "2"
type input "#ffffff"
type input "#000000"
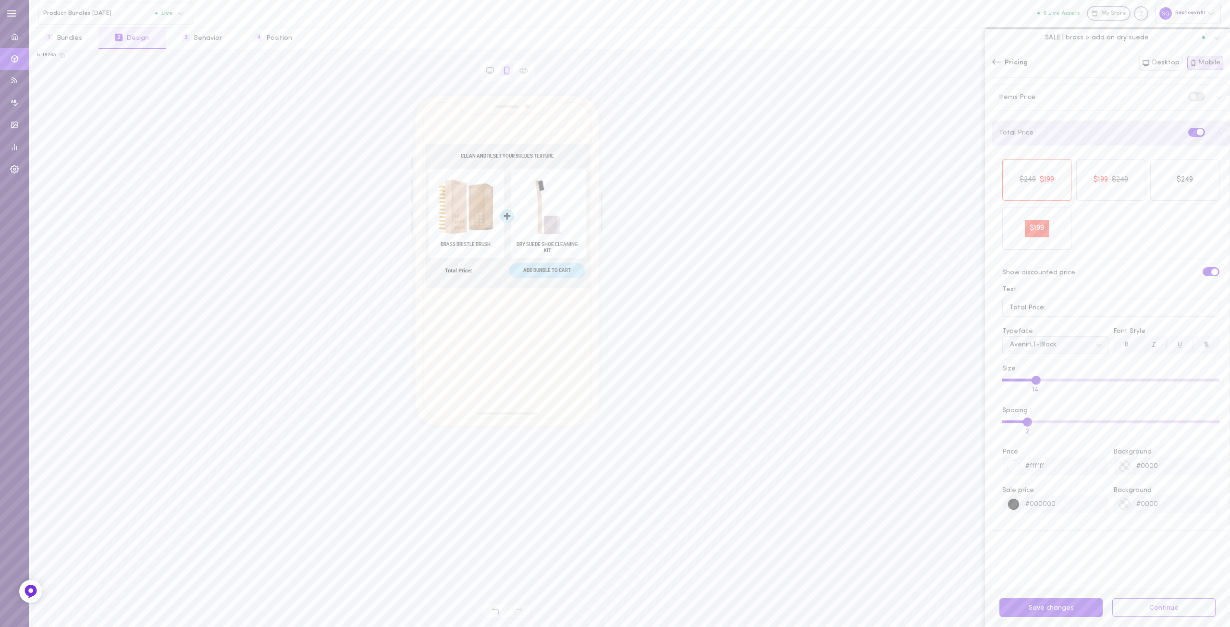
click at [1046, 346] on div "AvenirLT-Black" at bounding box center [1033, 345] width 47 height 7
click at [1018, 389] on div "Roboto" at bounding box center [1055, 387] width 106 height 19
click at [1124, 342] on button "B" at bounding box center [1126, 344] width 26 height 17
click at [1013, 464] on div at bounding box center [1014, 467] width 12 height 12
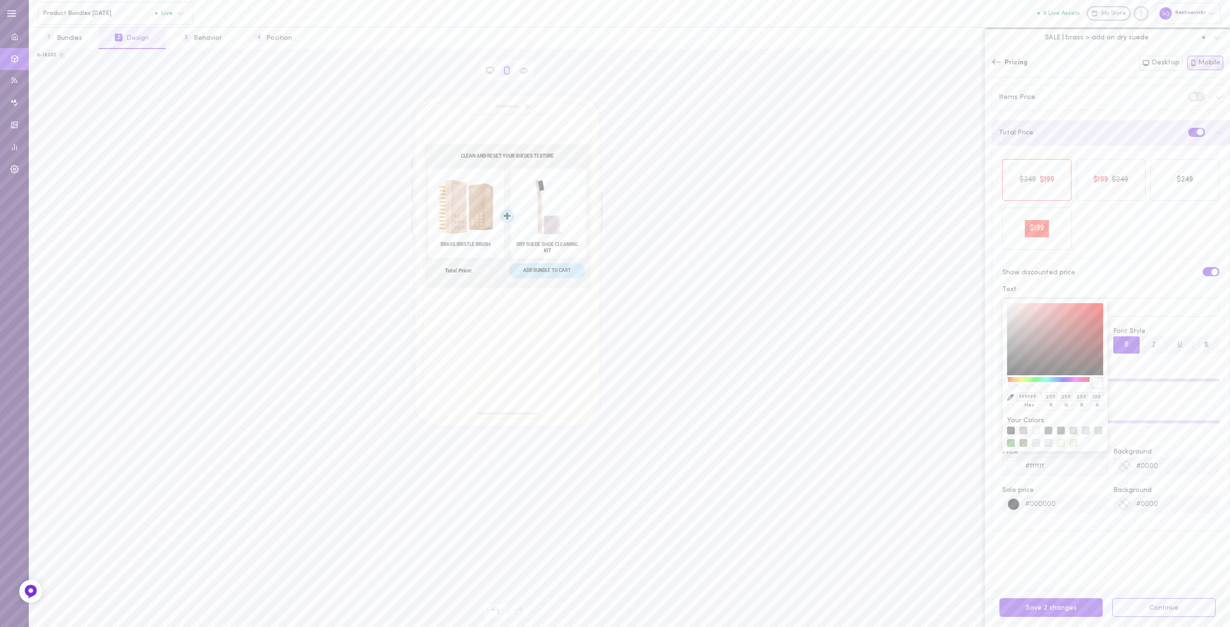
click at [1027, 395] on input "FFFFFF" at bounding box center [1028, 396] width 25 height 9
type input "00"
type input "#000000ff"
type input "000"
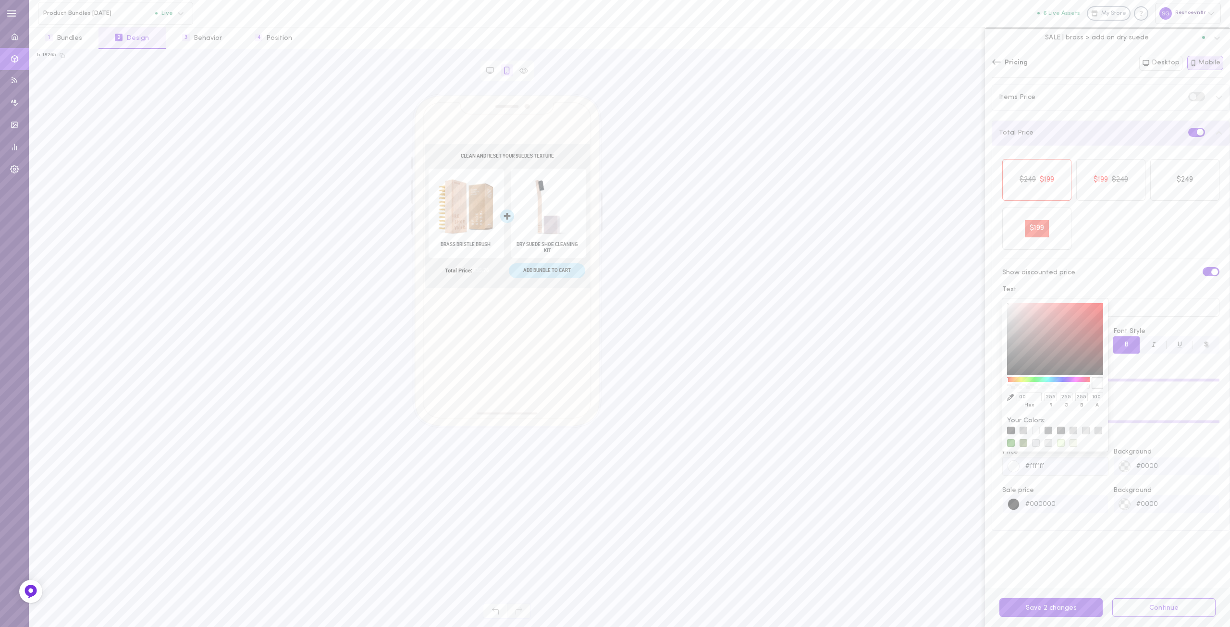
type input "0"
type input "000000"
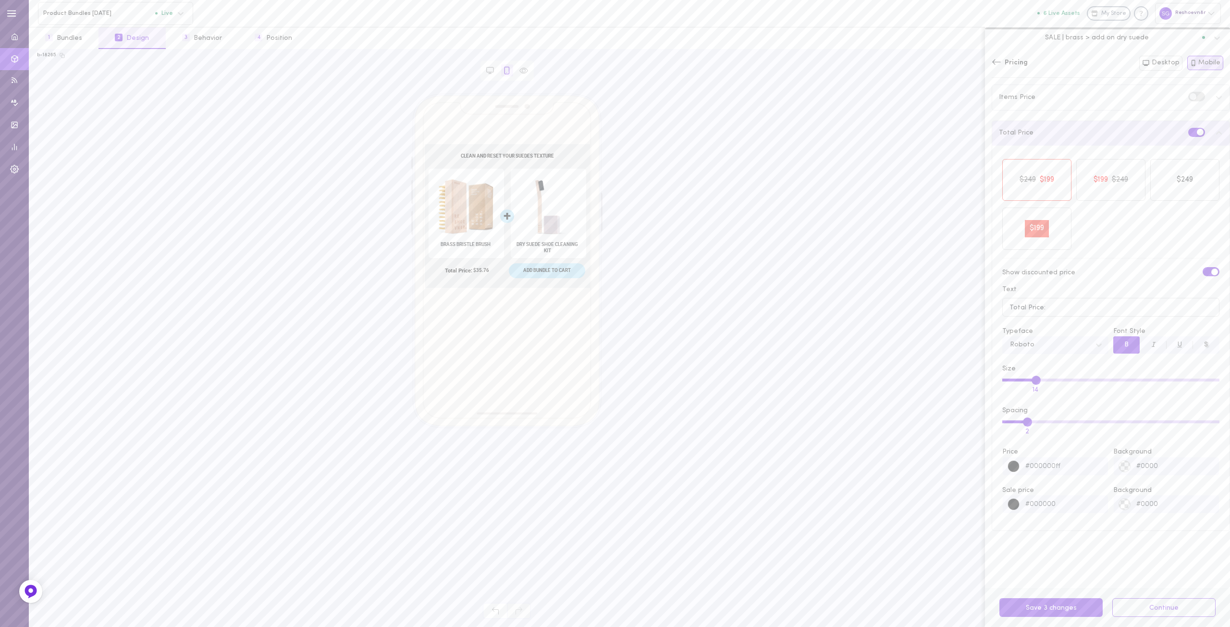
click at [1119, 396] on div "$249 $199 $249 $199 $249 $199 $249 $199 Show discounted price Text Total Price:…" at bounding box center [1111, 338] width 224 height 372
drag, startPoint x: 1035, startPoint y: 380, endPoint x: 1041, endPoint y: 378, distance: 6.5
type input "18"
click at [1041, 378] on input "Size 18" at bounding box center [1110, 379] width 217 height 3
type input "2"
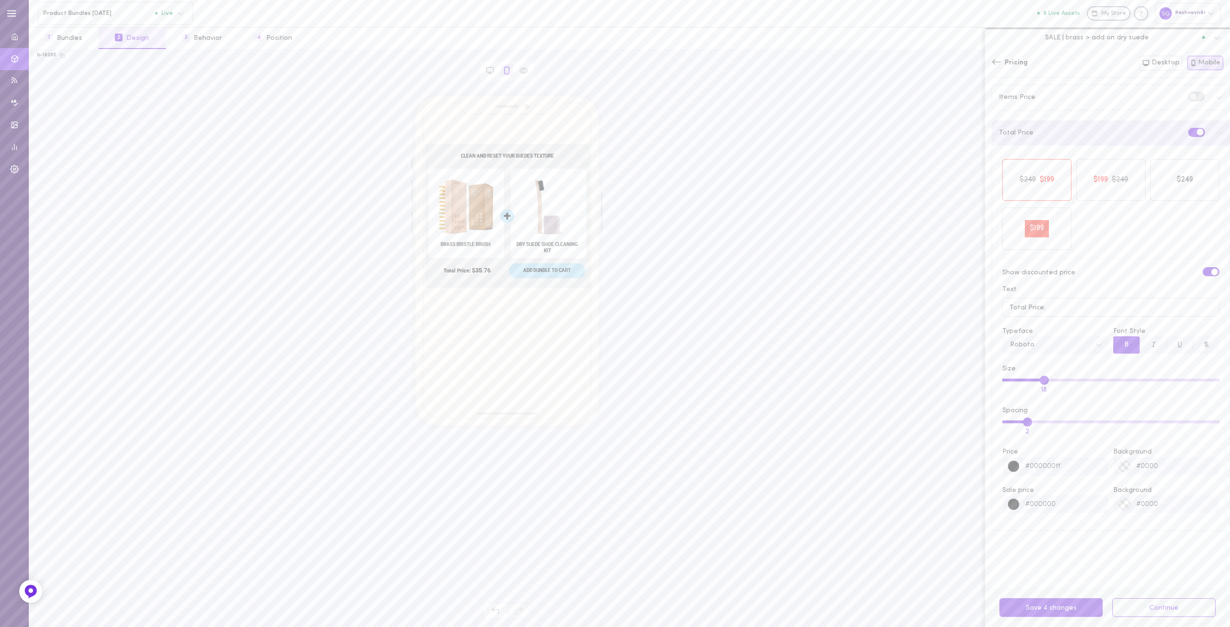
drag, startPoint x: 1026, startPoint y: 421, endPoint x: 1031, endPoint y: 429, distance: 9.3
click at [1031, 423] on input "Spacing 2" at bounding box center [1110, 421] width 217 height 3
click at [1037, 610] on button "Save 4 changes" at bounding box center [1050, 607] width 103 height 19
click at [1124, 343] on span "B" at bounding box center [1126, 344] width 4 height 7
click at [1034, 379] on input "Size 14" at bounding box center [1110, 379] width 217 height 3
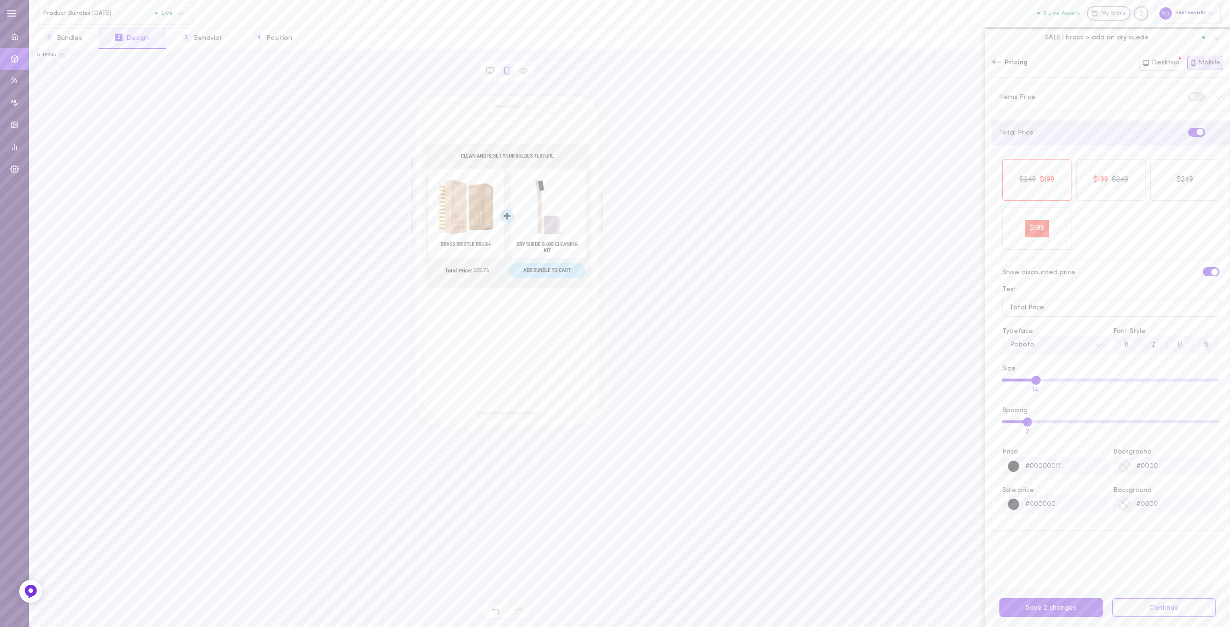
click at [1124, 344] on span "B" at bounding box center [1126, 344] width 4 height 7
click at [1117, 345] on button "B" at bounding box center [1126, 344] width 26 height 17
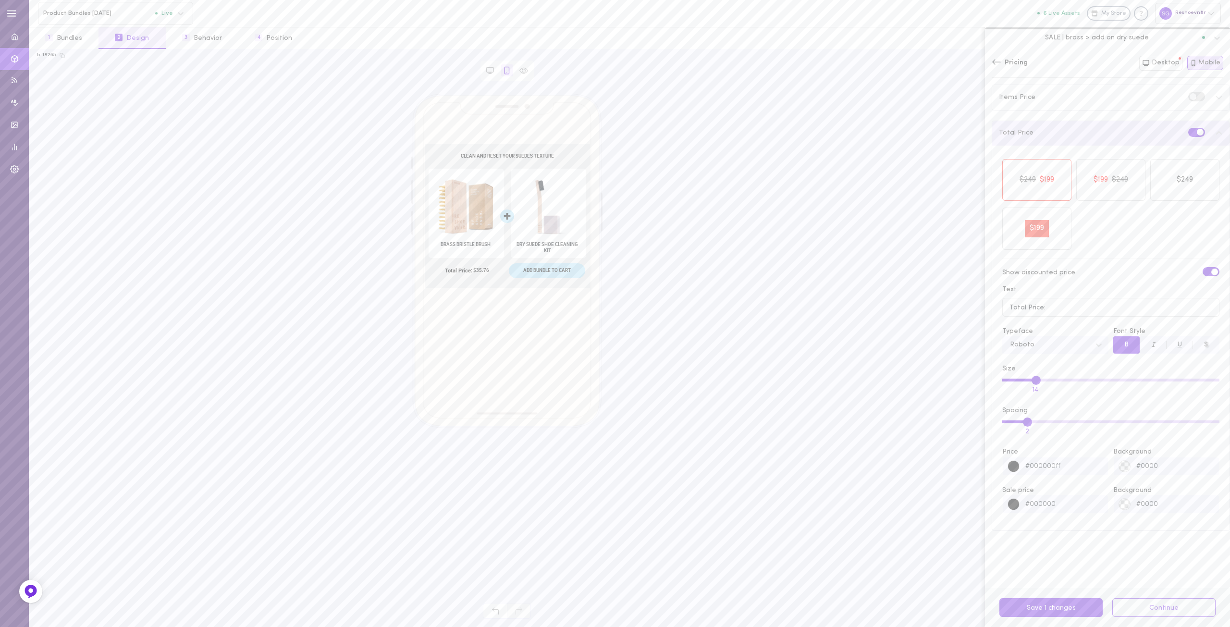
click at [1117, 345] on button "B" at bounding box center [1126, 344] width 26 height 17
click at [1045, 610] on button "Save 2 changes" at bounding box center [1050, 607] width 103 height 19
click at [1158, 61] on button "Desktop" at bounding box center [1160, 63] width 43 height 15
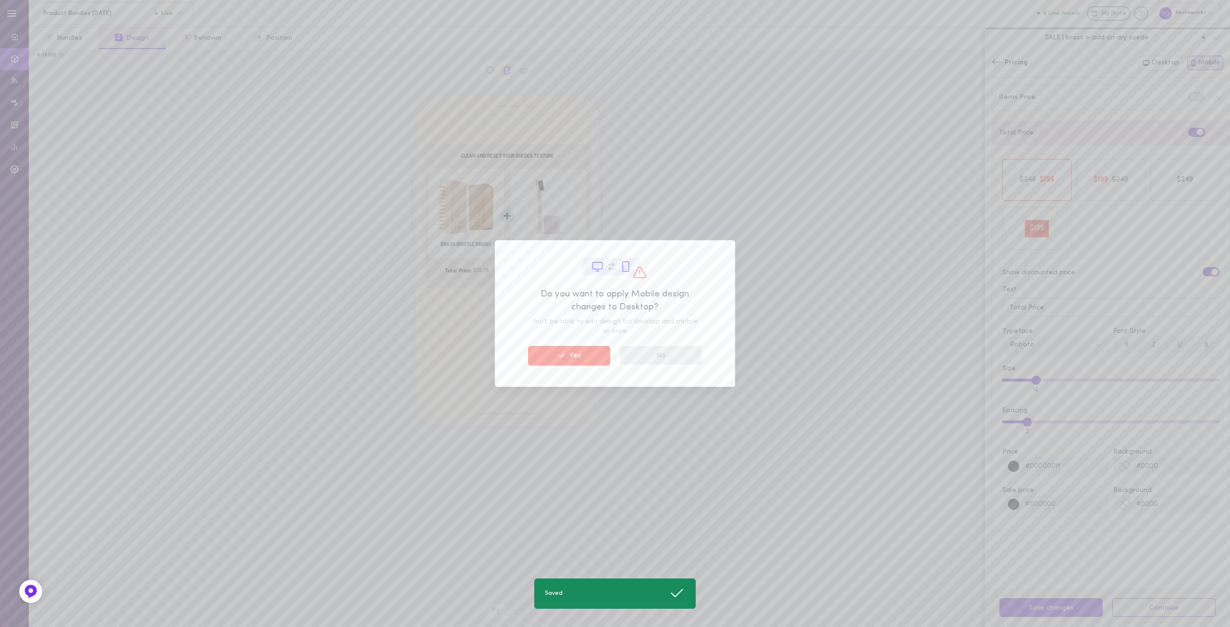
click at [669, 355] on button "No" at bounding box center [661, 355] width 82 height 19
type input "16"
type input "0"
type input "#a63837ff"
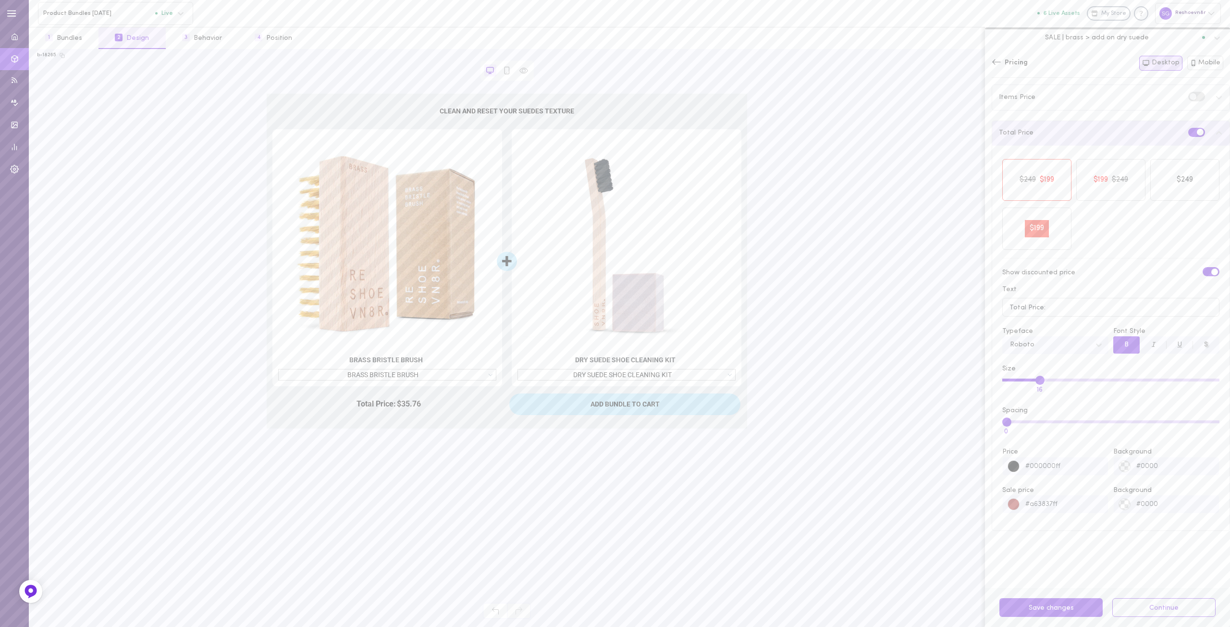
click at [1118, 344] on button "B" at bounding box center [1126, 344] width 26 height 17
click at [1036, 380] on input "Size 15" at bounding box center [1110, 379] width 217 height 3
click at [1033, 379] on input "Size 13" at bounding box center [1110, 379] width 217 height 3
type input "14"
click at [1034, 381] on input "Size 14" at bounding box center [1110, 379] width 217 height 3
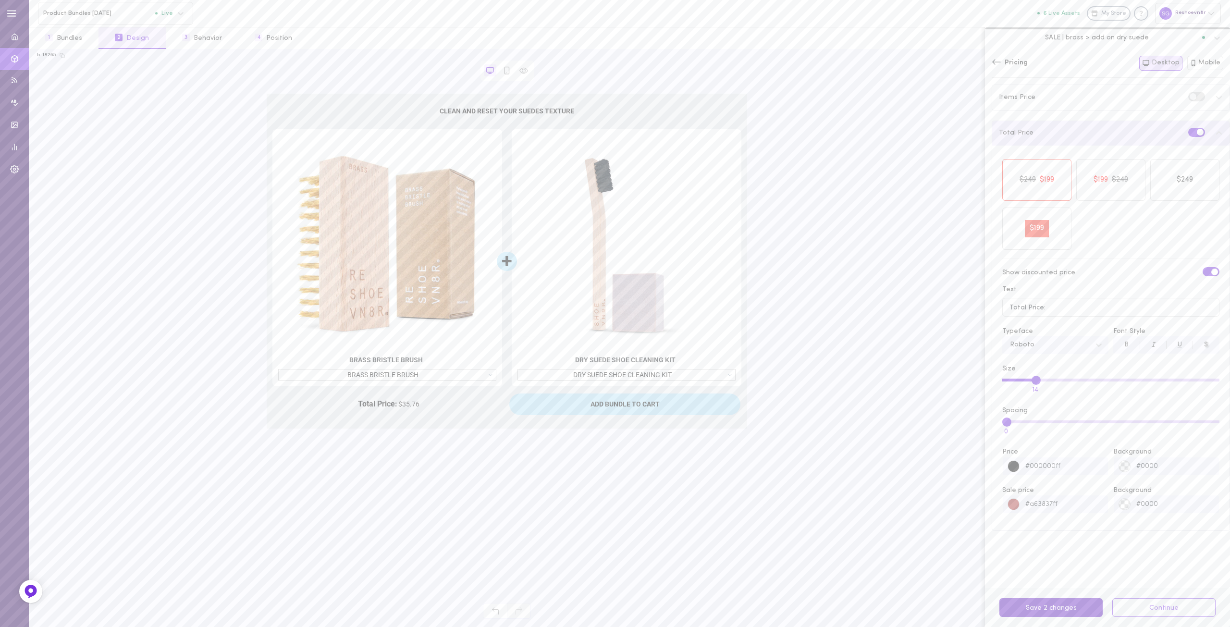
click at [1055, 610] on button "Save 2 changes" at bounding box center [1050, 607] width 103 height 19
click at [993, 65] on icon at bounding box center [996, 62] width 10 height 10
click at [1016, 248] on div "CSS Editor" at bounding box center [1110, 247] width 238 height 26
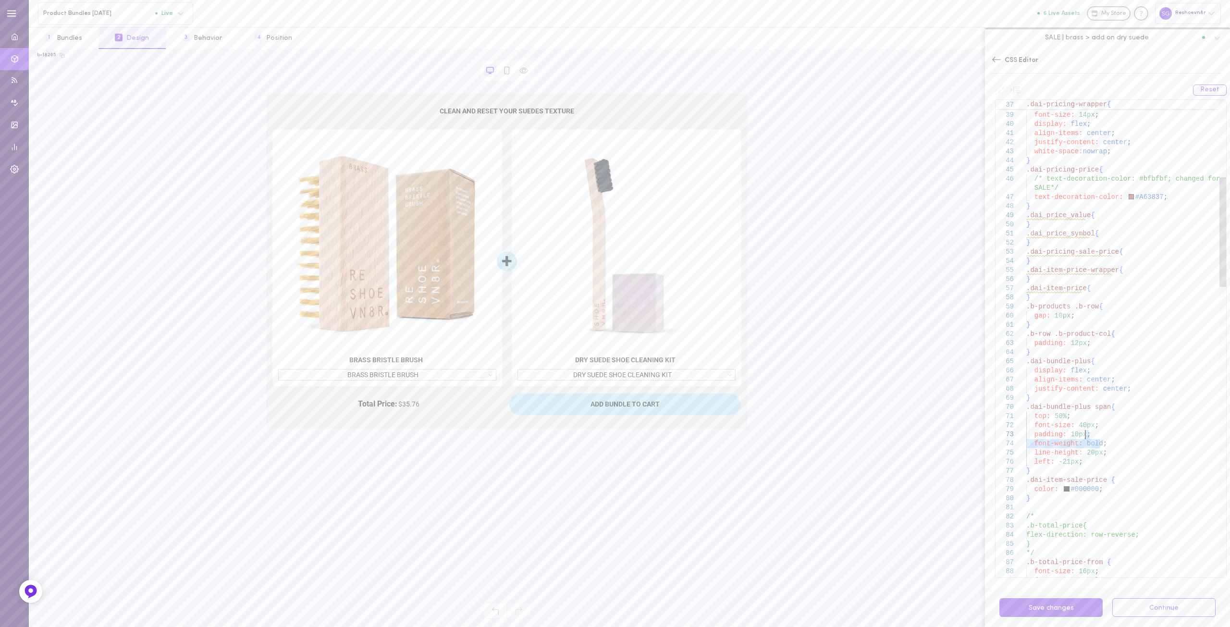
drag, startPoint x: 1106, startPoint y: 445, endPoint x: 1101, endPoint y: 435, distance: 11.0
drag, startPoint x: 1113, startPoint y: 487, endPoint x: 1107, endPoint y: 478, distance: 10.4
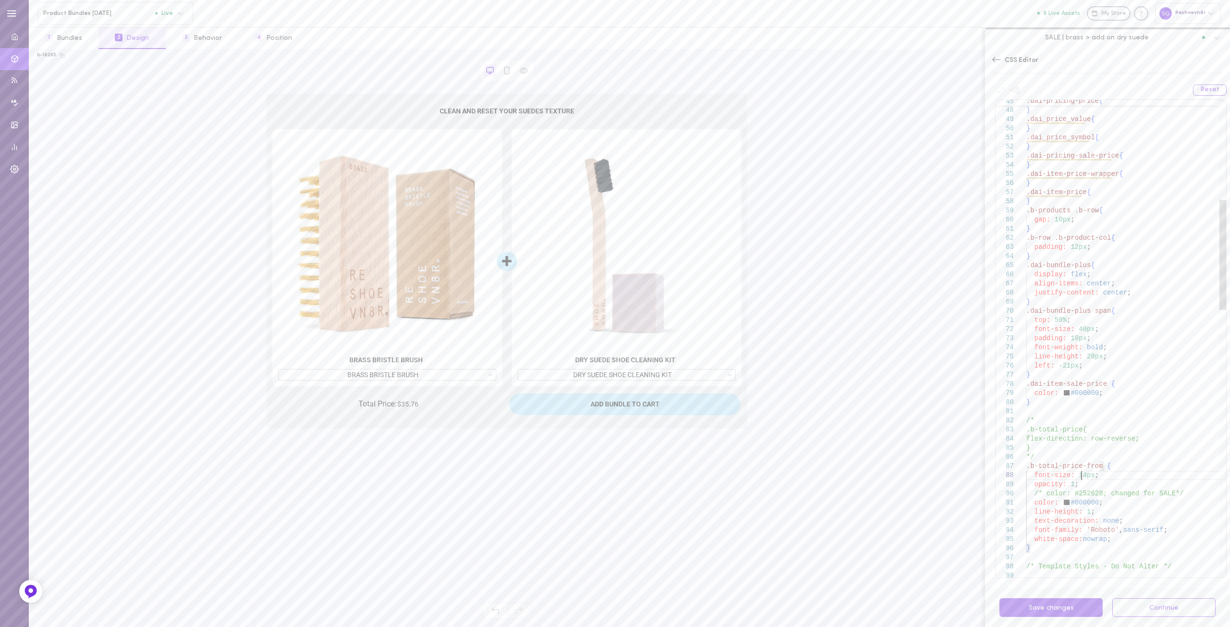
scroll to position [73, 0]
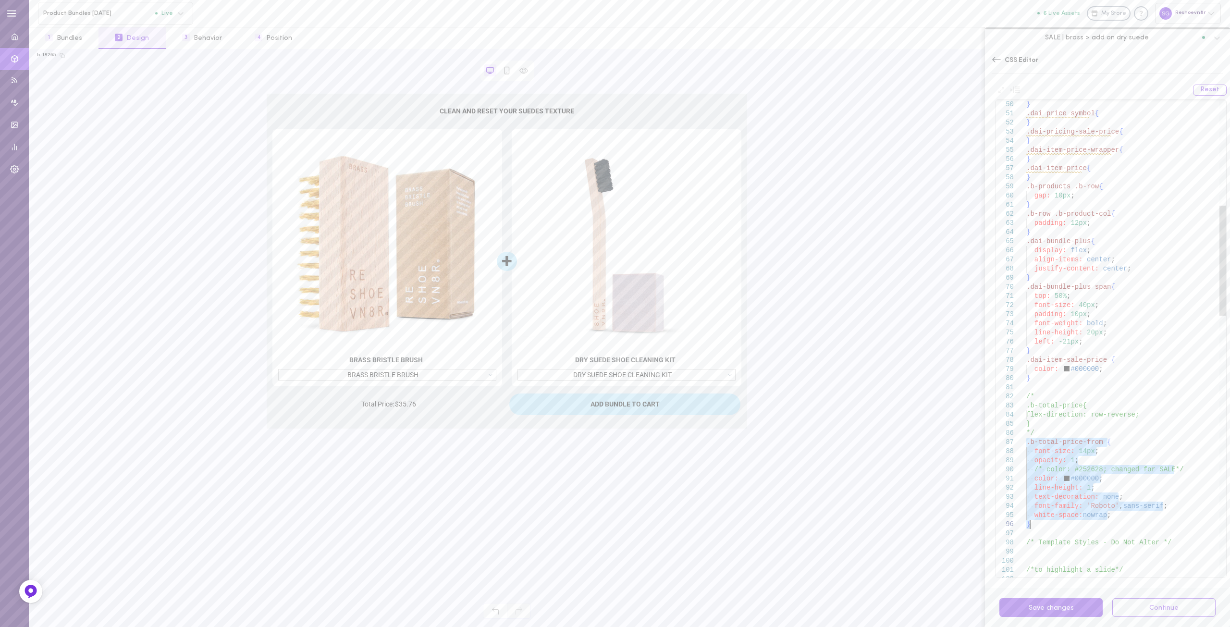
drag, startPoint x: 1026, startPoint y: 441, endPoint x: 1049, endPoint y: 526, distance: 87.5
drag, startPoint x: 1127, startPoint y: 517, endPoint x: 1124, endPoint y: 513, distance: 5.1
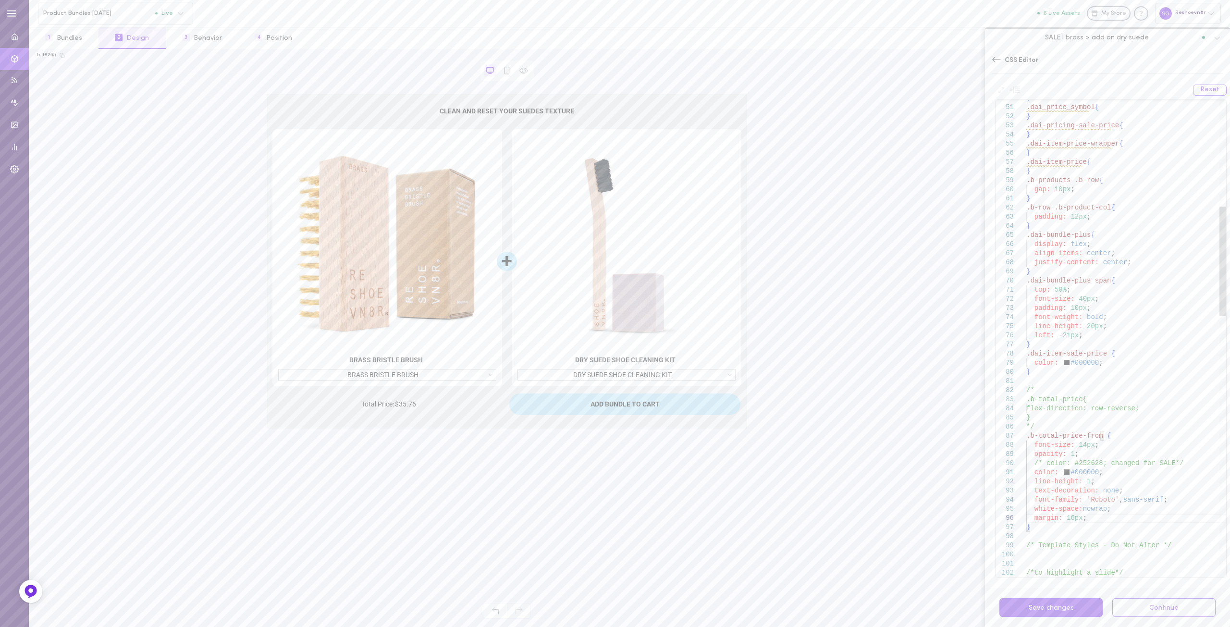
type textarea "/* color: #252628; changed for SALE*/ color: #000000; line-height: 1; text-deco…"
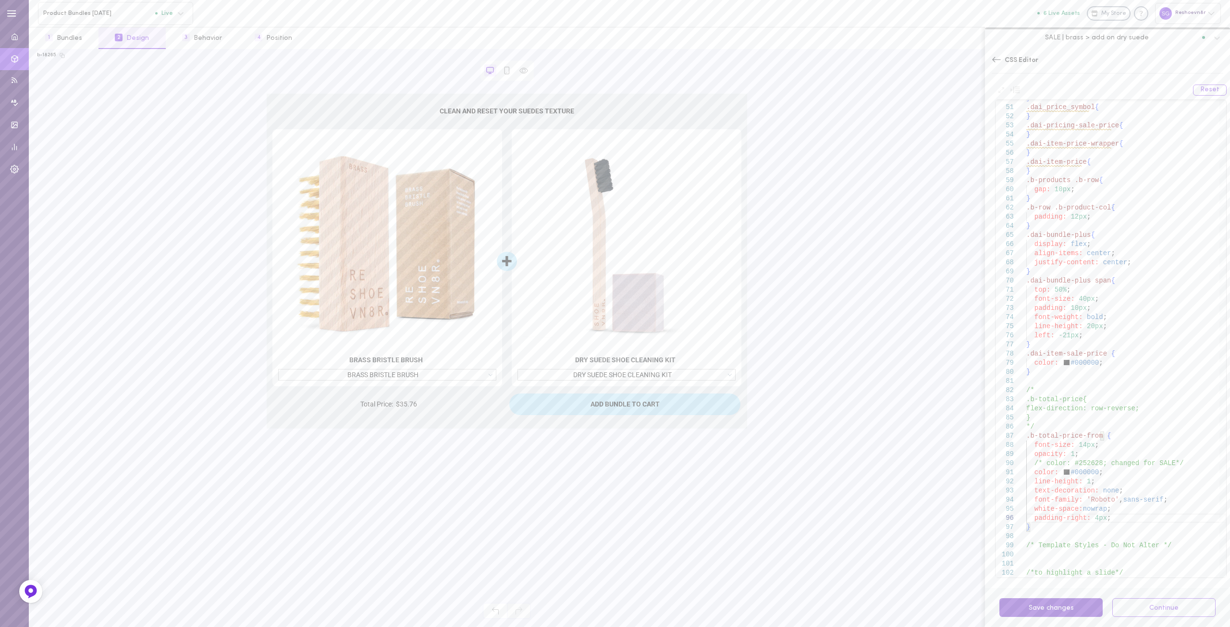
click at [1044, 607] on button "Save changes" at bounding box center [1050, 607] width 103 height 19
click at [992, 59] on icon at bounding box center [996, 60] width 10 height 10
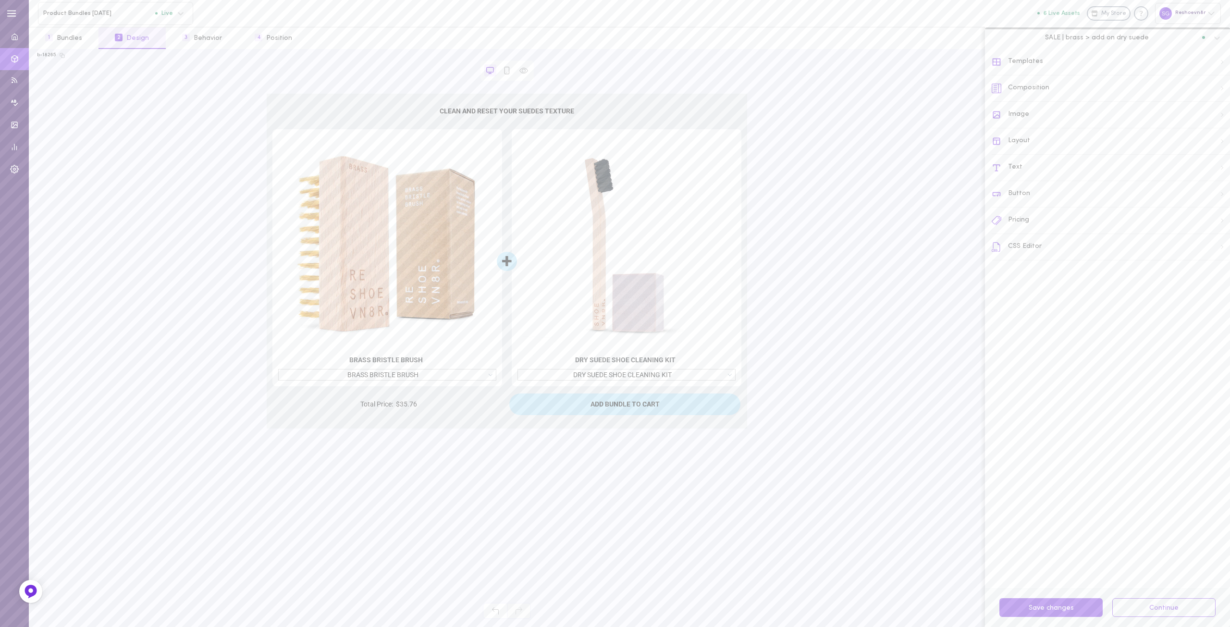
click at [1019, 196] on div "Button" at bounding box center [1110, 194] width 238 height 26
click at [1125, 210] on span "B" at bounding box center [1127, 206] width 4 height 7
click at [1070, 610] on button "Save 1 changes" at bounding box center [1050, 607] width 103 height 19
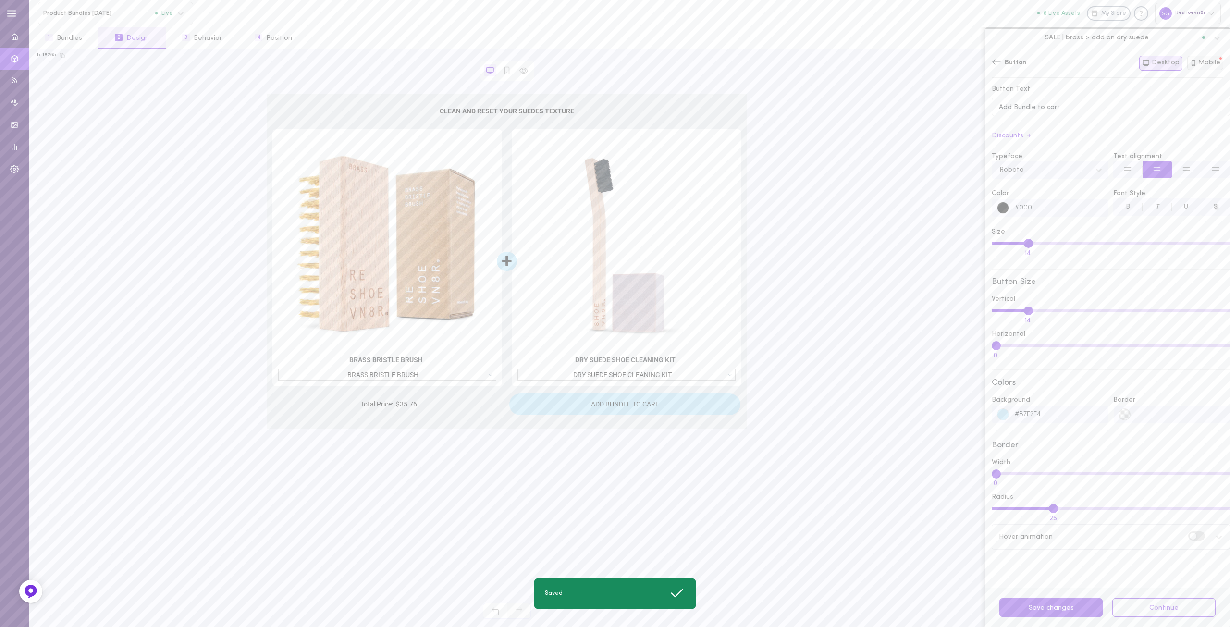
click at [1202, 62] on button "Mobile" at bounding box center [1205, 63] width 37 height 14
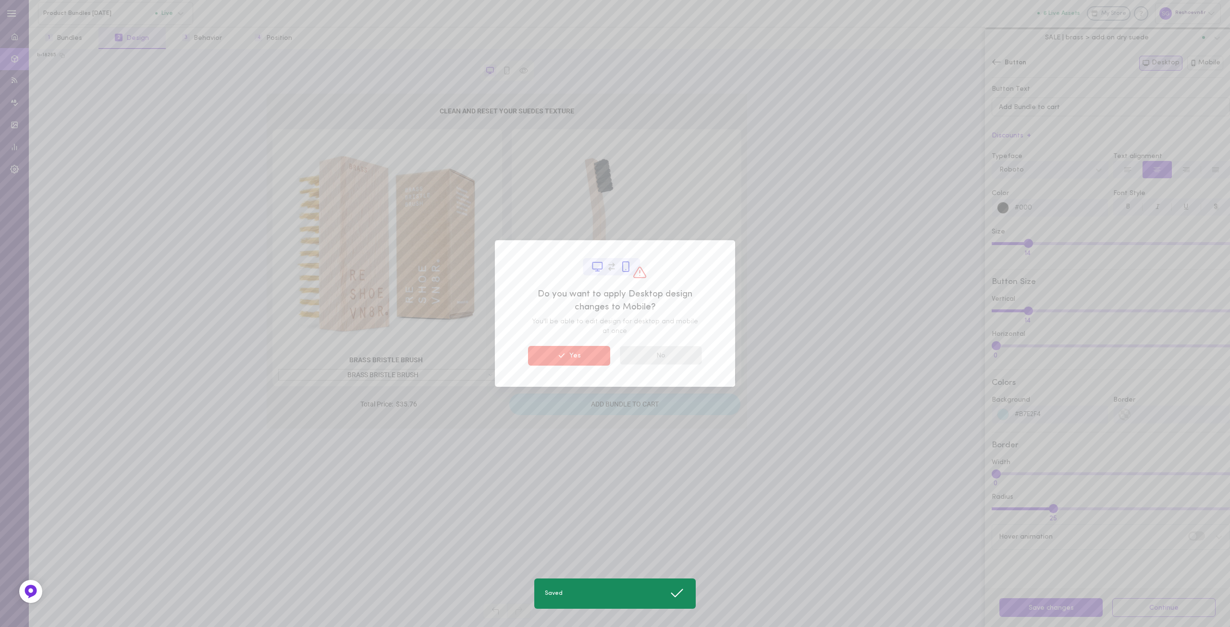
click at [678, 352] on button "No" at bounding box center [661, 355] width 82 height 19
type input "26"
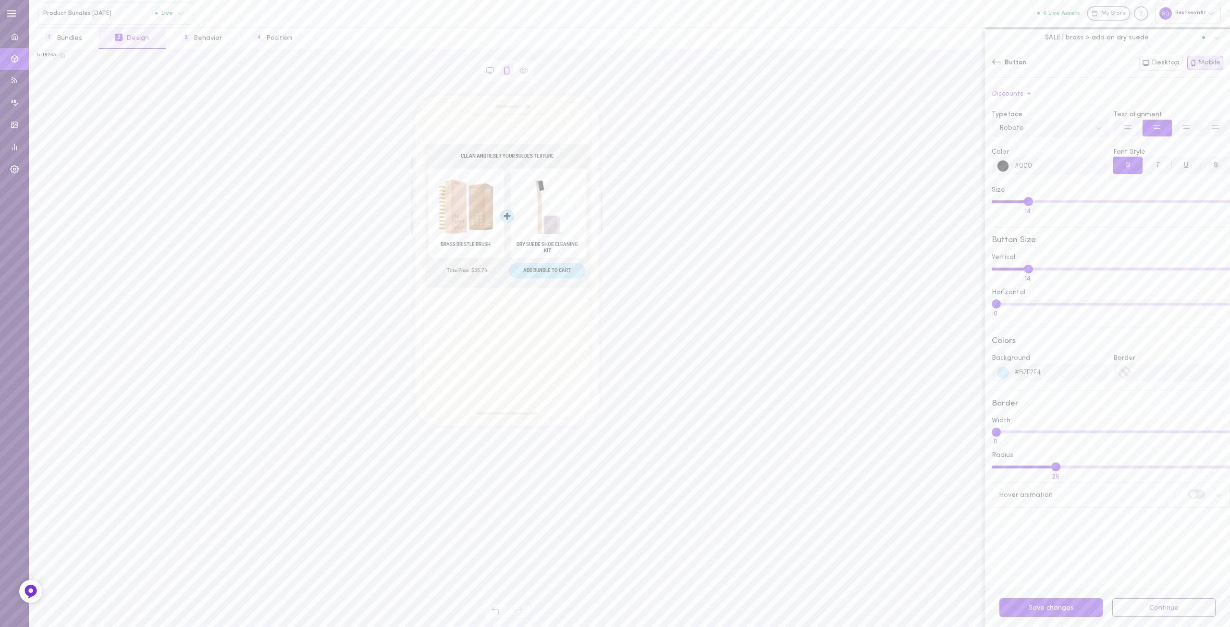
click at [1124, 165] on button "B" at bounding box center [1127, 165] width 29 height 17
click at [1076, 612] on button "Save 1 changes" at bounding box center [1050, 607] width 103 height 19
click at [999, 59] on icon at bounding box center [996, 62] width 10 height 10
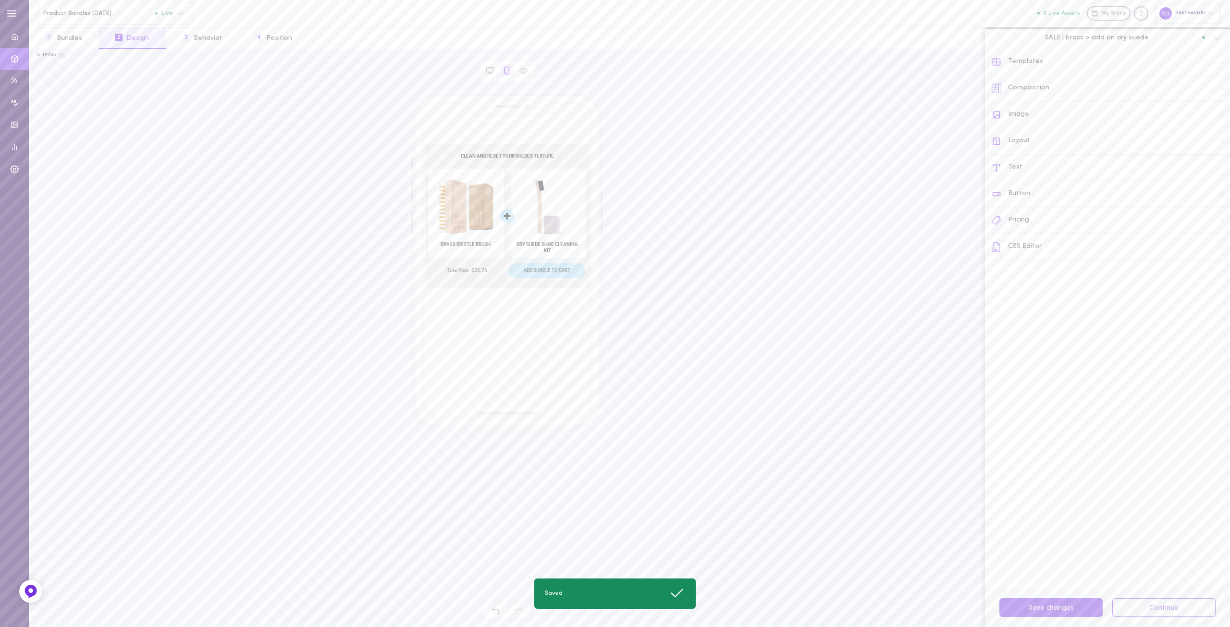
click at [1018, 246] on div "CSS Editor" at bounding box center [1110, 247] width 238 height 26
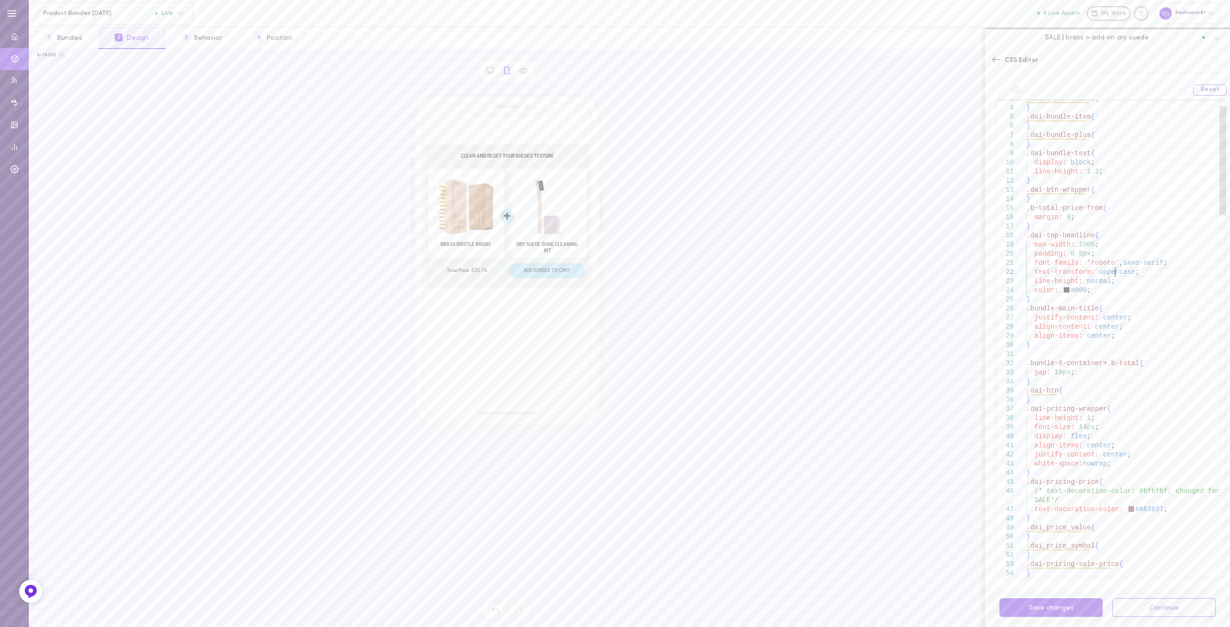
type textarea "font-family: 'roboto', sans-serif; text-transform: uppercase; line-height: norm…"
click at [1219, 185] on div at bounding box center [1222, 169] width 7 height 110
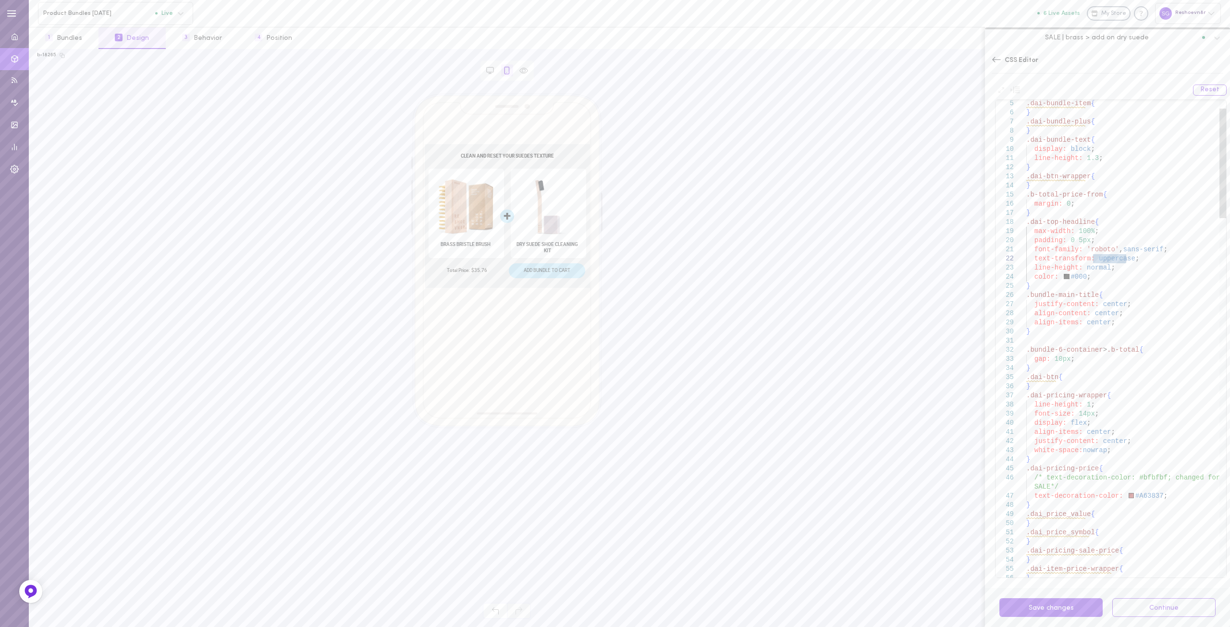
click at [994, 55] on icon at bounding box center [996, 60] width 10 height 10
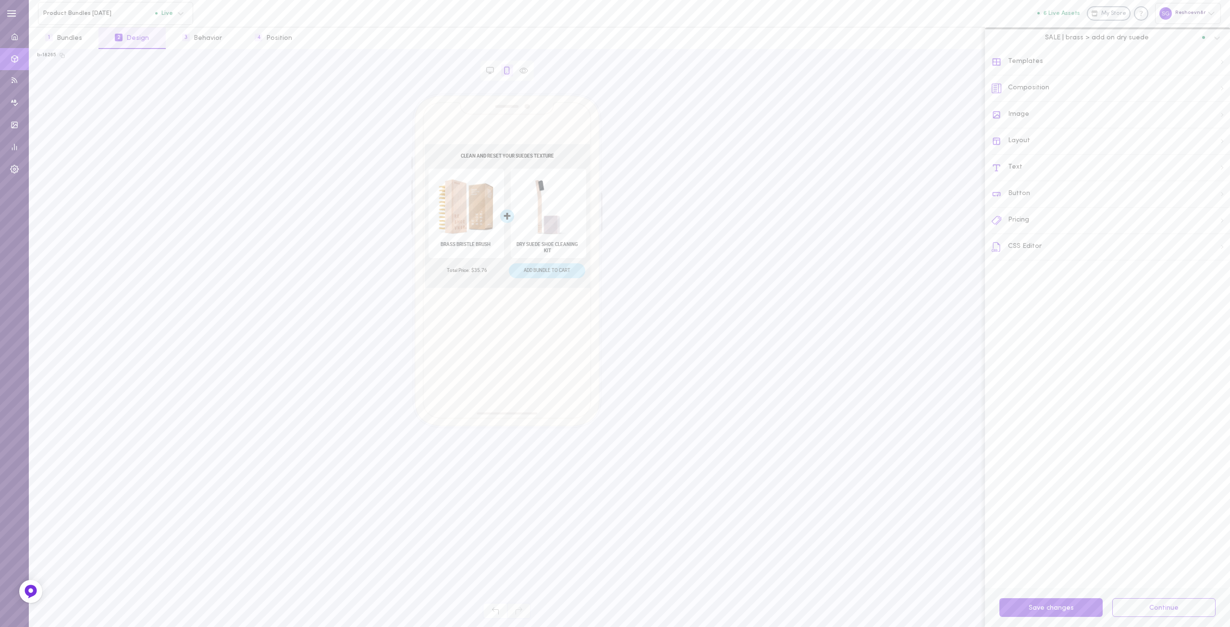
click at [1001, 193] on div "Button" at bounding box center [1110, 194] width 238 height 26
click at [991, 58] on icon at bounding box center [996, 62] width 10 height 10
click at [1018, 198] on div "Button" at bounding box center [1110, 194] width 238 height 26
click at [1161, 63] on button "Desktop" at bounding box center [1160, 63] width 43 height 15
type input "25"
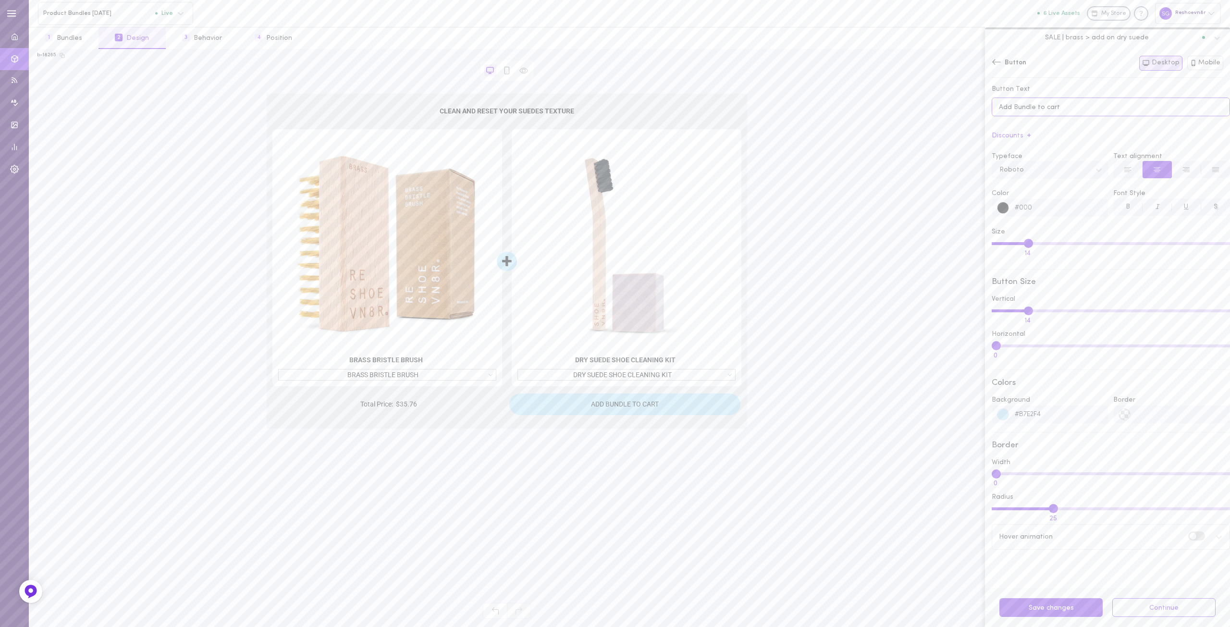
click at [1074, 106] on input "Add Bundle to cart" at bounding box center [1110, 107] width 238 height 19
type input "Add Bundle to Cart"
click at [1050, 610] on button "Save 1 changes" at bounding box center [1050, 607] width 103 height 19
click at [1206, 61] on button "Mobile" at bounding box center [1205, 63] width 37 height 14
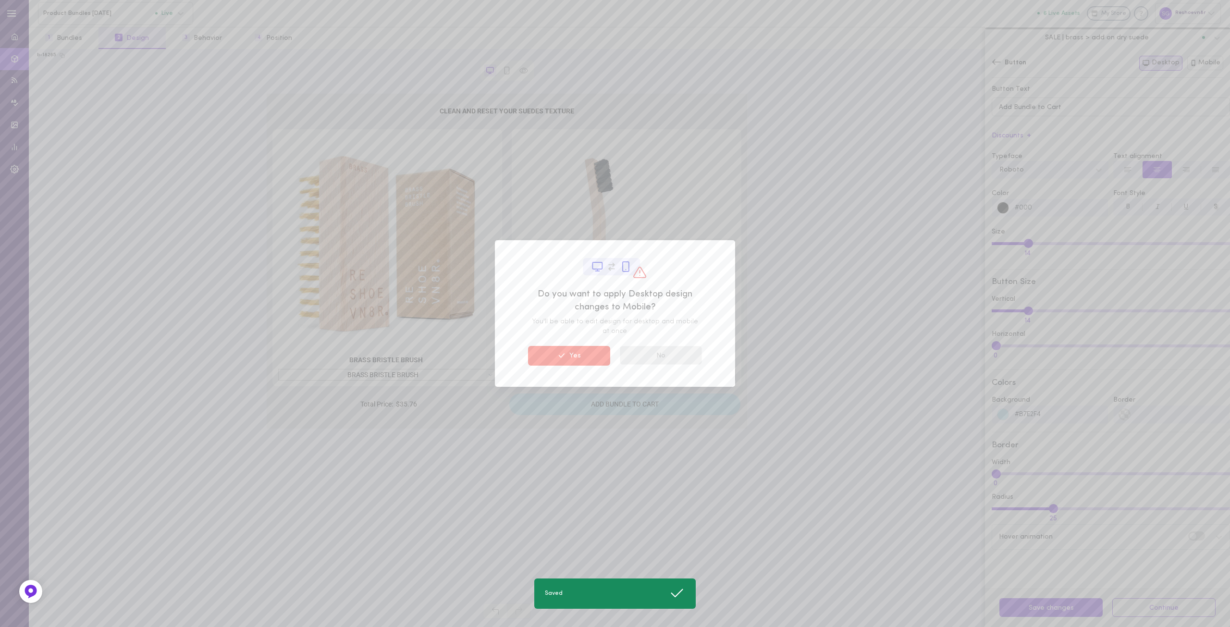
click at [652, 355] on button "No" at bounding box center [661, 355] width 82 height 19
type input "26"
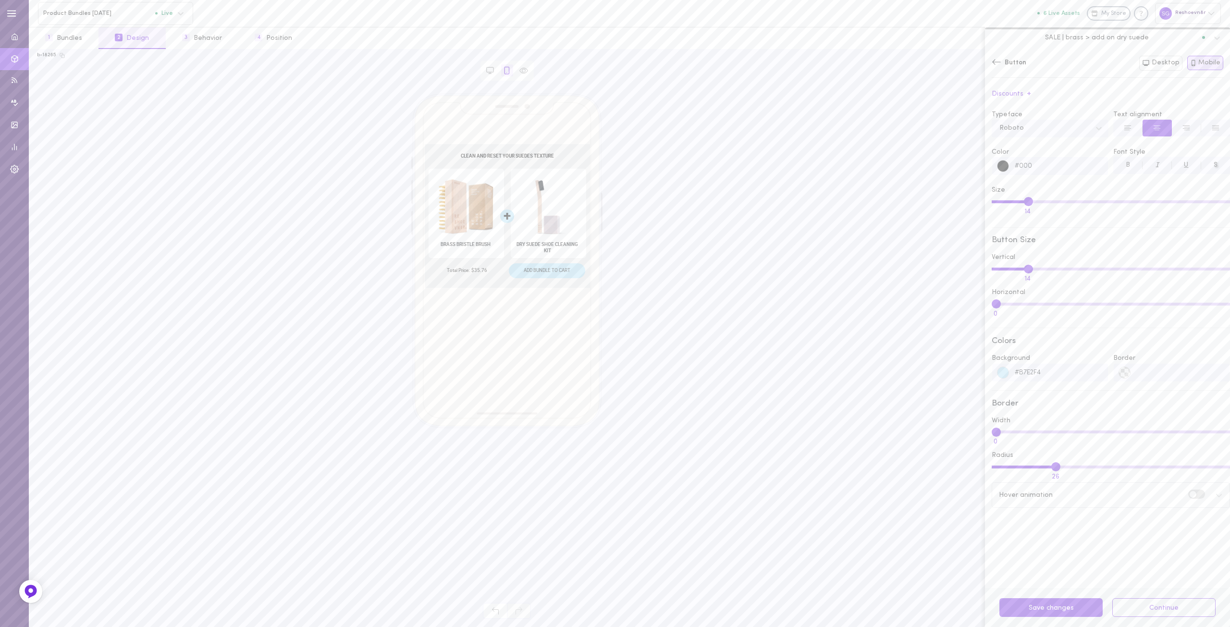
click at [1013, 92] on span "Discounts" at bounding box center [1007, 94] width 32 height 7
click at [1016, 93] on span "Discounts" at bounding box center [1007, 94] width 32 height 7
click at [995, 63] on icon at bounding box center [996, 61] width 9 height 5
click at [1014, 223] on div "Pricing" at bounding box center [1110, 221] width 238 height 26
click at [1009, 63] on span "Pricing" at bounding box center [1015, 63] width 23 height 10
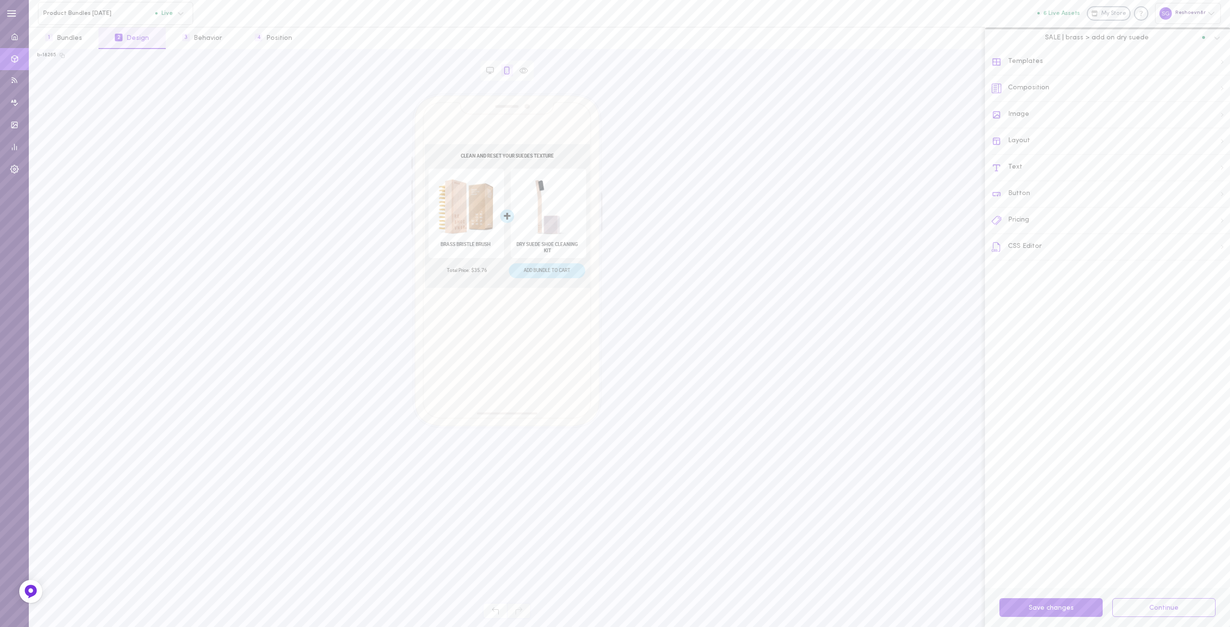
click at [1018, 246] on div "CSS Editor" at bounding box center [1110, 247] width 238 height 26
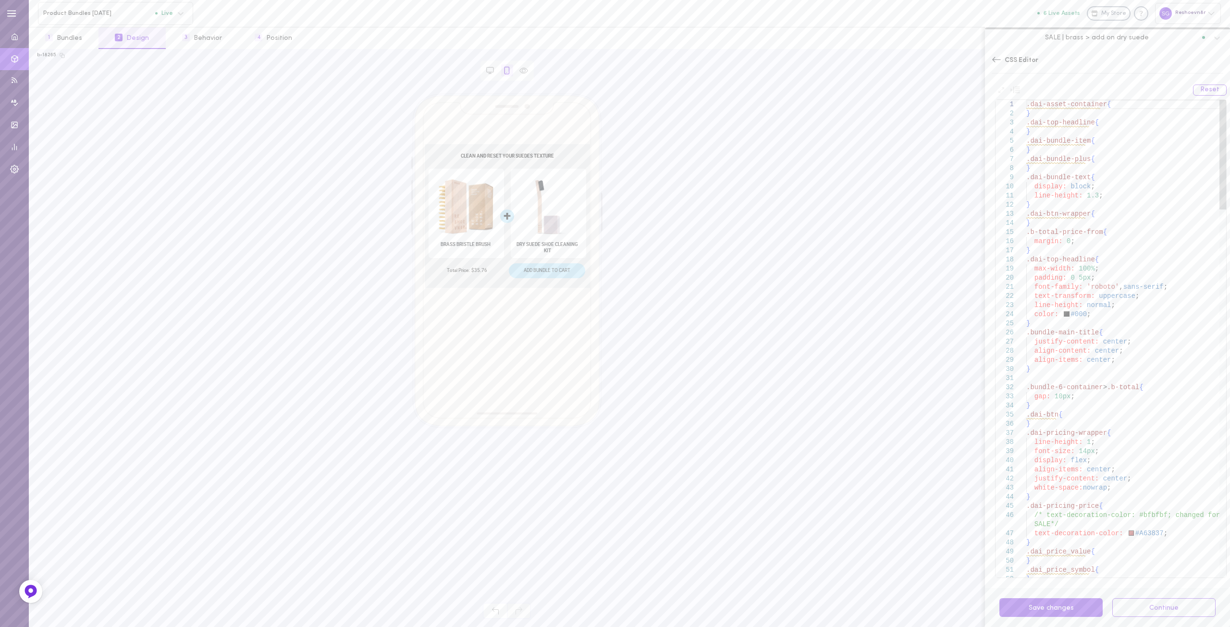
type textarea "line-height: 1.3; } .dai-btn-wrapper{ } .b-total-price-from{ margin: 0; } .dai-…"
type textarea "button-buy"
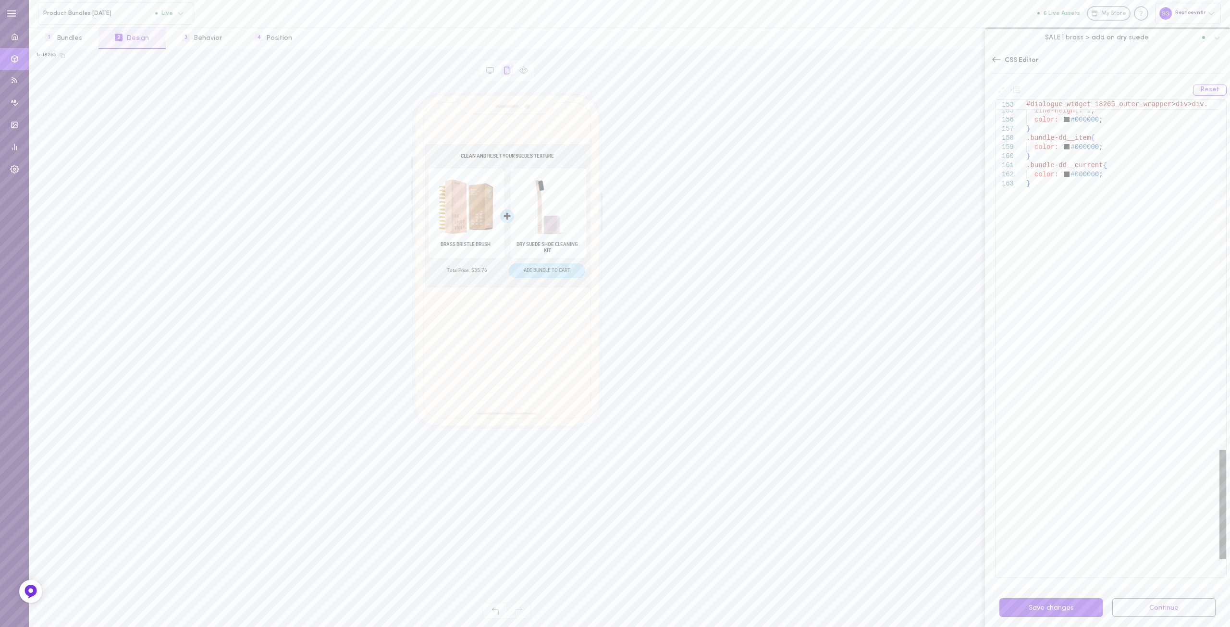
click at [1220, 541] on div at bounding box center [1222, 505] width 7 height 110
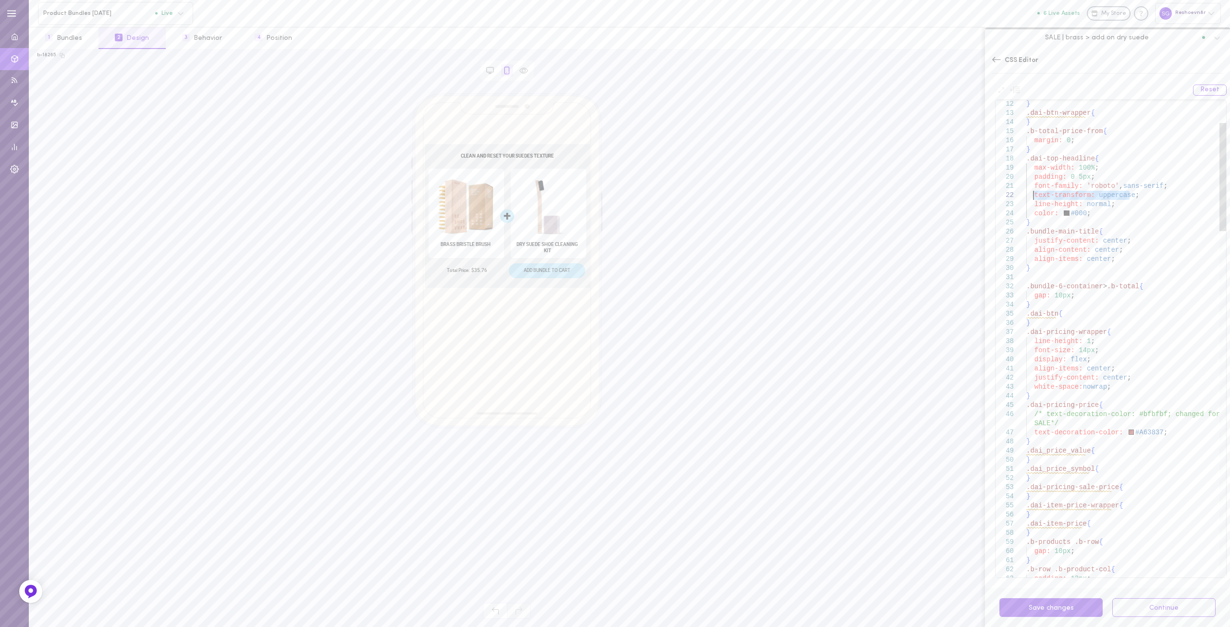
drag, startPoint x: 1134, startPoint y: 197, endPoint x: 1033, endPoint y: 195, distance: 101.4
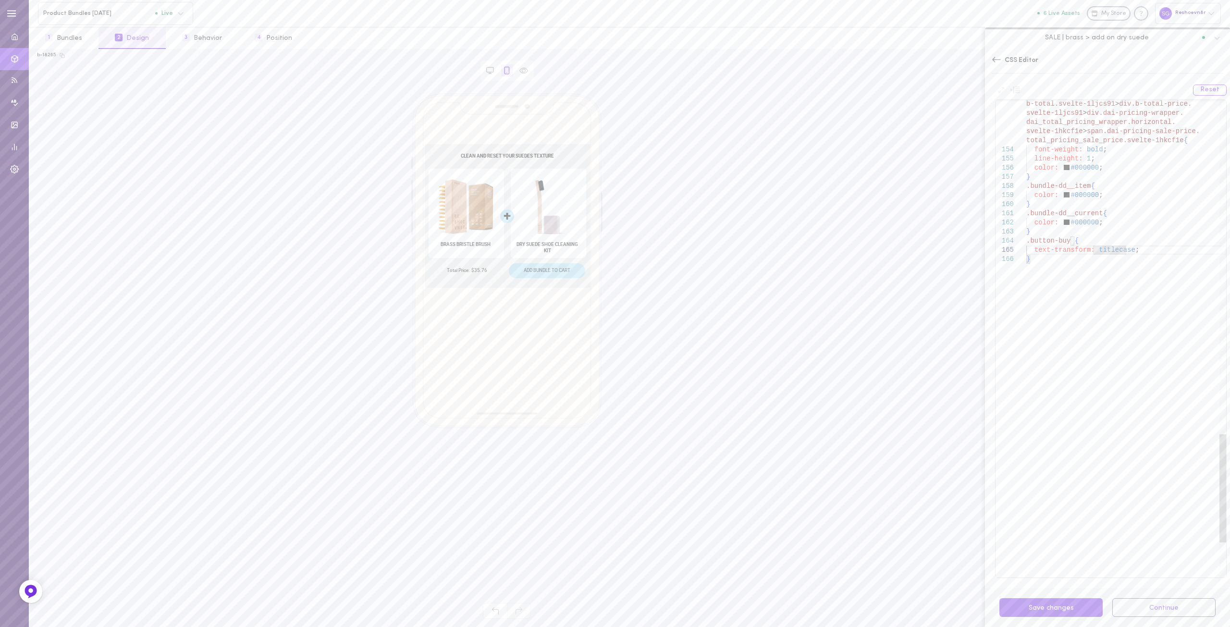
click at [1045, 603] on button "Save changes" at bounding box center [1050, 607] width 103 height 19
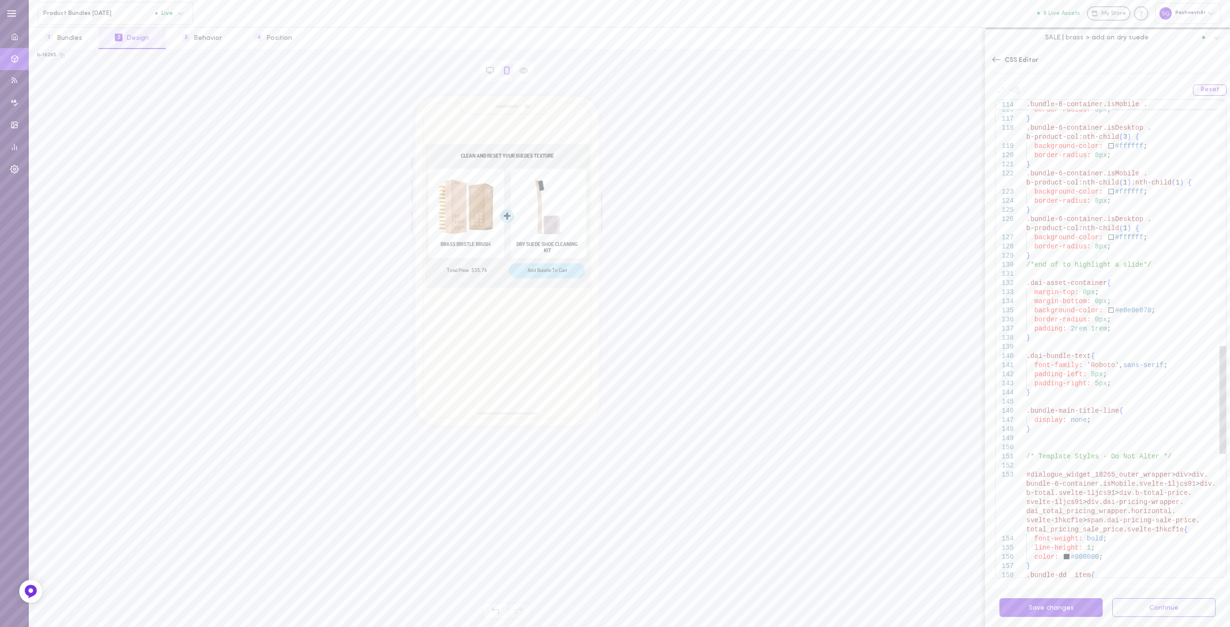
click at [1127, 311] on div "background-color: #ffffff ; border-radius: 8px ; } .bundle-6-container.isDeskto…" at bounding box center [1126, 70] width 200 height 2102
click at [1046, 603] on button "Save changes" at bounding box center [1050, 607] width 103 height 19
click at [1118, 312] on div "background-color: #ffffff ; border-radius: 8px ; } .bundle-6-container.isDeskto…" at bounding box center [1126, 70] width 200 height 2102
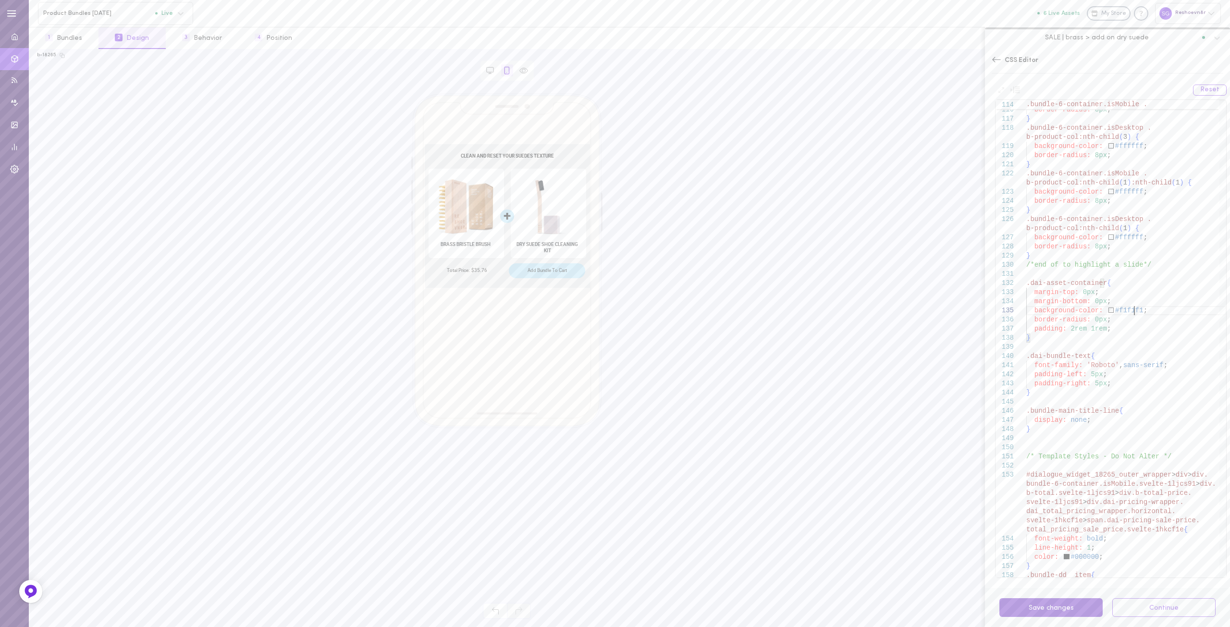
type textarea "margin-bottom: 0px; background-color: #f1f1f1; border-radius: 0px; padding: 2re…"
click at [1065, 610] on button "Save changes" at bounding box center [1050, 607] width 103 height 19
click at [989, 58] on div "CSS Editor" at bounding box center [1107, 64] width 245 height 31
click at [995, 56] on icon at bounding box center [996, 60] width 10 height 10
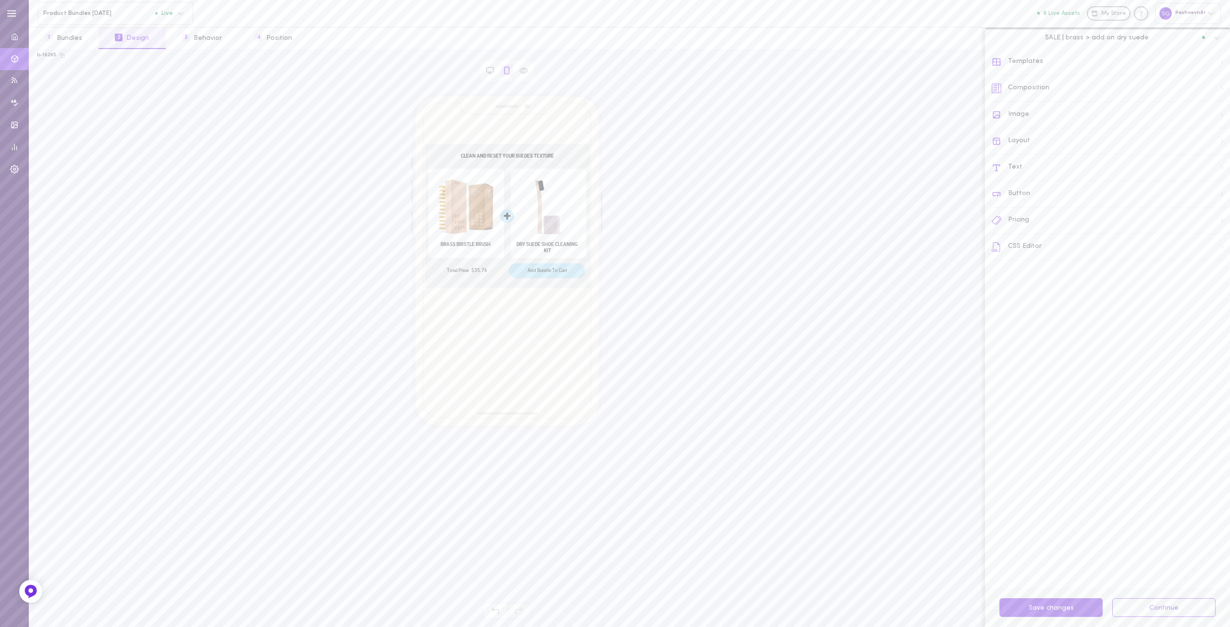
click at [1021, 117] on div "Image" at bounding box center [1110, 115] width 238 height 26
click at [1034, 95] on span "Image Style" at bounding box center [1018, 95] width 39 height 7
click at [1159, 60] on button "Desktop" at bounding box center [1160, 63] width 43 height 15
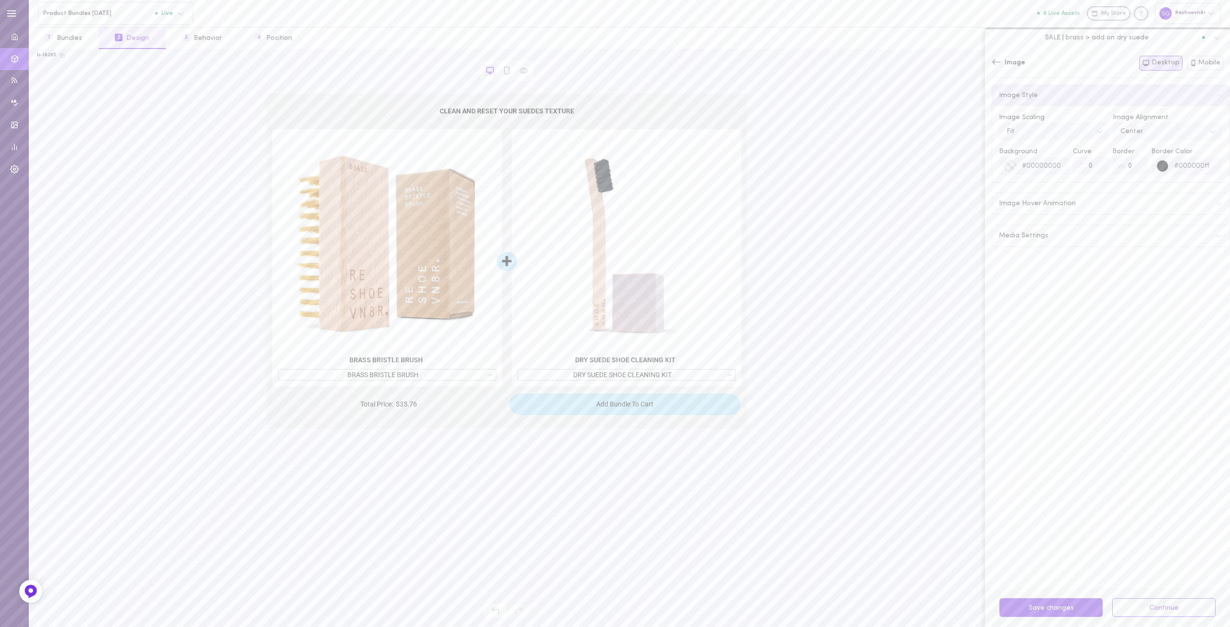
click at [1066, 211] on div "Image Hover Animation" at bounding box center [1110, 203] width 237 height 21
click at [1046, 273] on div "Media Settings" at bounding box center [1110, 276] width 237 height 21
click at [1206, 340] on label at bounding box center [1214, 340] width 17 height 9
click at [0, 0] on input "checkbox" at bounding box center [0, 0] width 0 height 0
click at [1214, 340] on span at bounding box center [1217, 340] width 7 height 7
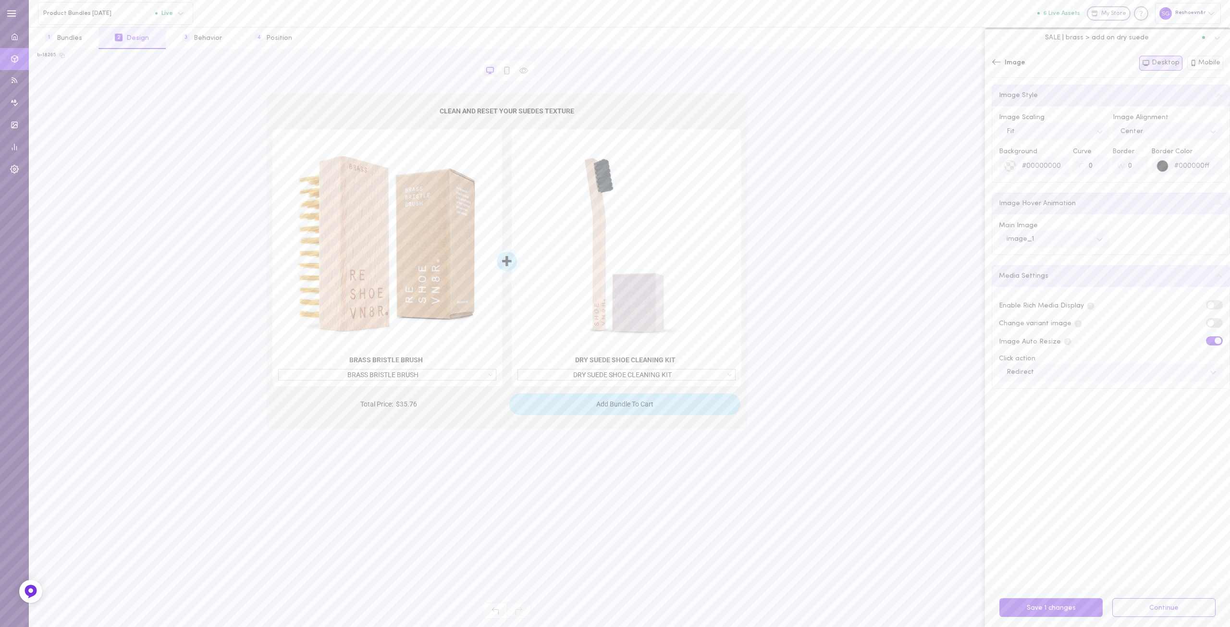
click at [0, 0] on input "checkbox" at bounding box center [0, 0] width 0 height 0
click at [1026, 135] on div "Fit" at bounding box center [1046, 131] width 90 height 13
click at [1030, 159] on div "Fill" at bounding box center [1054, 155] width 110 height 19
click at [1026, 131] on div "Fill" at bounding box center [1046, 131] width 90 height 13
click at [1026, 174] on div "Fit" at bounding box center [1054, 174] width 110 height 19
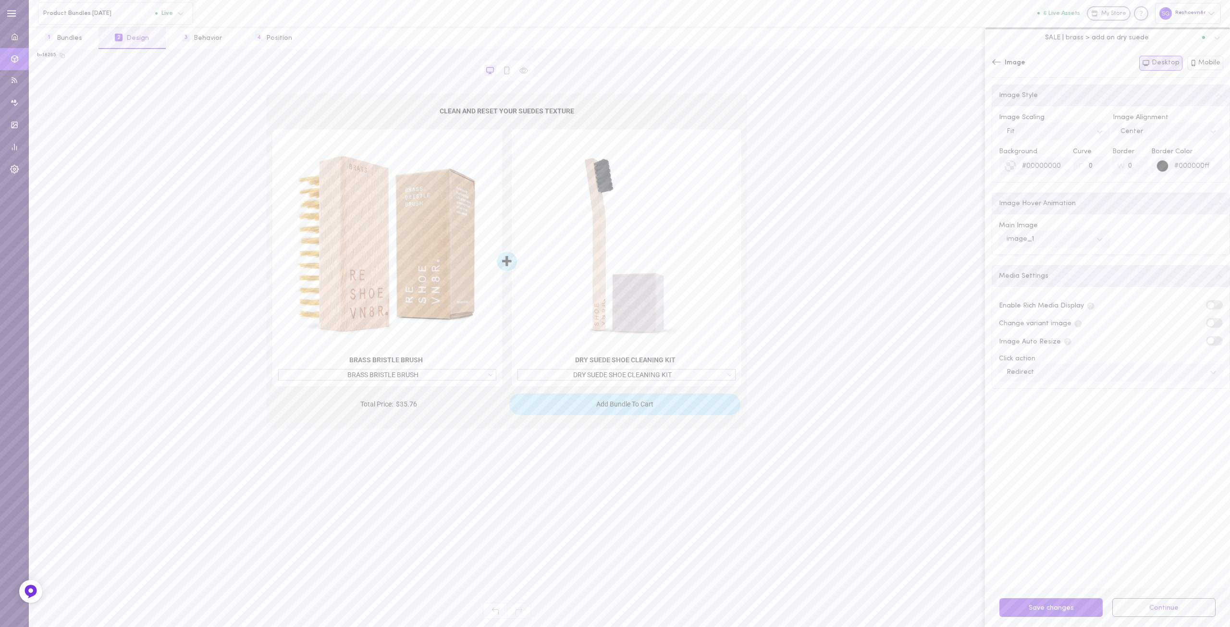
click at [998, 63] on icon at bounding box center [996, 62] width 10 height 10
click at [1017, 145] on div "Layout" at bounding box center [1110, 141] width 238 height 26
click at [996, 64] on icon at bounding box center [996, 62] width 10 height 10
click at [1020, 91] on div "Composition" at bounding box center [1110, 88] width 238 height 26
click at [996, 60] on icon at bounding box center [996, 59] width 9 height 5
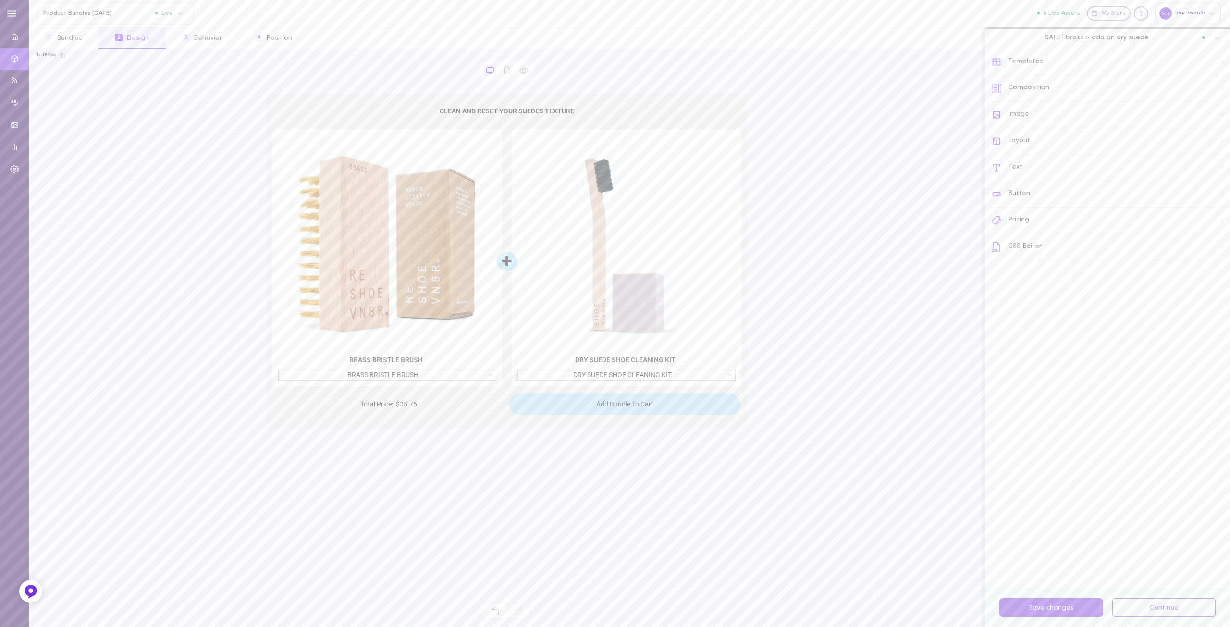
click at [1011, 60] on div "Templates" at bounding box center [1110, 62] width 238 height 26
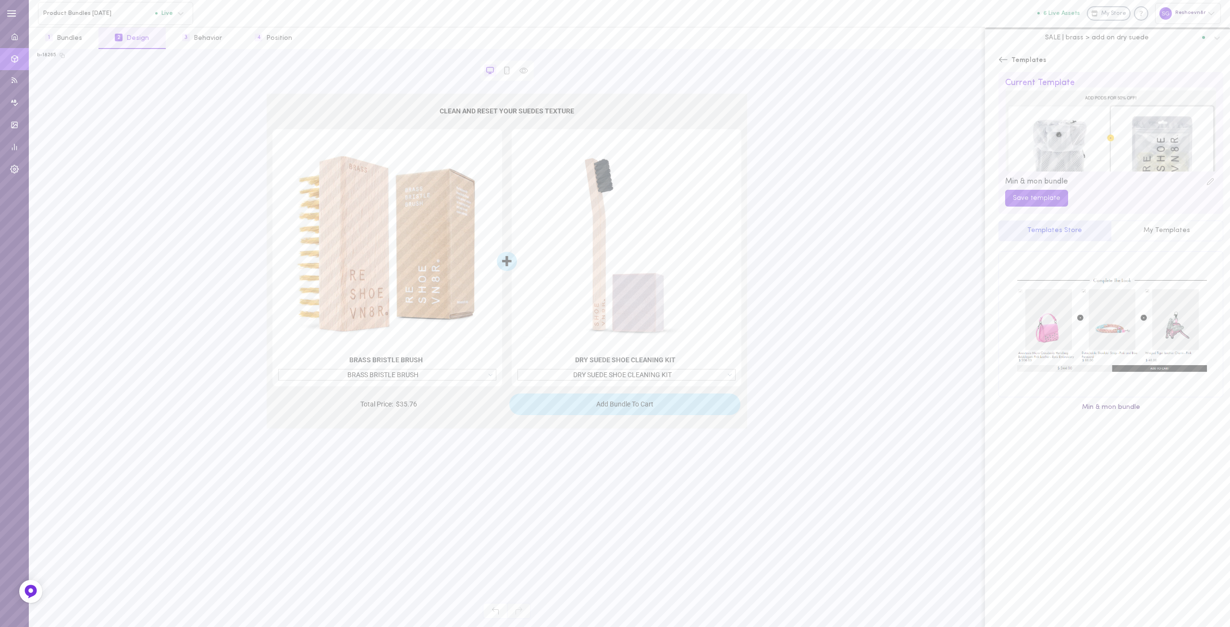
click at [1000, 61] on icon at bounding box center [1003, 59] width 9 height 5
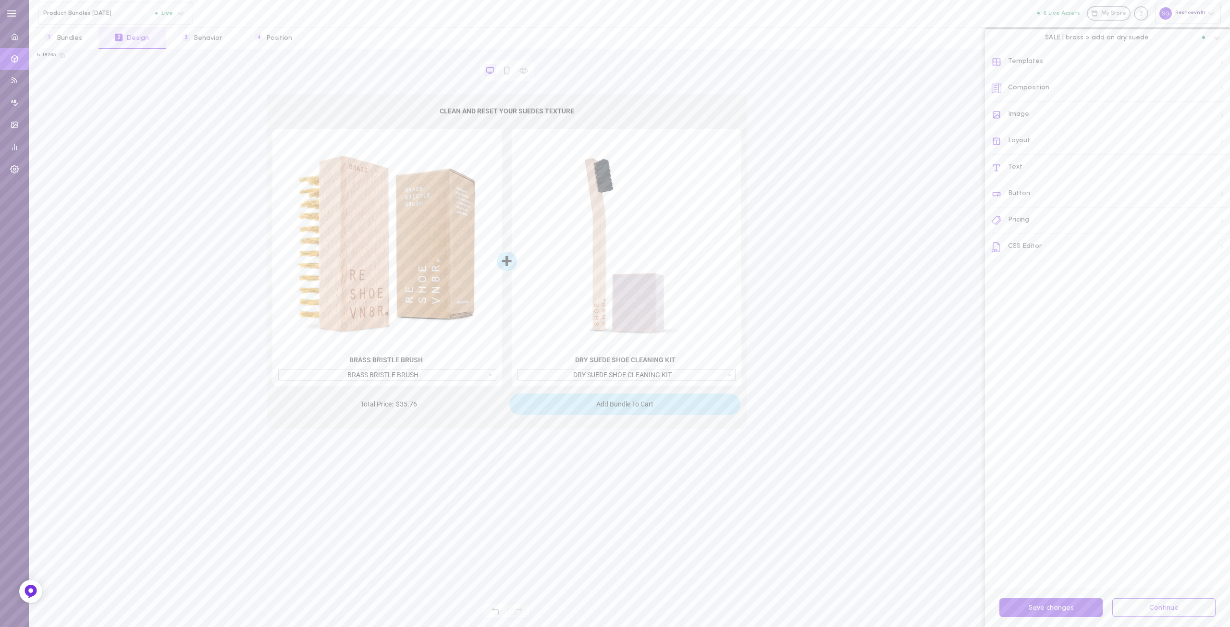
click at [1029, 256] on div "CSS Editor" at bounding box center [1110, 247] width 238 height 26
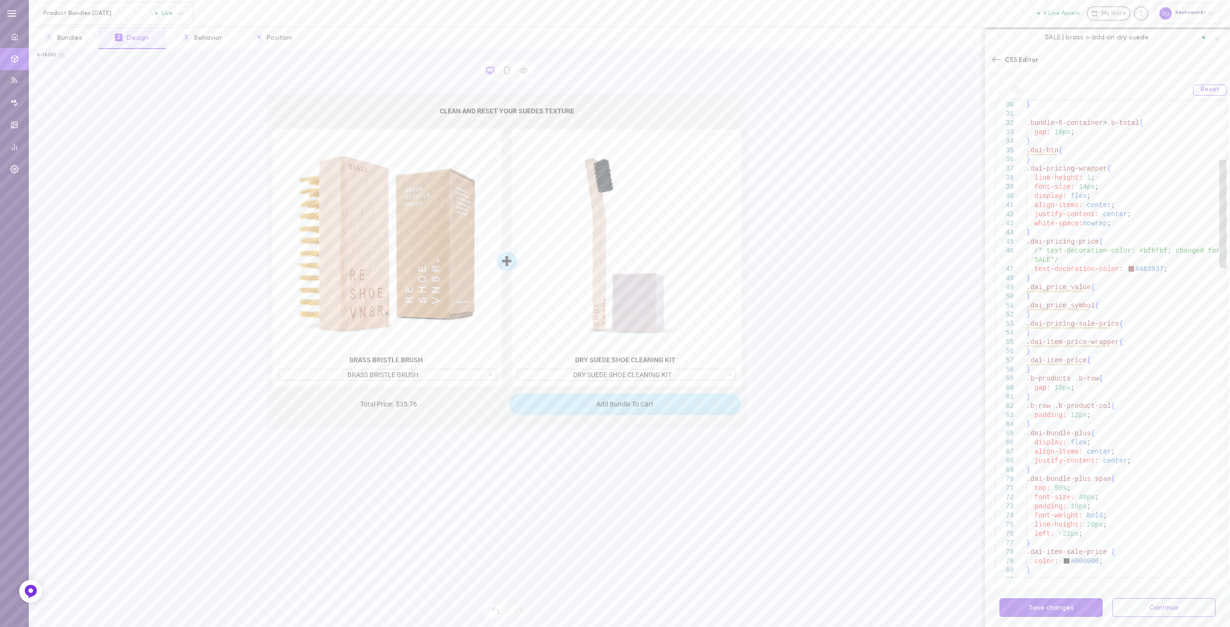
type textarea "align-items: center; justify-content: center; white-space:nowrap; } .dai-pricin…"
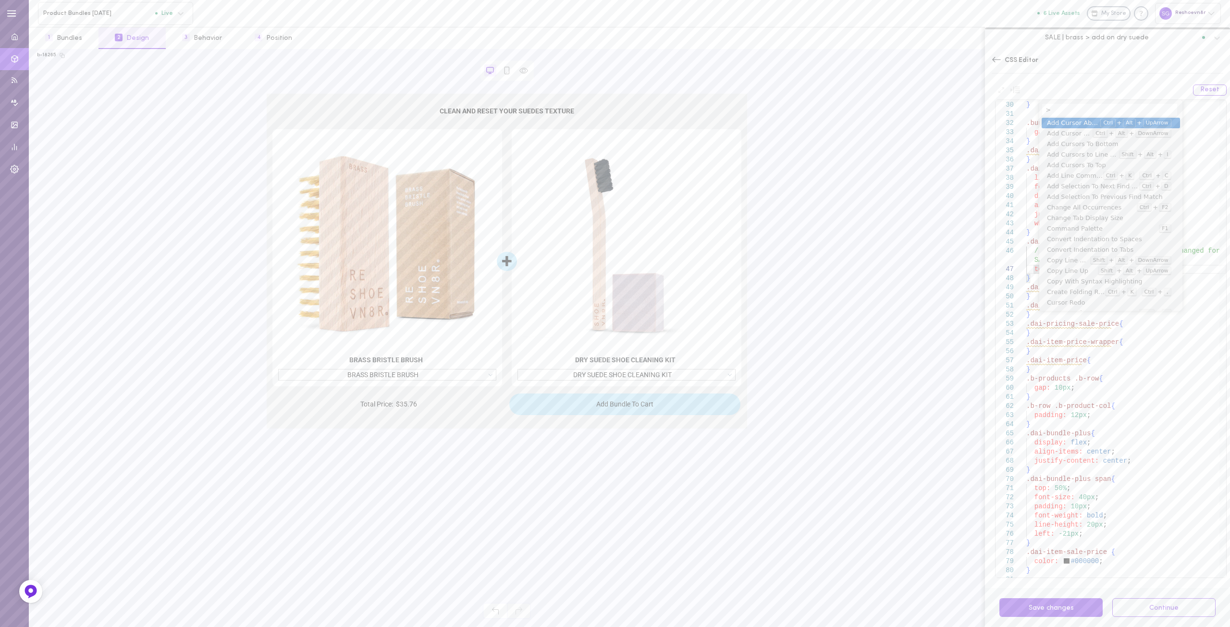
scroll to position [68, 0]
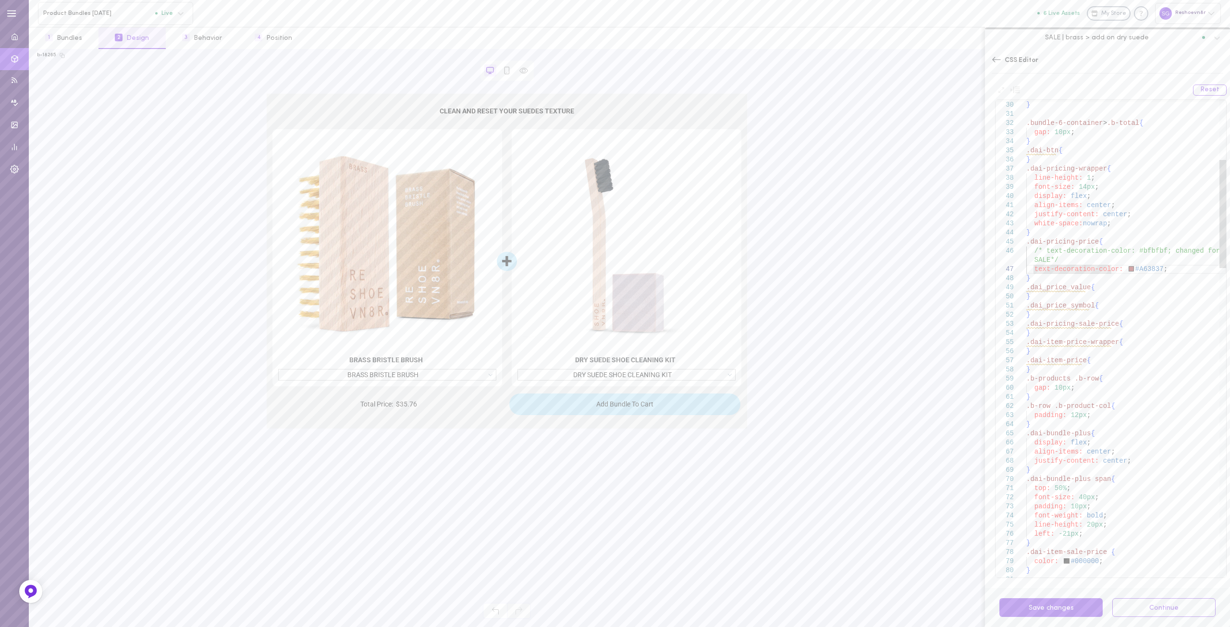
drag, startPoint x: 1147, startPoint y: 261, endPoint x: 1155, endPoint y: 265, distance: 8.6
type textarea "image_1"
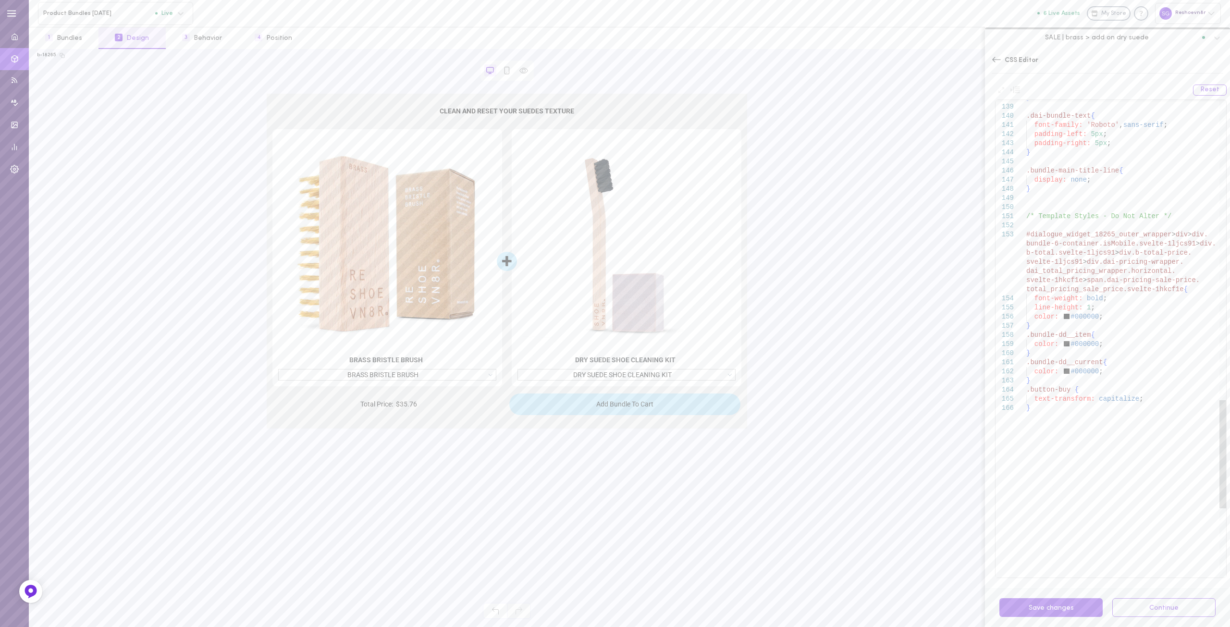
drag, startPoint x: 1043, startPoint y: 439, endPoint x: 1037, endPoint y: 409, distance: 31.5
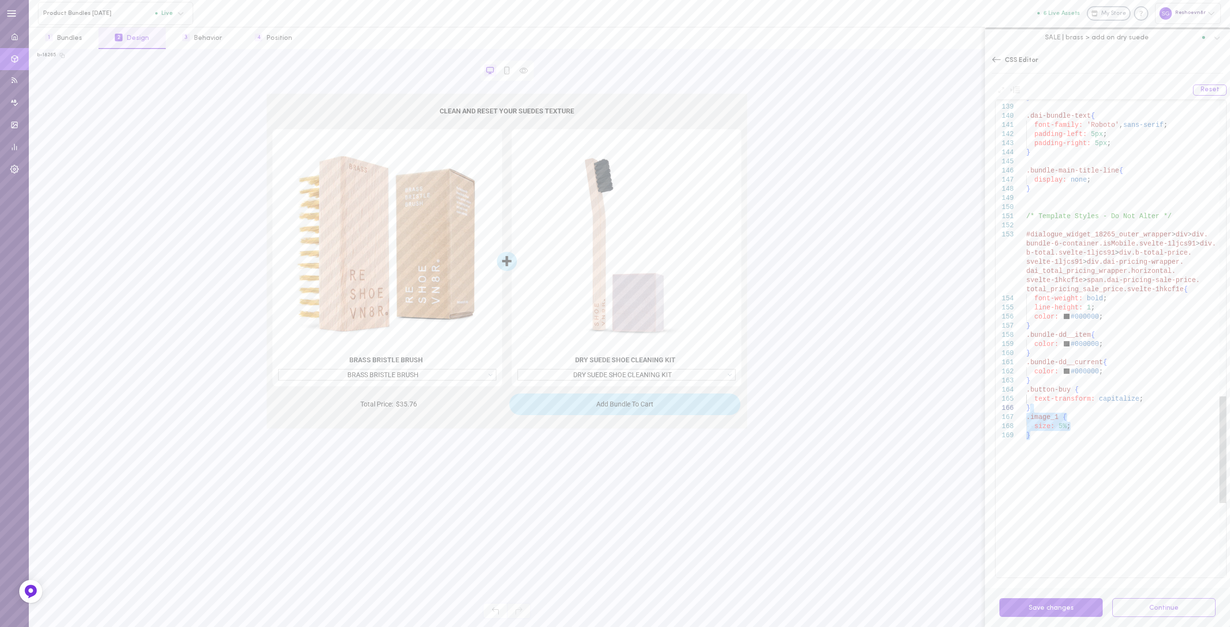
type textarea ".bundle-dd__item{ color: #000000; } .bundle-dd__current{ color: #000000; } .but…"
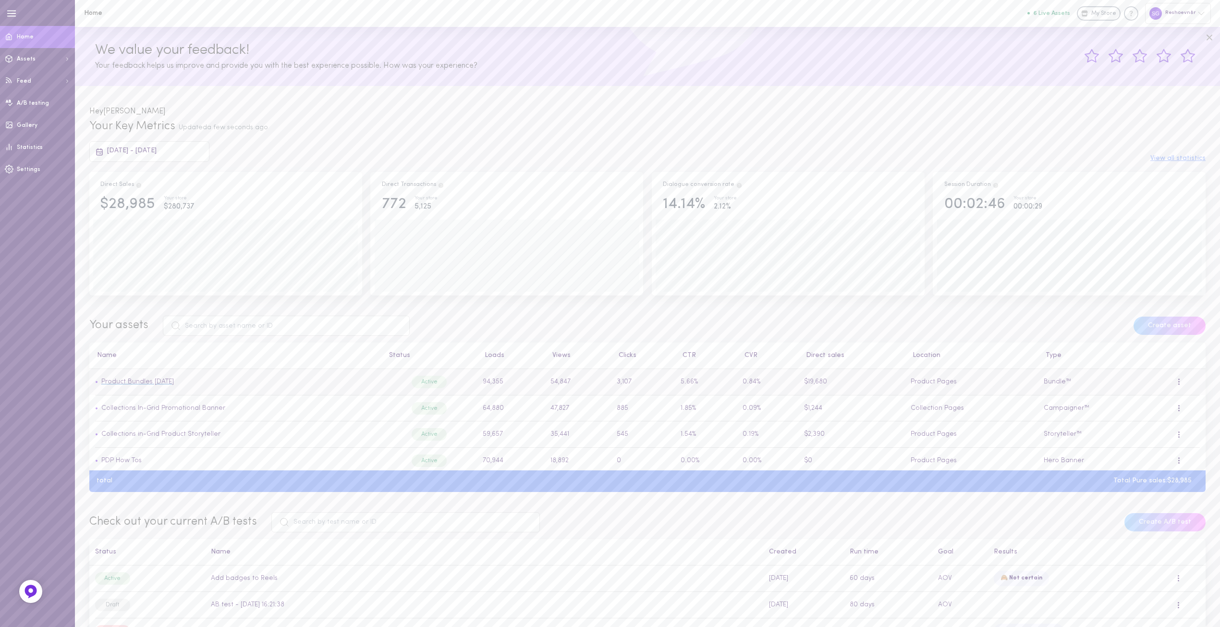
click at [161, 385] on link "Product Bundles [DATE]" at bounding box center [137, 381] width 73 height 7
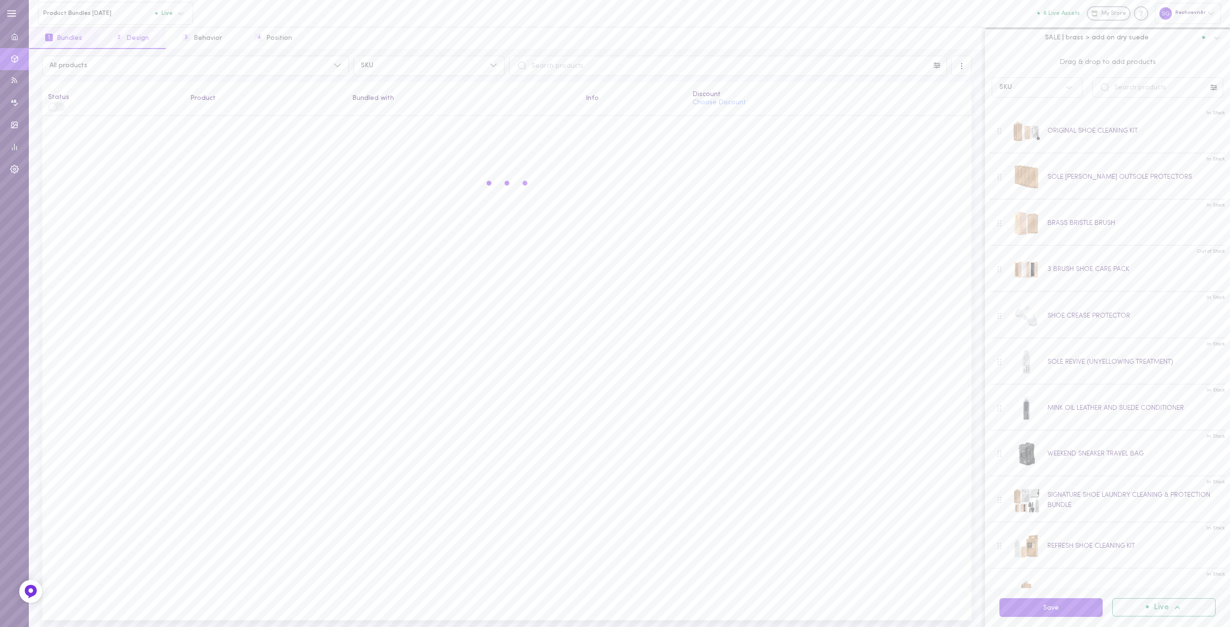
click at [121, 37] on span "2" at bounding box center [119, 38] width 8 height 8
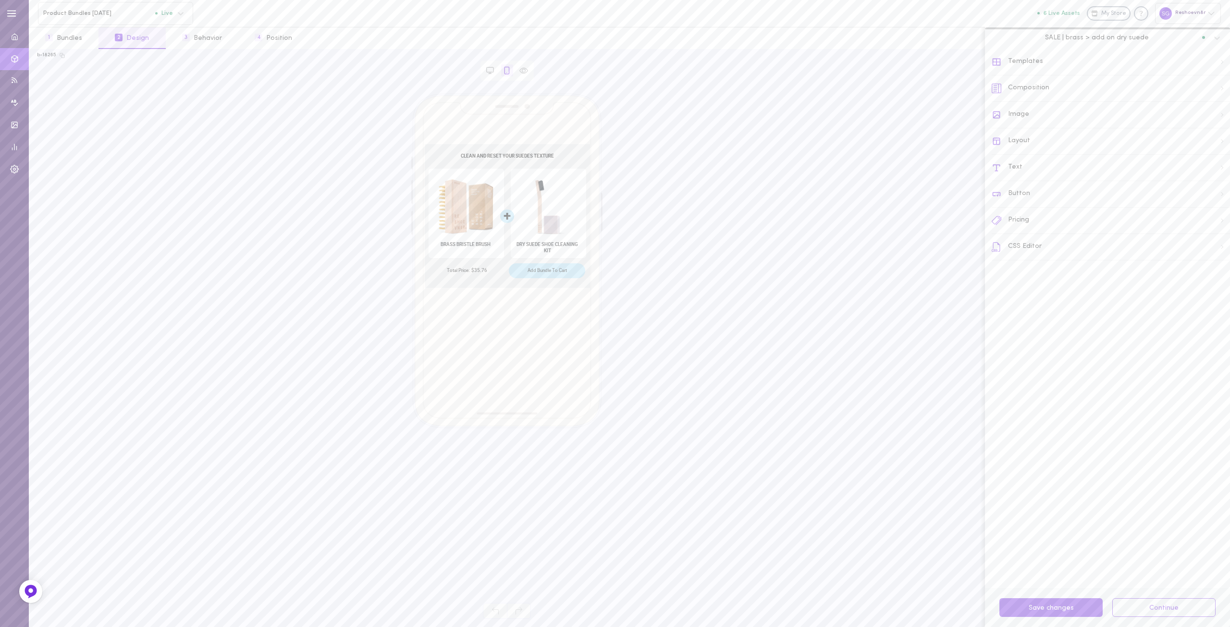
click at [1034, 242] on div "CSS Editor" at bounding box center [1110, 247] width 238 height 26
click at [1219, 526] on div at bounding box center [1222, 516] width 7 height 108
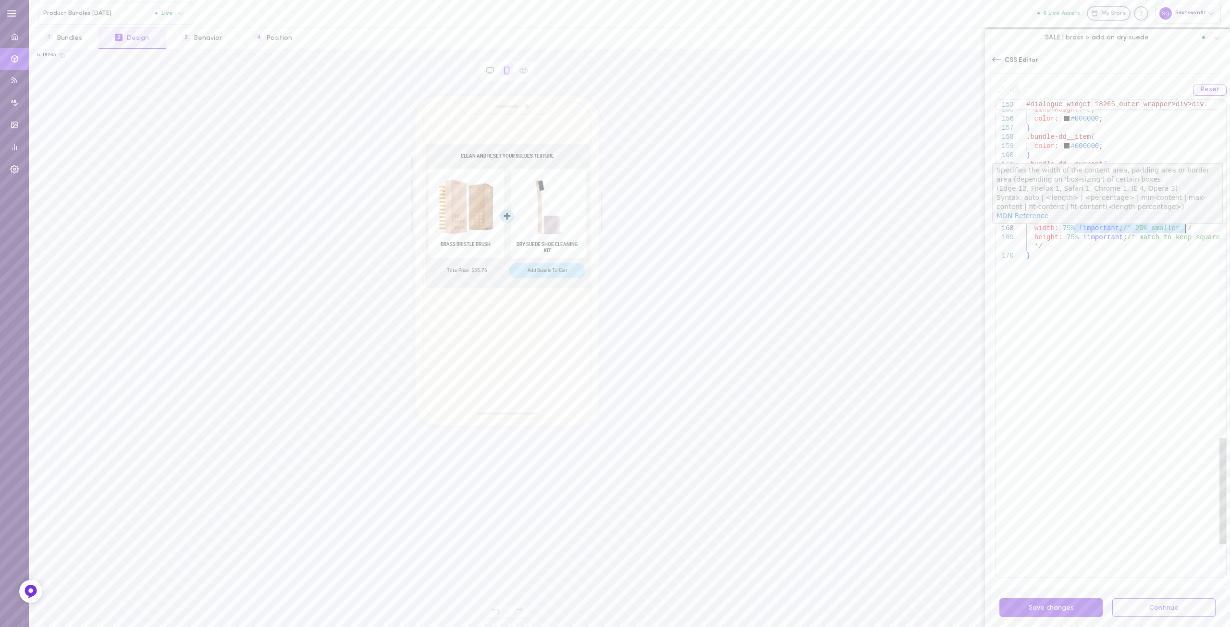
drag, startPoint x: 1074, startPoint y: 228, endPoint x: 1187, endPoint y: 230, distance: 113.4
drag, startPoint x: 1114, startPoint y: 228, endPoint x: 1183, endPoint y: 230, distance: 68.7
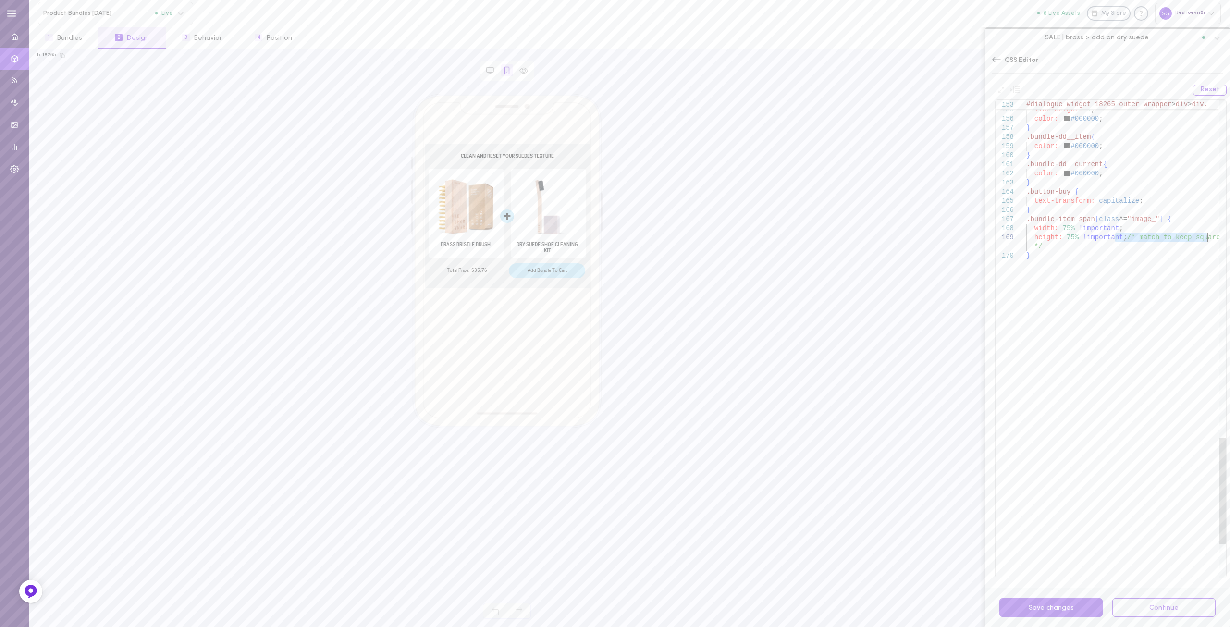
drag, startPoint x: 1115, startPoint y: 237, endPoint x: 1208, endPoint y: 241, distance: 93.3
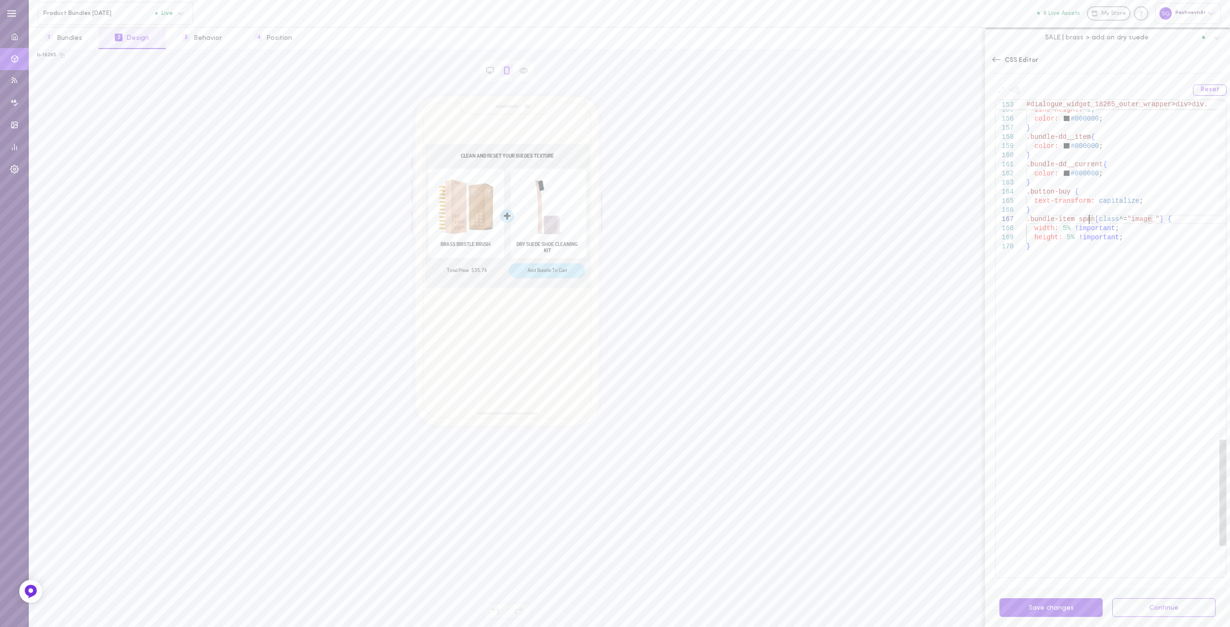
scroll to position [82, 0]
drag, startPoint x: 1090, startPoint y: 217, endPoint x: 1157, endPoint y: 221, distance: 66.9
drag, startPoint x: 1043, startPoint y: 248, endPoint x: 1011, endPoint y: 220, distance: 42.5
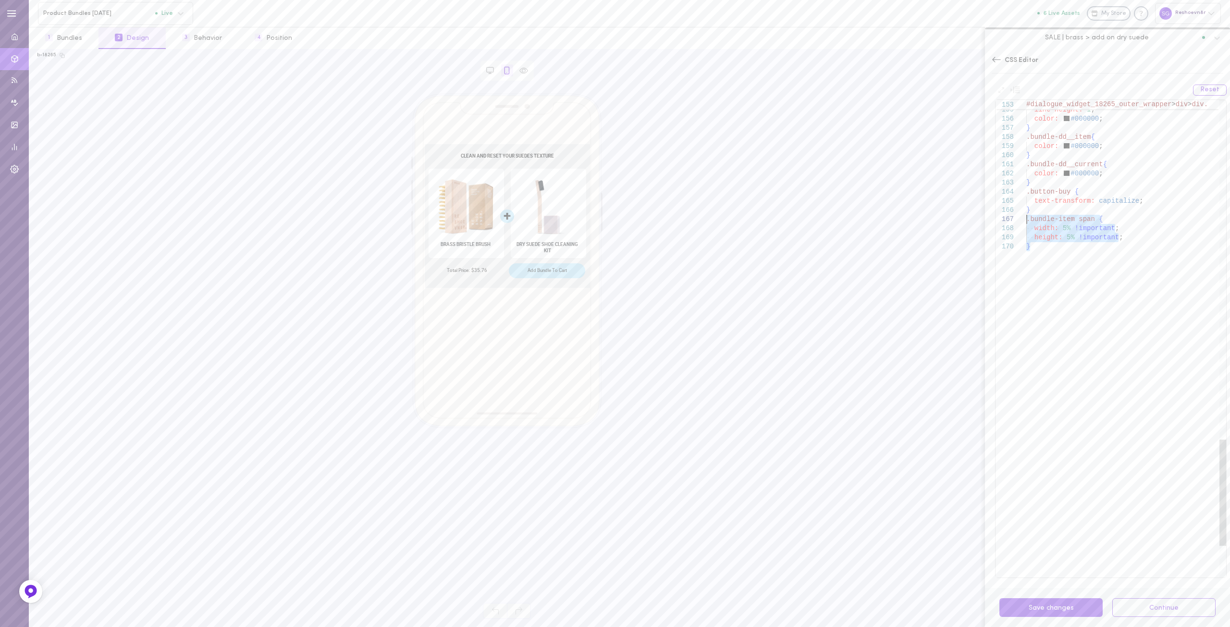
drag, startPoint x: 1121, startPoint y: 229, endPoint x: 1188, endPoint y: 228, distance: 66.8
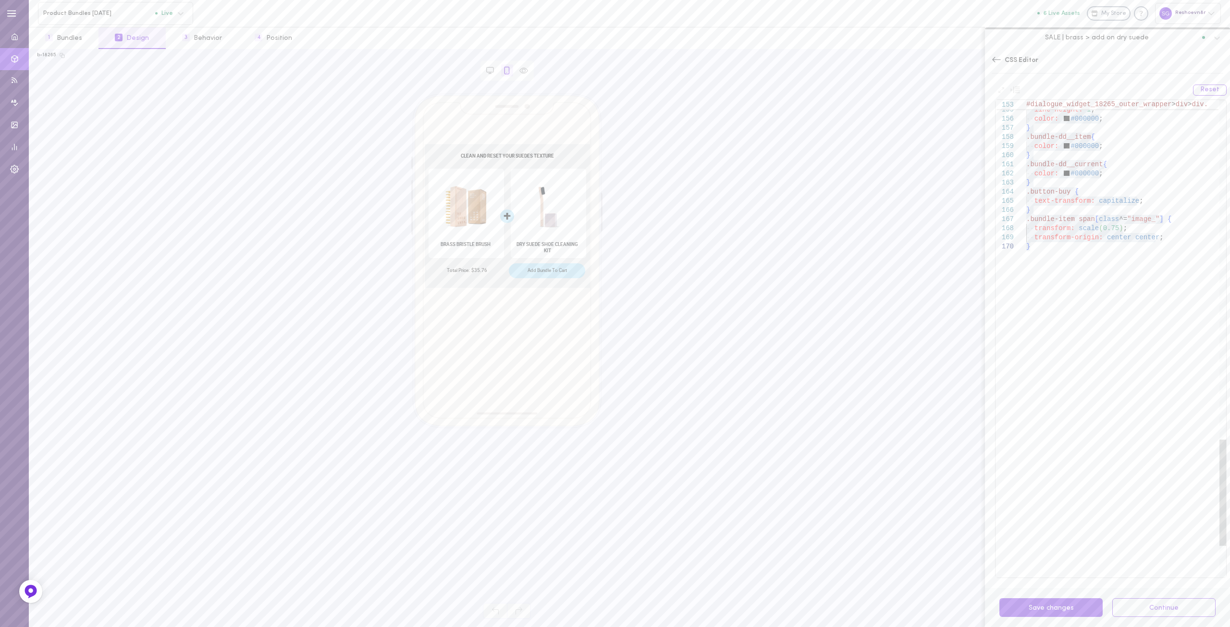
drag, startPoint x: 1058, startPoint y: 247, endPoint x: 1006, endPoint y: 220, distance: 58.7
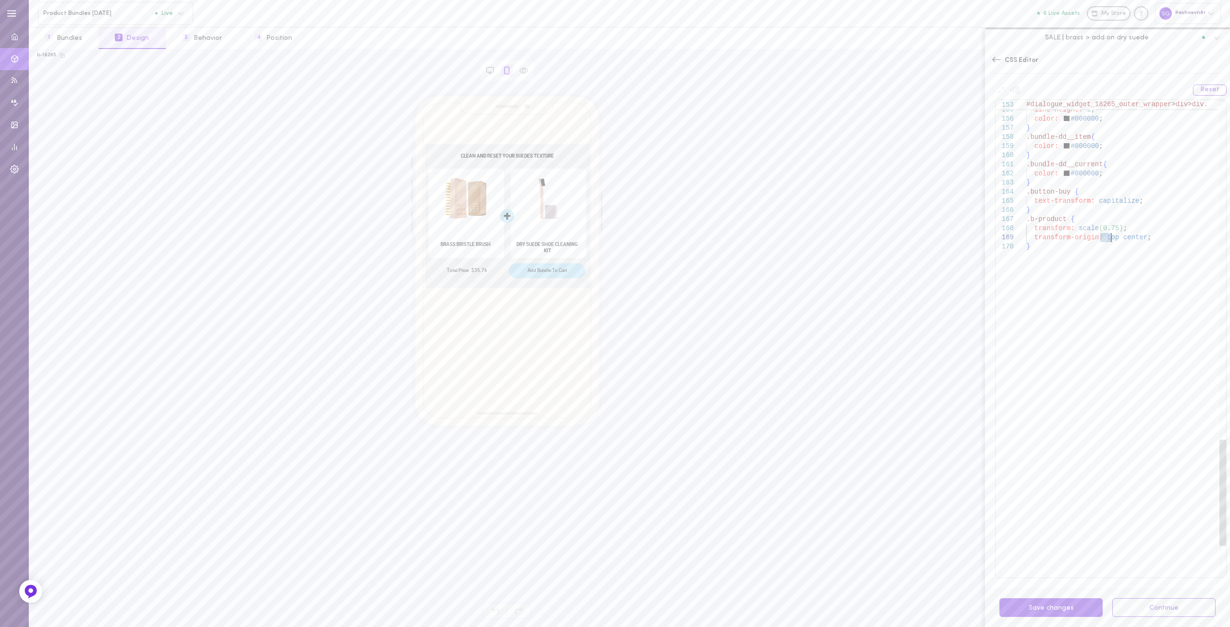
scroll to position [9, 0]
drag, startPoint x: 1046, startPoint y: 244, endPoint x: 1009, endPoint y: 222, distance: 42.7
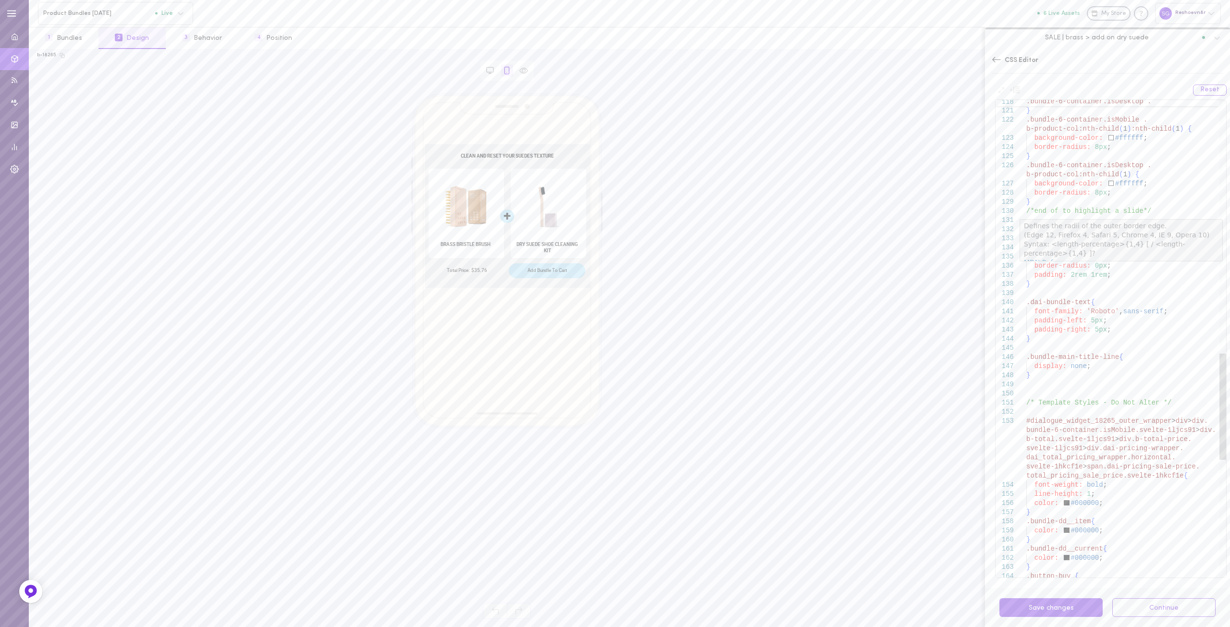
click at [1069, 274] on div ".button-buy { } color: #000000 ; color: #000000 ; } .bundle-dd__current { } .bu…" at bounding box center [1126, 34] width 200 height 2138
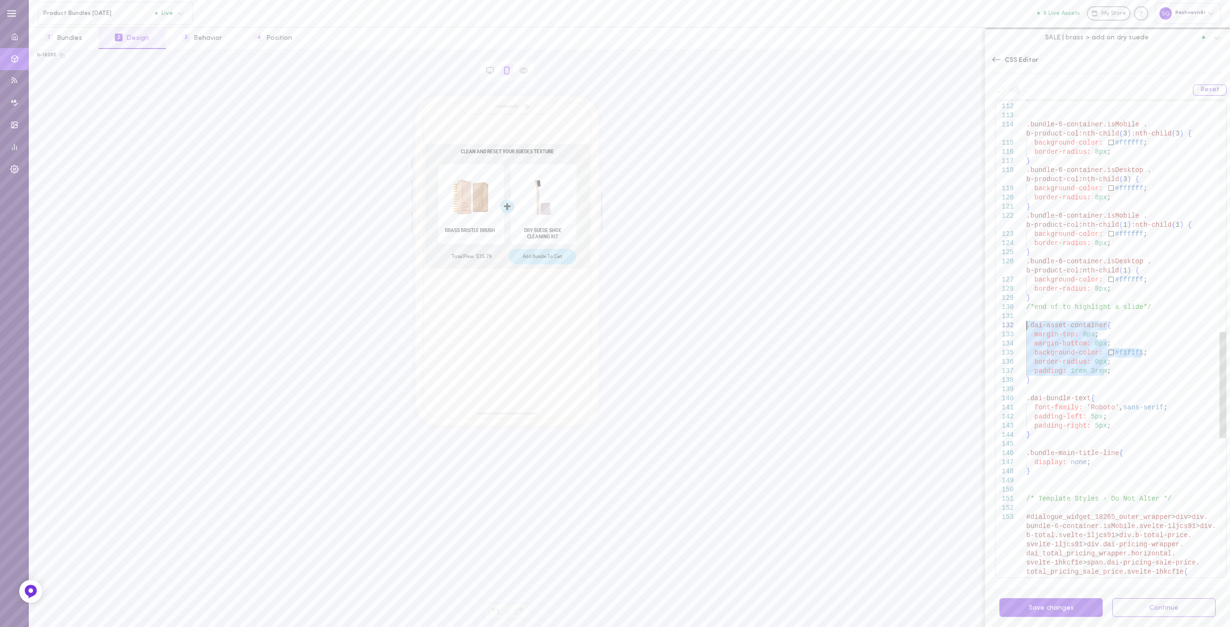
drag, startPoint x: 1108, startPoint y: 371, endPoint x: 1018, endPoint y: 326, distance: 100.5
click at [1026, 326] on div "font-weight: bold ; dai_total_pricing_wrapper.horizontal. svelte-1hkcf1e > span…" at bounding box center [1126, 130] width 200 height 2138
drag, startPoint x: 1040, startPoint y: 378, endPoint x: 1019, endPoint y: 322, distance: 59.6
click at [1026, 322] on div "font-weight: bold ; dai_total_pricing_wrapper.horizontal. svelte-1hkcf1e > span…" at bounding box center [1126, 130] width 200 height 2138
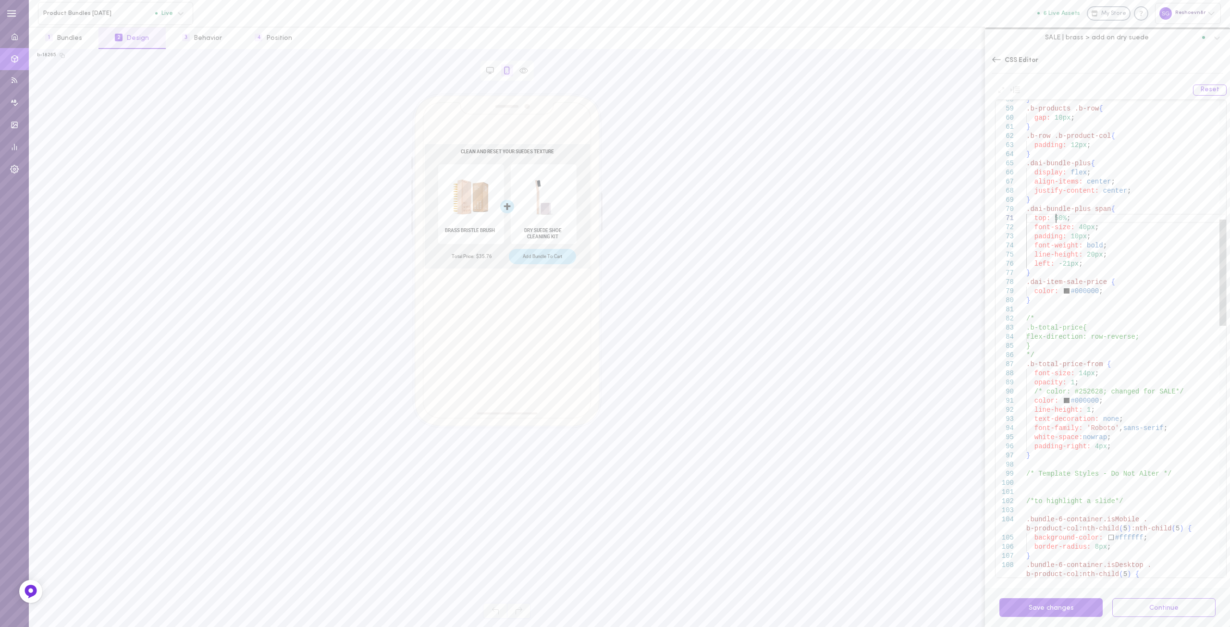
click at [1056, 215] on div "} .bundle-6-container.isDesktop . b-product-col:nth-child ( 5 ) { b-product-col…" at bounding box center [1126, 635] width 200 height 2138
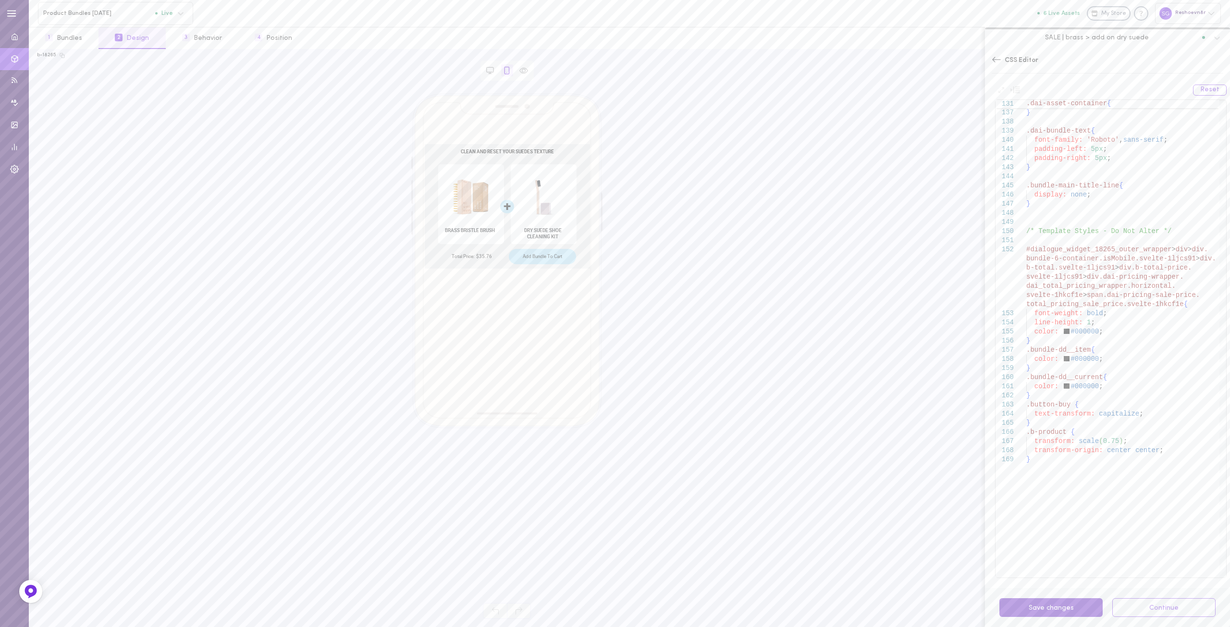
click at [1050, 600] on button "Save changes" at bounding box center [1050, 607] width 103 height 19
drag, startPoint x: 1046, startPoint y: 457, endPoint x: 1032, endPoint y: 425, distance: 35.1
click at [1047, 609] on button "Save changes" at bounding box center [1050, 607] width 103 height 19
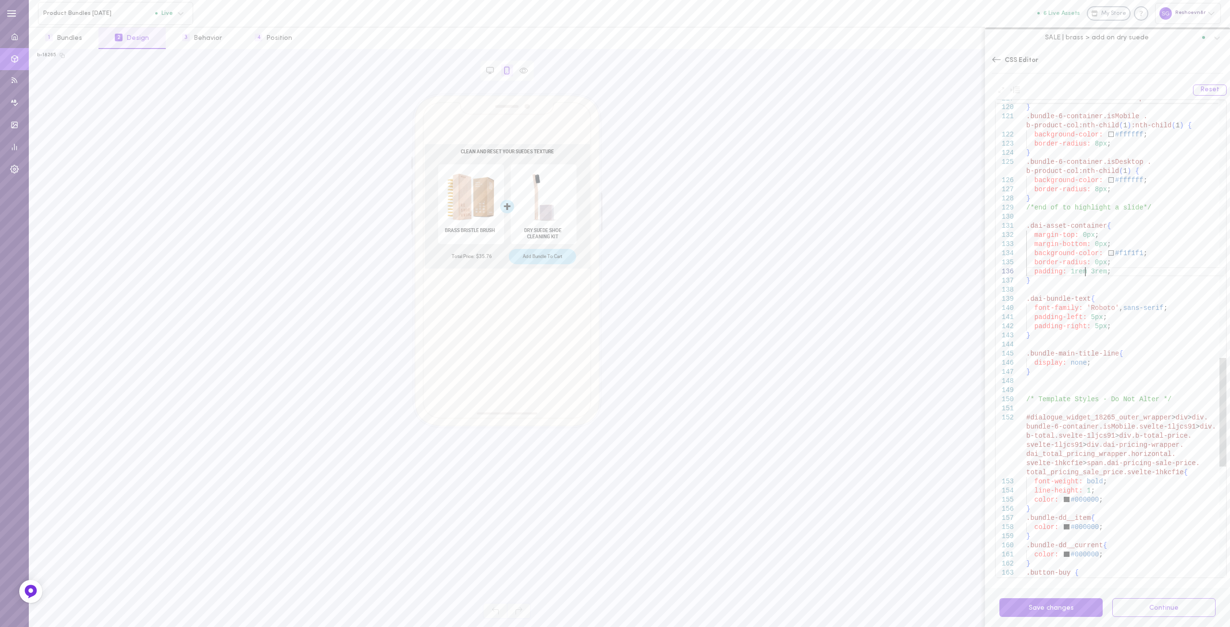
click at [1086, 269] on div "padding: 1rem 3rem ; } .dai-bundle-text { font-family: 'Roboto' , sans-serif ; …" at bounding box center [1126, 17] width 200 height 2093
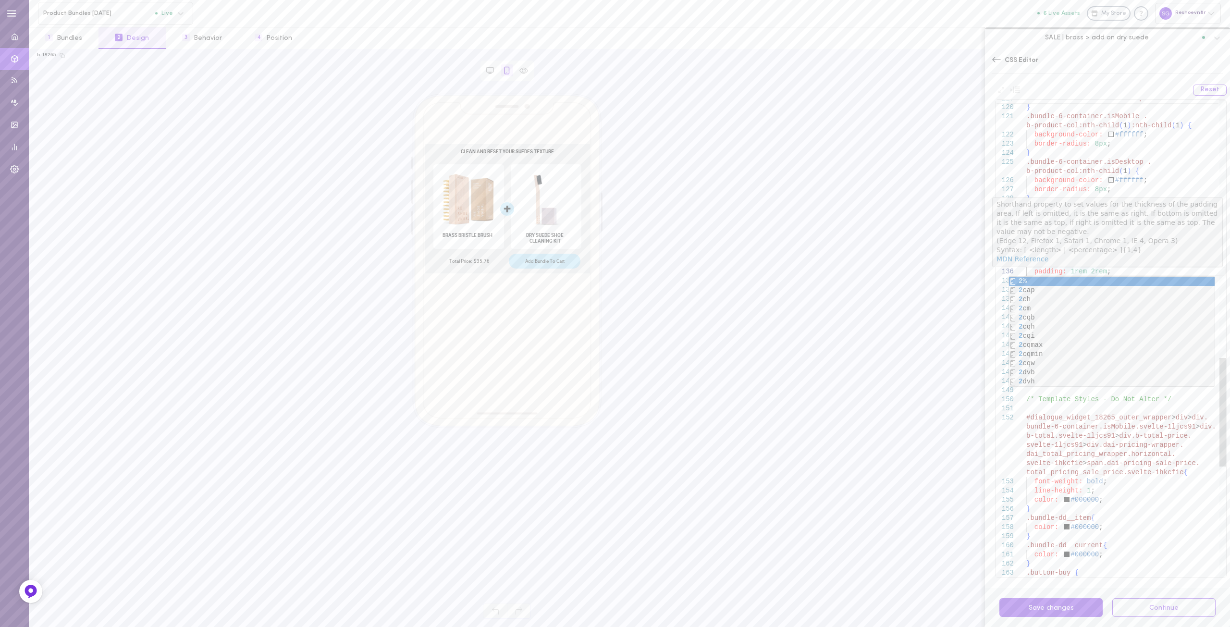
click at [1070, 272] on div "padding: 1rem 2rem ; } .dai-bundle-text { font-family: 'Roboto' , sans-serif ; …" at bounding box center [1126, 17] width 200 height 2093
click at [1087, 262] on div "padding: 1rem 2rem ; } .dai-bundle-text { font-family: 'Roboto' , sans-serif ; …" at bounding box center [1126, 17] width 200 height 2093
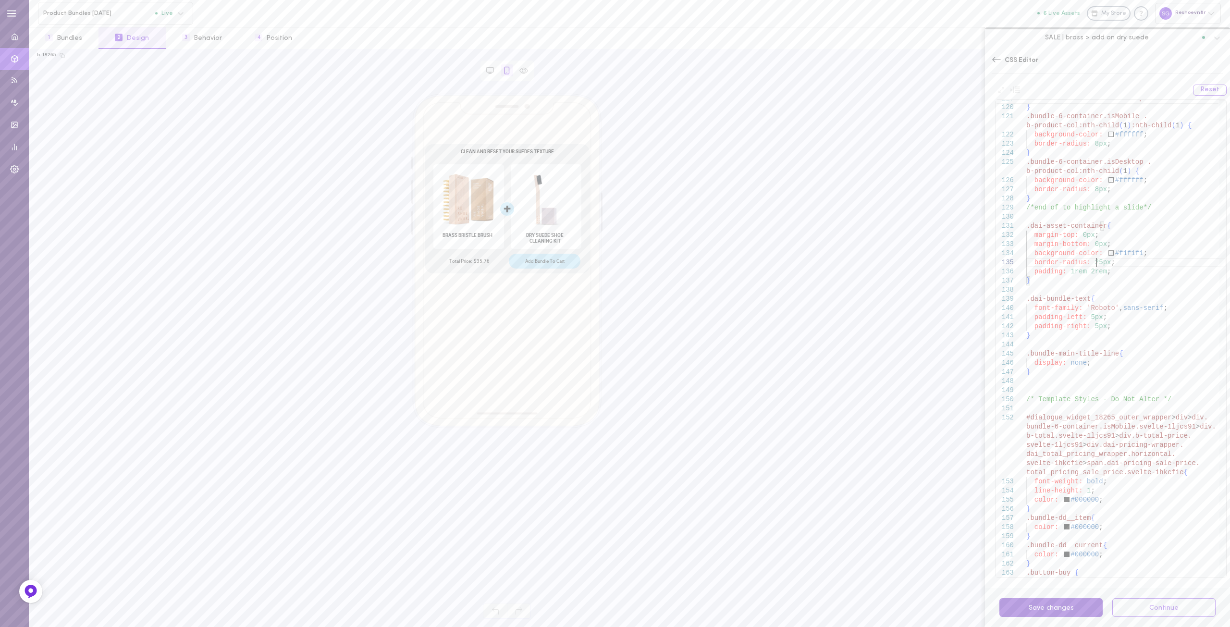
type textarea "background-color: #f1f1f1; border-radius: 25px; padding: 1rem 2rem; } .dai-bund…"
click at [1041, 605] on button "Save changes" at bounding box center [1050, 607] width 103 height 19
click at [996, 59] on icon at bounding box center [996, 60] width 10 height 10
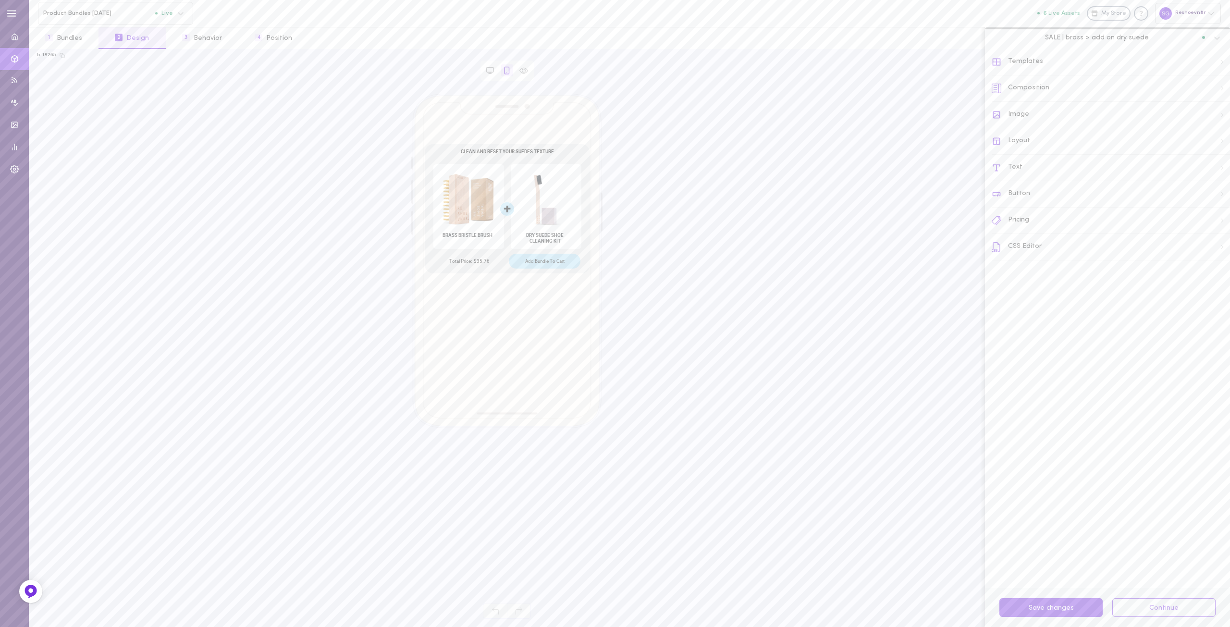
click at [1013, 194] on div "Button" at bounding box center [1110, 194] width 238 height 26
click at [1011, 305] on input "Horizontal 7" at bounding box center [1110, 304] width 238 height 3
click at [1068, 602] on button "Save 1 changes" at bounding box center [1050, 607] width 103 height 19
click at [1157, 63] on button "Desktop" at bounding box center [1160, 63] width 43 height 15
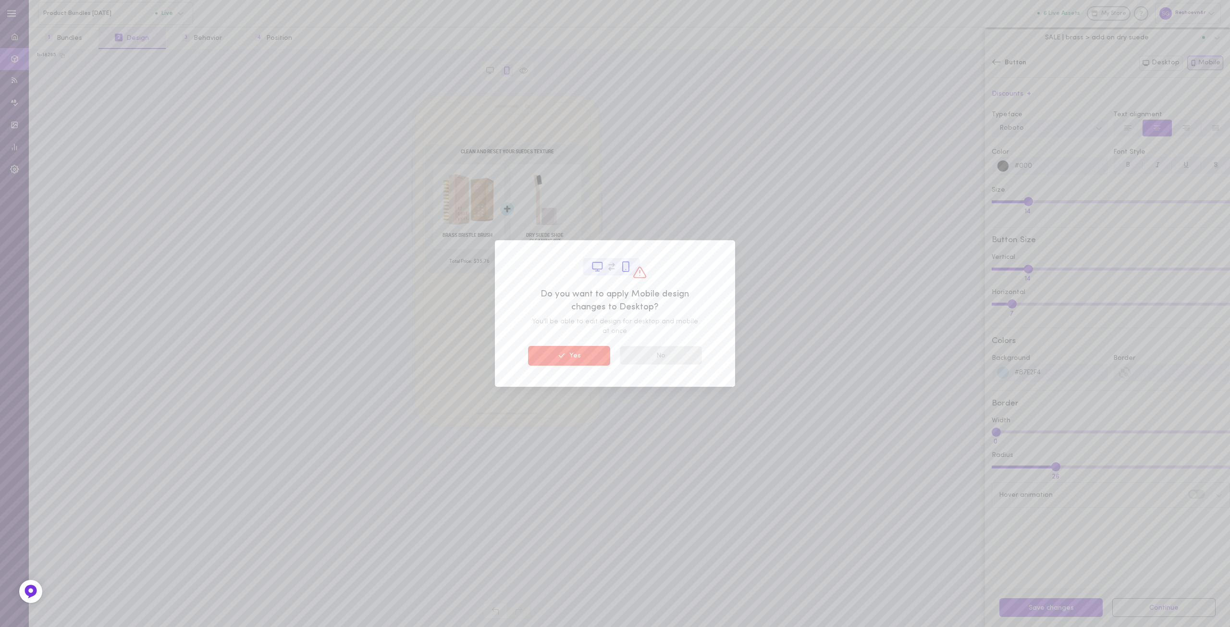
click at [665, 355] on button "No" at bounding box center [661, 355] width 82 height 19
type input "0"
type input "25"
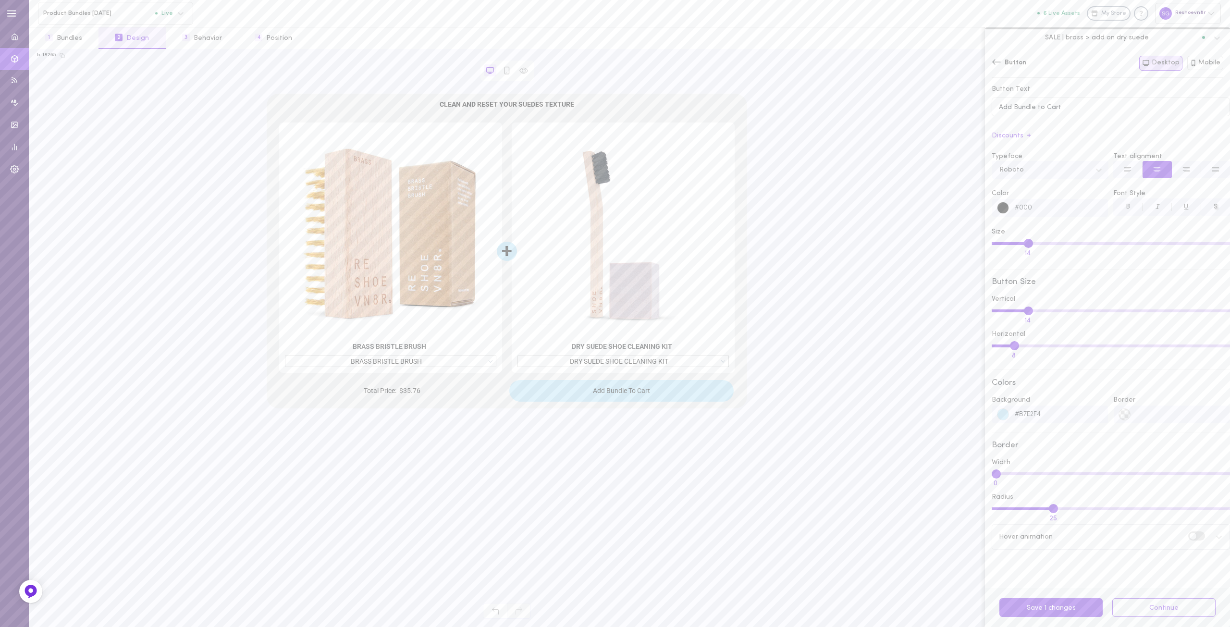
type input "8"
click at [1013, 347] on input "Horizontal 8" at bounding box center [1110, 345] width 238 height 3
click at [1044, 611] on button "Save 1 changes" at bounding box center [1050, 607] width 103 height 19
